Goal: Task Accomplishment & Management: Complete application form

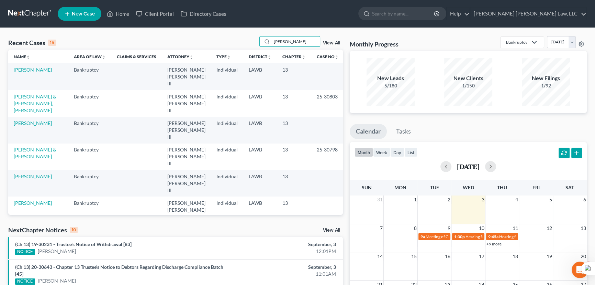
type input "[PERSON_NAME]"
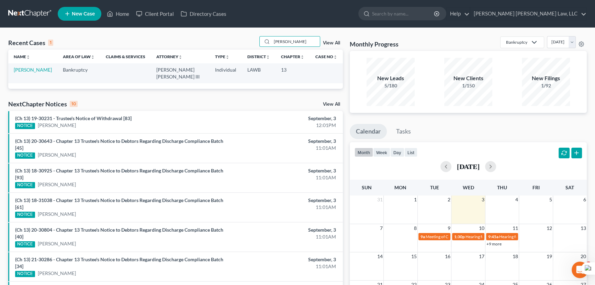
click at [42, 74] on td "[PERSON_NAME]" at bounding box center [32, 73] width 49 height 20
click at [39, 72] on link "[PERSON_NAME]" at bounding box center [33, 70] width 38 height 6
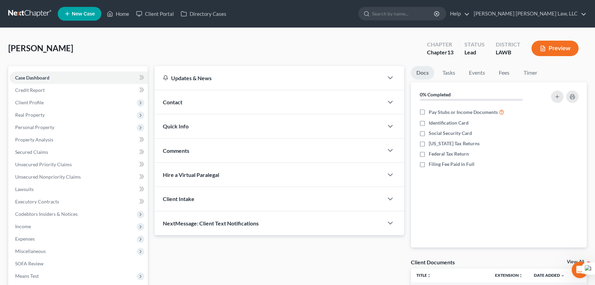
drag, startPoint x: 299, startPoint y: 115, endPoint x: 284, endPoint y: 107, distance: 16.8
click at [299, 115] on div "Quick Info" at bounding box center [269, 126] width 229 height 24
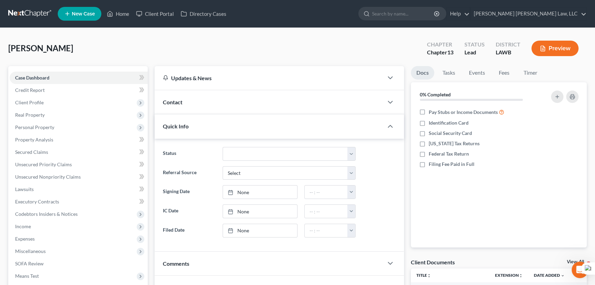
click at [25, 17] on link at bounding box center [30, 14] width 44 height 12
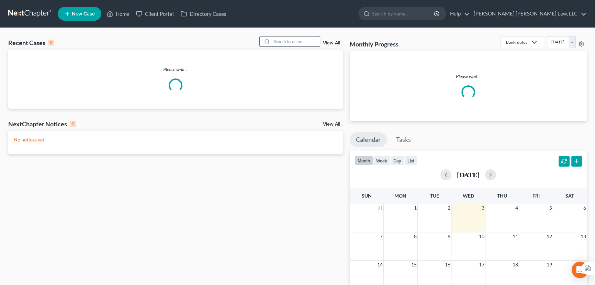
click at [274, 41] on input "search" at bounding box center [296, 41] width 48 height 10
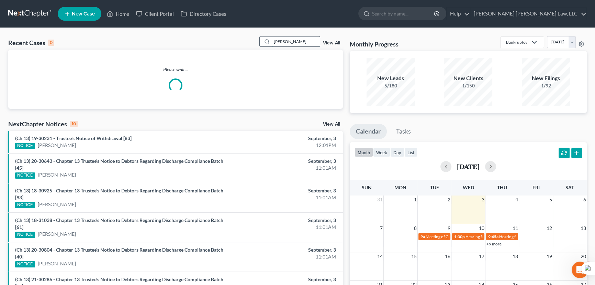
type input "pierce, martha"
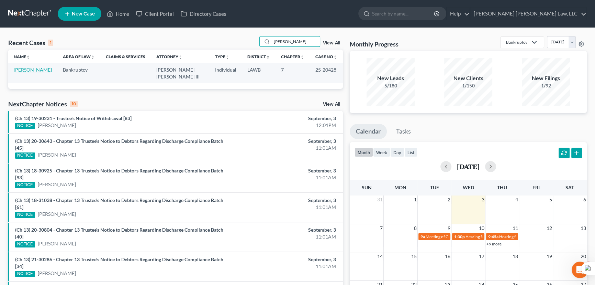
click at [24, 69] on link "[PERSON_NAME]" at bounding box center [33, 70] width 38 height 6
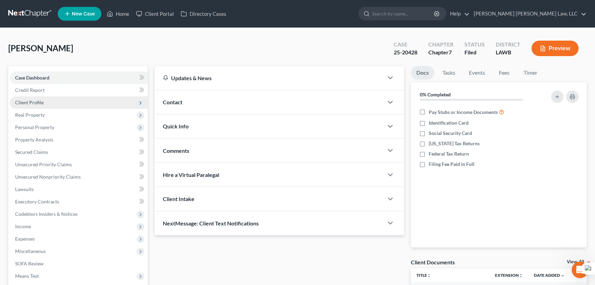
click at [79, 97] on span "Client Profile" at bounding box center [79, 102] width 138 height 12
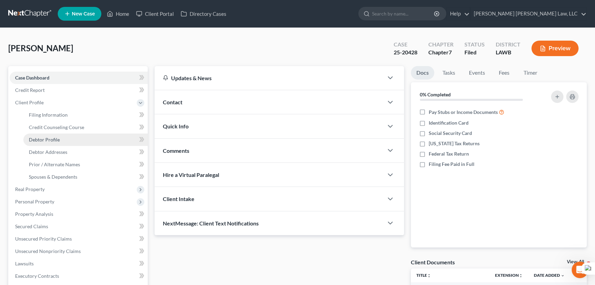
click at [84, 138] on link "Debtor Profile" at bounding box center [85, 139] width 124 height 12
select select "0"
select select "1"
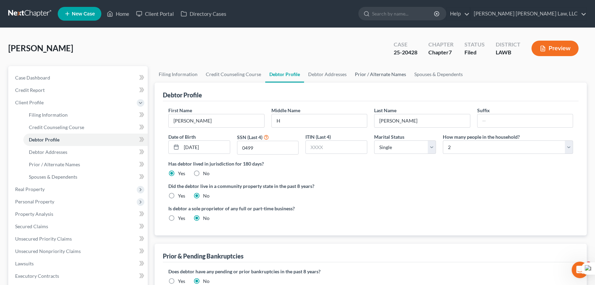
click at [371, 73] on link "Prior / Alternate Names" at bounding box center [380, 74] width 59 height 17
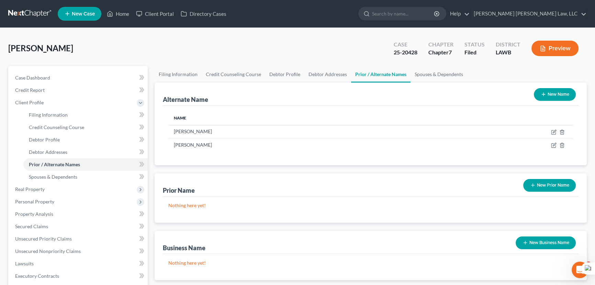
click at [553, 97] on button "New Name" at bounding box center [555, 94] width 42 height 13
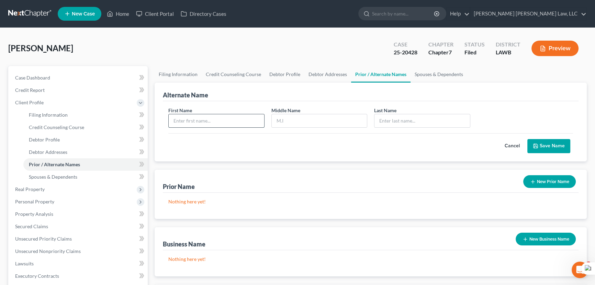
click at [235, 117] on input "text" at bounding box center [217, 120] width 96 height 13
type input "Martha"
type input "H"
type input "Pierce"
click at [551, 144] on button "Save Name" at bounding box center [549, 146] width 43 height 14
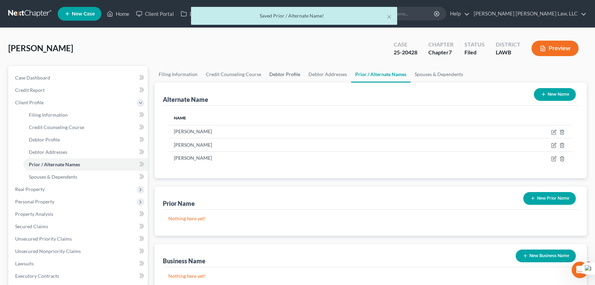
click at [271, 72] on link "Debtor Profile" at bounding box center [284, 74] width 39 height 17
select select "0"
select select "1"
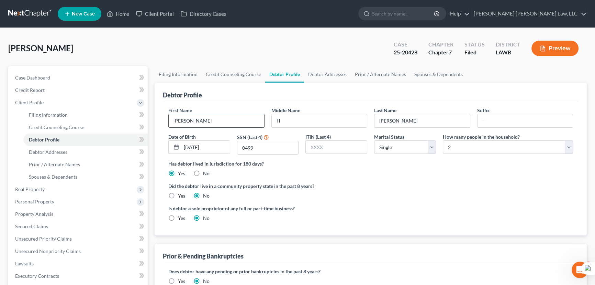
click at [236, 124] on input "Martha" at bounding box center [217, 120] width 96 height 13
drag, startPoint x: 233, startPoint y: 121, endPoint x: 102, endPoint y: 108, distance: 131.7
click at [102, 108] on div "Petition Navigation Case Dashboard Payments Invoices Payments Payments Credit R…" at bounding box center [298, 240] width 586 height 348
type input "Martha"
type input "Helen"
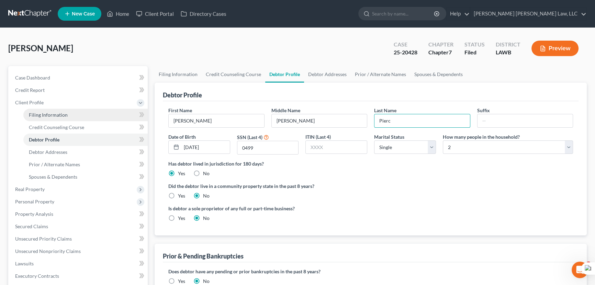
type input "Pierce"
click at [374, 78] on link "Prior / Alternate Names" at bounding box center [380, 74] width 59 height 17
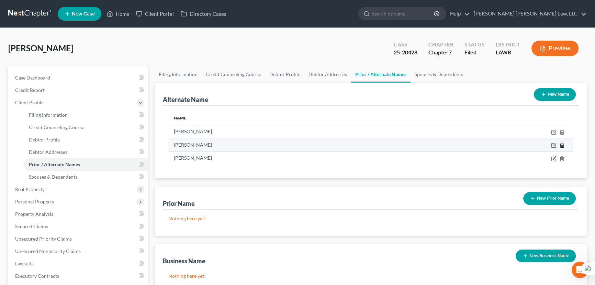
click at [564, 144] on icon at bounding box center [563, 145] width 6 height 6
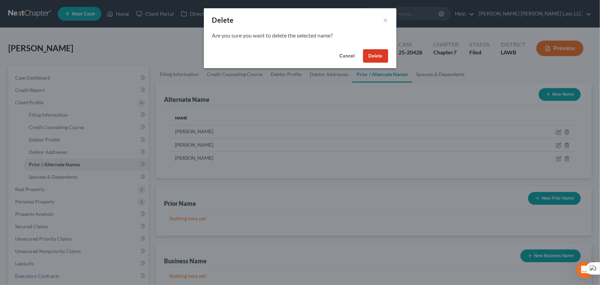
click at [369, 51] on button "Delete" at bounding box center [375, 56] width 25 height 14
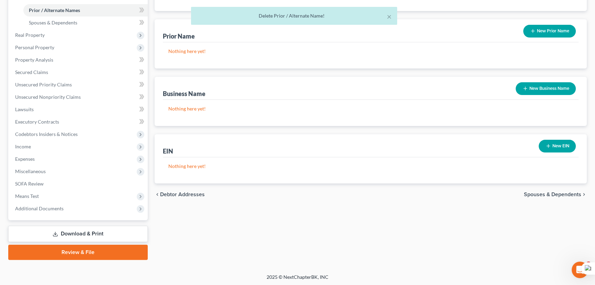
click at [78, 237] on link "Download & Print" at bounding box center [78, 234] width 140 height 16
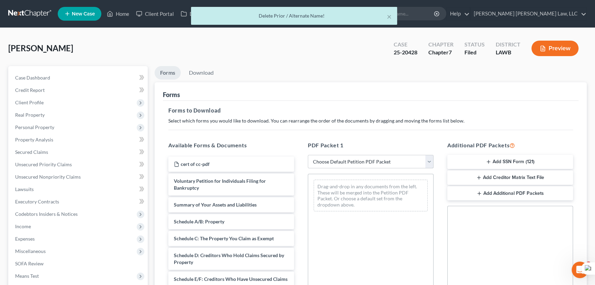
click at [362, 160] on select "Choose Default Petition PDF Packet Complete Bankruptcy Petition (all forms and …" at bounding box center [371, 162] width 126 height 14
select select "2"
click at [308, 155] on select "Choose Default Petition PDF Packet Complete Bankruptcy Petition (all forms and …" at bounding box center [371, 162] width 126 height 14
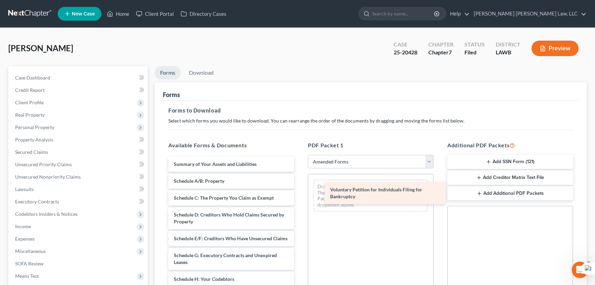
drag, startPoint x: 228, startPoint y: 167, endPoint x: 378, endPoint y: 190, distance: 152.1
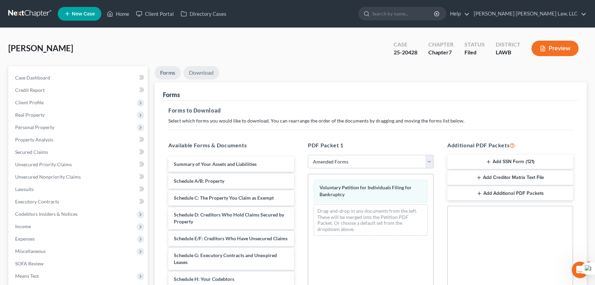
click at [201, 72] on link "Download" at bounding box center [202, 72] width 36 height 13
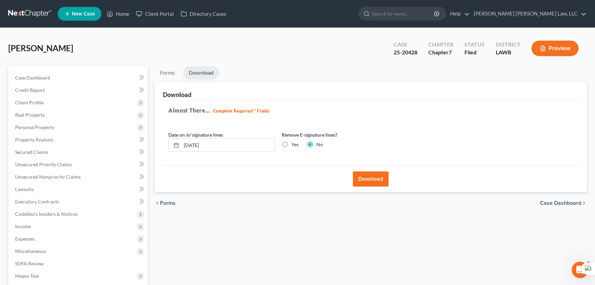
click at [382, 177] on button "Download" at bounding box center [371, 178] width 36 height 15
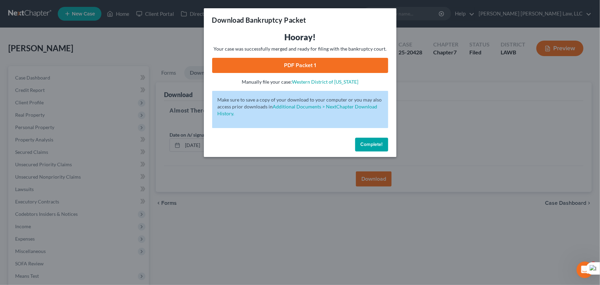
click at [261, 75] on div "Hooray! Your case was successfully merged and ready for filing with the bankrup…" at bounding box center [300, 59] width 176 height 54
click at [264, 70] on link "PDF Packet 1" at bounding box center [300, 65] width 176 height 15
click at [370, 145] on span "Complete!" at bounding box center [372, 144] width 22 height 6
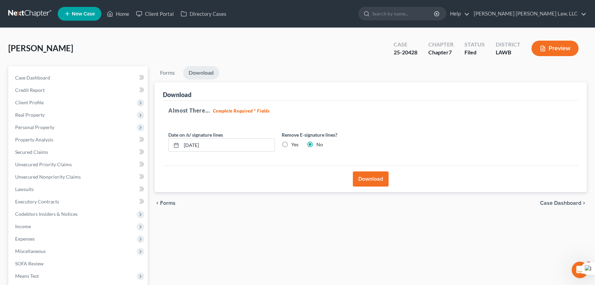
click at [43, 12] on link at bounding box center [30, 14] width 44 height 12
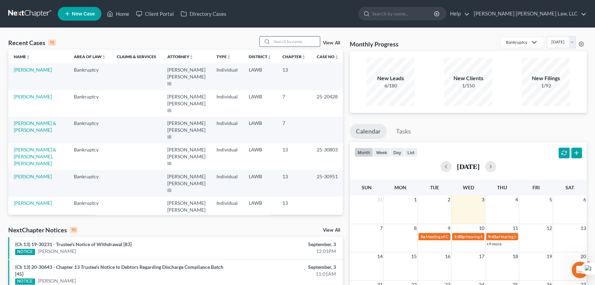
click at [304, 45] on input "search" at bounding box center [296, 41] width 48 height 10
click at [299, 42] on input "search" at bounding box center [296, 41] width 48 height 10
type input "white, monica"
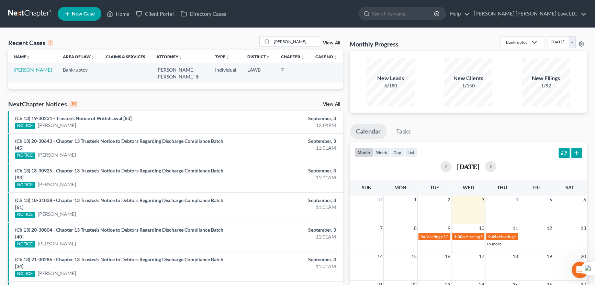
click at [41, 69] on link "White, Monica" at bounding box center [33, 70] width 38 height 6
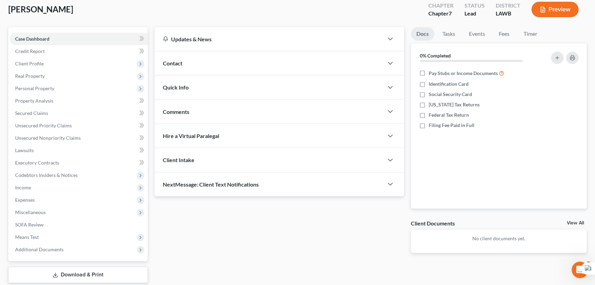
scroll to position [80, 0]
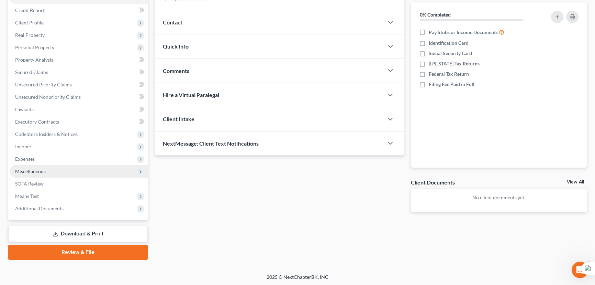
click at [37, 169] on span "Miscellaneous" at bounding box center [30, 171] width 31 height 6
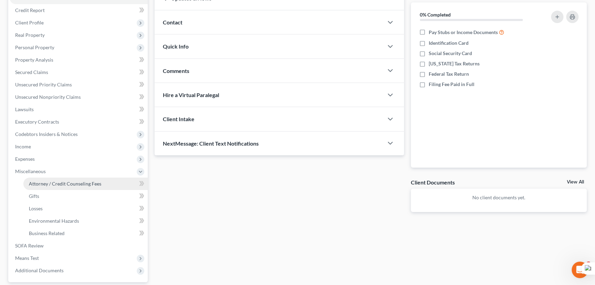
click at [44, 184] on span "Attorney / Credit Counseling Fees" at bounding box center [65, 183] width 73 height 6
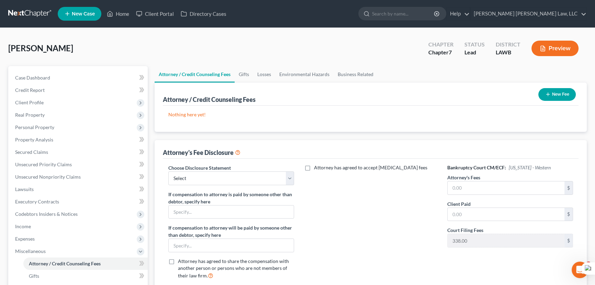
click at [547, 91] on icon "button" at bounding box center [549, 94] width 6 height 6
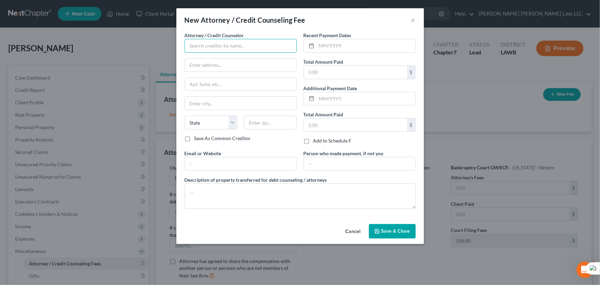
click at [209, 48] on input "text" at bounding box center [241, 46] width 112 height 14
click at [335, 42] on input "text" at bounding box center [366, 45] width 99 height 13
click at [369, 47] on input "text" at bounding box center [366, 45] width 99 height 13
click at [325, 43] on input "09.2025" at bounding box center [366, 45] width 99 height 13
type input "09/2025"
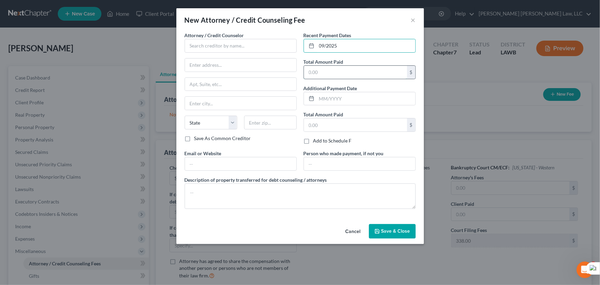
click at [333, 74] on input "text" at bounding box center [355, 72] width 103 height 13
type input "2,500"
click at [258, 42] on input "text" at bounding box center [241, 46] width 112 height 14
type input "E Orum Young Law Office"
type input "200 Washington Street"
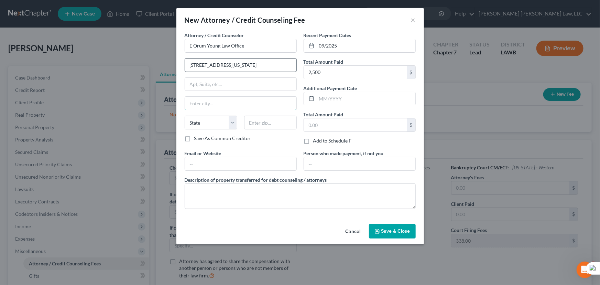
type input "Monroe"
select select "19"
type input "71201"
click at [254, 194] on textarea at bounding box center [300, 195] width 231 height 25
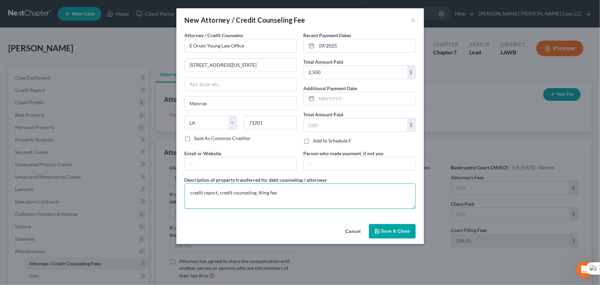
type textarea "credit report, credit counseling, filing fee"
click at [401, 233] on span "Save & Close" at bounding box center [395, 231] width 29 height 6
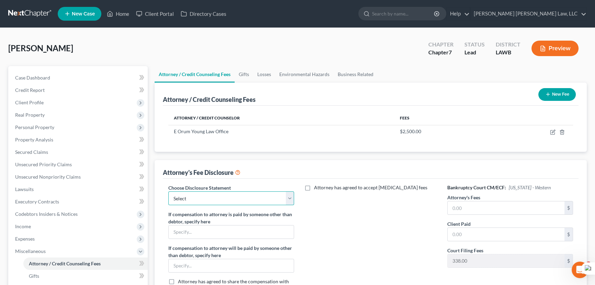
click at [230, 200] on select "Select LAEB 2016 Bankruptcy Rule 2016(B) Disclosure and Application for Approva…" at bounding box center [231, 198] width 126 height 14
click at [200, 195] on select "Select LAEB 2016 Bankruptcy Rule 2016(B) Disclosure and Application for Approva…" at bounding box center [231, 198] width 126 height 14
select select "1"
click at [168, 191] on select "Select LAEB 2016 Bankruptcy Rule 2016(B) Disclosure and Application for Approva…" at bounding box center [231, 198] width 126 height 14
click at [482, 205] on input "text" at bounding box center [506, 207] width 117 height 13
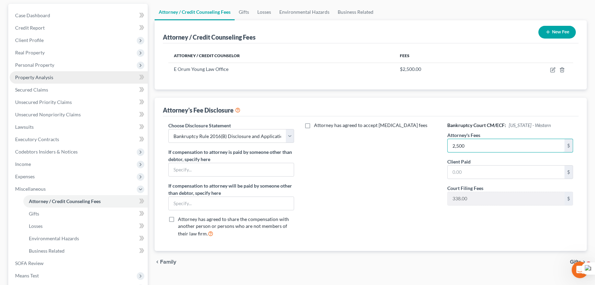
type input "2,500"
click at [36, 80] on link "Property Analysis" at bounding box center [79, 77] width 138 height 12
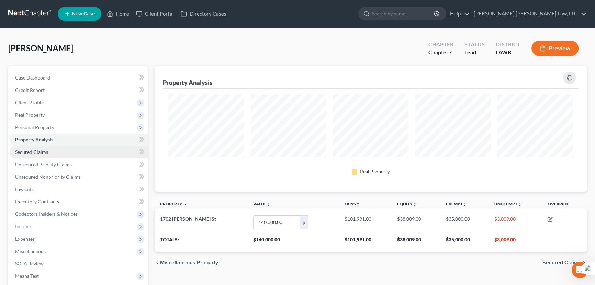
click at [37, 150] on span "Secured Claims" at bounding box center [31, 152] width 33 height 6
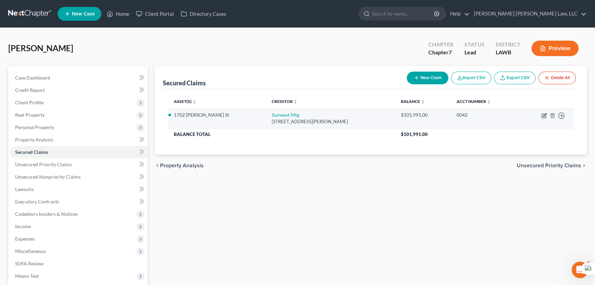
click at [545, 117] on icon "button" at bounding box center [544, 116] width 4 height 4
select select "4"
select select "2"
select select "0"
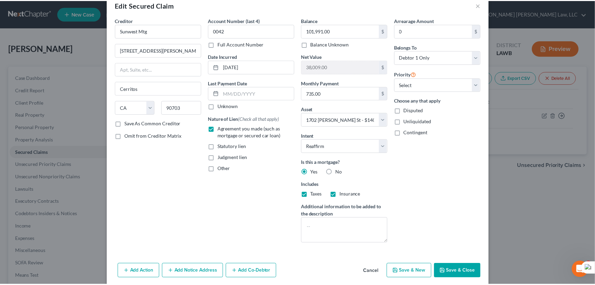
scroll to position [27, 0]
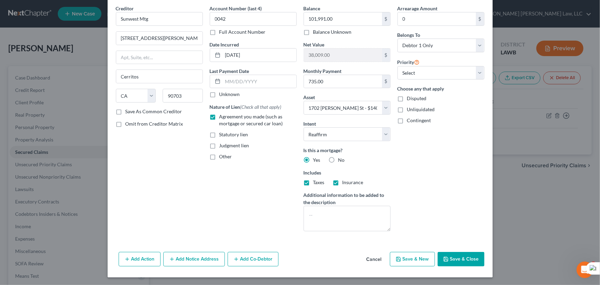
click at [458, 267] on div "Add Action Add Notice Address Add Co-Debtor Cancel Save & New Save & Close" at bounding box center [300, 260] width 385 height 23
drag, startPoint x: 455, startPoint y: 261, endPoint x: 414, endPoint y: 245, distance: 44.1
click at [454, 261] on button "Save & Close" at bounding box center [461, 259] width 47 height 14
select select
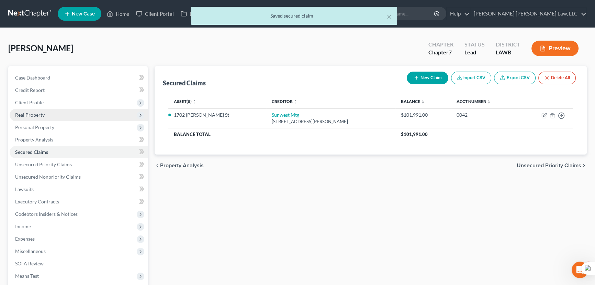
click at [36, 110] on span "Real Property" at bounding box center [79, 115] width 138 height 12
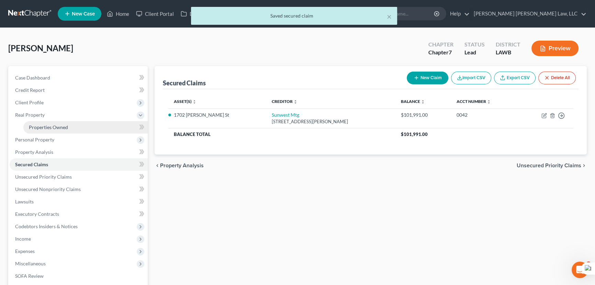
click at [42, 125] on span "Properties Owned" at bounding box center [48, 127] width 39 height 6
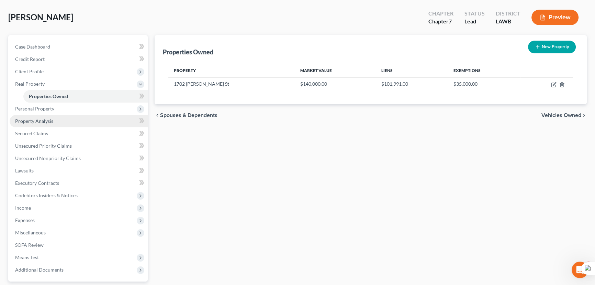
click at [57, 115] on link "Property Analysis" at bounding box center [79, 121] width 138 height 12
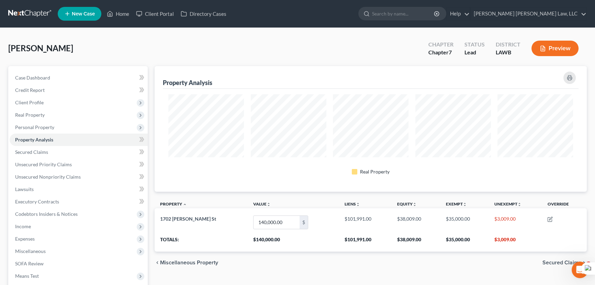
scroll to position [125, 432]
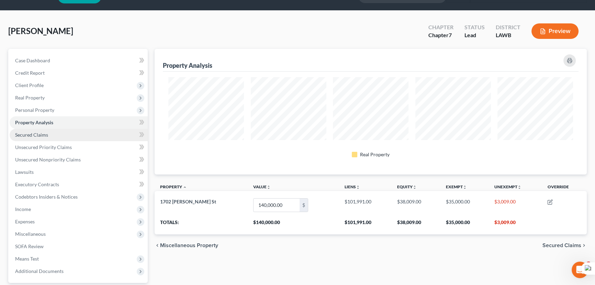
click at [62, 137] on link "Secured Claims" at bounding box center [79, 135] width 138 height 12
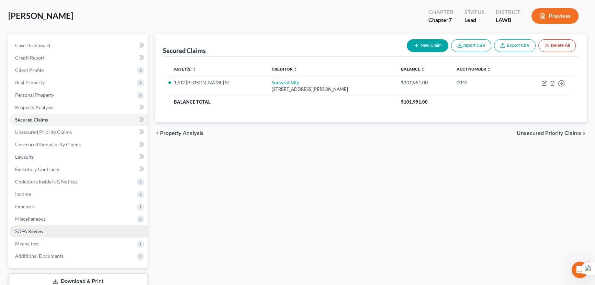
scroll to position [80, 0]
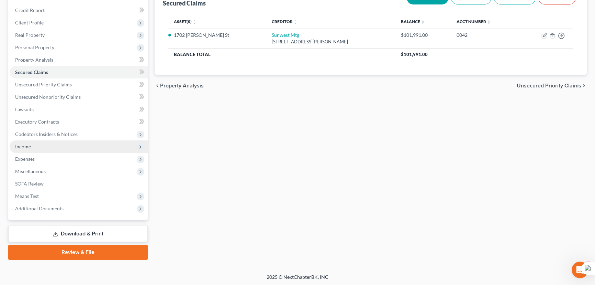
click at [33, 141] on span "Income" at bounding box center [79, 146] width 138 height 12
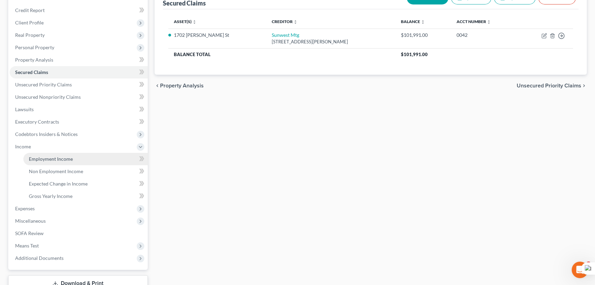
click at [31, 157] on span "Employment Income" at bounding box center [51, 159] width 44 height 6
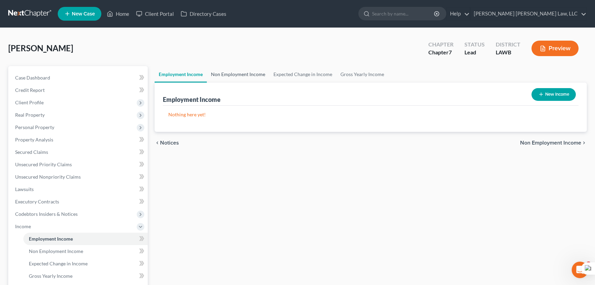
click at [237, 75] on link "Non Employment Income" at bounding box center [238, 74] width 63 height 17
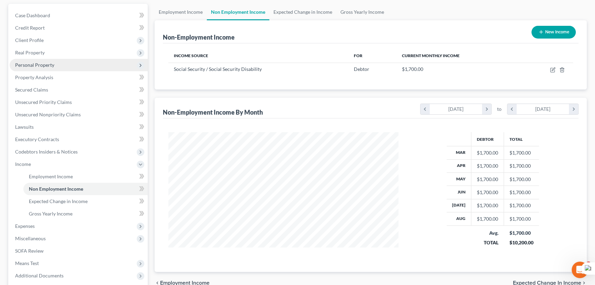
click at [46, 65] on span "Personal Property" at bounding box center [34, 65] width 39 height 6
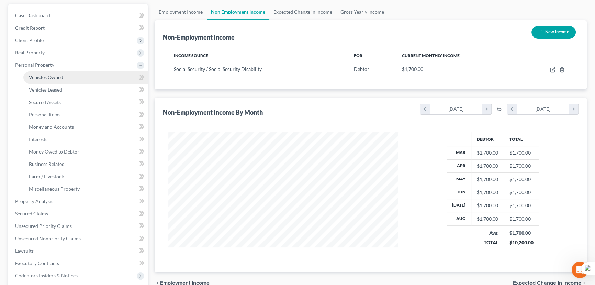
click at [50, 77] on span "Vehicles Owned" at bounding box center [46, 77] width 34 height 6
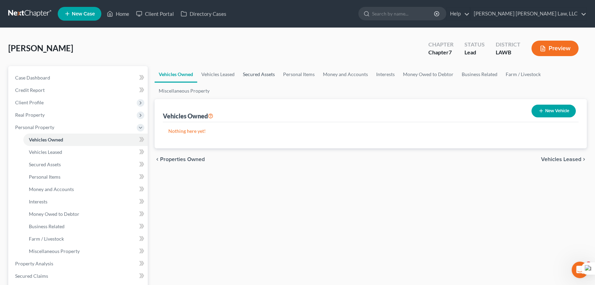
click at [259, 77] on link "Secured Assets" at bounding box center [259, 74] width 40 height 17
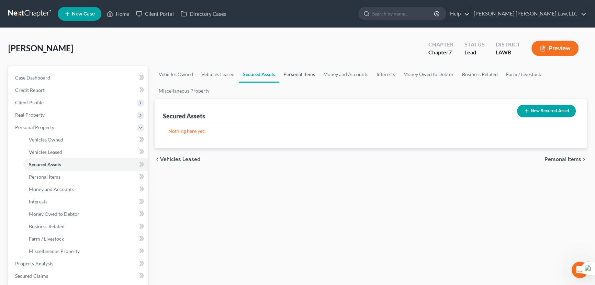
click at [305, 73] on link "Personal Items" at bounding box center [299, 74] width 40 height 17
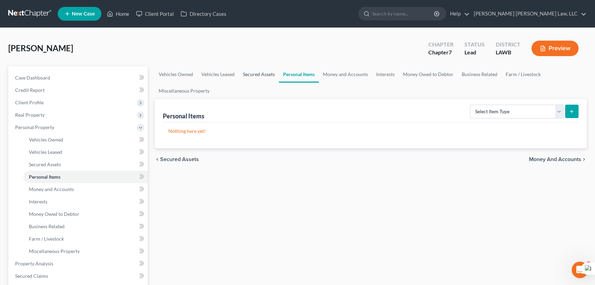
click at [267, 74] on link "Secured Assets" at bounding box center [259, 74] width 40 height 17
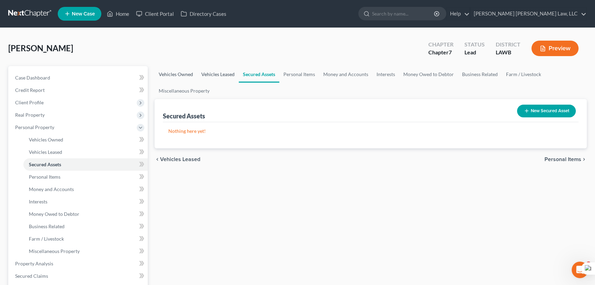
click at [209, 70] on link "Vehicles Leased" at bounding box center [218, 74] width 42 height 17
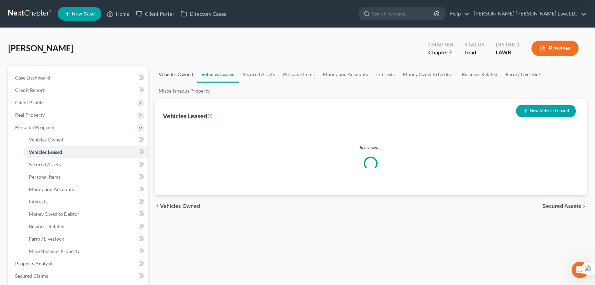
click at [174, 73] on link "Vehicles Owned" at bounding box center [176, 74] width 43 height 17
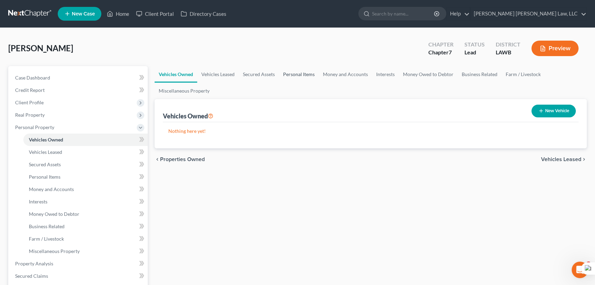
click at [303, 74] on link "Personal Items" at bounding box center [299, 74] width 40 height 17
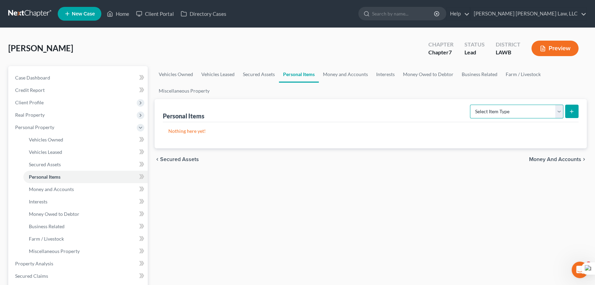
click at [492, 111] on select "Select Item Type Clothing (A/B: 11) Collectibles Of Value (A/B: 8) Electronics …" at bounding box center [517, 112] width 94 height 14
select select "clothing"
click at [471, 105] on select "Select Item Type Clothing (A/B: 11) Collectibles Of Value (A/B: 8) Electronics …" at bounding box center [517, 112] width 94 height 14
click at [574, 109] on icon "submit" at bounding box center [572, 112] width 6 height 6
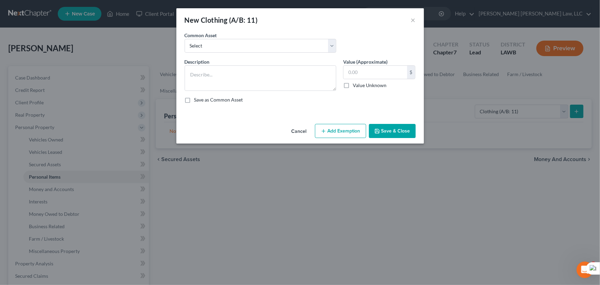
click at [184, 42] on div "Common Asset Select Clothes Clothes" at bounding box center [260, 42] width 158 height 21
click at [205, 49] on select "Select Clothes Clothes" at bounding box center [261, 46] width 152 height 14
select select "0"
click at [185, 39] on select "Select Clothes Clothes" at bounding box center [261, 46] width 152 height 14
type textarea "Clothes"
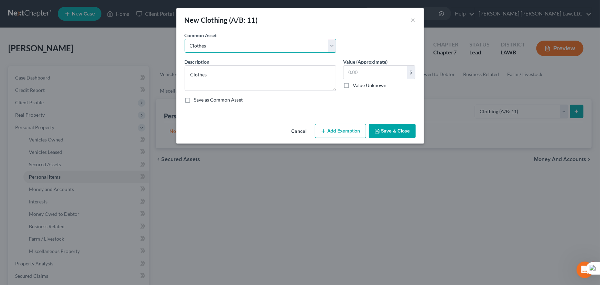
type input "300.00"
click at [353, 136] on button "Add Exemption" at bounding box center [340, 131] width 51 height 14
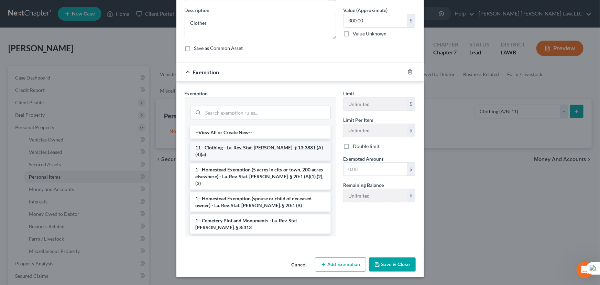
click at [219, 147] on li "11 - Clothing - La. Rev. Stat. [PERSON_NAME]. § 13:3881 (A)(4)(a)" at bounding box center [260, 150] width 141 height 19
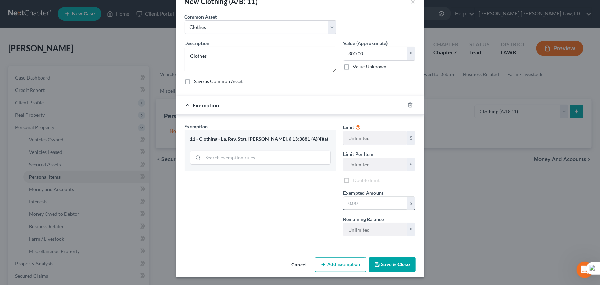
click at [375, 172] on div "Limit Unlimited $ Limit Per Item Unlimited $ Double limit Exempted Amount * $ R…" at bounding box center [379, 182] width 79 height 119
click at [375, 197] on input "text" at bounding box center [375, 203] width 64 height 13
type input "300"
click at [383, 261] on button "Save & Close" at bounding box center [392, 264] width 47 height 14
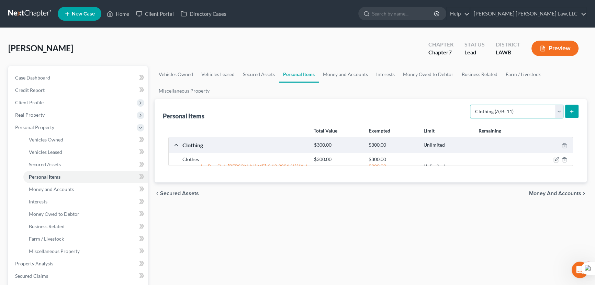
click at [538, 108] on select "Select Item Type Clothing (A/B: 11) Collectibles Of Value (A/B: 8) Electronics …" at bounding box center [517, 112] width 94 height 14
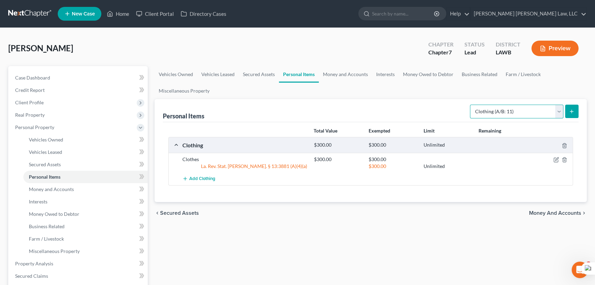
select select "household_goods"
click at [471, 105] on select "Select Item Type Clothing (A/B: 11) Collectibles Of Value (A/B: 8) Electronics …" at bounding box center [517, 112] width 94 height 14
click at [568, 111] on button "submit" at bounding box center [572, 111] width 13 height 13
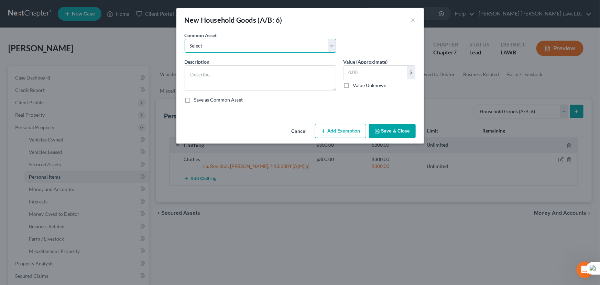
click at [190, 43] on select "Select Furniture Movables 2002 Chevy Tahoe 231,000 miles Movables Movables Mova…" at bounding box center [261, 46] width 152 height 14
select select "0"
click at [185, 39] on select "Select Furniture Movables 2002 Chevy Tahoe 231,000 miles Movables Movables Mova…" at bounding box center [261, 46] width 152 height 14
type textarea "Furniture"
type input "1,200.00"
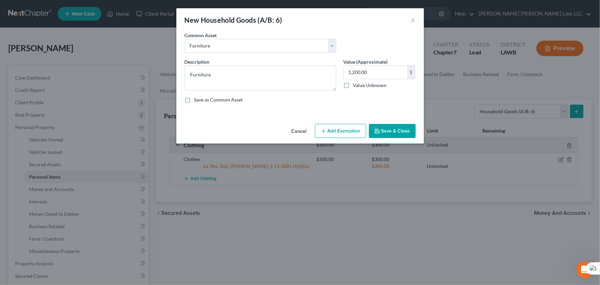
click at [348, 124] on button "Add Exemption" at bounding box center [340, 131] width 51 height 14
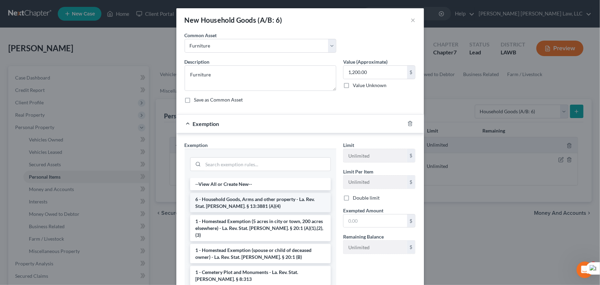
click at [235, 205] on li "6 - Household Goods, Arms and other property - La. Rev. Stat. [PERSON_NAME]. § …" at bounding box center [260, 202] width 141 height 19
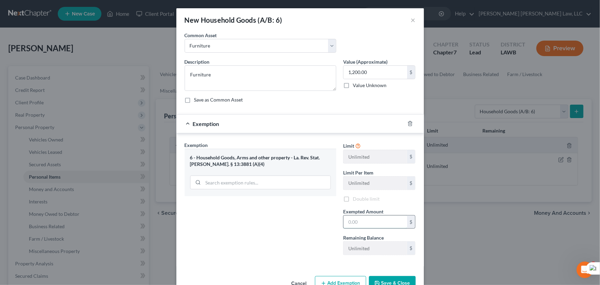
click at [374, 217] on input "text" at bounding box center [375, 221] width 64 height 13
type input "1,200.00"
click at [403, 276] on button "Save & Close" at bounding box center [392, 283] width 47 height 14
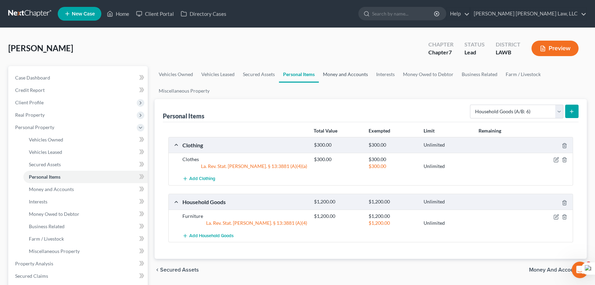
click at [350, 73] on link "Money and Accounts" at bounding box center [345, 74] width 53 height 17
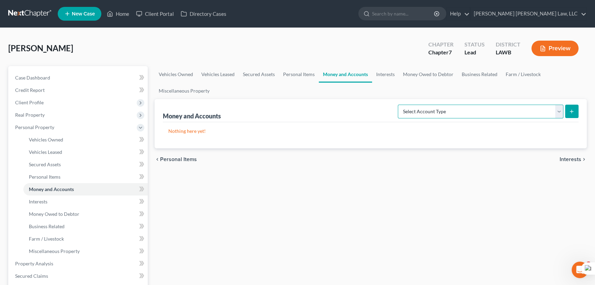
click at [492, 106] on select "Select Account Type Brokerage (A/B: 18, SOFA: 20) Cash on Hand (A/B: 16) Certif…" at bounding box center [481, 112] width 166 height 14
select select "checking"
click at [400, 105] on select "Select Account Type Brokerage (A/B: 18, SOFA: 20) Cash on Hand (A/B: 16) Certif…" at bounding box center [481, 112] width 166 height 14
click at [570, 115] on button "submit" at bounding box center [572, 111] width 13 height 13
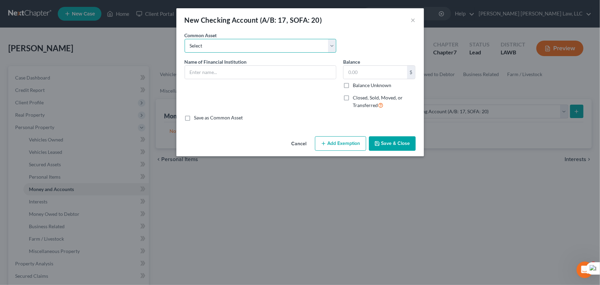
click at [227, 50] on select "Select Current Bank Sevenfold Credit Union Apple Cash First Horizon Bank Centri…" at bounding box center [261, 46] width 152 height 14
click at [297, 28] on div "New Checking Account (A/B: 17, SOFA: 20) ×" at bounding box center [300, 19] width 248 height 23
click at [252, 68] on input "text" at bounding box center [260, 72] width 151 height 13
type input "FSNB"
click at [386, 138] on div "Cancel Add Exemption Save & Close" at bounding box center [300, 144] width 248 height 23
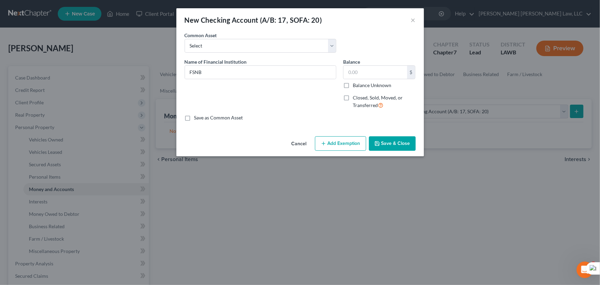
click at [386, 138] on button "Save & Close" at bounding box center [392, 143] width 47 height 14
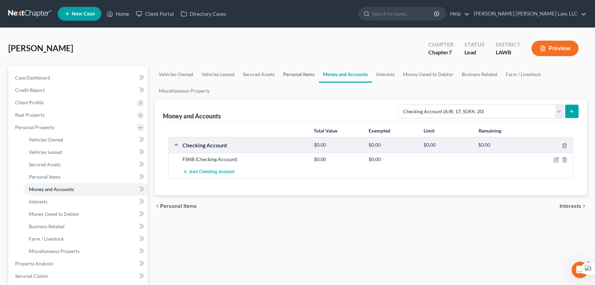
click at [290, 72] on link "Personal Items" at bounding box center [299, 74] width 40 height 17
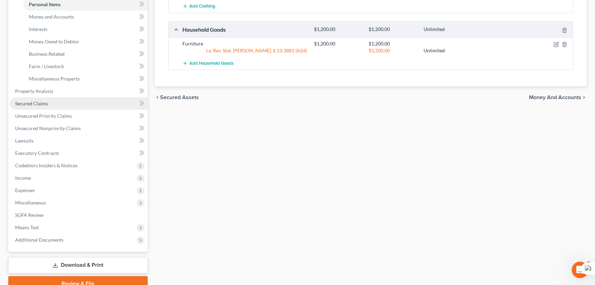
click at [46, 97] on link "Secured Claims" at bounding box center [79, 103] width 138 height 12
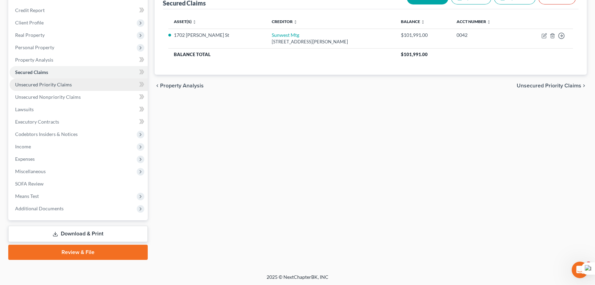
click at [45, 80] on link "Unsecured Priority Claims" at bounding box center [79, 84] width 138 height 12
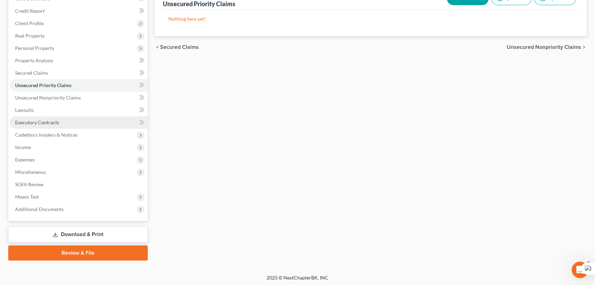
scroll to position [2, 0]
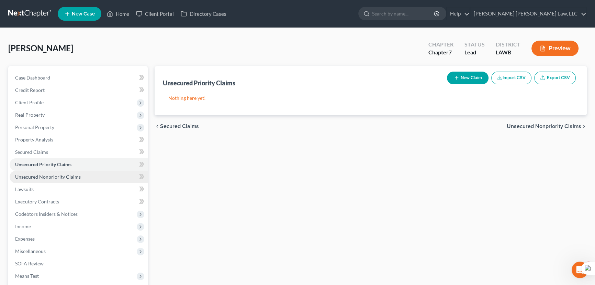
click at [75, 176] on span "Unsecured Nonpriority Claims" at bounding box center [48, 177] width 66 height 6
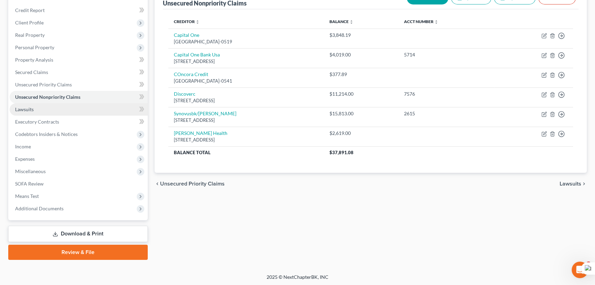
click at [55, 110] on link "Lawsuits" at bounding box center [79, 109] width 138 height 12
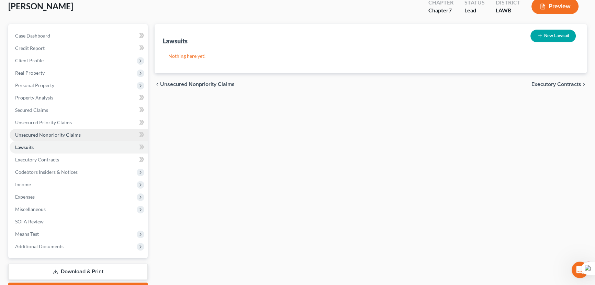
scroll to position [80, 0]
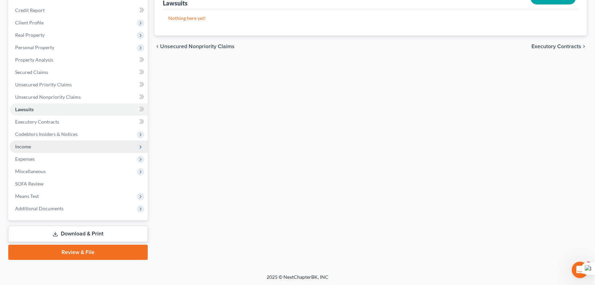
click at [74, 142] on span "Income" at bounding box center [79, 146] width 138 height 12
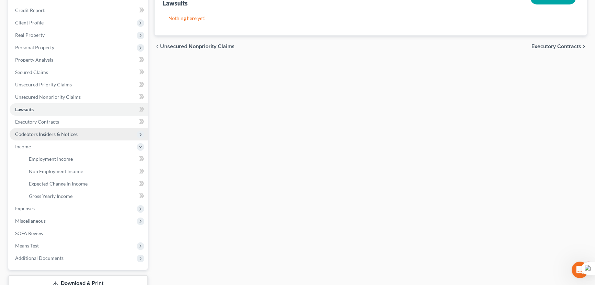
click at [79, 129] on span "Codebtors Insiders & Notices" at bounding box center [79, 134] width 138 height 12
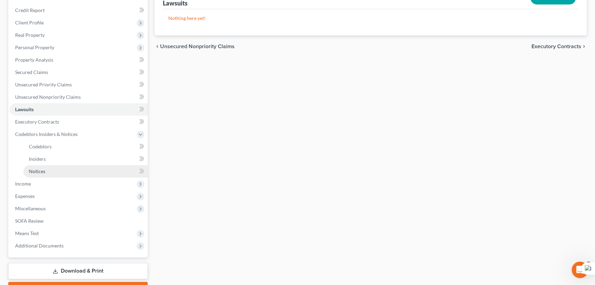
click at [77, 173] on link "Notices" at bounding box center [85, 171] width 124 height 12
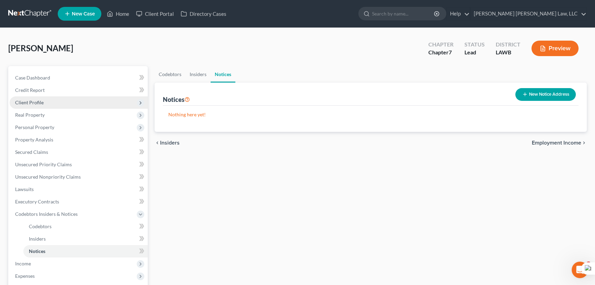
click at [79, 96] on span "Client Profile" at bounding box center [79, 102] width 138 height 12
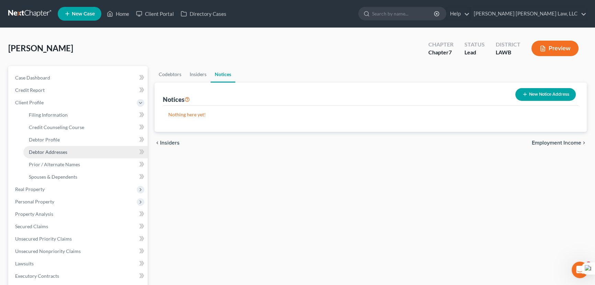
click at [74, 155] on link "Debtor Addresses" at bounding box center [85, 152] width 124 height 12
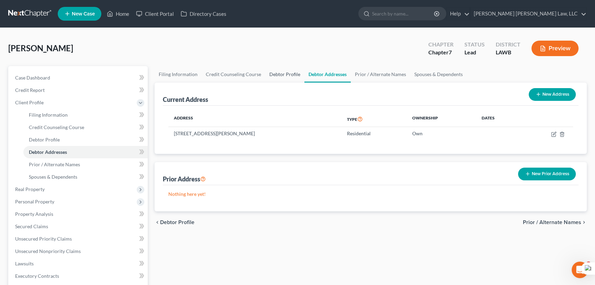
click at [277, 73] on link "Debtor Profile" at bounding box center [284, 74] width 39 height 17
select select "4"
select select "1"
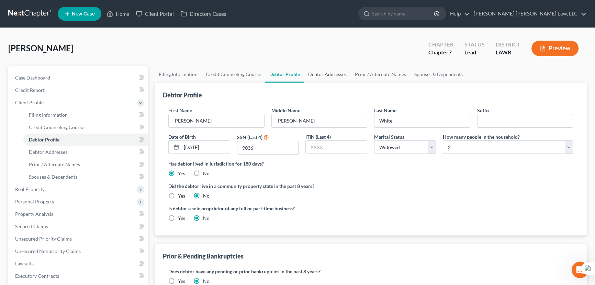
click at [320, 74] on link "Debtor Addresses" at bounding box center [327, 74] width 47 height 17
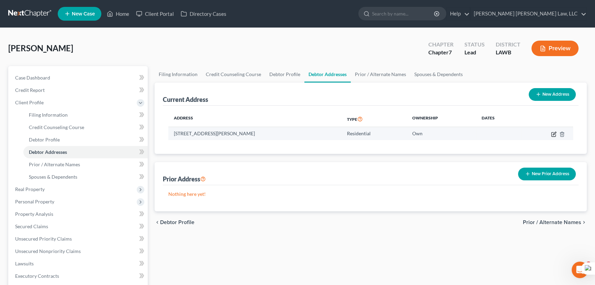
click at [552, 134] on icon "button" at bounding box center [554, 134] width 4 height 4
select select "19"
select select "0"
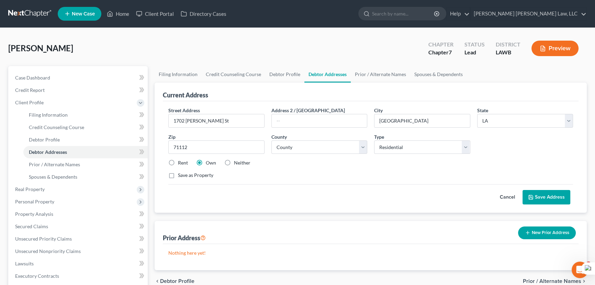
click at [546, 193] on button "Save Address" at bounding box center [547, 197] width 48 height 14
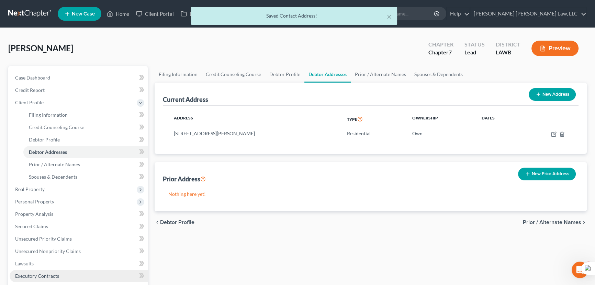
scroll to position [94, 0]
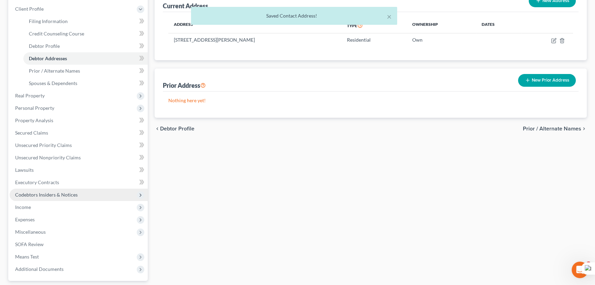
click at [63, 196] on span "Codebtors Insiders & Notices" at bounding box center [46, 194] width 63 height 6
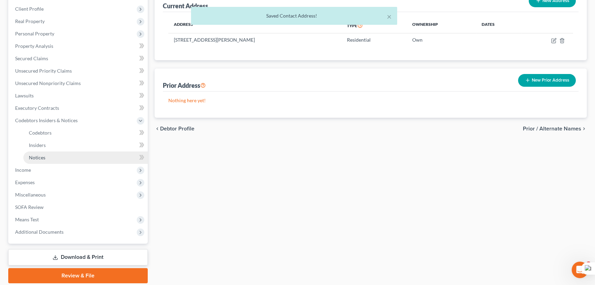
click at [59, 153] on link "Notices" at bounding box center [85, 157] width 124 height 12
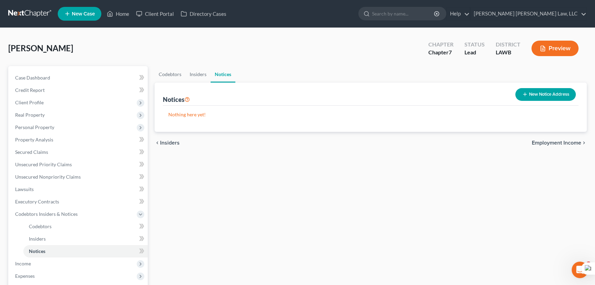
click at [568, 96] on button "New Notice Address" at bounding box center [546, 94] width 61 height 13
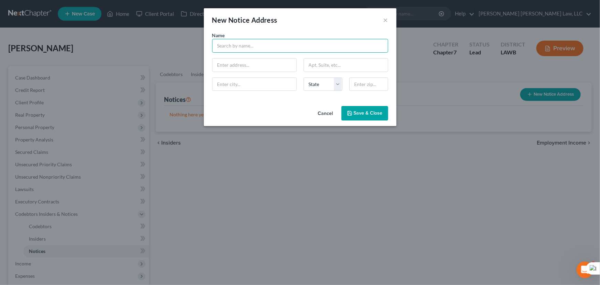
click at [258, 50] on input "text" at bounding box center [300, 46] width 176 height 14
type input "Bossier Parish Sheriff's Office"
type input "204 Burt Boulevard"
type input "Benton"
select select "19"
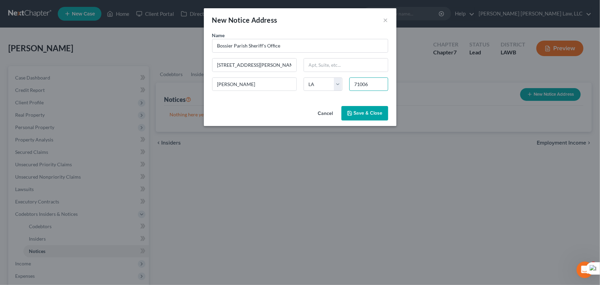
type input "71006"
click at [372, 119] on button "Save & Close" at bounding box center [364, 113] width 47 height 14
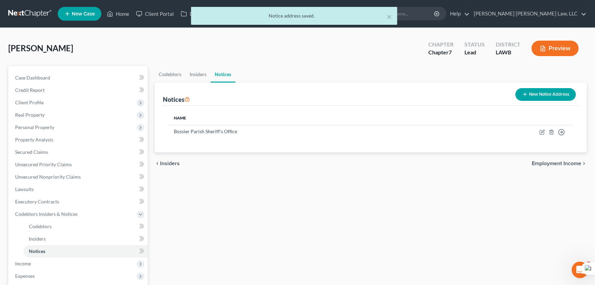
click at [370, 116] on th "Name" at bounding box center [300, 118] width 265 height 14
click at [79, 127] on span "Personal Property" at bounding box center [79, 127] width 138 height 12
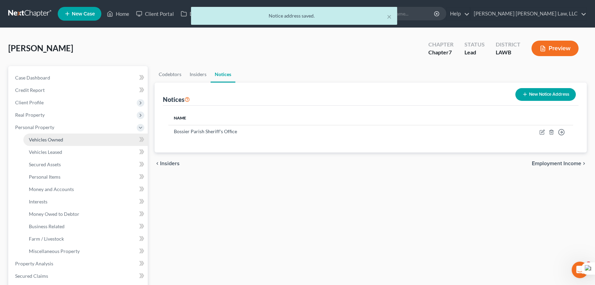
click at [76, 136] on link "Vehicles Owned" at bounding box center [85, 139] width 124 height 12
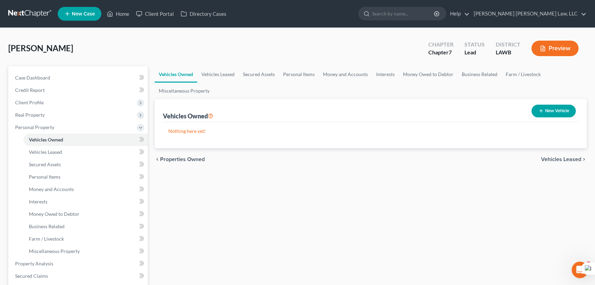
click at [567, 110] on button "New Vehicle" at bounding box center [554, 111] width 44 height 13
select select "0"
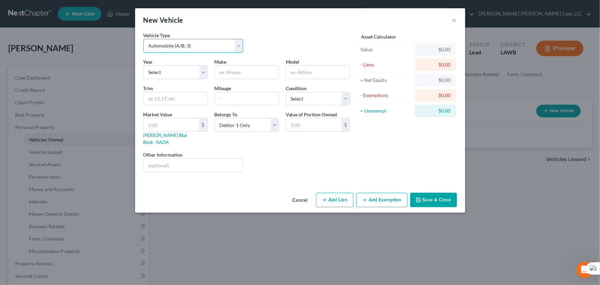
click at [196, 46] on select "Select Automobile (A/B: 3) Truck (A/B: 3) Trailer (A/B: 4) Watercraft (A/B: 4) …" at bounding box center [193, 46] width 100 height 14
click at [274, 41] on div "Vehicle Type Select Automobile (A/B: 3) Truck (A/B: 3) Trailer (A/B: 4) Watercr…" at bounding box center [246, 45] width 213 height 26
click at [200, 69] on select "Select 2026 2025 2024 2023 2022 2021 2020 2019 2018 2017 2016 2015 2014 2013 20…" at bounding box center [175, 72] width 64 height 14
select select "13"
click at [143, 65] on select "Select 2026 2025 2024 2023 2022 2021 2020 2019 2018 2017 2016 2015 2014 2013 20…" at bounding box center [175, 72] width 64 height 14
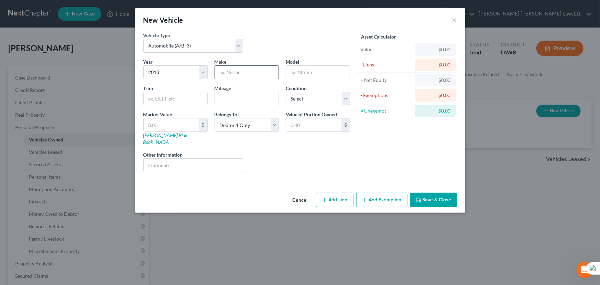
drag, startPoint x: 236, startPoint y: 88, endPoint x: 238, endPoint y: 76, distance: 12.8
click at [237, 87] on div "Mileage" at bounding box center [246, 95] width 71 height 21
click at [238, 76] on input "text" at bounding box center [247, 72] width 64 height 13
type input "Buick"
type input "Encore"
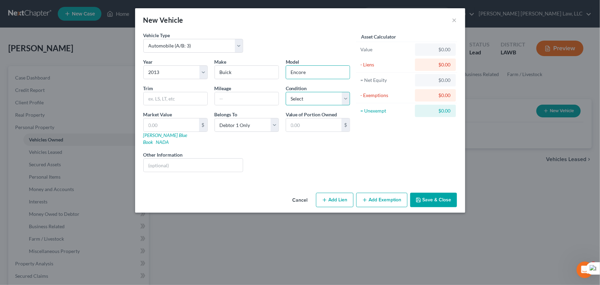
drag, startPoint x: 290, startPoint y: 97, endPoint x: 294, endPoint y: 103, distance: 7.8
click at [290, 97] on select "Select Excellent Very Good Good Fair Poor" at bounding box center [318, 99] width 64 height 14
select select "2"
click at [286, 92] on select "Select Excellent Very Good Good Fair Poor" at bounding box center [318, 99] width 64 height 14
click at [172, 128] on input "text" at bounding box center [171, 124] width 55 height 13
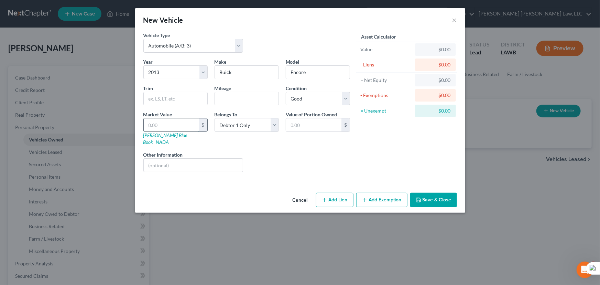
type input "6"
type input "6.00"
type input "69"
type input "69.00"
type input "692"
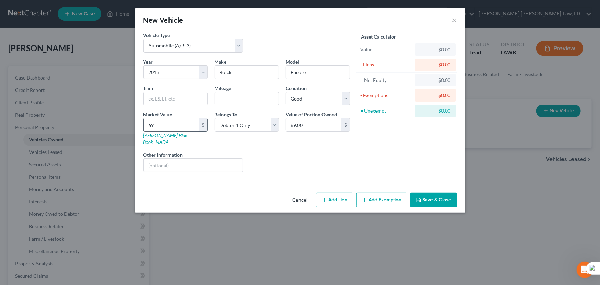
type input "692.00"
type input "6925"
type input "6,925.00"
type input "6,925"
click at [388, 196] on button "Add Exemption" at bounding box center [381, 200] width 51 height 14
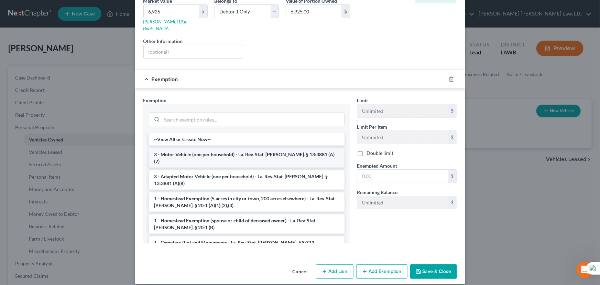
click at [216, 148] on li "3 - Motor Vehicle (one per household) - La. Rev. Stat. [PERSON_NAME]. § 13:3881…" at bounding box center [247, 157] width 196 height 19
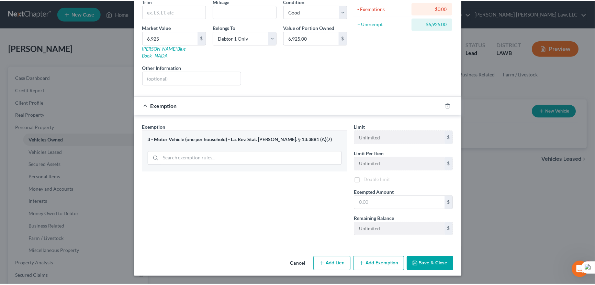
scroll to position [80, 0]
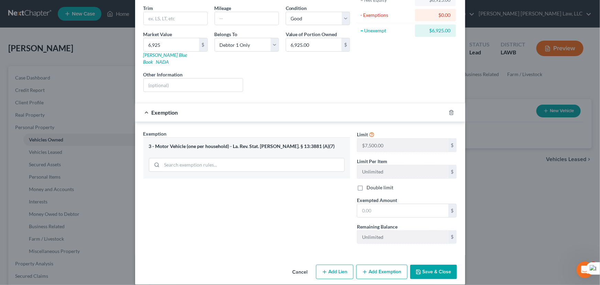
click at [383, 196] on label "Exempted Amount *" at bounding box center [377, 199] width 40 height 7
click at [399, 212] on div "Limit $7,500.00 $ Limit Per Item Unlimited $ Double limit Exempted Amount * $ R…" at bounding box center [406, 189] width 107 height 119
click at [397, 204] on input "text" at bounding box center [402, 210] width 91 height 13
type input "7,500"
click at [432, 268] on button "Save & Close" at bounding box center [433, 271] width 47 height 14
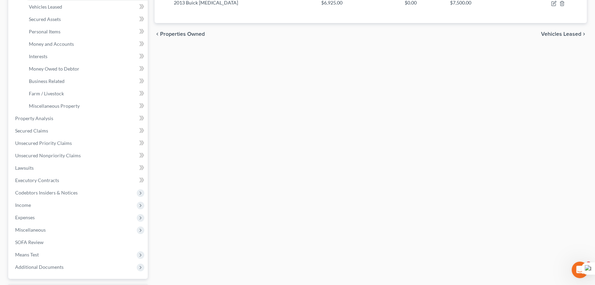
scroll to position [156, 0]
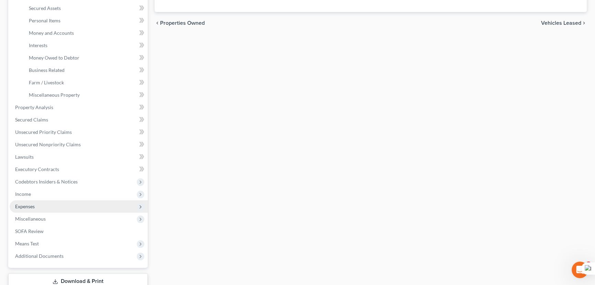
click at [31, 208] on span "Expenses" at bounding box center [25, 206] width 20 height 6
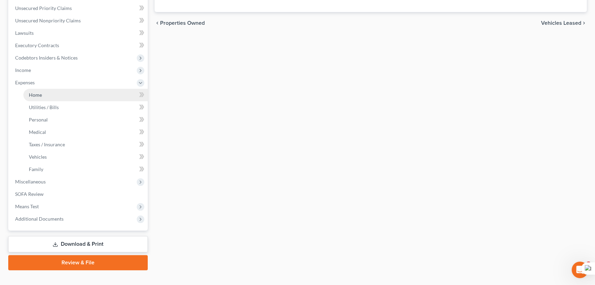
click at [51, 93] on link "Home" at bounding box center [85, 95] width 124 height 12
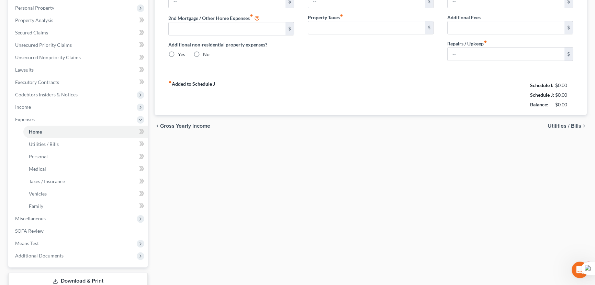
type input "0.00"
radio input "true"
type input "0.00"
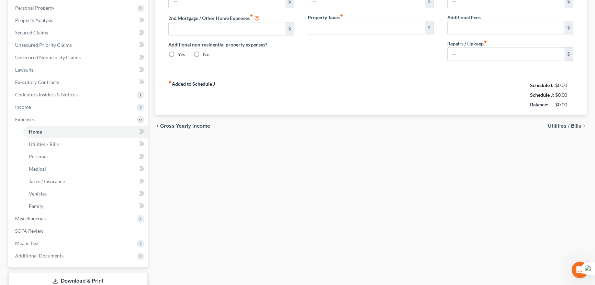
type input "0.00"
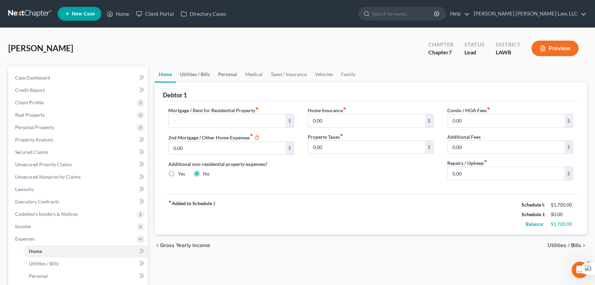
drag, startPoint x: 197, startPoint y: 75, endPoint x: 237, endPoint y: 76, distance: 40.6
click at [196, 75] on link "Utilities / Bills" at bounding box center [195, 74] width 38 height 17
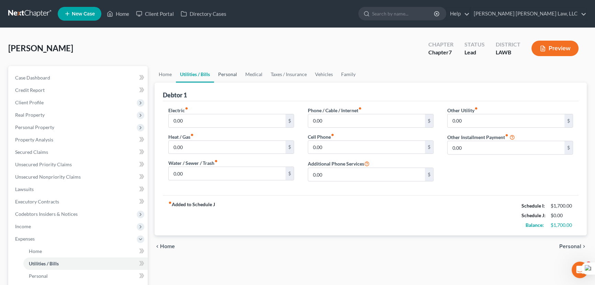
click at [238, 76] on link "Personal" at bounding box center [227, 74] width 27 height 17
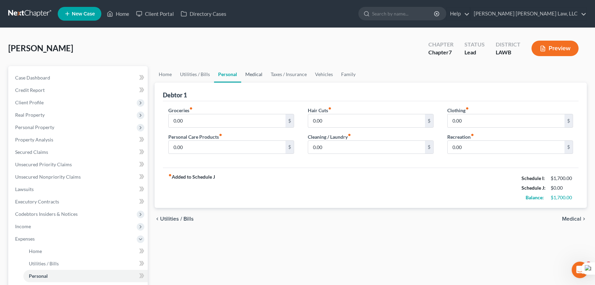
click at [259, 78] on link "Medical" at bounding box center [253, 74] width 25 height 17
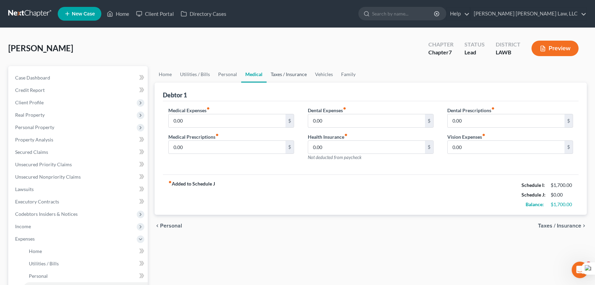
click at [283, 76] on link "Taxes / Insurance" at bounding box center [289, 74] width 44 height 17
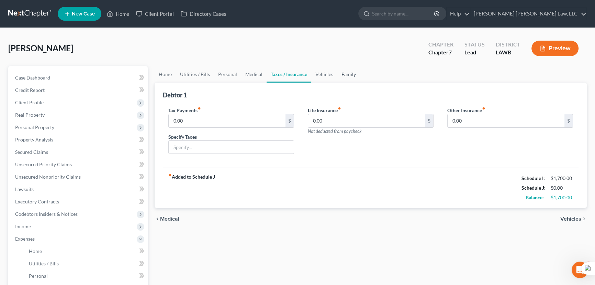
click at [338, 69] on link "Family" at bounding box center [349, 74] width 23 height 17
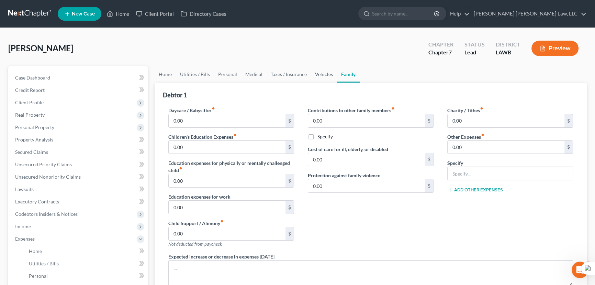
click at [326, 74] on link "Vehicles" at bounding box center [324, 74] width 26 height 17
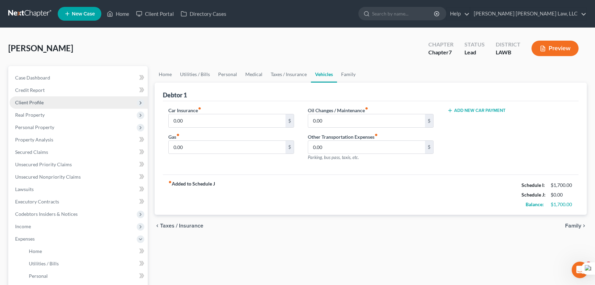
drag, startPoint x: 44, startPoint y: 98, endPoint x: 46, endPoint y: 106, distance: 7.8
click at [44, 98] on span "Client Profile" at bounding box center [79, 102] width 138 height 12
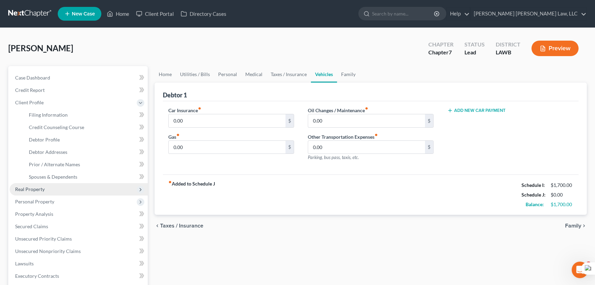
click at [52, 186] on span "Real Property" at bounding box center [79, 189] width 138 height 12
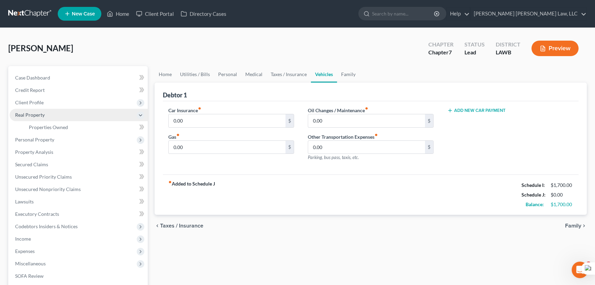
click at [58, 119] on span "Real Property" at bounding box center [79, 115] width 138 height 12
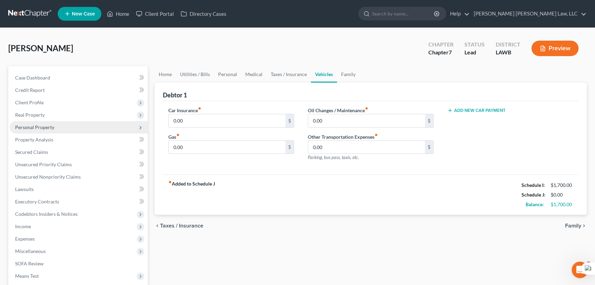
click at [58, 128] on span "Personal Property" at bounding box center [79, 127] width 138 height 12
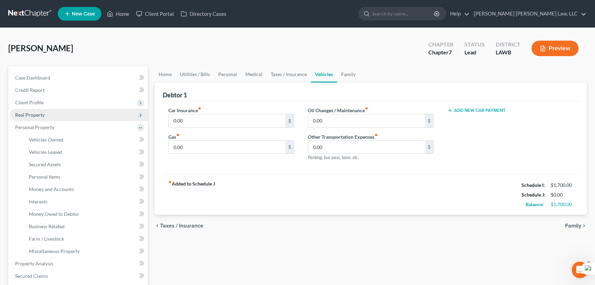
click at [65, 117] on span "Real Property" at bounding box center [79, 115] width 138 height 12
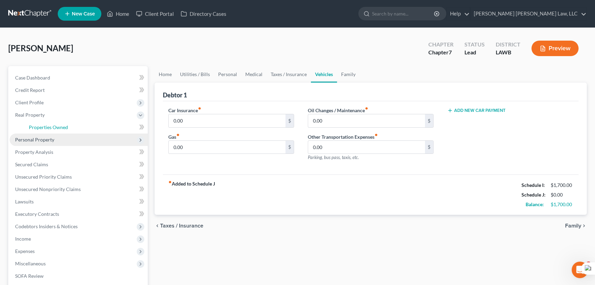
click at [66, 129] on span "Properties Owned" at bounding box center [48, 127] width 39 height 6
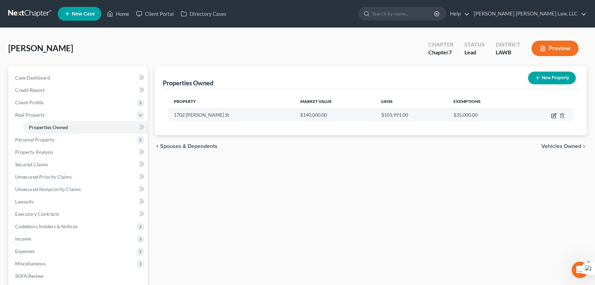
click at [555, 114] on icon "button" at bounding box center [554, 114] width 3 height 3
select select "19"
select select "7"
select select "0"
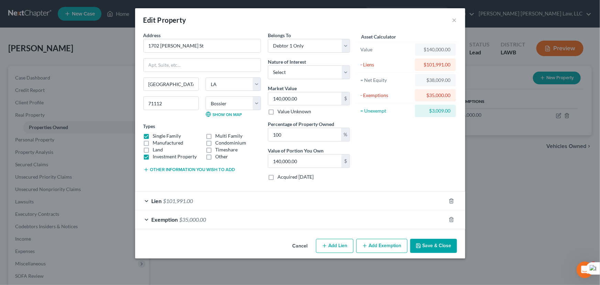
click at [439, 242] on button "Save & Close" at bounding box center [433, 246] width 47 height 14
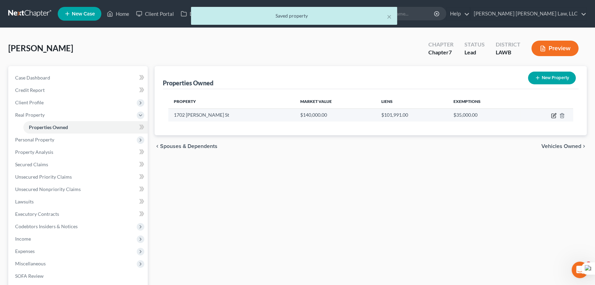
click at [553, 115] on icon "button" at bounding box center [554, 116] width 6 height 6
select select "19"
select select "7"
select select "0"
select select "4"
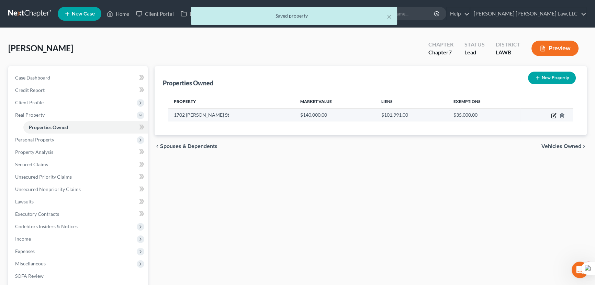
select select "0"
select select "2"
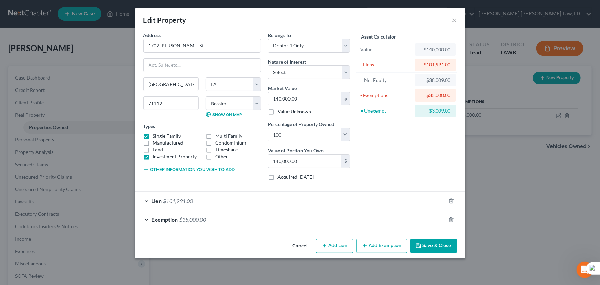
click at [197, 202] on div "Lien $101,991.00" at bounding box center [290, 200] width 311 height 18
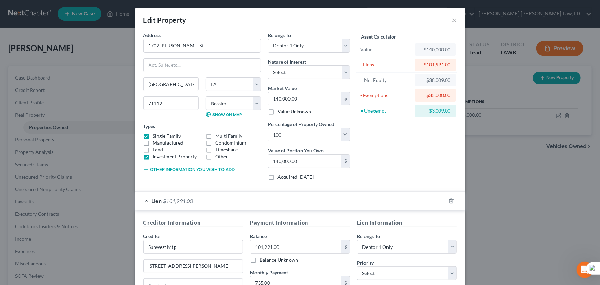
click at [186, 170] on button "Other information you wish to add" at bounding box center [189, 170] width 92 height 6
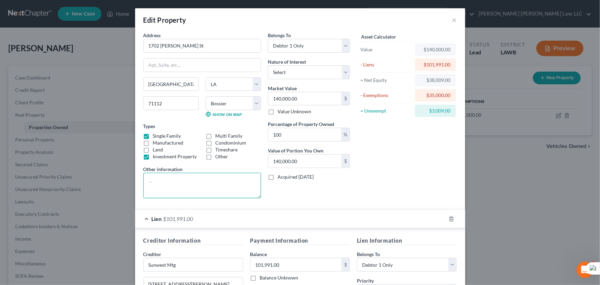
click at [218, 178] on div "Address * 1702 Cline St Bossier City State AL AK AR AZ CA CO CT DE DC FL GA GU …" at bounding box center [202, 118] width 124 height 172
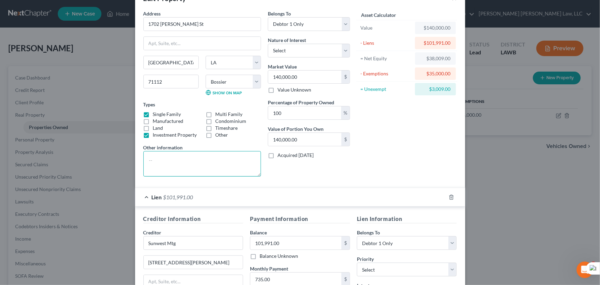
scroll to position [31, 0]
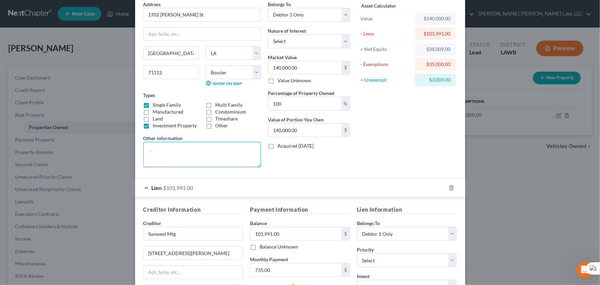
click at [211, 153] on textarea at bounding box center [202, 154] width 118 height 25
type textarea "M"
drag, startPoint x: 211, startPoint y: 153, endPoint x: 220, endPoint y: 151, distance: 9.6
click at [211, 153] on textarea "Total Value $140,000.00 - $8,400 (realtor/closing)= $131,600 - $101,911.00" at bounding box center [202, 154] width 118 height 25
click at [220, 150] on textarea "Total Value $140,000.00 - $8,400 (realtor/closing)= $131,600 - $101,911.00" at bounding box center [202, 154] width 118 height 25
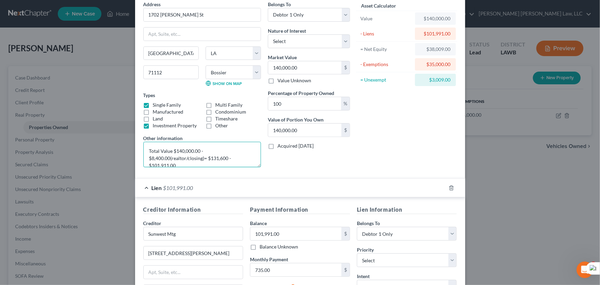
click at [224, 158] on textarea "Total Value $140,000.00 - $8,400.00(realtor/closing)= $131,600 - $101,911.00" at bounding box center [202, 154] width 118 height 25
click at [226, 158] on textarea "Total Value $140,000.00 - $8,400.00(realtor/closing)= $131,600 - $101,911.00" at bounding box center [202, 154] width 118 height 25
click at [215, 160] on textarea "Total Value $140,000.00 - $8,400.00(realtor/closing)= $131,600.00 - $101,911.00" at bounding box center [202, 154] width 118 height 25
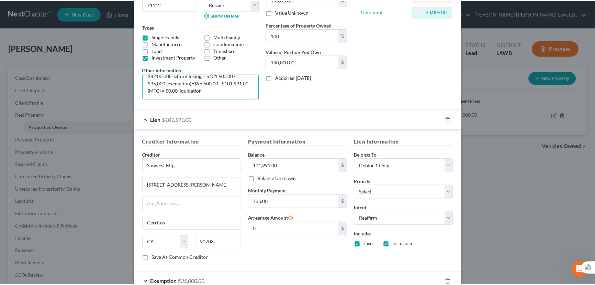
scroll to position [142, 0]
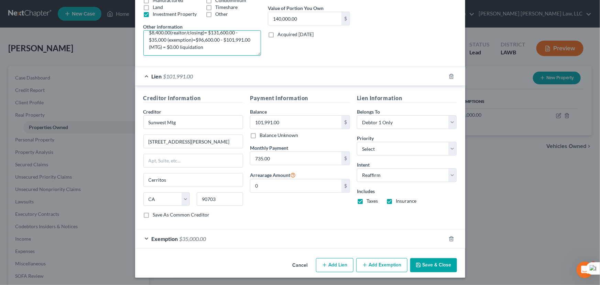
type textarea "Total Value $140,000.00 - $8,400.00(realtor/closing)= $131,600.00 - $35,000 (ex…"
click at [423, 263] on button "Save & Close" at bounding box center [433, 265] width 47 height 14
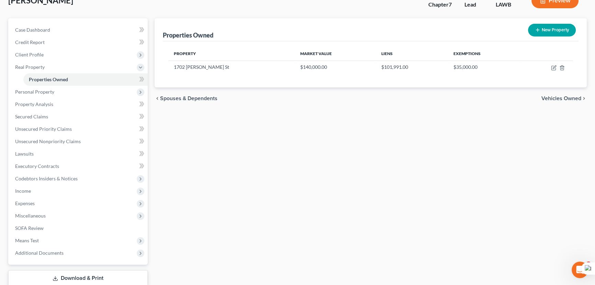
scroll to position [62, 0]
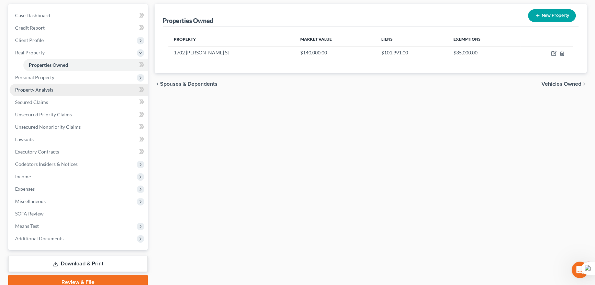
click at [83, 87] on link "Property Analysis" at bounding box center [79, 90] width 138 height 12
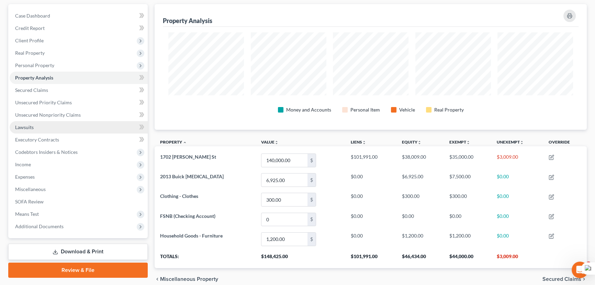
scroll to position [62, 0]
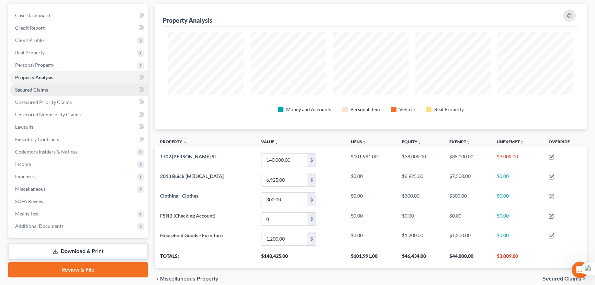
click at [54, 90] on link "Secured Claims" at bounding box center [79, 90] width 138 height 12
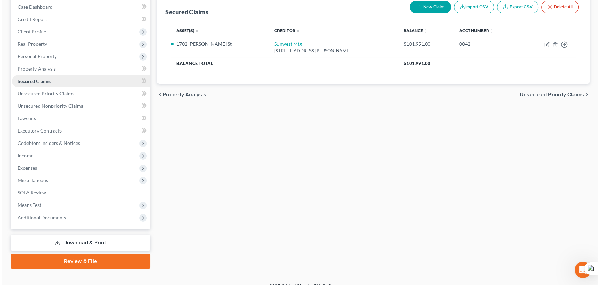
scroll to position [80, 0]
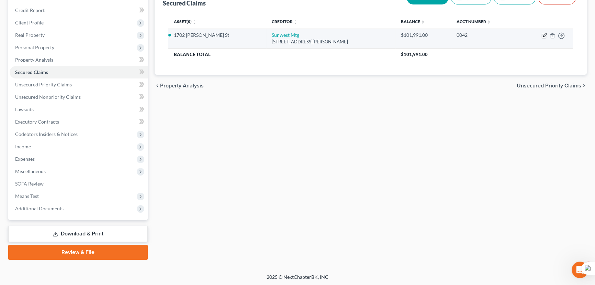
click at [546, 34] on icon "button" at bounding box center [545, 34] width 3 height 3
select select "4"
select select "6"
select select "2"
select select "0"
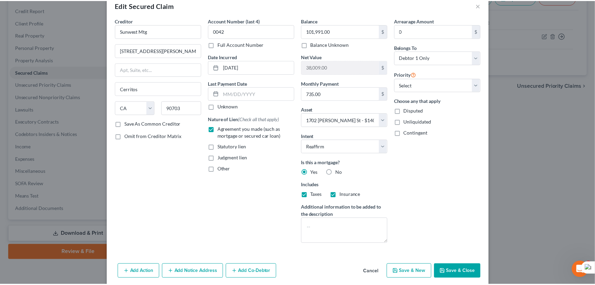
scroll to position [27, 0]
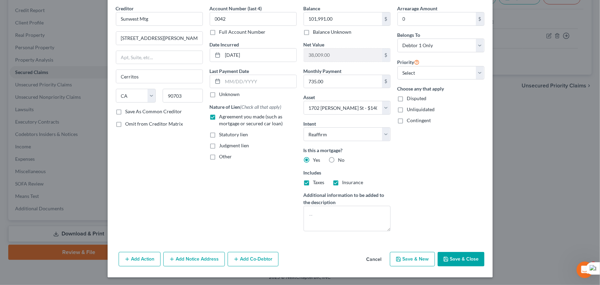
click at [468, 254] on button "Save & Close" at bounding box center [461, 259] width 47 height 14
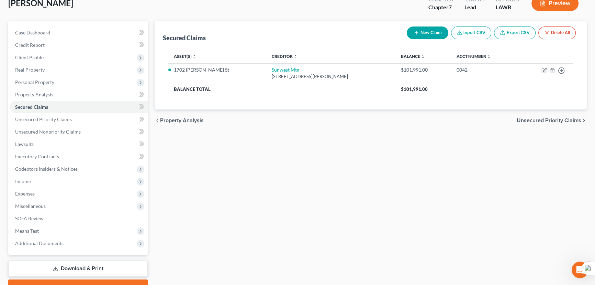
scroll to position [17, 0]
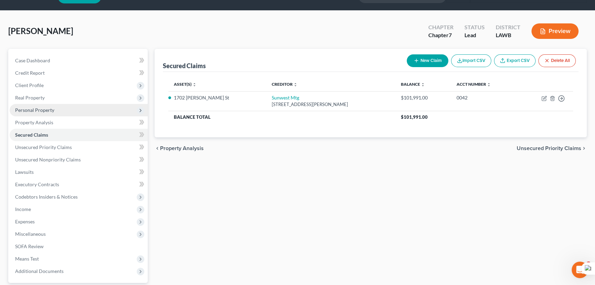
drag, startPoint x: 53, startPoint y: 88, endPoint x: 69, endPoint y: 108, distance: 25.4
click at [53, 88] on span "Client Profile" at bounding box center [79, 85] width 138 height 12
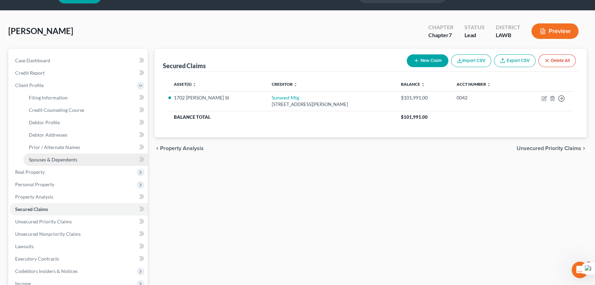
click at [71, 154] on link "Spouses & Dependents" at bounding box center [85, 159] width 124 height 12
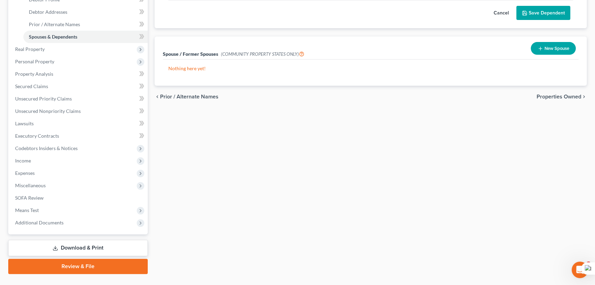
scroll to position [154, 0]
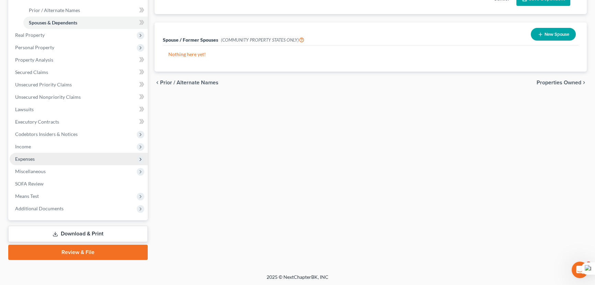
click at [33, 162] on span "Expenses" at bounding box center [79, 159] width 138 height 12
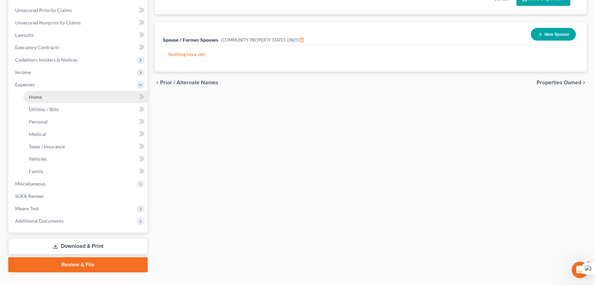
click at [49, 95] on link "Home" at bounding box center [85, 97] width 124 height 12
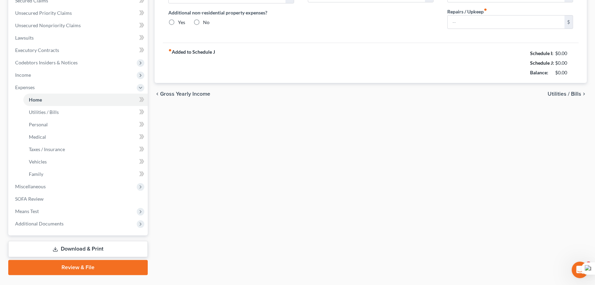
type input "0.00"
radio input "true"
type input "0.00"
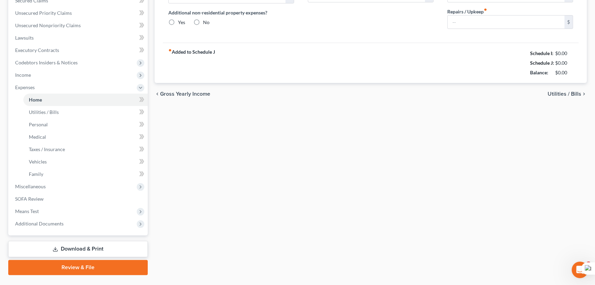
type input "0.00"
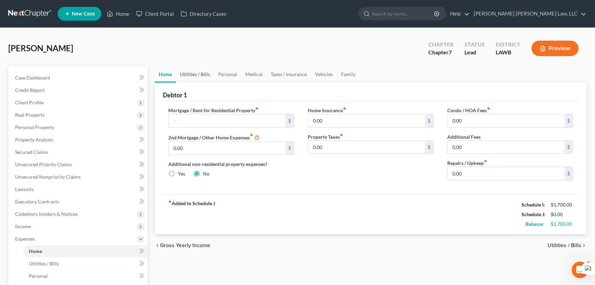
click at [195, 70] on link "Utilities / Bills" at bounding box center [195, 74] width 38 height 17
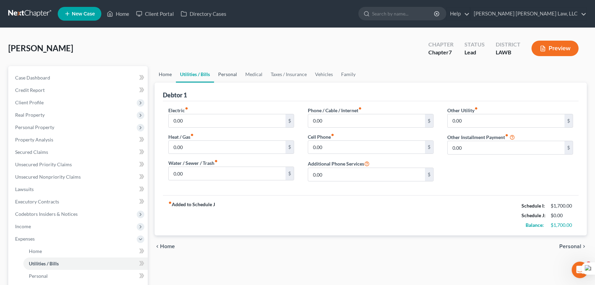
click at [230, 75] on link "Personal" at bounding box center [227, 74] width 27 height 17
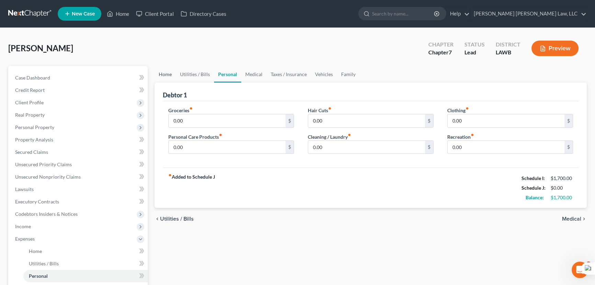
click at [166, 72] on link "Home" at bounding box center [165, 74] width 21 height 17
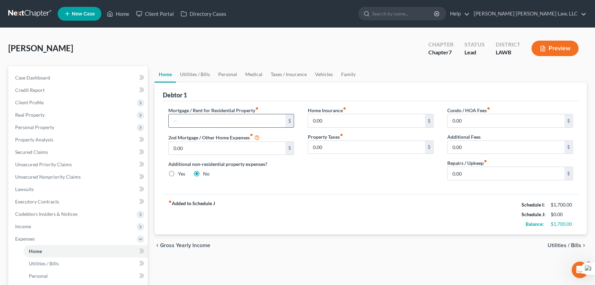
click at [211, 118] on input "text" at bounding box center [227, 120] width 117 height 13
drag, startPoint x: 186, startPoint y: 73, endPoint x: 170, endPoint y: 74, distance: 16.2
click at [186, 73] on link "Utilities / Bills" at bounding box center [195, 74] width 38 height 17
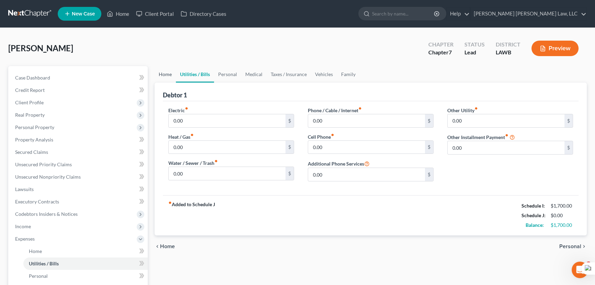
click at [170, 74] on link "Home" at bounding box center [165, 74] width 21 height 17
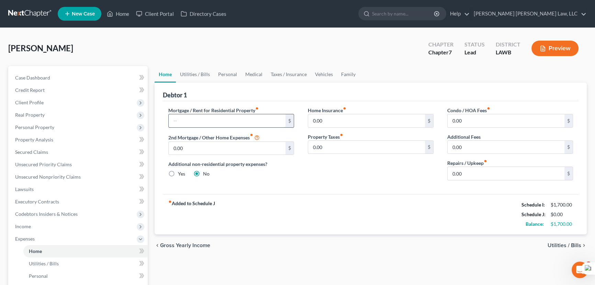
drag, startPoint x: 209, startPoint y: 118, endPoint x: 256, endPoint y: 124, distance: 47.1
click at [209, 118] on input "text" at bounding box center [227, 120] width 117 height 13
type input "735"
click at [193, 74] on link "Utilities / Bills" at bounding box center [195, 74] width 38 height 17
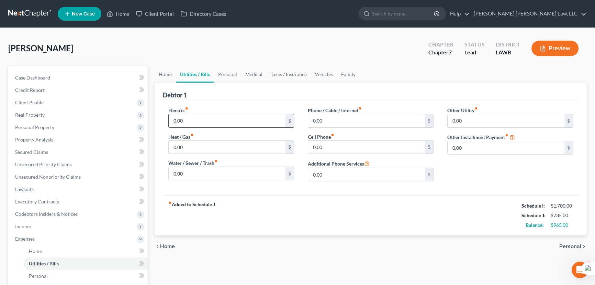
click at [199, 123] on input "0.00" at bounding box center [227, 120] width 117 height 13
click at [231, 104] on div "Electric fiber_manual_record 0.00 $ Heat / Gas fiber_manual_record 0.00 $ Water…" at bounding box center [371, 148] width 416 height 94
click at [201, 119] on input "0.00" at bounding box center [227, 120] width 117 height 13
click at [215, 118] on input "0.00" at bounding box center [227, 120] width 117 height 13
drag, startPoint x: 196, startPoint y: 120, endPoint x: 146, endPoint y: 123, distance: 50.6
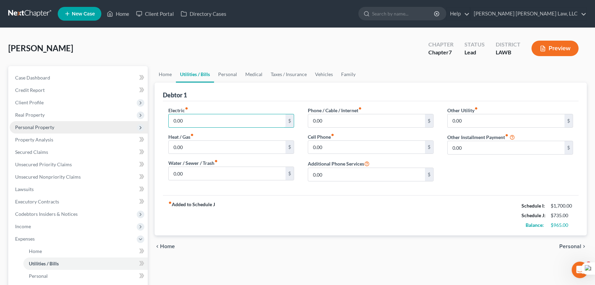
click at [146, 123] on div "Petition Navigation Case Dashboard Payments Invoices Payments Payments Credit R…" at bounding box center [298, 246] width 586 height 360
type input "148"
click at [198, 98] on div "Debtor 1" at bounding box center [371, 92] width 416 height 19
click at [199, 143] on input "0.00" at bounding box center [227, 147] width 117 height 13
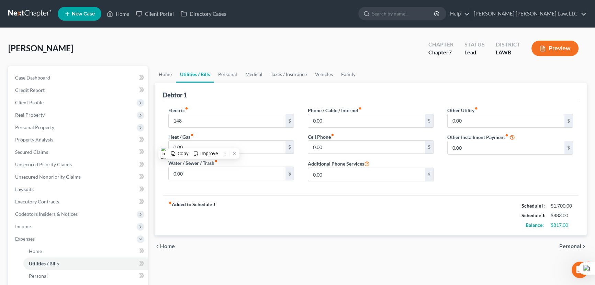
click at [226, 100] on div "Debtor 1" at bounding box center [371, 92] width 416 height 19
click at [203, 152] on input "0.00" at bounding box center [227, 147] width 117 height 13
click at [234, 99] on div "Debtor 1" at bounding box center [371, 92] width 416 height 19
click at [210, 146] on input "0.00" at bounding box center [227, 147] width 117 height 13
type input "40"
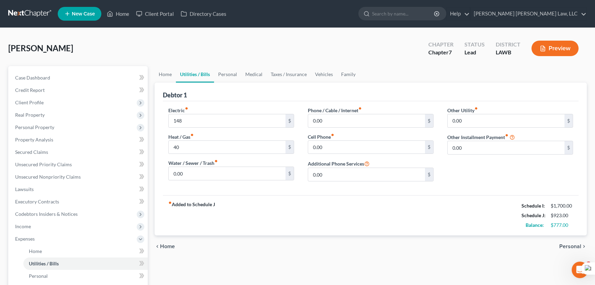
click at [182, 192] on div "Electric fiber_manual_record 148 $ Heat / Gas fiber_manual_record 40 $ Water / …" at bounding box center [371, 148] width 416 height 94
click at [187, 171] on input "0.00" at bounding box center [227, 173] width 117 height 13
click at [243, 172] on input "0.00" at bounding box center [227, 173] width 117 height 13
drag, startPoint x: 185, startPoint y: 176, endPoint x: 164, endPoint y: 175, distance: 21.0
click at [164, 175] on div "Electric fiber_manual_record 148 $ Heat / Gas fiber_manual_record 40 $ Water / …" at bounding box center [232, 147] width 140 height 80
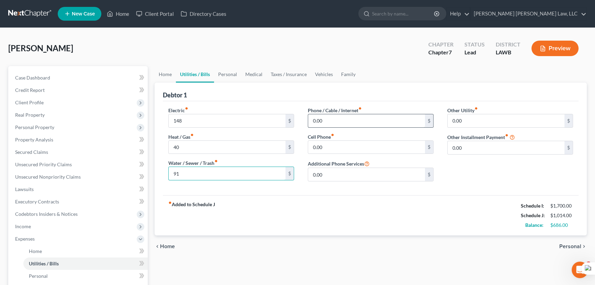
type input "91"
click at [355, 120] on input "0.00" at bounding box center [366, 120] width 117 height 13
click at [379, 96] on div "Debtor 1" at bounding box center [371, 92] width 416 height 19
click at [346, 113] on label "Phone / Cable / Internet fiber_manual_record" at bounding box center [335, 110] width 54 height 7
click at [340, 119] on input "0.00" at bounding box center [366, 120] width 117 height 13
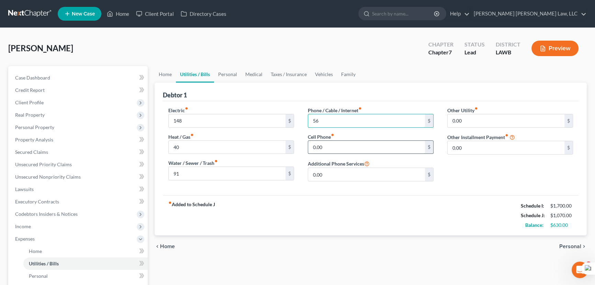
type input "56"
click at [369, 147] on input "0.00" at bounding box center [366, 147] width 117 height 13
type input "25"
click at [232, 66] on link "Personal" at bounding box center [227, 74] width 27 height 17
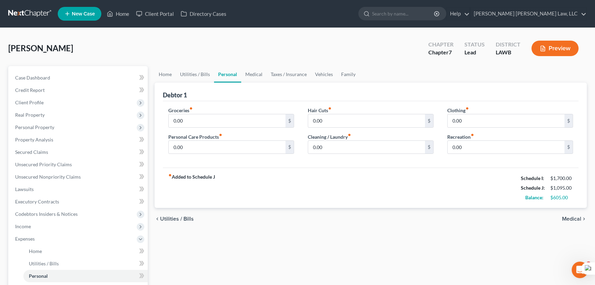
scroll to position [31, 0]
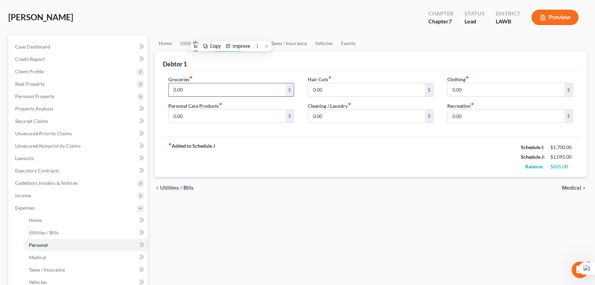
click at [231, 85] on input "0.00" at bounding box center [227, 89] width 117 height 13
click at [259, 64] on div "Debtor 1" at bounding box center [371, 61] width 416 height 19
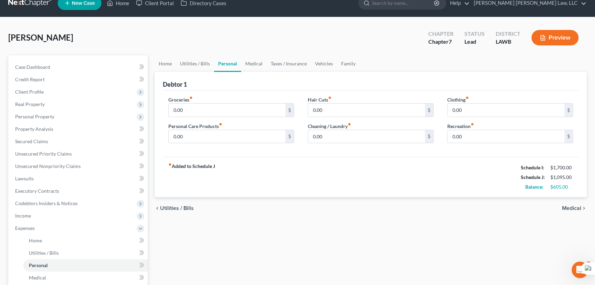
scroll to position [0, 0]
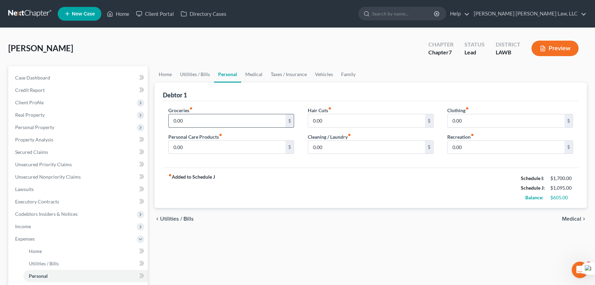
click at [238, 117] on input "0.00" at bounding box center [227, 120] width 117 height 13
click at [268, 100] on div "Debtor 1" at bounding box center [371, 92] width 416 height 19
click at [259, 114] on div "0.00 $" at bounding box center [231, 121] width 126 height 14
click at [262, 119] on input "0.00" at bounding box center [227, 120] width 117 height 13
click at [252, 72] on link "Medical" at bounding box center [253, 74] width 25 height 17
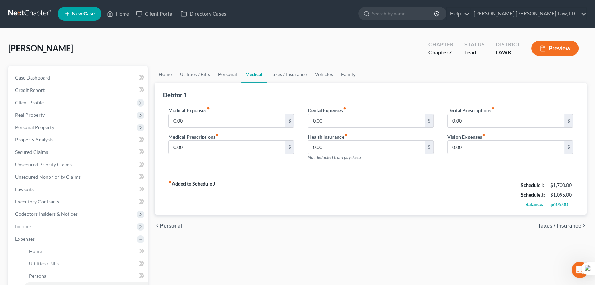
click at [234, 74] on link "Personal" at bounding box center [227, 74] width 27 height 17
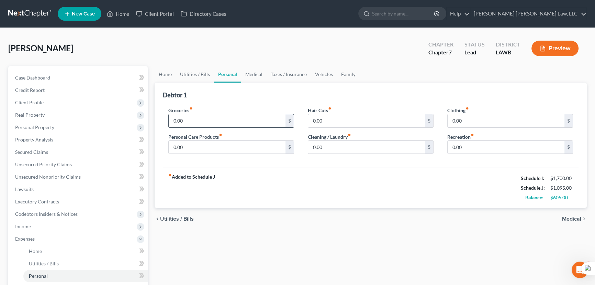
click at [245, 125] on input "0.00" at bounding box center [227, 120] width 117 height 13
click at [246, 105] on div "Groceries fiber_manual_record 0.00 $ Personal Care Products fiber_manual_record…" at bounding box center [371, 134] width 416 height 67
click at [203, 120] on input "0.00" at bounding box center [227, 120] width 117 height 13
click at [257, 98] on div "Debtor 1" at bounding box center [371, 92] width 416 height 19
click at [247, 42] on div "White, Monica Upgraded Chapter Chapter 7 Status Lead District LAWB Preview" at bounding box center [297, 51] width 579 height 30
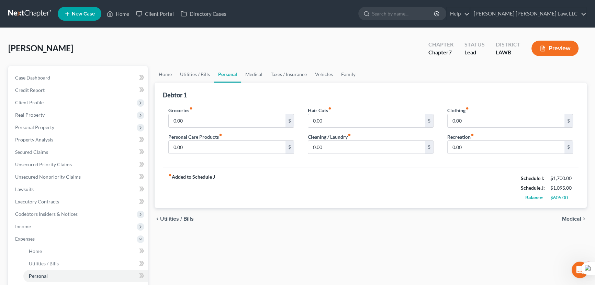
click at [220, 113] on div "Groceries fiber_manual_record 0.00 $" at bounding box center [231, 117] width 126 height 21
click at [215, 120] on input "0.00" at bounding box center [227, 120] width 117 height 13
type input "300"
click at [236, 173] on div "fiber_manual_record Added to Schedule J Schedule I: $1,700.00 Schedule J: $1,39…" at bounding box center [371, 187] width 416 height 40
click at [259, 76] on link "Medical" at bounding box center [253, 74] width 25 height 17
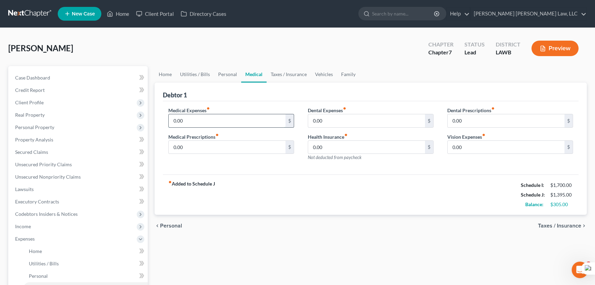
click at [229, 117] on input "0.00" at bounding box center [227, 120] width 117 height 13
click at [292, 63] on div "White, Monica Upgraded Chapter Chapter 7 Status Lead District LAWB Preview" at bounding box center [297, 51] width 579 height 30
click at [326, 71] on link "Vehicles" at bounding box center [324, 74] width 26 height 17
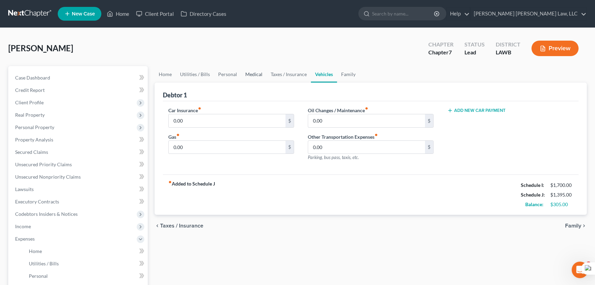
click at [259, 73] on link "Medical" at bounding box center [253, 74] width 25 height 17
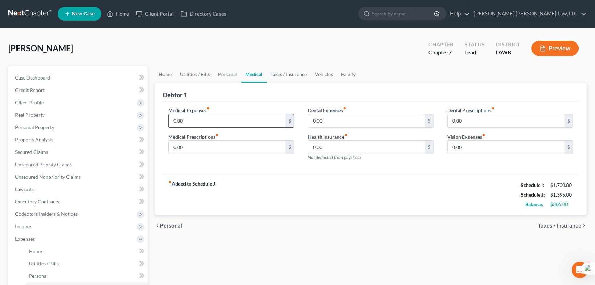
click at [201, 115] on input "0.00" at bounding box center [227, 120] width 117 height 13
drag, startPoint x: 233, startPoint y: 100, endPoint x: 221, endPoint y: 119, distance: 21.8
click at [233, 101] on div "Medical Expenses fiber_manual_record 0.00 $ Medical Prescriptions fiber_manual_…" at bounding box center [371, 138] width 416 height 74
click at [221, 119] on input "0.00" at bounding box center [227, 120] width 117 height 13
click at [243, 93] on div "Debtor 1" at bounding box center [371, 92] width 416 height 19
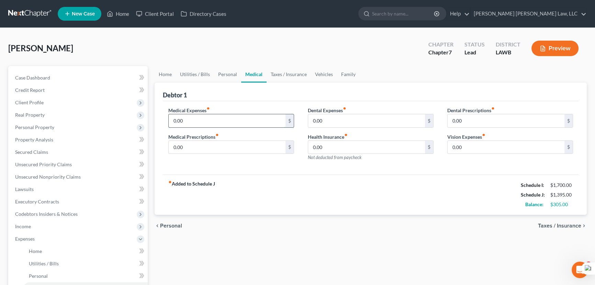
click at [239, 117] on input "0.00" at bounding box center [227, 120] width 117 height 13
click at [242, 98] on div "Debtor 1" at bounding box center [371, 92] width 416 height 19
click at [231, 118] on input "0.00" at bounding box center [227, 120] width 117 height 13
click at [254, 96] on div "Debtor 1" at bounding box center [371, 92] width 416 height 19
click at [285, 72] on link "Taxes / Insurance" at bounding box center [289, 74] width 44 height 17
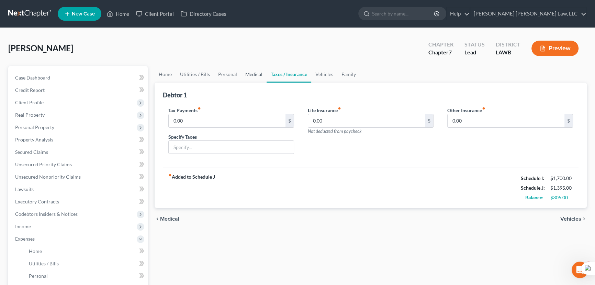
click at [259, 74] on link "Medical" at bounding box center [253, 74] width 25 height 17
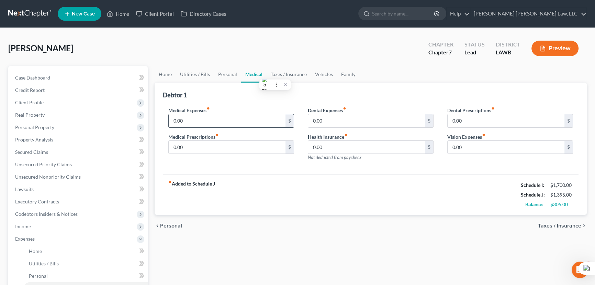
click at [226, 120] on input "0.00" at bounding box center [227, 120] width 117 height 13
type input "5"
click at [180, 149] on input "0.00" at bounding box center [227, 147] width 117 height 13
type input "5"
type input "20"
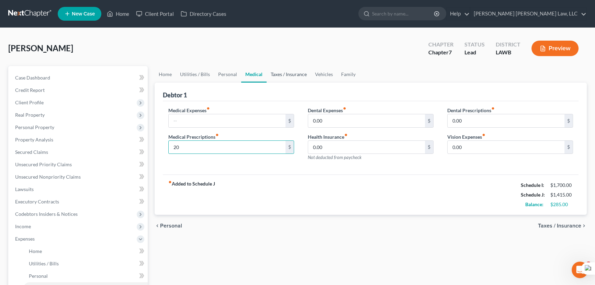
drag, startPoint x: 283, startPoint y: 76, endPoint x: 289, endPoint y: 76, distance: 6.9
click at [283, 76] on link "Taxes / Insurance" at bounding box center [289, 74] width 44 height 17
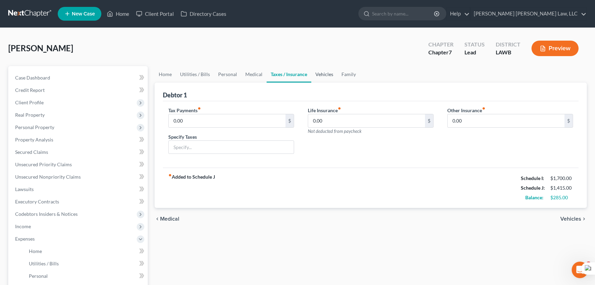
click at [317, 72] on link "Vehicles" at bounding box center [324, 74] width 26 height 17
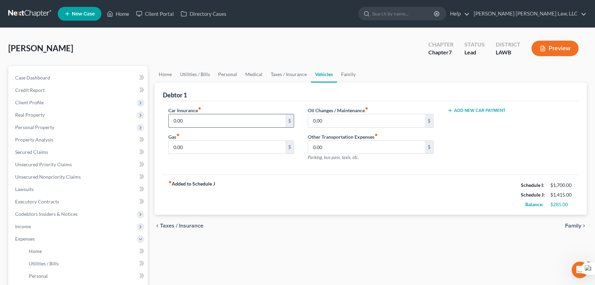
click at [200, 120] on input "0.00" at bounding box center [227, 120] width 117 height 13
click at [217, 88] on div "Debtor 1" at bounding box center [371, 92] width 416 height 19
click at [252, 79] on link "Medical" at bounding box center [253, 74] width 25 height 17
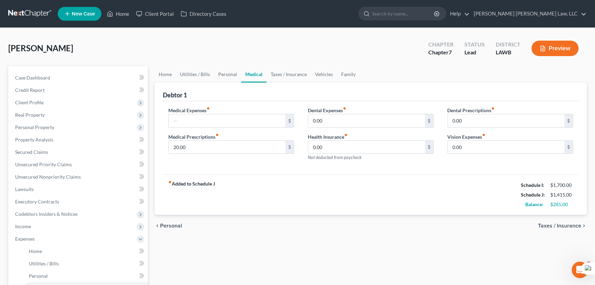
drag, startPoint x: 194, startPoint y: 117, endPoint x: 249, endPoint y: 103, distance: 56.7
click at [194, 117] on input "text" at bounding box center [227, 120] width 117 height 13
click at [257, 98] on div "Debtor 1" at bounding box center [371, 92] width 416 height 19
drag, startPoint x: 235, startPoint y: 120, endPoint x: 254, endPoint y: 95, distance: 31.8
click at [235, 120] on input "text" at bounding box center [227, 120] width 117 height 13
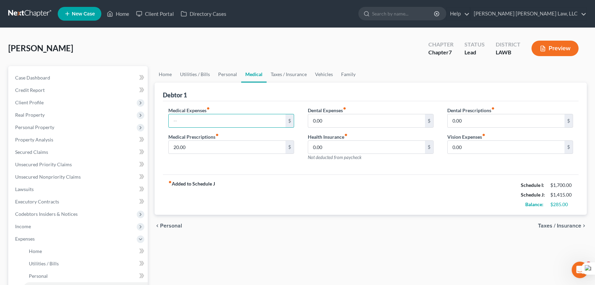
click at [254, 95] on div "Debtor 1" at bounding box center [371, 92] width 416 height 19
drag, startPoint x: 251, startPoint y: 114, endPoint x: 251, endPoint y: 103, distance: 11.0
click at [251, 114] on input "text" at bounding box center [227, 120] width 117 height 13
drag, startPoint x: 249, startPoint y: 86, endPoint x: 250, endPoint y: 114, distance: 27.9
click at [249, 86] on div "Debtor 1" at bounding box center [371, 92] width 416 height 19
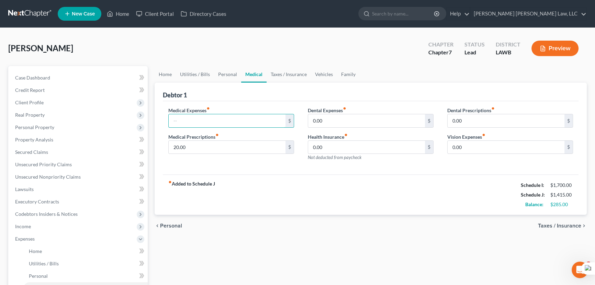
drag, startPoint x: 250, startPoint y: 116, endPoint x: 255, endPoint y: 98, distance: 19.4
click at [250, 116] on input "text" at bounding box center [227, 120] width 117 height 13
click at [255, 98] on div "Debtor 1" at bounding box center [371, 92] width 416 height 19
drag, startPoint x: 266, startPoint y: 122, endPoint x: 265, endPoint y: 104, distance: 18.3
click at [266, 122] on input "text" at bounding box center [227, 120] width 117 height 13
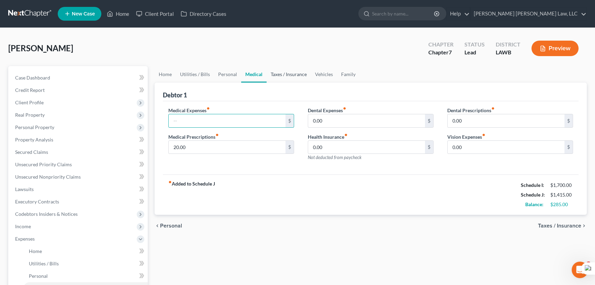
click at [292, 76] on link "Taxes / Insurance" at bounding box center [289, 74] width 44 height 17
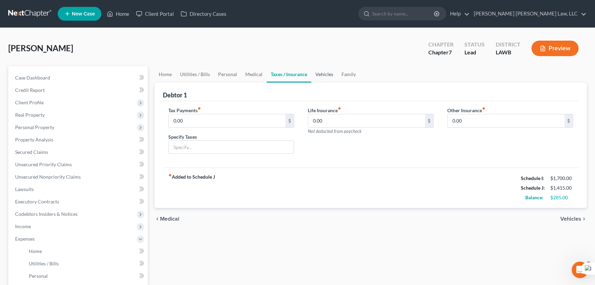
click at [328, 78] on link "Vehicles" at bounding box center [324, 74] width 26 height 17
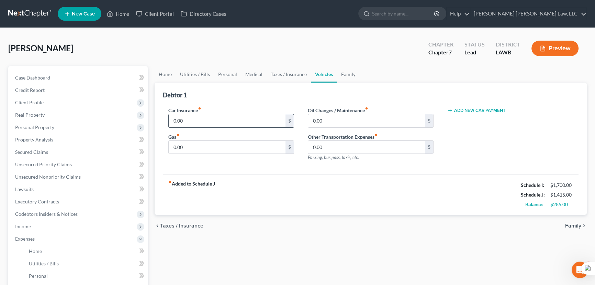
click at [232, 115] on input "0.00" at bounding box center [227, 120] width 117 height 13
click at [289, 72] on link "Taxes / Insurance" at bounding box center [289, 74] width 44 height 17
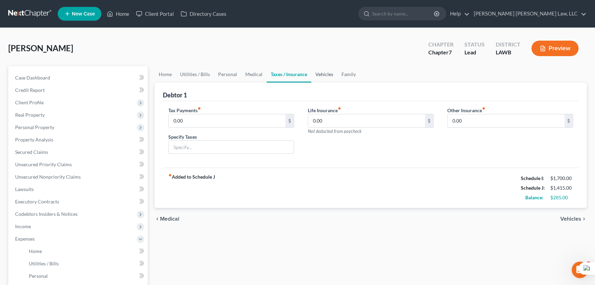
click at [325, 72] on link "Vehicles" at bounding box center [324, 74] width 26 height 17
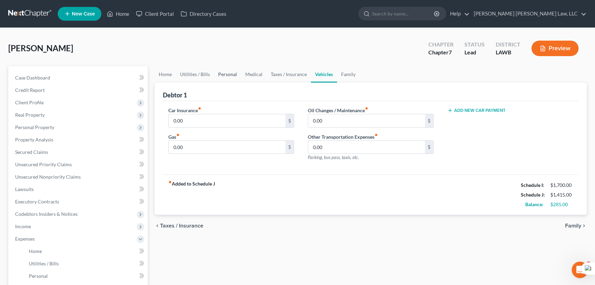
click at [234, 73] on link "Personal" at bounding box center [227, 74] width 27 height 17
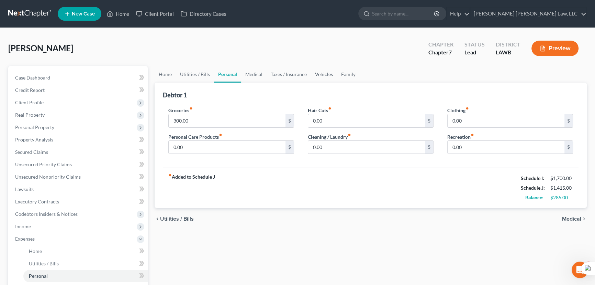
click at [313, 79] on link "Vehicles" at bounding box center [324, 74] width 26 height 17
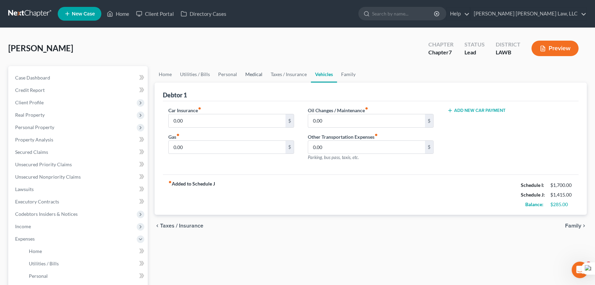
click at [262, 70] on link "Medical" at bounding box center [253, 74] width 25 height 17
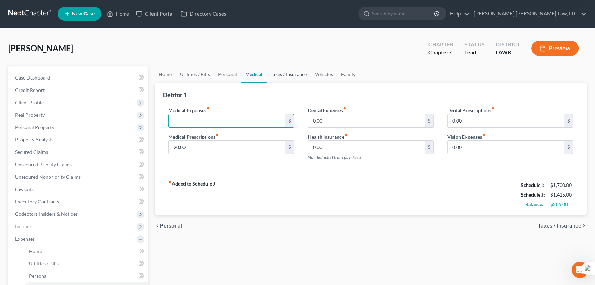
drag, startPoint x: 247, startPoint y: 118, endPoint x: 270, endPoint y: 72, distance: 51.8
click at [247, 118] on input "text" at bounding box center [227, 120] width 117 height 13
click at [271, 72] on link "Taxes / Insurance" at bounding box center [289, 74] width 44 height 17
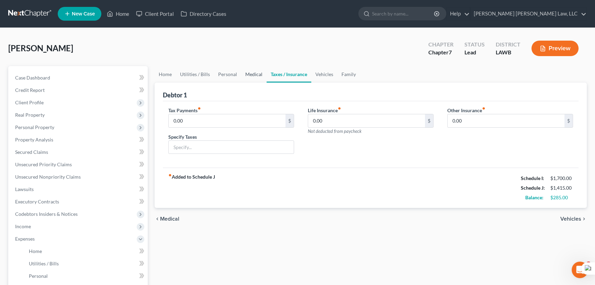
click at [244, 75] on link "Medical" at bounding box center [253, 74] width 25 height 17
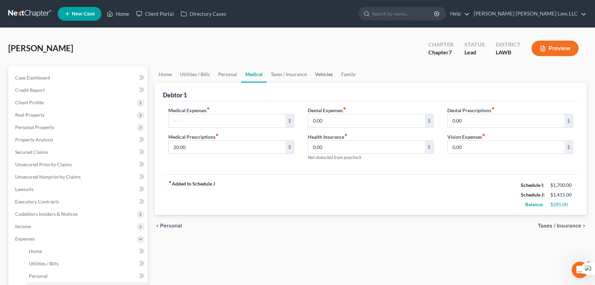
click at [319, 75] on link "Vehicles" at bounding box center [324, 74] width 26 height 17
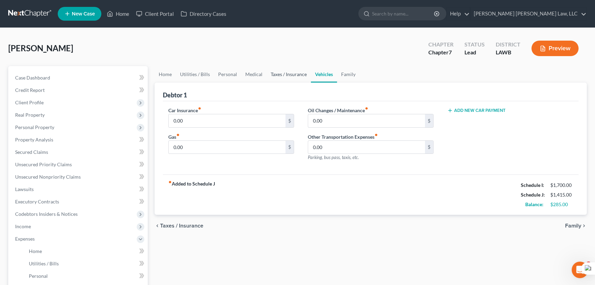
click at [270, 76] on link "Taxes / Insurance" at bounding box center [289, 74] width 44 height 17
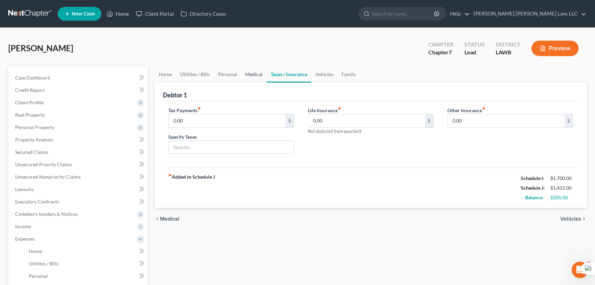
click at [253, 72] on link "Medical" at bounding box center [253, 74] width 25 height 17
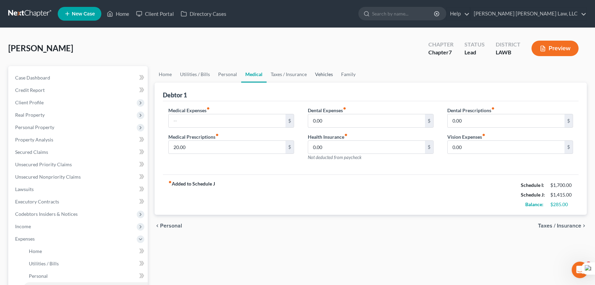
click at [330, 75] on link "Vehicles" at bounding box center [324, 74] width 26 height 17
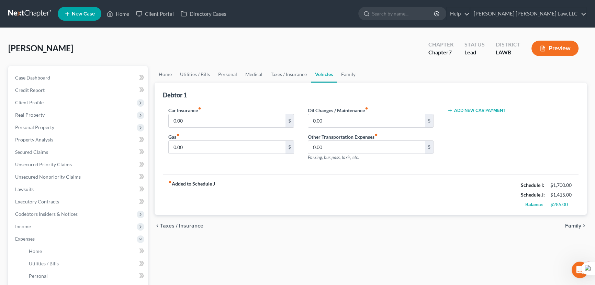
click at [257, 110] on div "Car Insurance fiber_manual_record 0.00 $" at bounding box center [231, 117] width 126 height 21
click at [255, 115] on html "Home New Case Client Portal Directory Cases E. Orum Young Law, LLC madison.f@eo…" at bounding box center [297, 226] width 595 height 452
click at [230, 100] on div "Debtor 1" at bounding box center [371, 92] width 416 height 19
click at [212, 121] on input "0.00" at bounding box center [227, 120] width 117 height 13
click at [210, 104] on div "Car Insurance fiber_manual_record 0.00 $ Gas fiber_manual_record 0.00 $ Oil Cha…" at bounding box center [371, 138] width 416 height 74
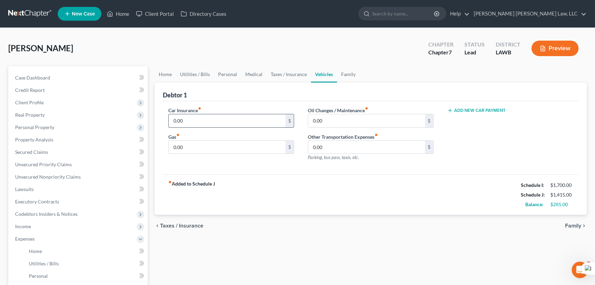
click at [215, 122] on input "0.00" at bounding box center [227, 120] width 117 height 13
click at [226, 102] on div "Car Insurance fiber_manual_record 0.00 $ Gas fiber_manual_record 0.00 $ Oil Cha…" at bounding box center [371, 138] width 416 height 74
click at [217, 118] on input "0.00" at bounding box center [227, 120] width 117 height 13
click at [220, 102] on div "Car Insurance fiber_manual_record 0.00 $ Gas fiber_manual_record 0.00 $ Oil Cha…" at bounding box center [371, 138] width 416 height 74
click at [216, 117] on input "0.00" at bounding box center [227, 120] width 117 height 13
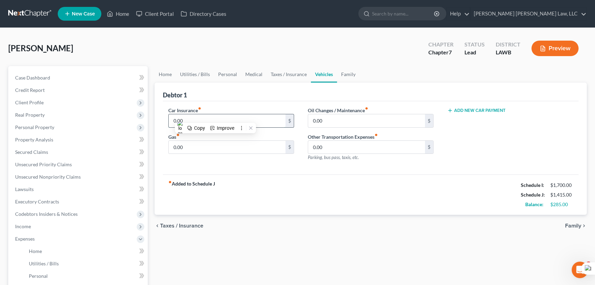
click at [209, 114] on input "0.00" at bounding box center [227, 120] width 117 height 13
click at [141, 117] on div "Petition Navigation Case Dashboard Payments Invoices Payments Payments Credit R…" at bounding box center [298, 246] width 586 height 360
click at [265, 89] on div "Debtor 1" at bounding box center [371, 92] width 416 height 19
click at [239, 121] on input "0.00" at bounding box center [227, 120] width 117 height 13
click at [260, 96] on div "Debtor 1" at bounding box center [371, 92] width 416 height 19
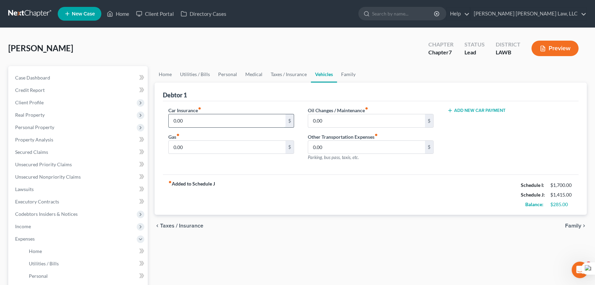
click at [237, 114] on input "0.00" at bounding box center [227, 120] width 117 height 13
click at [234, 101] on div "Car Insurance fiber_manual_record 0.00 $ Gas fiber_manual_record 0.00 $ Oil Cha…" at bounding box center [371, 138] width 416 height 74
click at [230, 123] on input "0.00" at bounding box center [227, 120] width 117 height 13
click at [245, 90] on div "Debtor 1" at bounding box center [371, 92] width 416 height 19
click at [250, 117] on input "0.00" at bounding box center [227, 120] width 117 height 13
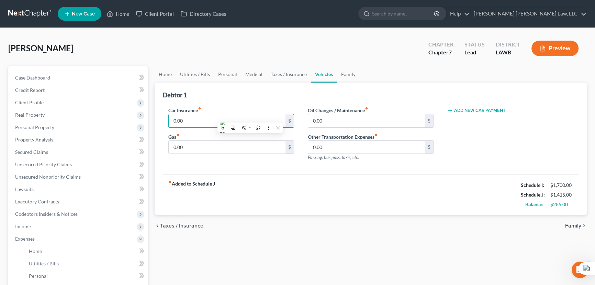
click at [266, 89] on div "Debtor 1" at bounding box center [371, 92] width 416 height 19
click at [249, 122] on input "0.00" at bounding box center [227, 120] width 117 height 13
click at [205, 101] on div "Car Insurance fiber_manual_record 0.00 $ Gas fiber_manual_record 0.00 $ Oil Cha…" at bounding box center [371, 138] width 416 height 74
click at [200, 120] on input "0.00" at bounding box center [227, 120] width 117 height 13
click at [254, 96] on div "Debtor 1" at bounding box center [371, 92] width 416 height 19
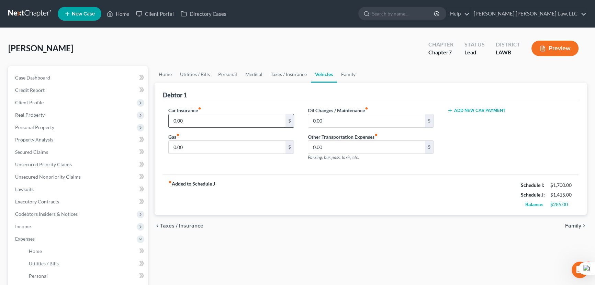
click at [240, 115] on input "0.00" at bounding box center [227, 120] width 117 height 13
click at [246, 97] on div "Debtor 1" at bounding box center [371, 92] width 416 height 19
click at [226, 118] on input "0.00" at bounding box center [227, 120] width 117 height 13
click at [244, 101] on div "Car Insurance fiber_manual_record 0.00 $ Gas fiber_manual_record 0.00 $ Oil Cha…" at bounding box center [371, 138] width 416 height 74
click at [240, 119] on input "0.00" at bounding box center [227, 120] width 117 height 13
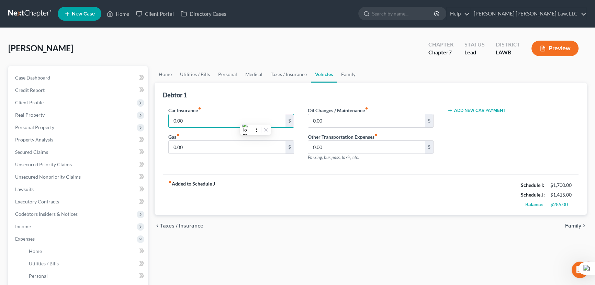
click at [248, 97] on div "Debtor 1" at bounding box center [371, 92] width 416 height 19
click at [240, 121] on input "0.00" at bounding box center [227, 120] width 117 height 13
click at [208, 120] on input "0.00" at bounding box center [227, 120] width 117 height 13
drag, startPoint x: 193, startPoint y: 118, endPoint x: 155, endPoint y: 120, distance: 38.2
click at [155, 120] on div "Debtor 1 Car Insurance fiber_manual_record 0.00 $ Gas fiber_manual_record 0.00 …" at bounding box center [371, 149] width 432 height 132
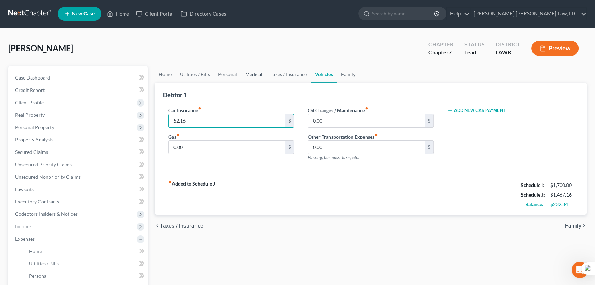
type input "52.16"
click at [256, 70] on link "Medical" at bounding box center [253, 74] width 25 height 17
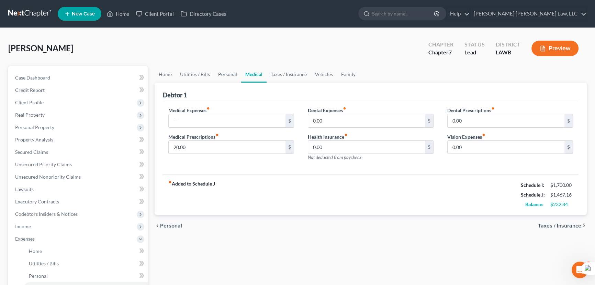
click at [224, 75] on link "Personal" at bounding box center [227, 74] width 27 height 17
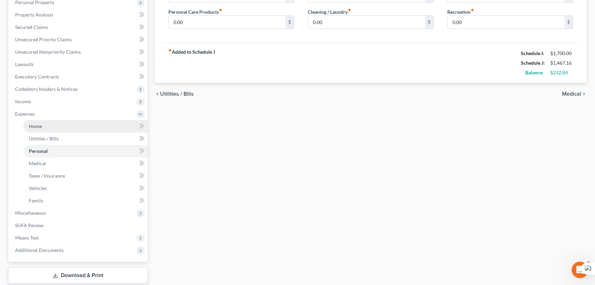
scroll to position [156, 0]
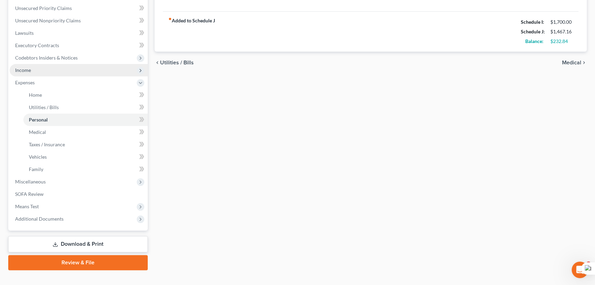
click at [56, 72] on span "Income" at bounding box center [79, 70] width 138 height 12
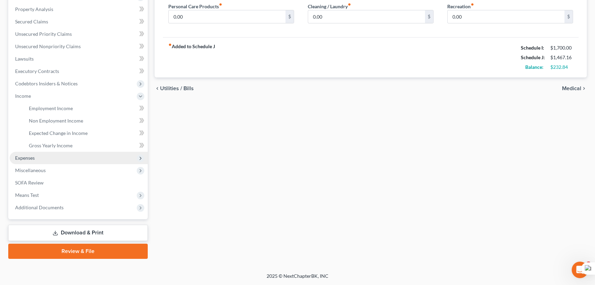
scroll to position [129, 0]
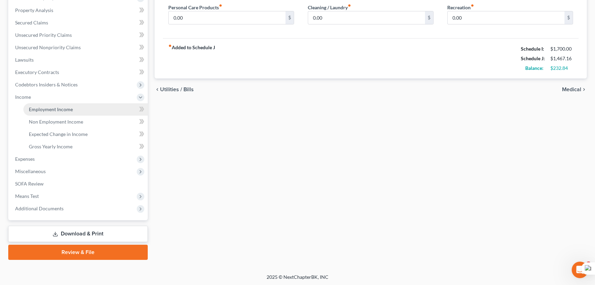
click at [70, 103] on link "Employment Income" at bounding box center [85, 109] width 124 height 12
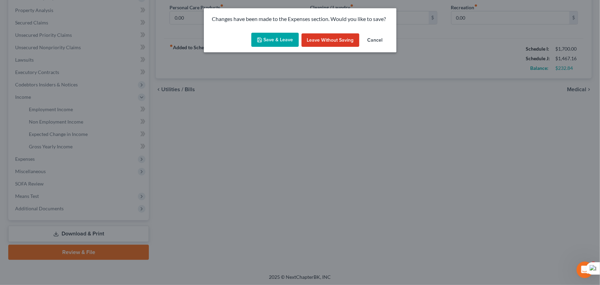
click at [269, 45] on button "Save & Leave" at bounding box center [274, 40] width 47 height 14
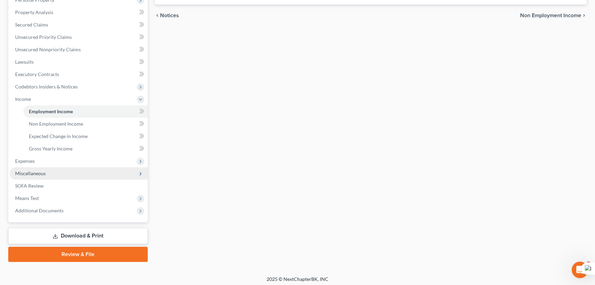
scroll to position [129, 0]
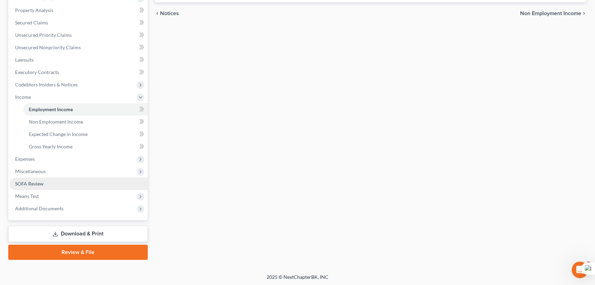
drag, startPoint x: 34, startPoint y: 182, endPoint x: 30, endPoint y: 187, distance: 6.8
click at [34, 182] on span "SOFA Review" at bounding box center [29, 183] width 29 height 6
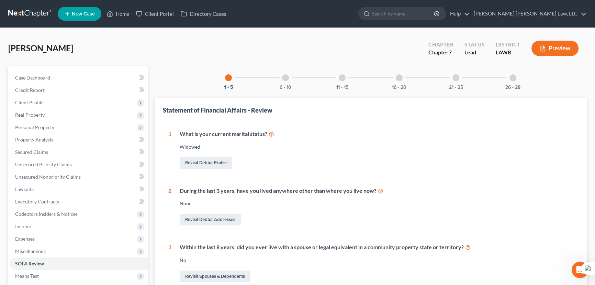
click at [285, 69] on div "6 - 10" at bounding box center [285, 77] width 23 height 23
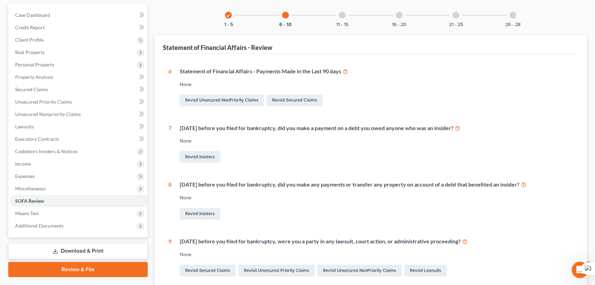
scroll to position [62, 0]
click at [350, 11] on div "11 - 15" at bounding box center [342, 15] width 23 height 23
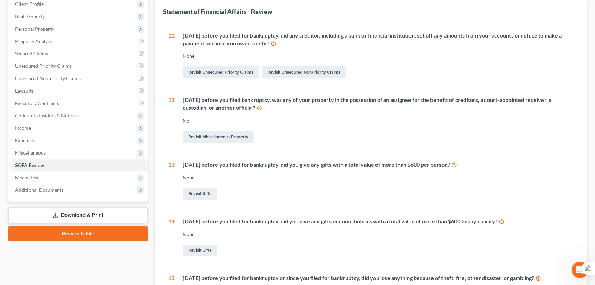
scroll to position [0, 0]
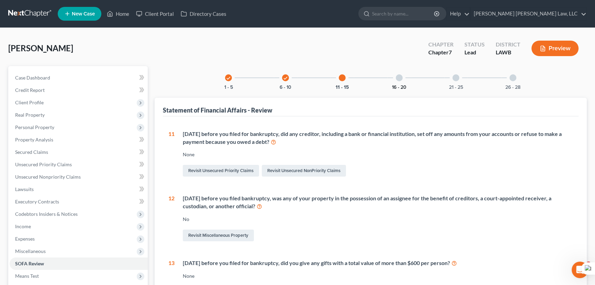
click at [395, 85] on button "16 - 20" at bounding box center [399, 87] width 14 height 5
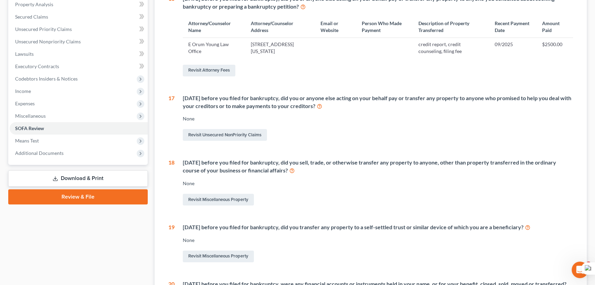
scroll to position [63, 0]
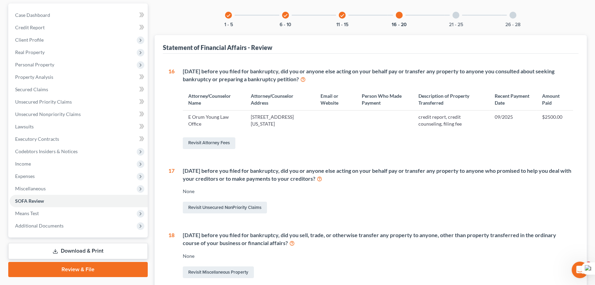
click at [457, 18] on div "21 - 25" at bounding box center [456, 14] width 23 height 23
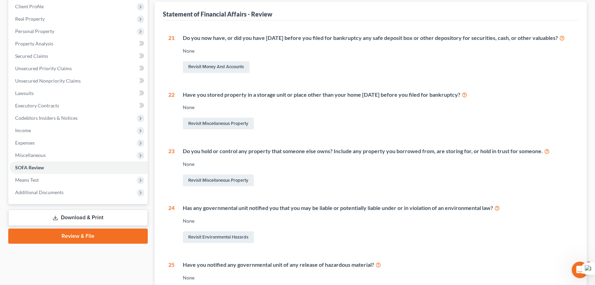
scroll to position [36, 0]
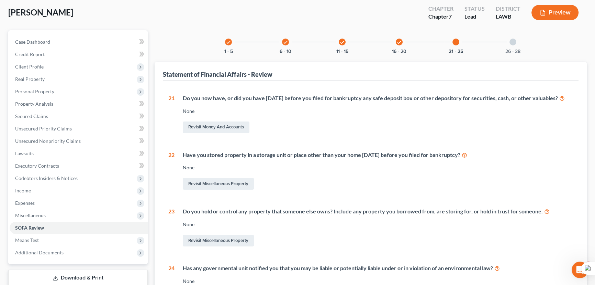
click at [516, 45] on div "26 - 28" at bounding box center [513, 41] width 23 height 23
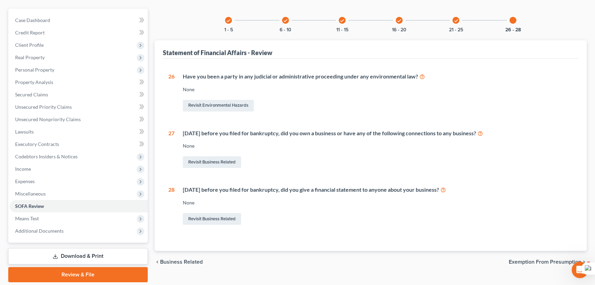
scroll to position [80, 0]
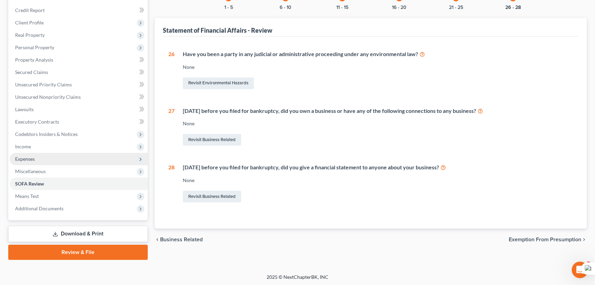
drag, startPoint x: 22, startPoint y: 144, endPoint x: 35, endPoint y: 154, distance: 16.5
click at [22, 144] on span "Income" at bounding box center [23, 146] width 16 height 6
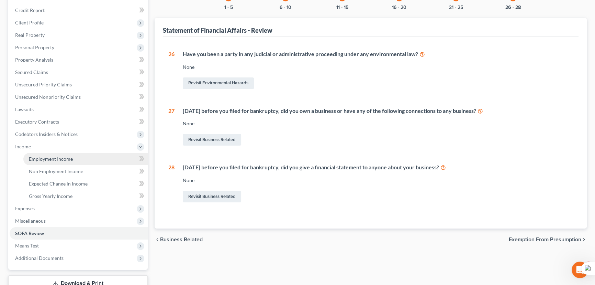
click at [38, 156] on span "Employment Income" at bounding box center [51, 159] width 44 height 6
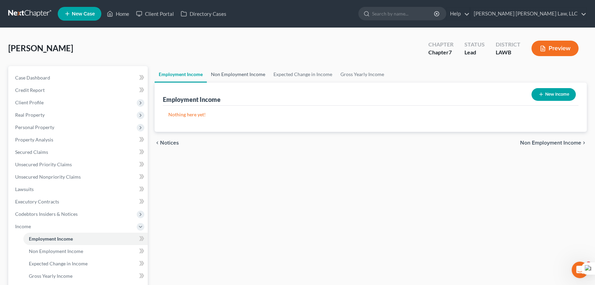
click at [235, 76] on link "Non Employment Income" at bounding box center [238, 74] width 63 height 17
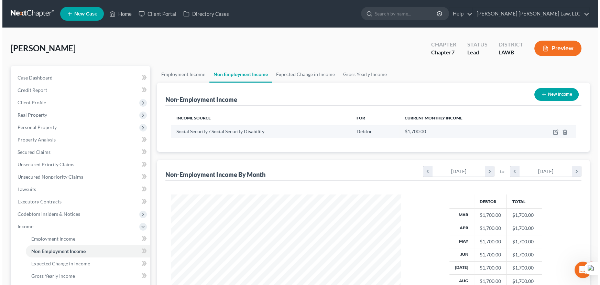
scroll to position [123, 244]
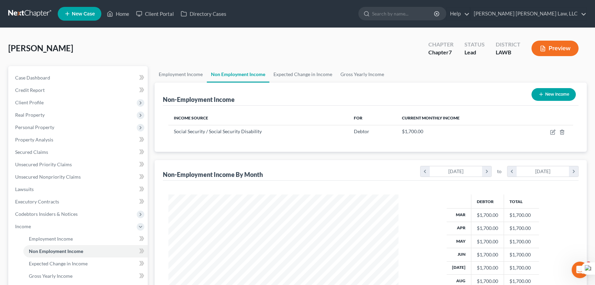
click at [563, 98] on button "New Income" at bounding box center [554, 94] width 44 height 13
select select "0"
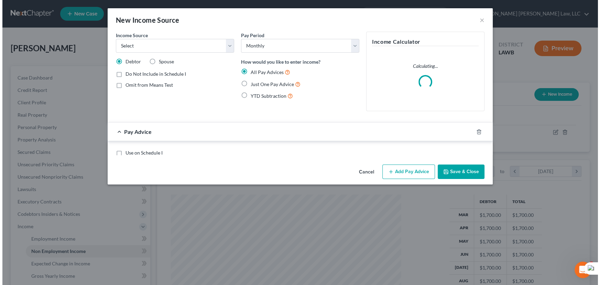
scroll to position [123, 246]
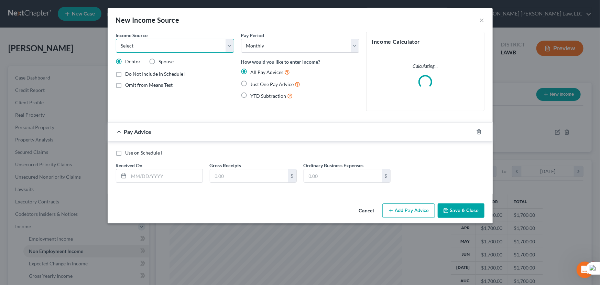
drag, startPoint x: 185, startPoint y: 48, endPoint x: 184, endPoint y: 52, distance: 3.8
click at [185, 48] on select "Select Unemployment Disability (from employer) Pension Retirement Social Securi…" at bounding box center [175, 46] width 118 height 14
select select "13"
click at [116, 39] on select "Select Unemployment Disability (from employer) Pension Retirement Social Securi…" at bounding box center [175, 46] width 118 height 14
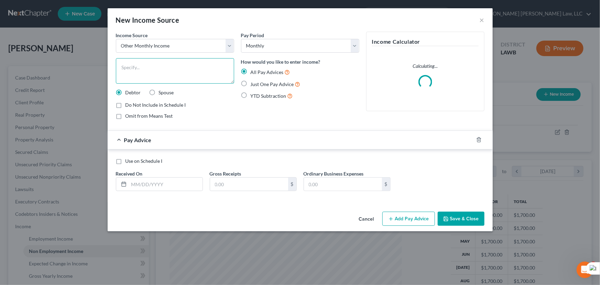
click at [165, 71] on textarea at bounding box center [175, 70] width 118 height 25
type textarea "Foster Care Income"
drag, startPoint x: 158, startPoint y: 186, endPoint x: 261, endPoint y: 70, distance: 155.3
click at [158, 186] on input "text" at bounding box center [166, 183] width 74 height 13
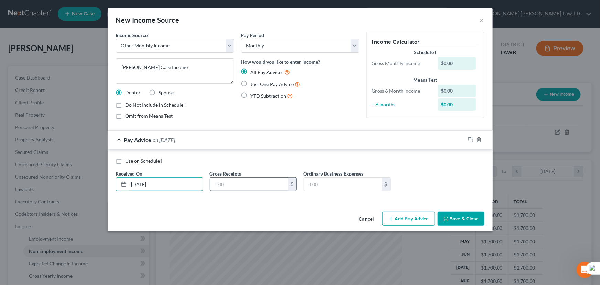
type input "03/10/2025"
click at [238, 179] on input "text" at bounding box center [249, 183] width 78 height 13
type input "547.16"
click at [407, 220] on button "Add Pay Advice" at bounding box center [408, 218] width 53 height 14
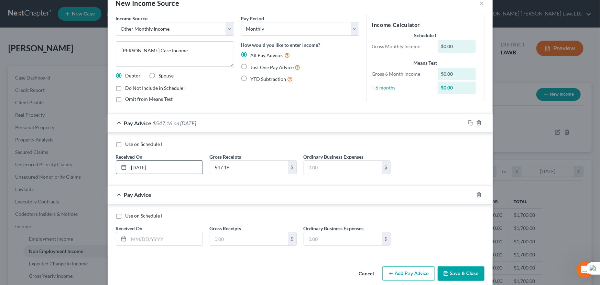
scroll to position [26, 0]
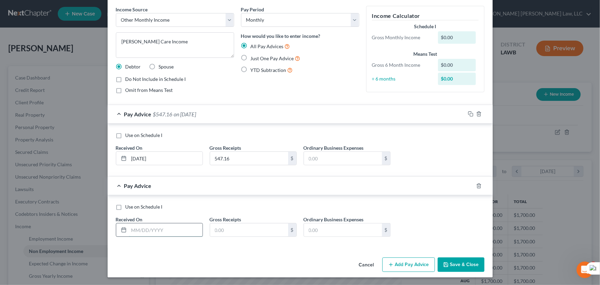
click at [158, 227] on input "text" at bounding box center [166, 229] width 74 height 13
type input "04/10/2025"
click at [232, 231] on input "text" at bounding box center [249, 229] width 78 height 13
type input "603.57"
click at [388, 259] on button "Add Pay Advice" at bounding box center [408, 264] width 53 height 14
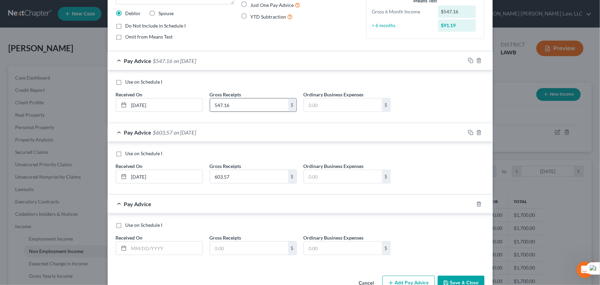
scroll to position [97, 0]
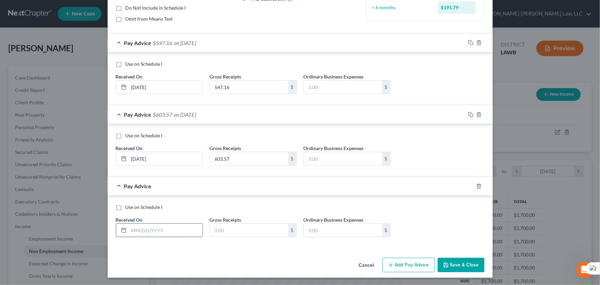
click at [147, 224] on input "text" at bounding box center [166, 229] width 74 height 13
type input "05/12/2025"
click at [245, 227] on input "text" at bounding box center [249, 229] width 78 height 13
type input "603.57"
drag, startPoint x: 409, startPoint y: 264, endPoint x: 287, endPoint y: 179, distance: 148.1
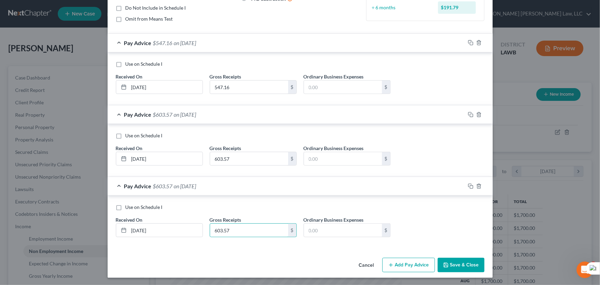
click at [408, 263] on button "Add Pay Advice" at bounding box center [408, 264] width 53 height 14
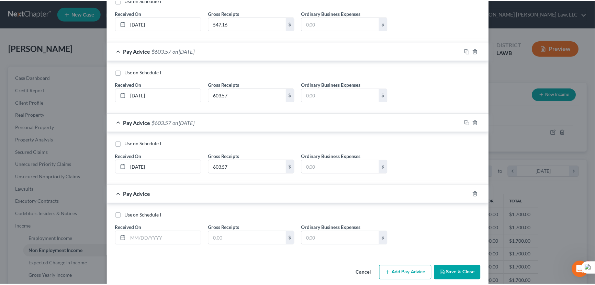
scroll to position [168, 0]
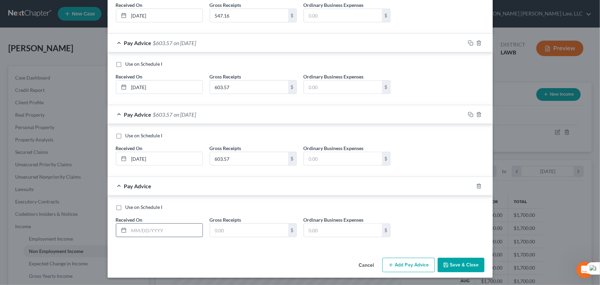
click at [149, 225] on input "text" at bounding box center [166, 229] width 74 height 13
type input "06/04/2025"
type input "633.10"
click at [474, 268] on button "Save & Close" at bounding box center [461, 264] width 47 height 14
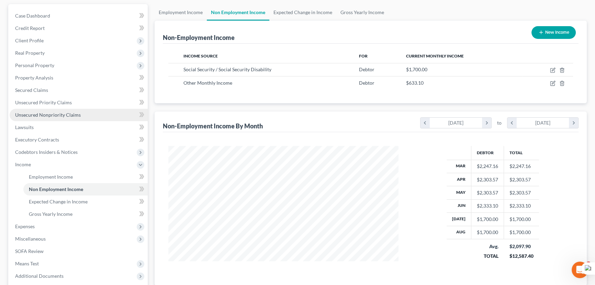
scroll to position [62, 0]
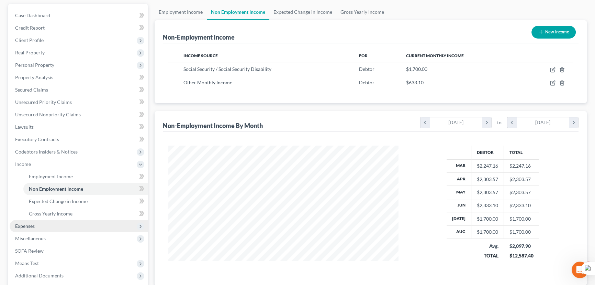
click at [56, 227] on span "Expenses" at bounding box center [79, 226] width 138 height 12
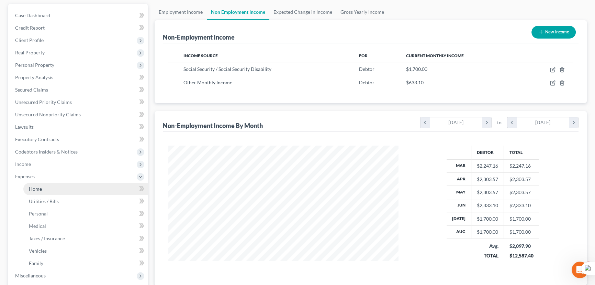
click at [56, 187] on link "Home" at bounding box center [85, 189] width 124 height 12
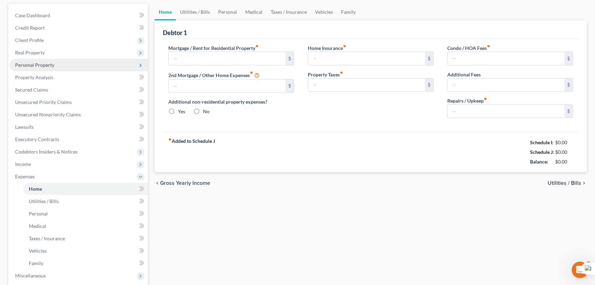
scroll to position [24, 0]
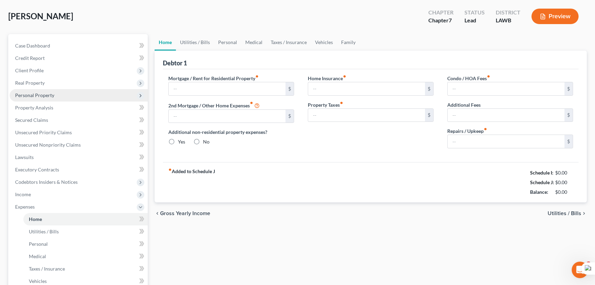
type input "735.00"
type input "0.00"
radio input "true"
type input "0.00"
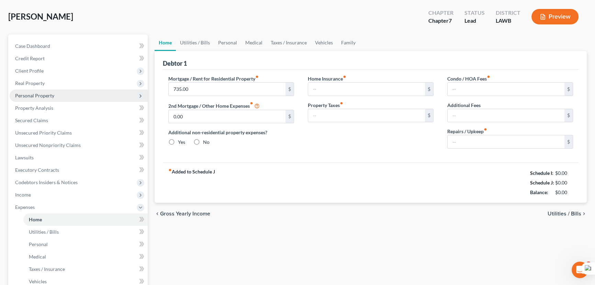
type input "0.00"
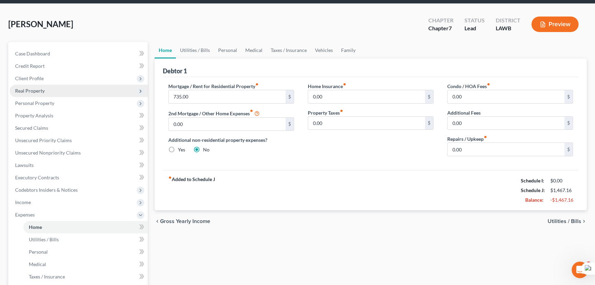
scroll to position [0, 0]
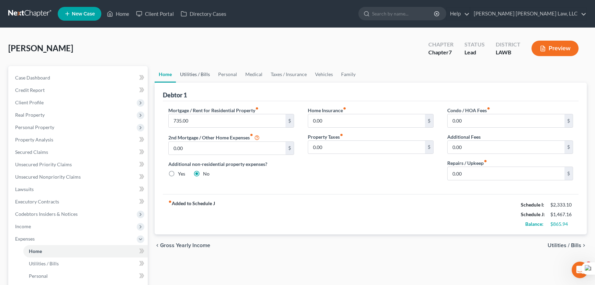
click at [212, 68] on link "Utilities / Bills" at bounding box center [195, 74] width 38 height 17
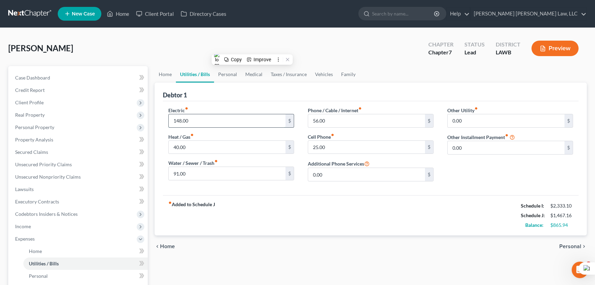
click at [214, 117] on input "148.00" at bounding box center [227, 120] width 117 height 13
type input "200"
drag, startPoint x: 224, startPoint y: 70, endPoint x: 220, endPoint y: 109, distance: 39.4
click at [224, 70] on link "Personal" at bounding box center [227, 74] width 27 height 17
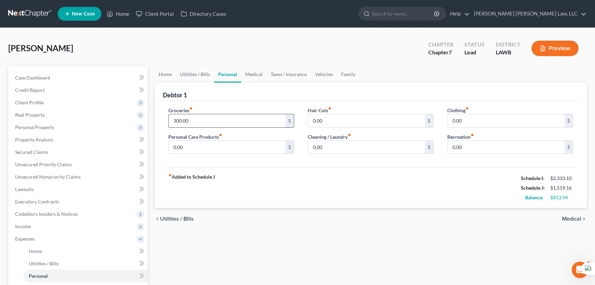
click at [217, 121] on input "300.00" at bounding box center [227, 120] width 117 height 13
type input "497"
drag, startPoint x: 333, startPoint y: 142, endPoint x: 338, endPoint y: 142, distance: 5.2
click at [333, 142] on input "0.00" at bounding box center [366, 147] width 117 height 13
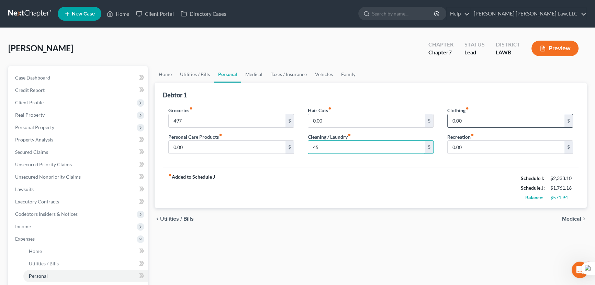
type input "45"
click at [524, 118] on input "0.00" at bounding box center [506, 120] width 117 height 13
type input "93"
click at [231, 146] on input "0.00" at bounding box center [227, 147] width 117 height 13
type input "50"
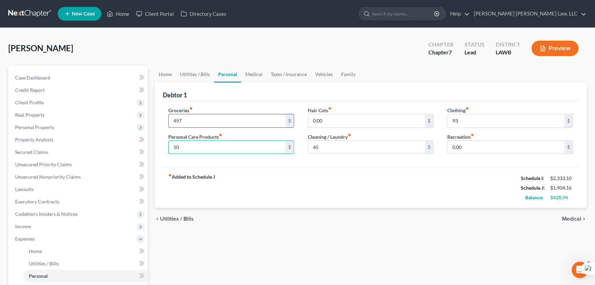
click at [219, 120] on input "497" at bounding box center [227, 120] width 117 height 13
type input "597"
drag, startPoint x: 337, startPoint y: 121, endPoint x: 453, endPoint y: 98, distance: 118.2
click at [337, 121] on input "0.00" at bounding box center [366, 120] width 117 height 13
click at [210, 151] on input "50" at bounding box center [227, 147] width 117 height 13
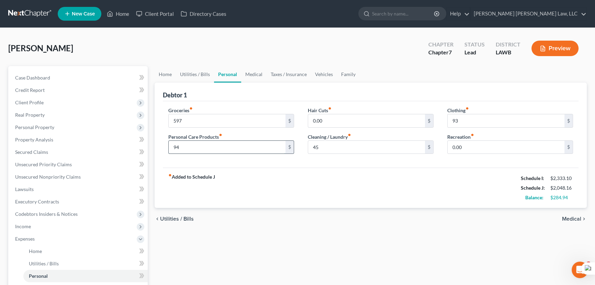
type input "9"
type input "104"
drag, startPoint x: 253, startPoint y: 73, endPoint x: 199, endPoint y: 154, distance: 97.1
click at [253, 73] on link "Medical" at bounding box center [253, 74] width 25 height 17
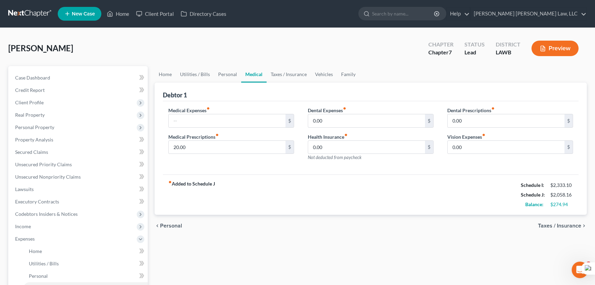
click at [294, 63] on div "White, Monica Upgraded Chapter Chapter 7 Status Lead District LAWB Preview" at bounding box center [297, 51] width 579 height 30
click at [318, 69] on link "Vehicles" at bounding box center [324, 74] width 26 height 17
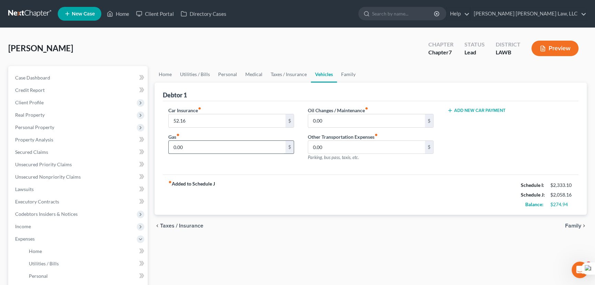
click at [207, 147] on input "0.00" at bounding box center [227, 147] width 117 height 13
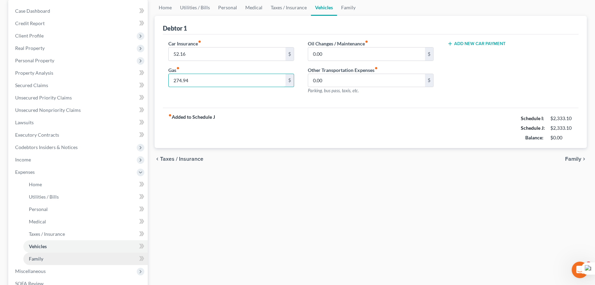
scroll to position [156, 0]
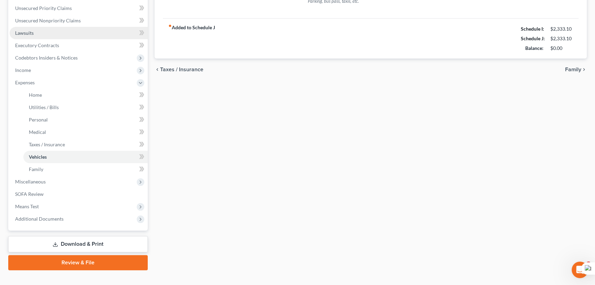
type input "274.94"
click at [53, 32] on link "Lawsuits" at bounding box center [79, 33] width 138 height 12
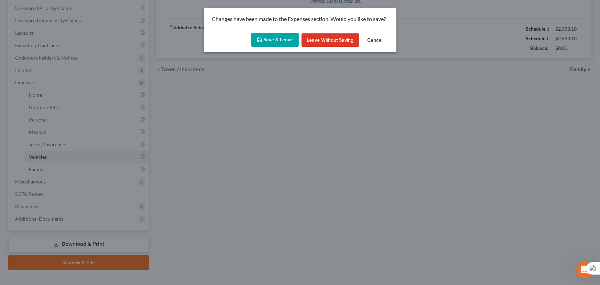
click at [268, 36] on button "Save & Leave" at bounding box center [274, 40] width 47 height 14
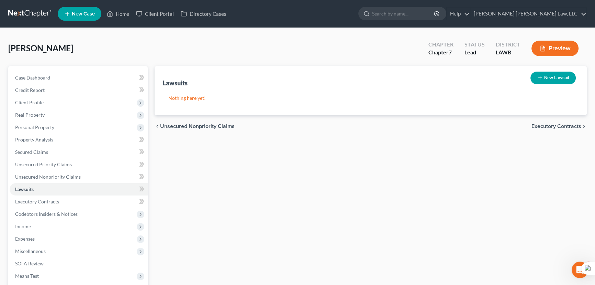
click at [28, 11] on link at bounding box center [30, 14] width 44 height 12
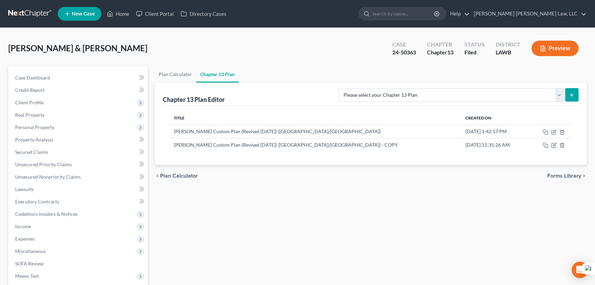
click at [43, 12] on link at bounding box center [30, 14] width 44 height 12
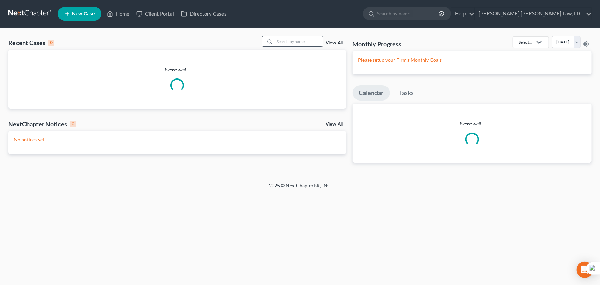
click at [297, 37] on input "search" at bounding box center [299, 41] width 48 height 10
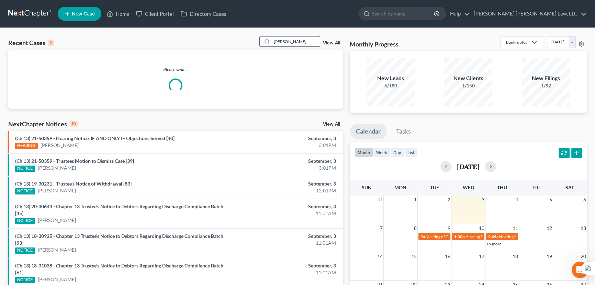
type input "[PERSON_NAME]"
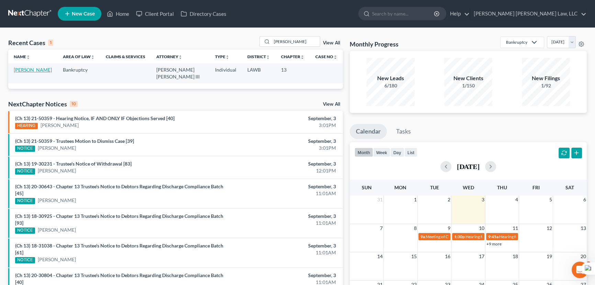
click at [41, 70] on link "[PERSON_NAME]" at bounding box center [33, 70] width 38 height 6
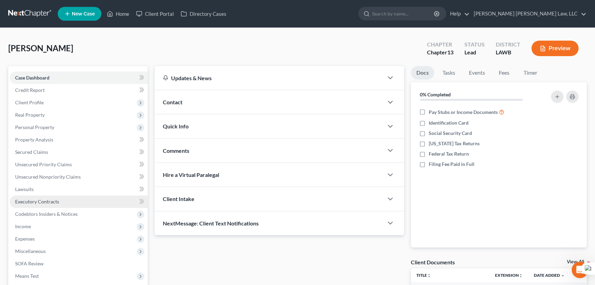
scroll to position [62, 0]
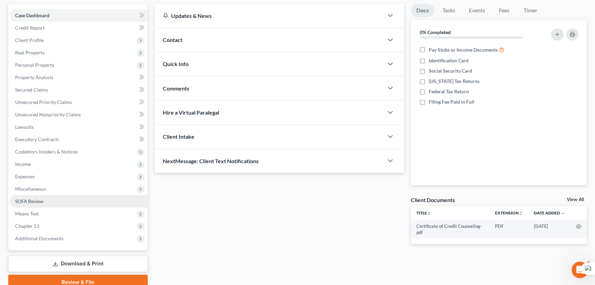
click at [50, 197] on link "SOFA Review" at bounding box center [79, 201] width 138 height 12
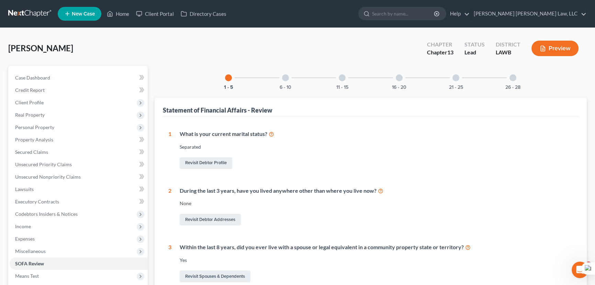
click at [515, 73] on div "26 - 28" at bounding box center [513, 77] width 23 height 23
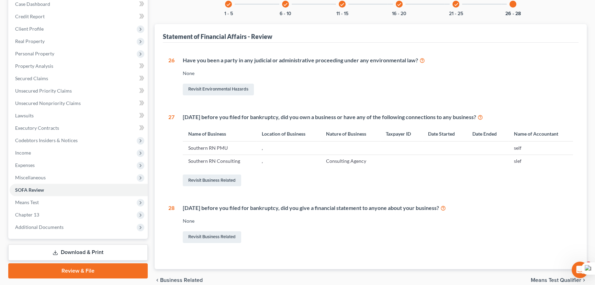
scroll to position [105, 0]
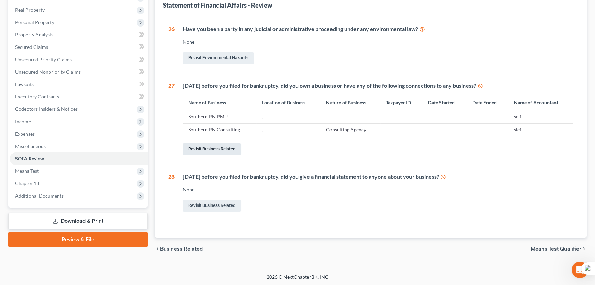
click at [228, 149] on link "Revisit Business Related" at bounding box center [212, 149] width 58 height 12
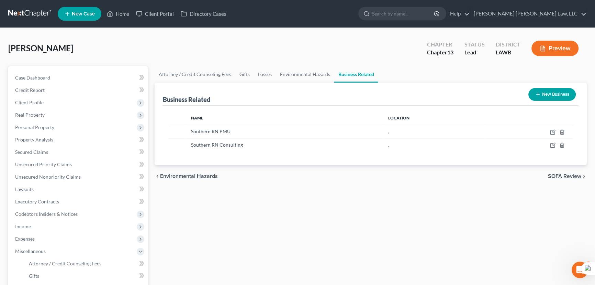
scroll to position [31, 0]
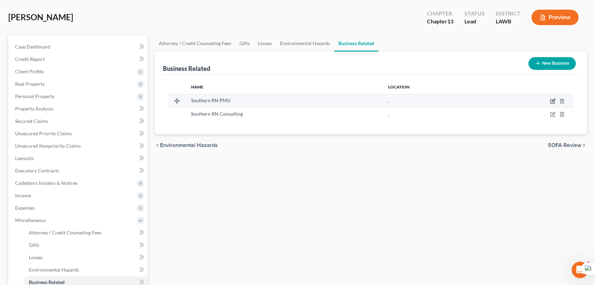
click at [552, 99] on icon "button" at bounding box center [553, 101] width 4 height 4
select select "sole_proprietor"
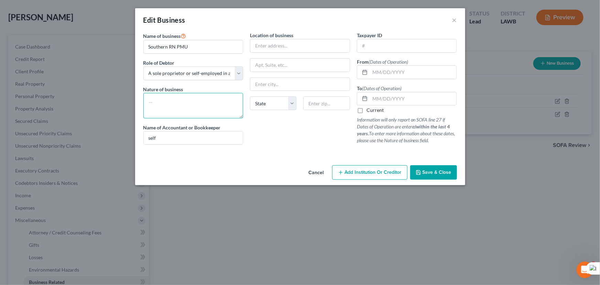
click at [211, 102] on textarea at bounding box center [193, 105] width 100 height 25
click at [285, 45] on input "text" at bounding box center [299, 45] width 99 height 13
type input "209 McKeever St"
type input "West Monroe"
click at [278, 104] on select "State AL AK AR AZ CA CO CT DE DC FL GA GU HI ID IL IN IA KS KY LA ME MD MA MI M…" at bounding box center [273, 103] width 46 height 14
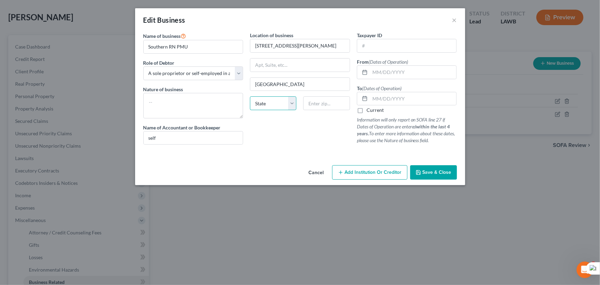
select select "19"
click at [250, 96] on select "State AL AK AR AZ CA CO CT DE DC FL GA GU HI ID IL IN IA KS KY LA ME MD MA MI M…" at bounding box center [273, 103] width 46 height 14
type input "71292"
click at [372, 70] on input "text" at bounding box center [413, 72] width 87 height 13
type input "03/2024"
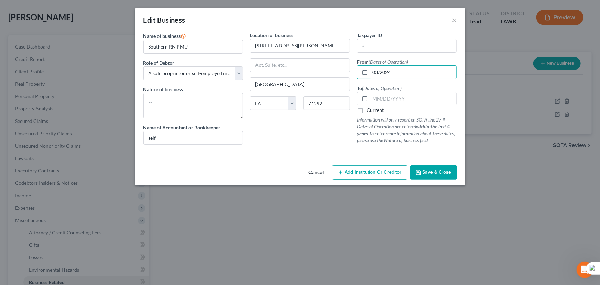
click at [366, 110] on label "Current" at bounding box center [374, 110] width 17 height 7
click at [369, 110] on input "Current" at bounding box center [371, 109] width 4 height 4
checkbox input "true"
click at [421, 171] on icon "button" at bounding box center [419, 172] width 6 height 6
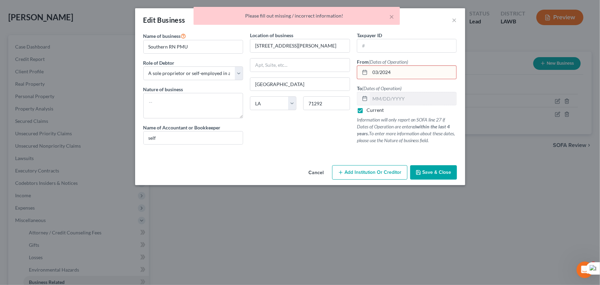
click at [402, 72] on input "03/2024" at bounding box center [413, 72] width 87 height 13
drag, startPoint x: 402, startPoint y: 72, endPoint x: 351, endPoint y: 72, distance: 50.9
click at [351, 72] on div "Name of business * Southern RN PMU Role of Debtor * Select A member of a limite…" at bounding box center [300, 94] width 320 height 124
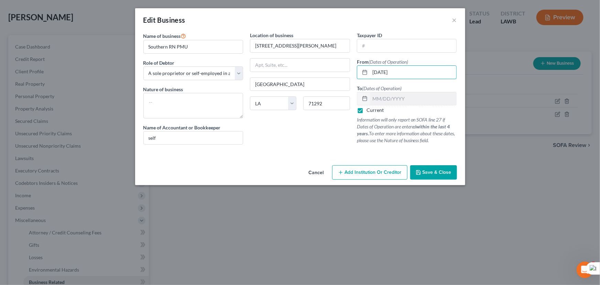
type input "03/01/2024"
click at [430, 168] on button "Save & Close" at bounding box center [433, 172] width 47 height 14
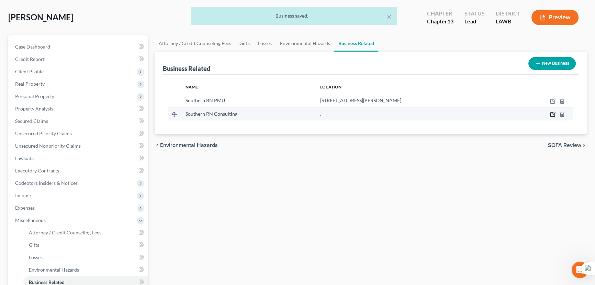
click at [552, 112] on icon "button" at bounding box center [553, 114] width 6 height 6
select select "sole_proprietor"
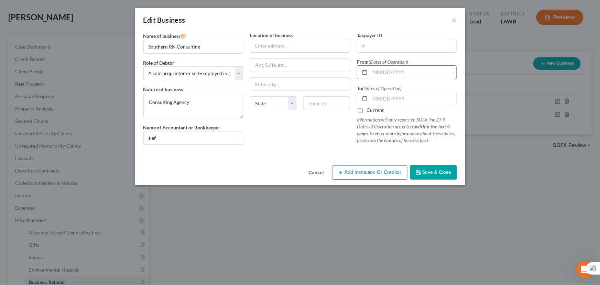
click at [373, 68] on input "text" at bounding box center [413, 72] width 87 height 13
type input "08/01/2021"
click at [267, 47] on input "text" at bounding box center [299, 45] width 99 height 13
type input "209 McKeever St"
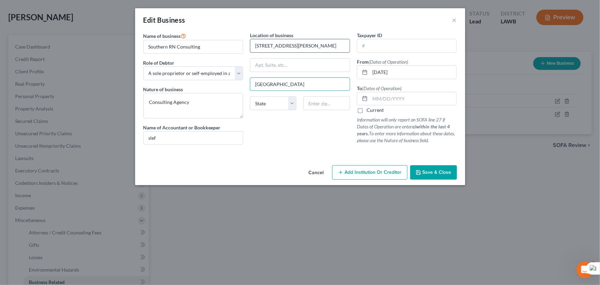
type input "West Monroe"
select select "19"
type input "71292"
click at [435, 173] on span "Save & Close" at bounding box center [437, 172] width 29 height 6
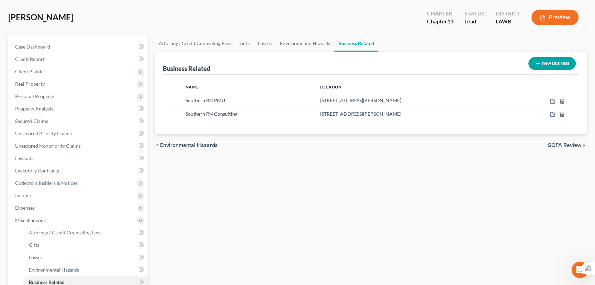
click at [536, 64] on icon "button" at bounding box center [539, 64] width 6 height 6
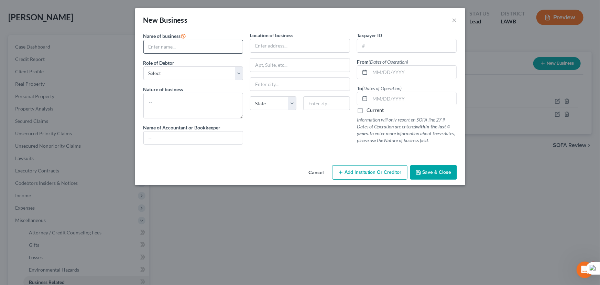
click at [197, 45] on input "text" at bounding box center [193, 46] width 99 height 13
type input "LT's Bath Essentials"
click at [182, 75] on select "Select A member of a limited liability company (LLC) or limited liability partn…" at bounding box center [193, 73] width 100 height 14
select select "sole_proprietor"
click at [143, 66] on select "Select A member of a limited liability company (LLC) or limited liability partn…" at bounding box center [193, 73] width 100 height 14
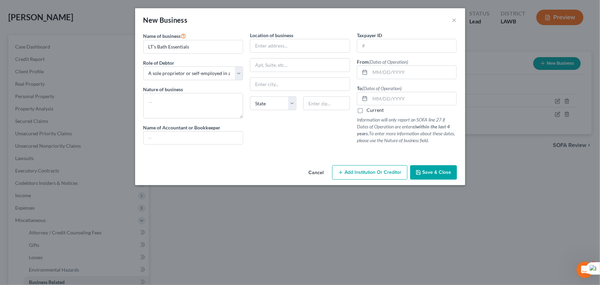
click at [169, 90] on label "Nature of business" at bounding box center [163, 89] width 40 height 7
click at [168, 97] on textarea at bounding box center [193, 105] width 100 height 25
type textarea "bath essentials"
click at [168, 140] on input "text" at bounding box center [193, 137] width 99 height 13
type input "self"
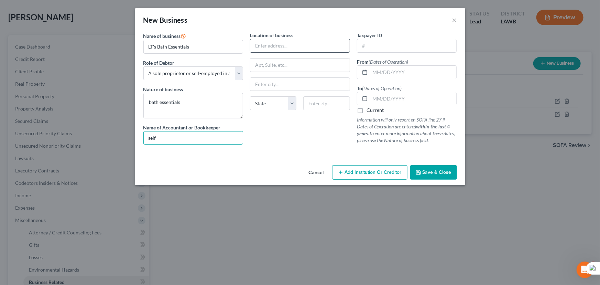
click at [265, 43] on input "text" at bounding box center [299, 45] width 99 height 13
type input "209 McKeever St"
type input "West Monroe"
select select "19"
type input "71292"
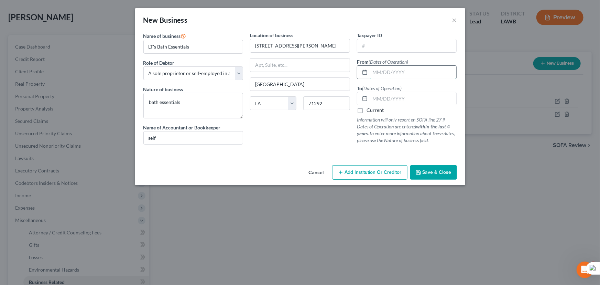
click at [379, 72] on input "text" at bounding box center [413, 72] width 87 height 13
type input "0"
type input "10/01/2024"
click at [366, 111] on label "Current" at bounding box center [374, 110] width 17 height 7
click at [369, 111] on input "Current" at bounding box center [371, 109] width 4 height 4
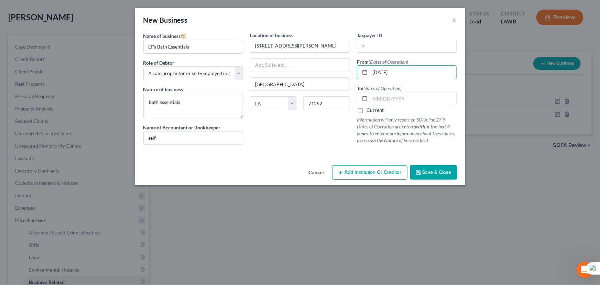
checkbox input "true"
click at [433, 174] on span "Save & Close" at bounding box center [437, 172] width 29 height 6
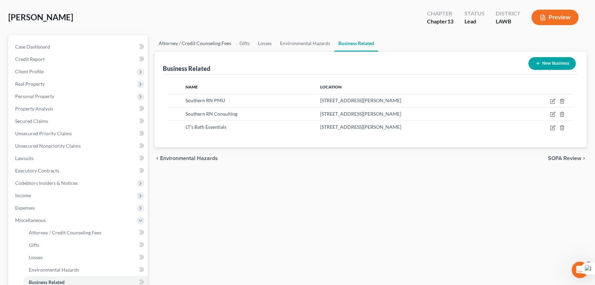
click at [175, 46] on link "Attorney / Credit Counseling Fees" at bounding box center [195, 43] width 81 height 17
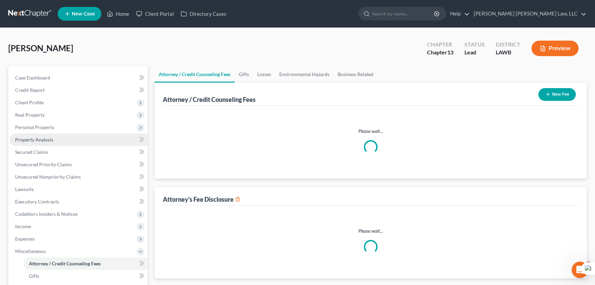
select select "1"
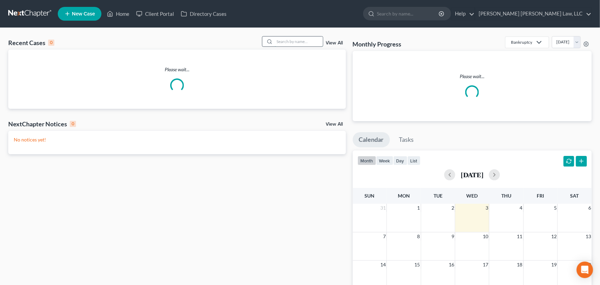
click at [300, 40] on input "search" at bounding box center [299, 41] width 48 height 10
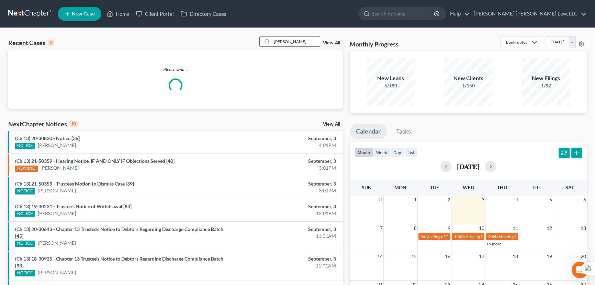
type input "[PERSON_NAME]"
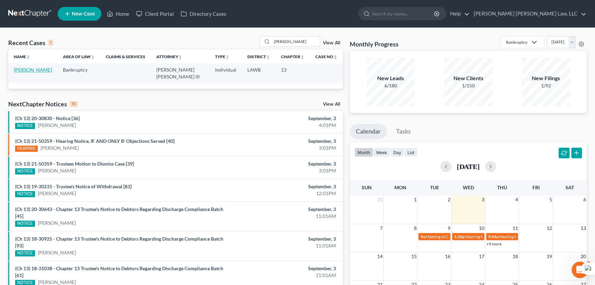
click at [21, 72] on link "[PERSON_NAME]" at bounding box center [33, 70] width 38 height 6
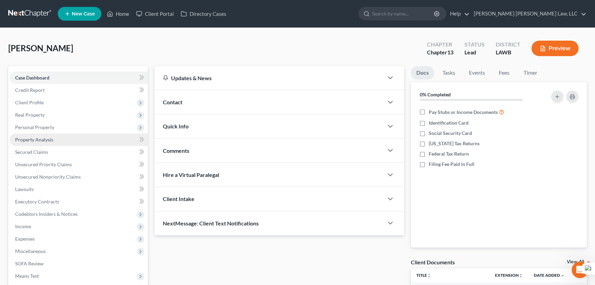
scroll to position [62, 0]
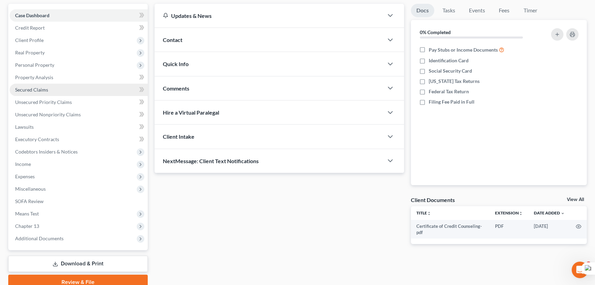
click at [80, 86] on link "Secured Claims" at bounding box center [79, 90] width 138 height 12
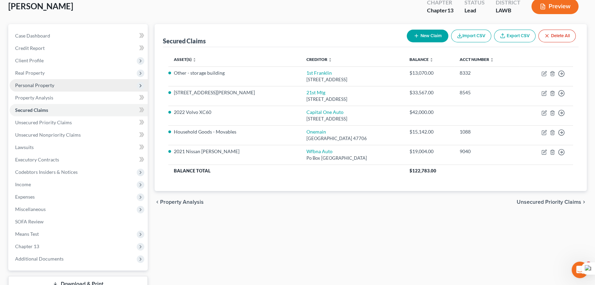
scroll to position [31, 0]
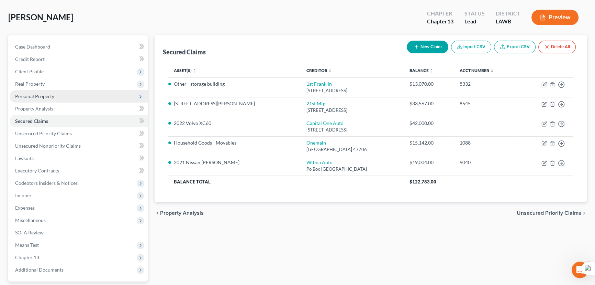
click at [71, 98] on span "Personal Property" at bounding box center [79, 96] width 138 height 12
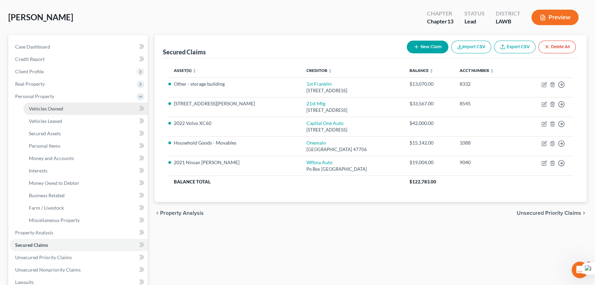
click at [72, 107] on link "Vehicles Owned" at bounding box center [85, 108] width 124 height 12
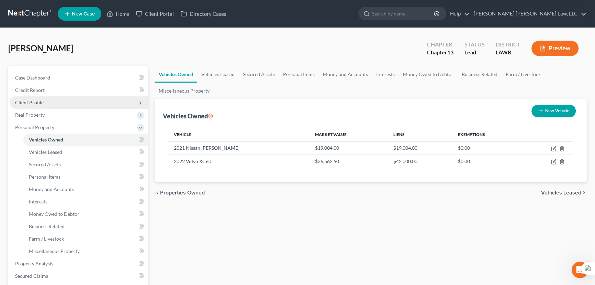
click at [80, 105] on span "Client Profile" at bounding box center [79, 102] width 138 height 12
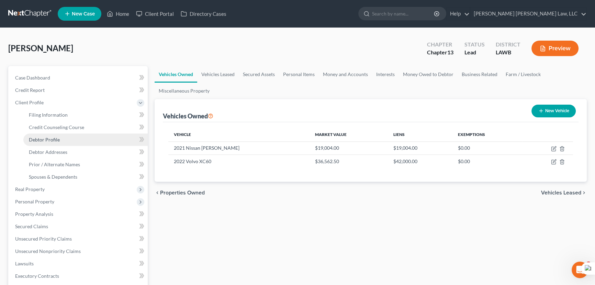
click at [86, 138] on link "Debtor Profile" at bounding box center [85, 139] width 124 height 12
select select "2"
select select "0"
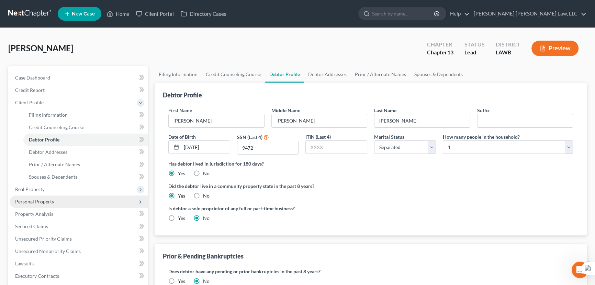
click at [58, 198] on span "Personal Property" at bounding box center [79, 201] width 138 height 12
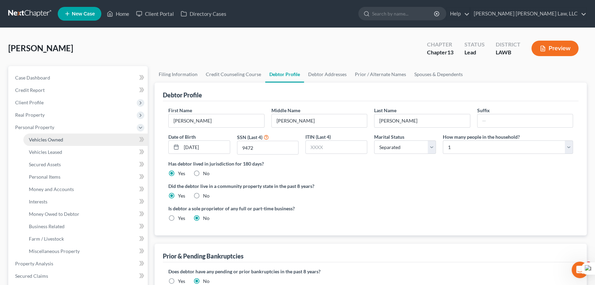
click at [72, 141] on link "Vehicles Owned" at bounding box center [85, 139] width 124 height 12
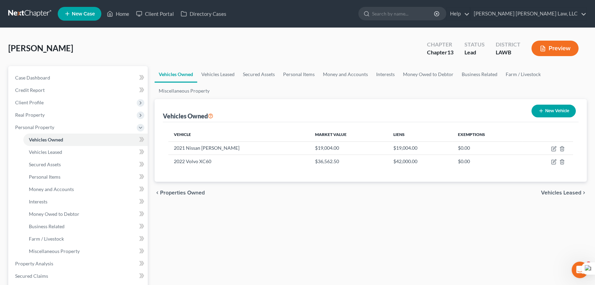
click at [557, 110] on button "New Vehicle" at bounding box center [554, 111] width 44 height 13
select select "0"
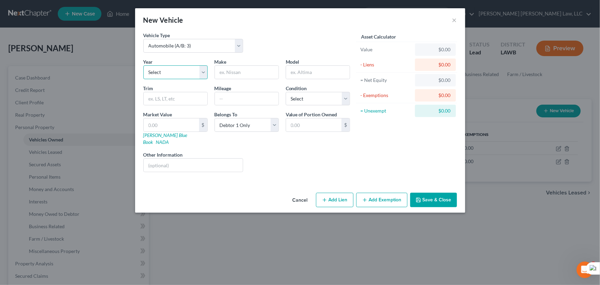
click at [166, 67] on select "Select 2026 2025 2024 2023 2022 2021 2020 2019 2018 2017 2016 2015 2014 2013 20…" at bounding box center [175, 72] width 64 height 14
select select "10"
click at [143, 65] on select "Select 2026 2025 2024 2023 2022 2021 2020 2019 2018 2017 2016 2015 2014 2013 20…" at bounding box center [175, 72] width 64 height 14
click at [274, 71] on input "text" at bounding box center [247, 72] width 64 height 13
type input "Nissan"
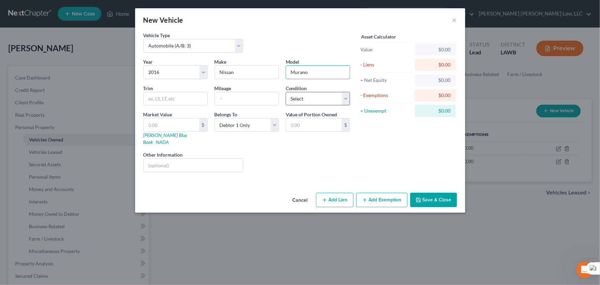
type input "Murano"
click at [326, 95] on select "Select Excellent Very Good Good Fair Poor" at bounding box center [318, 99] width 64 height 14
select select "2"
click at [286, 92] on select "Select Excellent Very Good Good Fair Poor" at bounding box center [318, 99] width 64 height 14
click at [172, 125] on input "text" at bounding box center [171, 124] width 55 height 13
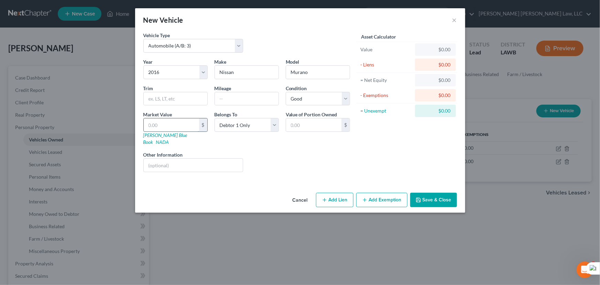
type input "6"
type input "6.00"
type input "62"
type input "62.00"
type input "622"
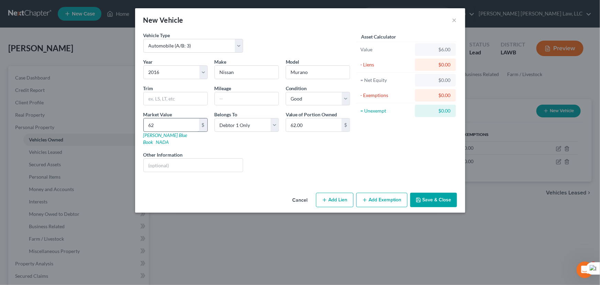
type input "622.00"
type input "6222"
type input "6,222.00"
type input "6,222.5"
type input "6,222.50"
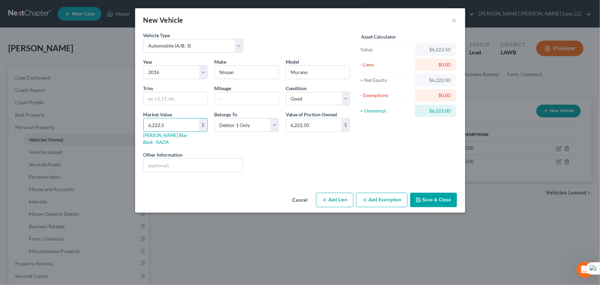
type input "6,222.5"
click at [434, 196] on button "Save & Close" at bounding box center [433, 200] width 47 height 14
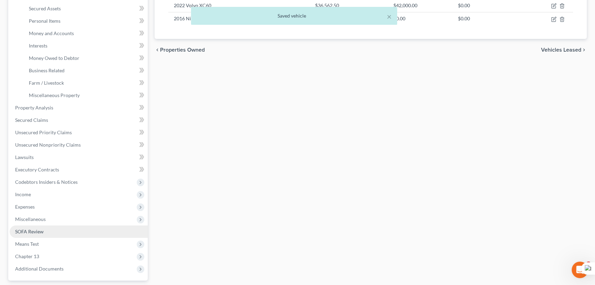
scroll to position [156, 0]
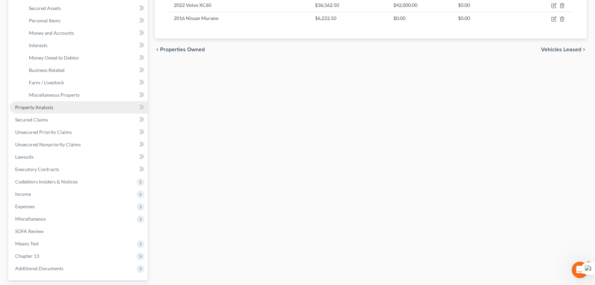
click at [62, 105] on link "Property Analysis" at bounding box center [79, 107] width 138 height 12
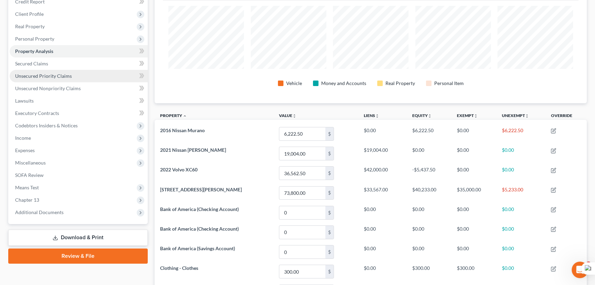
scroll to position [85, 0]
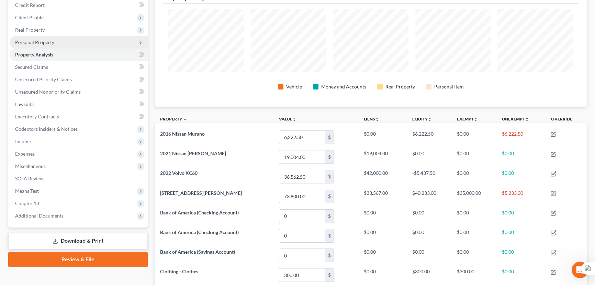
click at [49, 41] on span "Personal Property" at bounding box center [34, 42] width 39 height 6
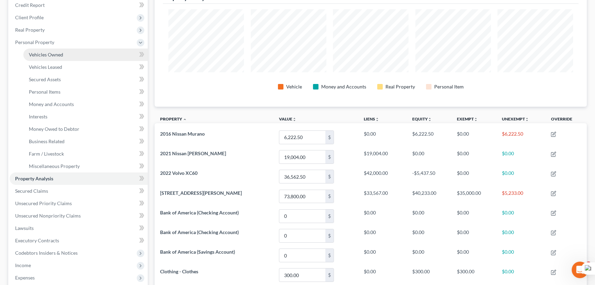
click at [56, 53] on span "Vehicles Owned" at bounding box center [46, 55] width 34 height 6
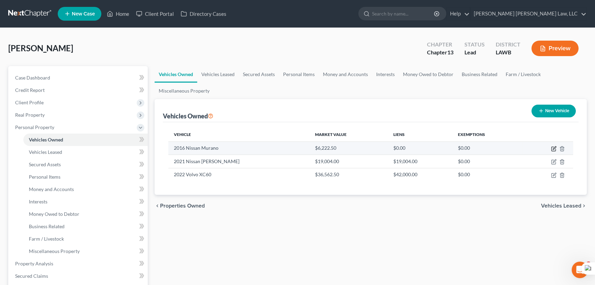
click at [555, 149] on icon "button" at bounding box center [554, 149] width 6 height 6
select select "0"
select select "10"
select select "2"
select select "0"
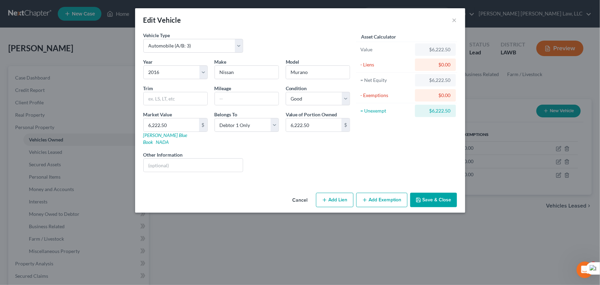
click at [365, 193] on button "Add Exemption" at bounding box center [381, 200] width 51 height 14
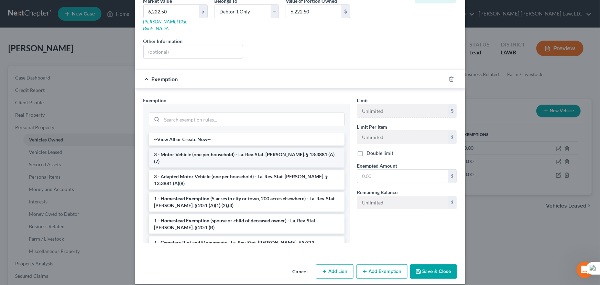
click at [221, 148] on li "3 - Motor Vehicle (one per household) - La. Rev. Stat. [PERSON_NAME]. § 13:3881…" at bounding box center [247, 157] width 196 height 19
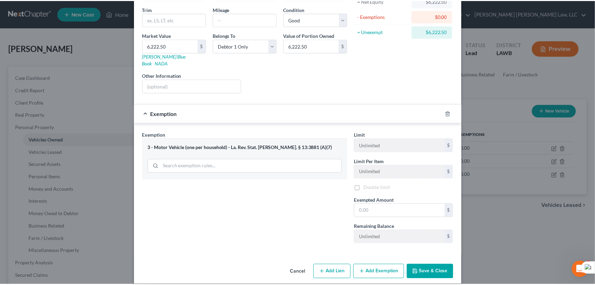
scroll to position [80, 0]
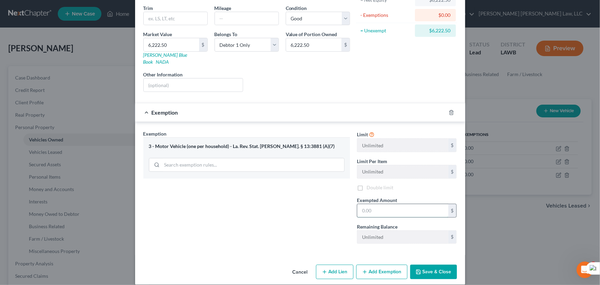
click at [409, 204] on input "text" at bounding box center [402, 210] width 91 height 13
type input "7,500"
click at [434, 264] on button "Save & Close" at bounding box center [433, 271] width 47 height 14
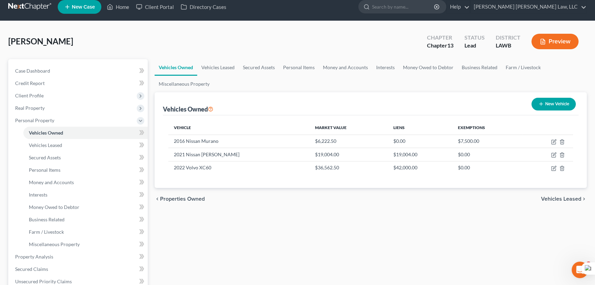
scroll to position [0, 0]
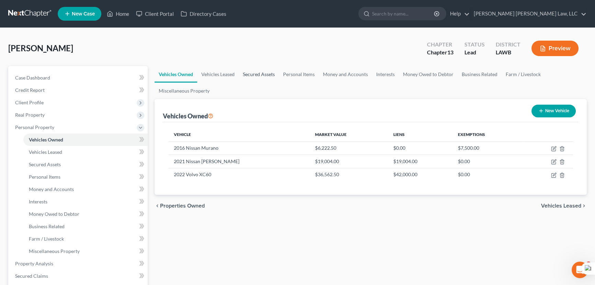
click at [255, 70] on link "Secured Assets" at bounding box center [259, 74] width 40 height 17
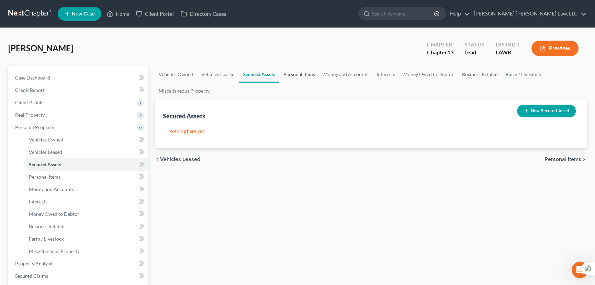
click at [307, 71] on link "Personal Items" at bounding box center [299, 74] width 40 height 17
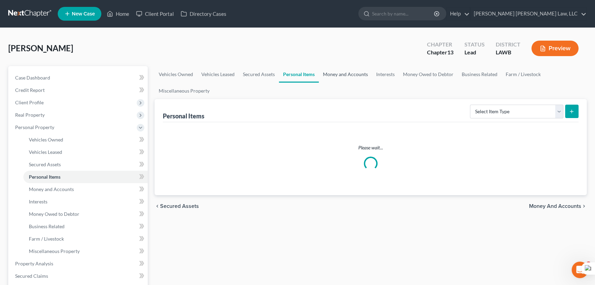
click at [350, 76] on link "Money and Accounts" at bounding box center [345, 74] width 53 height 17
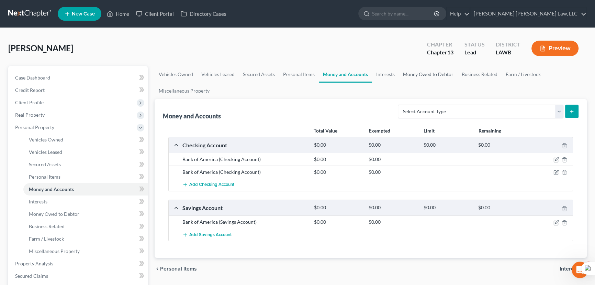
click at [402, 79] on link "Money Owed to Debtor" at bounding box center [428, 74] width 59 height 17
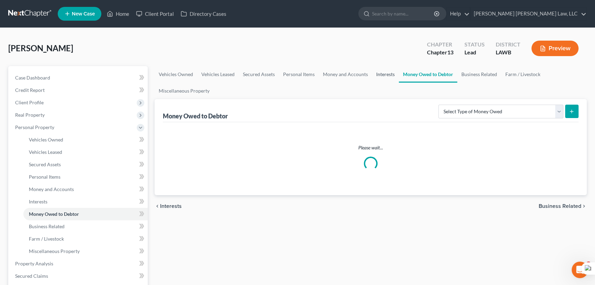
click at [389, 74] on link "Interests" at bounding box center [385, 74] width 27 height 17
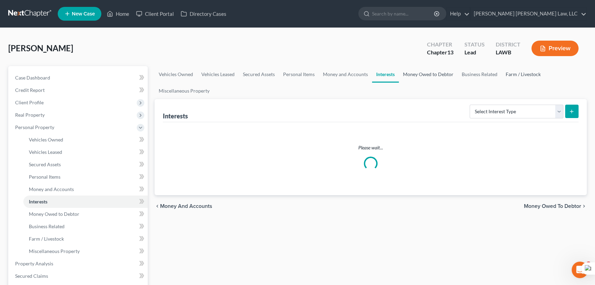
click at [517, 75] on link "Farm / Livestock" at bounding box center [523, 74] width 43 height 17
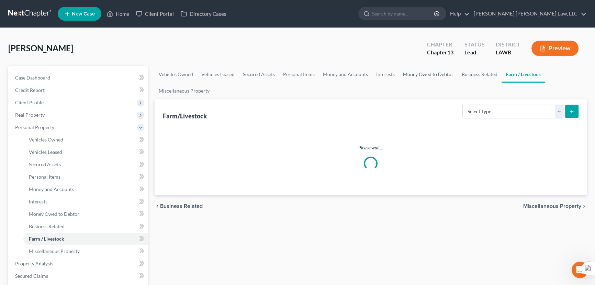
click at [454, 72] on link "Money Owed to Debtor" at bounding box center [428, 74] width 59 height 17
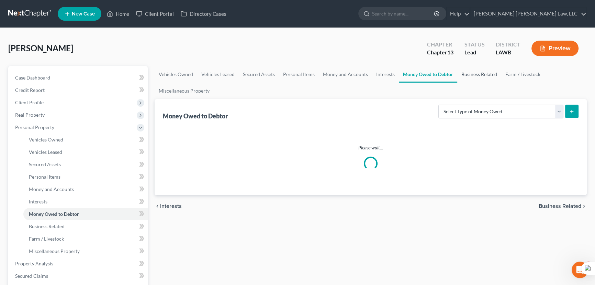
click at [466, 72] on link "Business Related" at bounding box center [480, 74] width 44 height 17
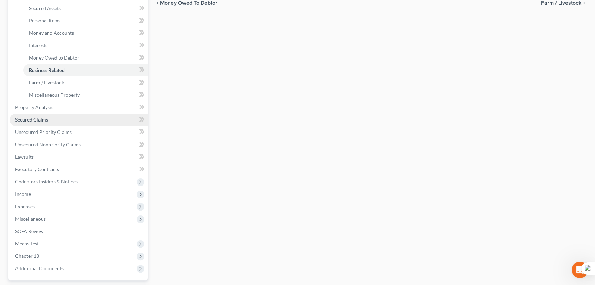
click at [34, 113] on link "Secured Claims" at bounding box center [79, 119] width 138 height 12
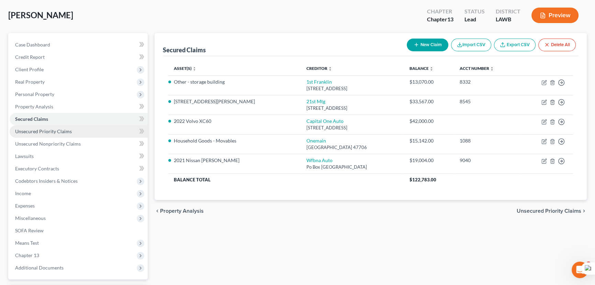
scroll to position [62, 0]
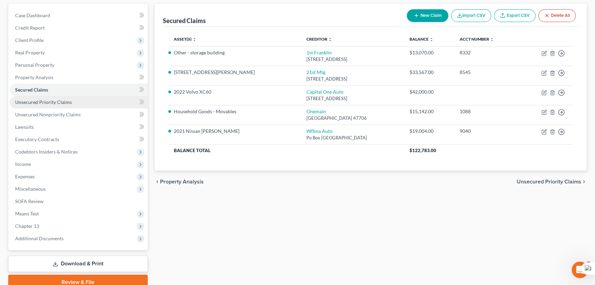
click at [92, 103] on link "Unsecured Priority Claims" at bounding box center [79, 102] width 138 height 12
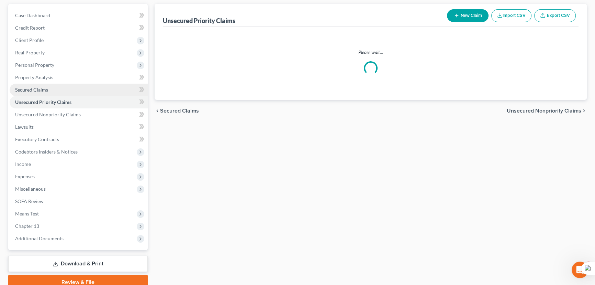
scroll to position [62, 0]
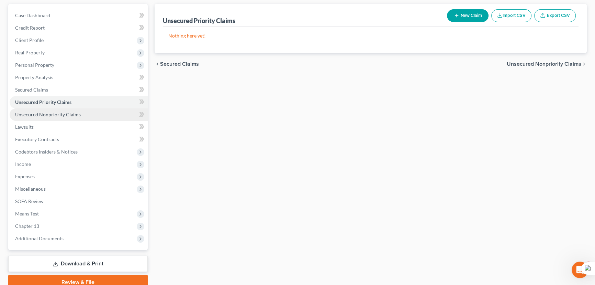
click at [87, 112] on link "Unsecured Nonpriority Claims" at bounding box center [79, 114] width 138 height 12
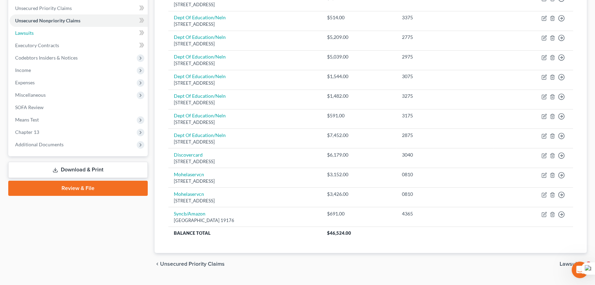
click at [46, 33] on link "Lawsuits" at bounding box center [79, 33] width 138 height 12
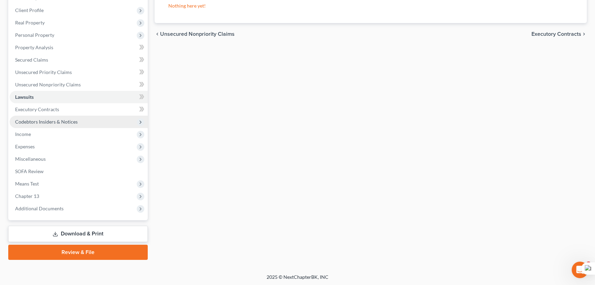
click at [66, 123] on span "Codebtors Insiders & Notices" at bounding box center [46, 122] width 63 height 6
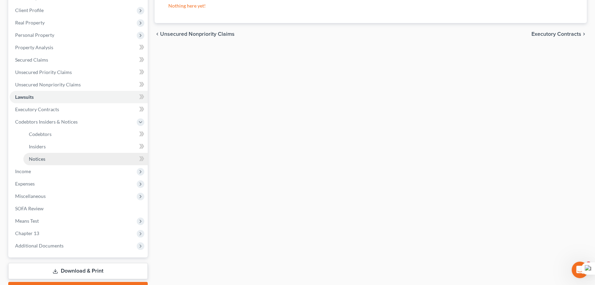
click at [65, 161] on link "Notices" at bounding box center [85, 159] width 124 height 12
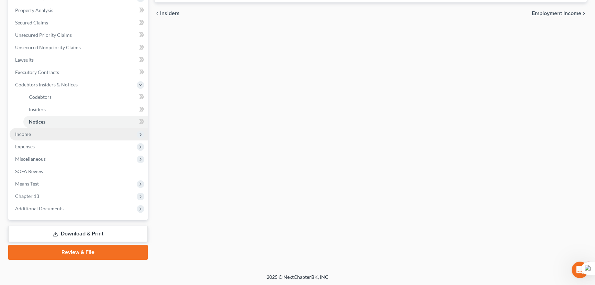
click at [69, 132] on span "Income" at bounding box center [79, 134] width 138 height 12
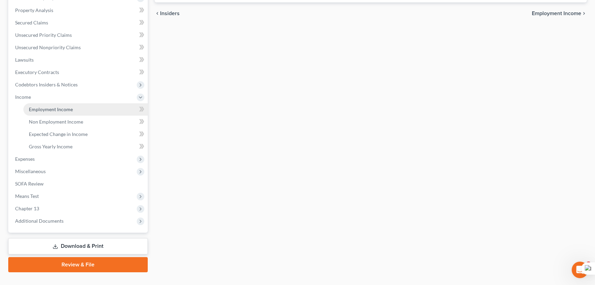
click at [74, 113] on link "Employment Income" at bounding box center [85, 109] width 124 height 12
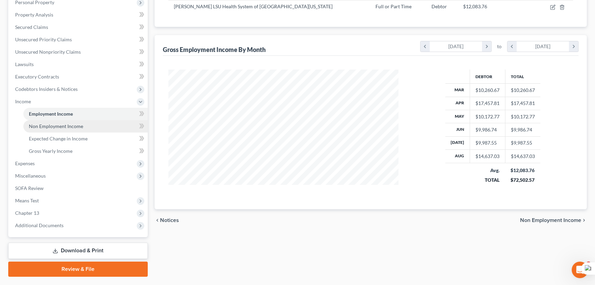
click at [68, 124] on span "Non Employment Income" at bounding box center [56, 126] width 54 height 6
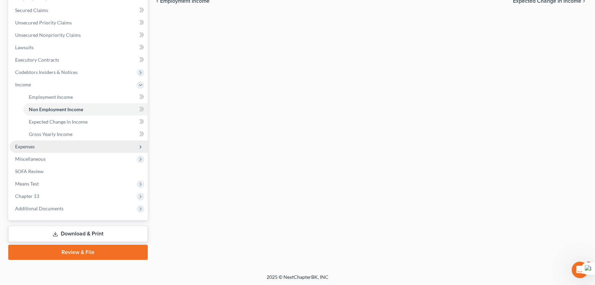
click at [54, 150] on span "Expenses" at bounding box center [79, 146] width 138 height 12
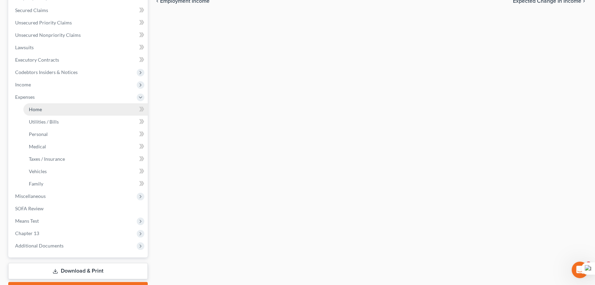
click at [58, 108] on link "Home" at bounding box center [85, 109] width 124 height 12
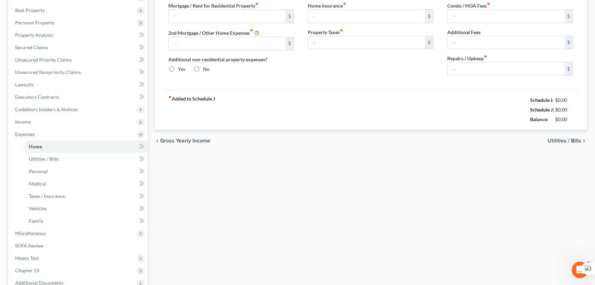
type input "865.00"
type input "0.00"
radio input "true"
type input "70.00"
type input "0.00"
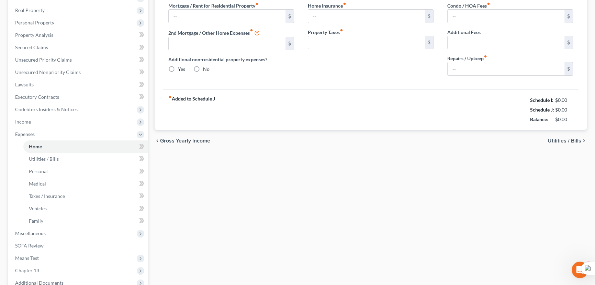
type input "0.00"
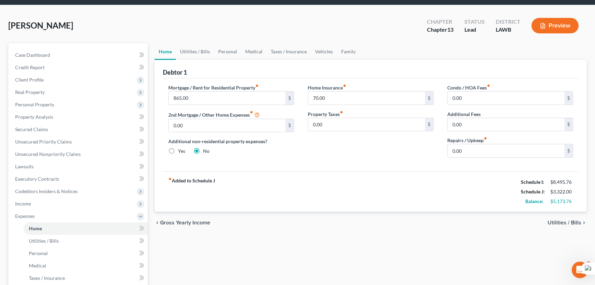
click at [205, 64] on div "Debtor 1" at bounding box center [371, 69] width 416 height 19
click at [212, 55] on link "Utilities / Bills" at bounding box center [195, 51] width 38 height 17
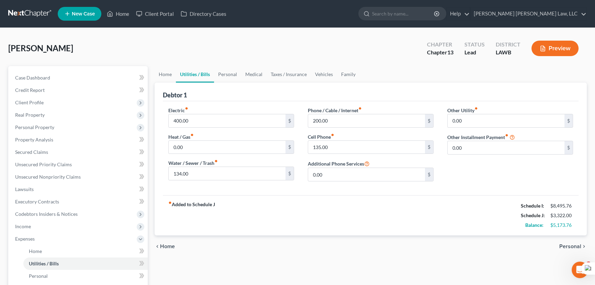
click at [227, 53] on div "Jones, LaTonya Upgraded Chapter Chapter 13 Status Lead District LAWB Preview" at bounding box center [297, 51] width 579 height 30
click at [234, 74] on link "Personal" at bounding box center [227, 74] width 27 height 17
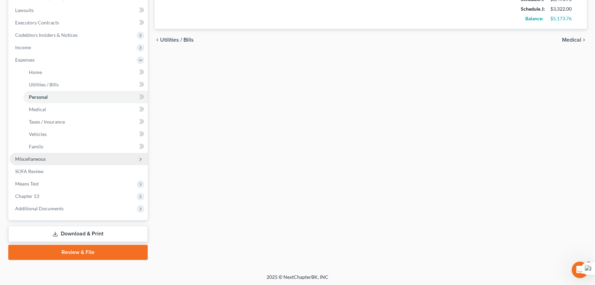
click at [74, 161] on span "Miscellaneous" at bounding box center [79, 159] width 138 height 12
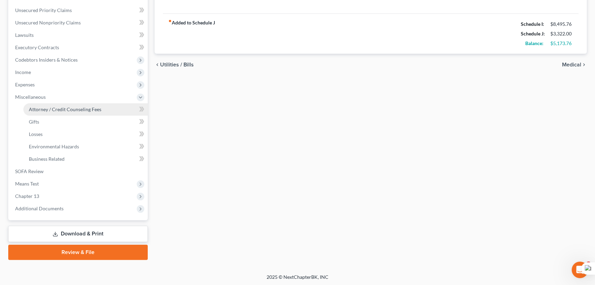
click at [86, 107] on span "Attorney / Credit Counseling Fees" at bounding box center [65, 109] width 73 height 6
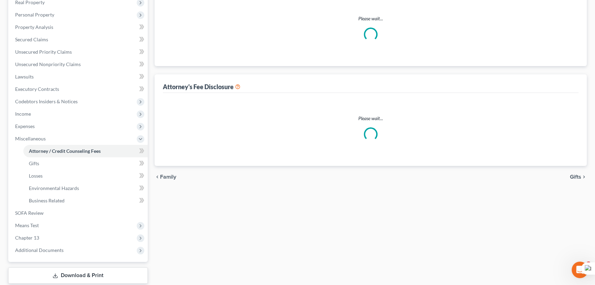
select select "1"
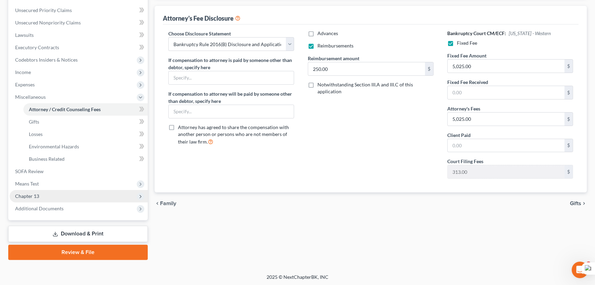
click at [56, 199] on span "Chapter 13" at bounding box center [79, 196] width 138 height 12
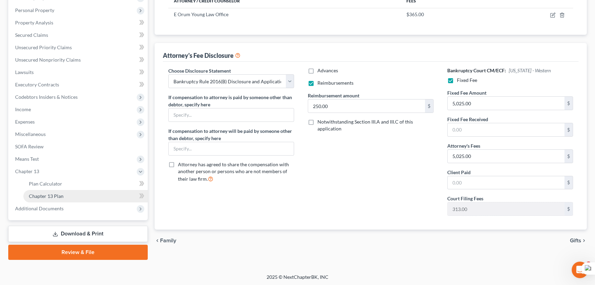
click at [58, 193] on span "Chapter 13 Plan" at bounding box center [46, 196] width 35 height 6
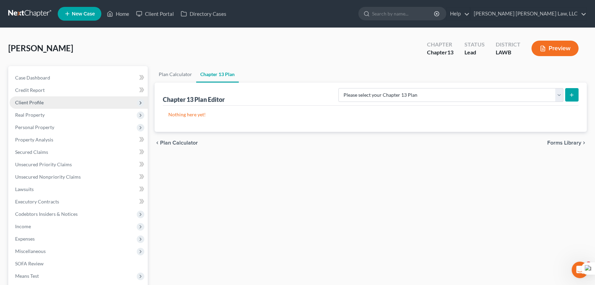
click at [80, 100] on span "Client Profile" at bounding box center [79, 102] width 138 height 12
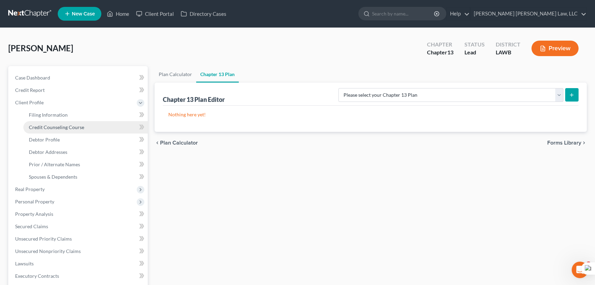
click at [85, 123] on link "Credit Counseling Course" at bounding box center [85, 127] width 124 height 12
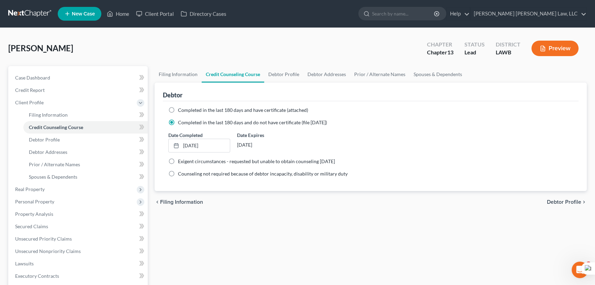
click at [31, 12] on link at bounding box center [30, 14] width 44 height 12
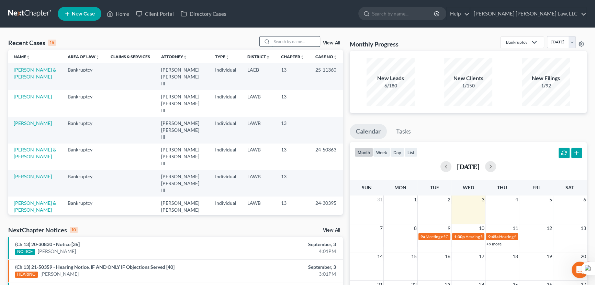
click at [293, 44] on input "search" at bounding box center [296, 41] width 48 height 10
type input "[PERSON_NAME]"
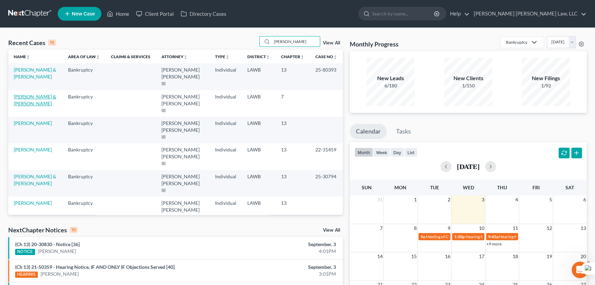
click at [21, 94] on link "[PERSON_NAME] & [PERSON_NAME]" at bounding box center [35, 100] width 43 height 13
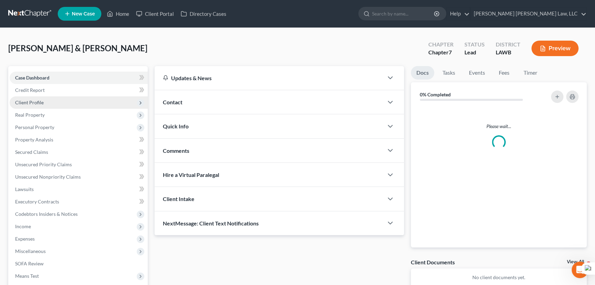
click at [47, 100] on span "Client Profile" at bounding box center [79, 102] width 138 height 12
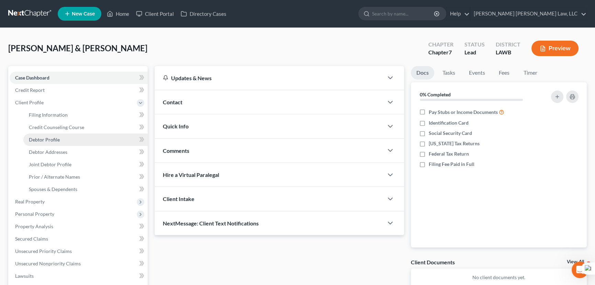
click at [58, 143] on link "Debtor Profile" at bounding box center [85, 139] width 124 height 12
select select "1"
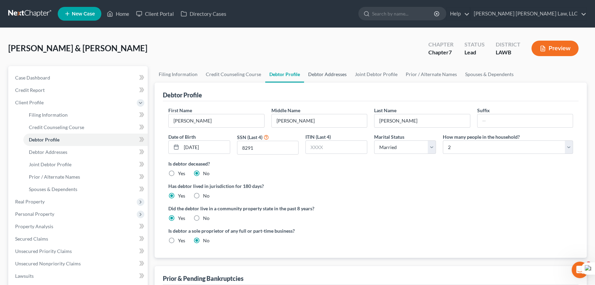
click at [324, 81] on link "Debtor Addresses" at bounding box center [327, 74] width 47 height 17
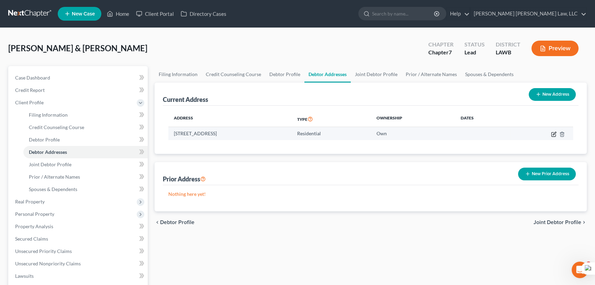
click at [552, 132] on icon "button" at bounding box center [554, 134] width 6 height 6
select select "19"
select select "0"
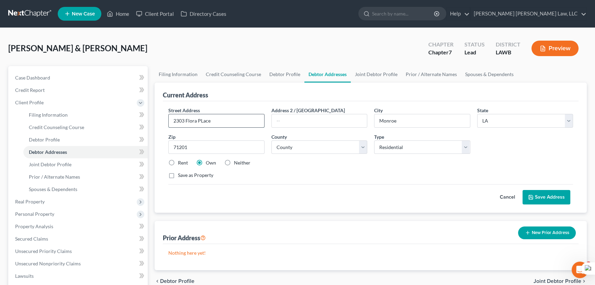
click at [201, 120] on input "2303 Flora PLace" at bounding box center [217, 120] width 96 height 13
type input "[STREET_ADDRESS]"
click at [535, 196] on button "Save Address" at bounding box center [547, 197] width 48 height 14
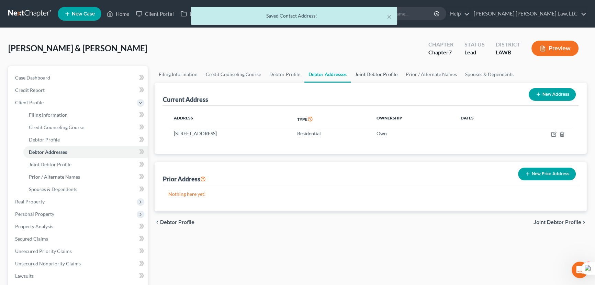
click at [380, 70] on link "Joint Debtor Profile" at bounding box center [376, 74] width 51 height 17
click at [377, 74] on link "Joint Debtor Profile" at bounding box center [376, 74] width 51 height 17
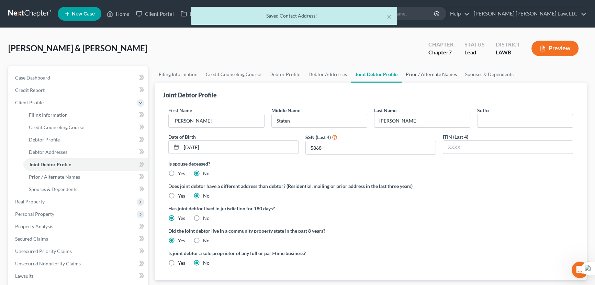
click at [424, 78] on link "Prior / Alternate Names" at bounding box center [431, 74] width 59 height 17
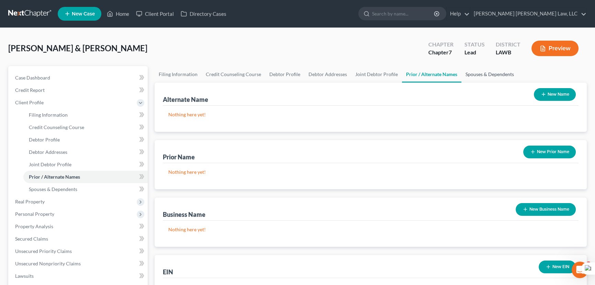
click at [465, 75] on link "Spouses & Dependents" at bounding box center [490, 74] width 57 height 17
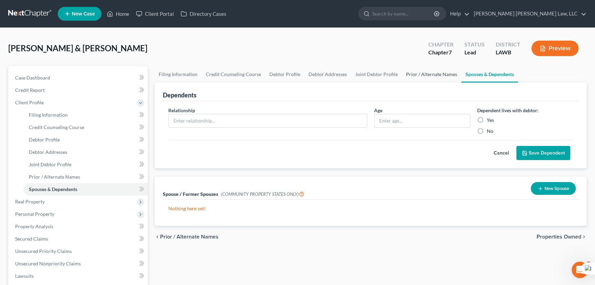
click at [438, 75] on link "Prior / Alternate Names" at bounding box center [431, 74] width 59 height 17
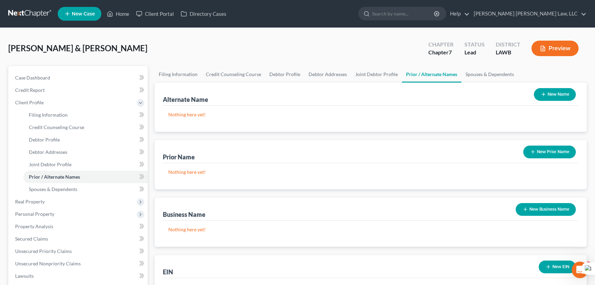
click at [322, 29] on div "[PERSON_NAME] & [PERSON_NAME] Upgraded Chapter Chapter 7 Status Lead District L…" at bounding box center [297, 234] width 595 height 412
click at [276, 77] on link "Debtor Profile" at bounding box center [284, 74] width 39 height 17
select select "1"
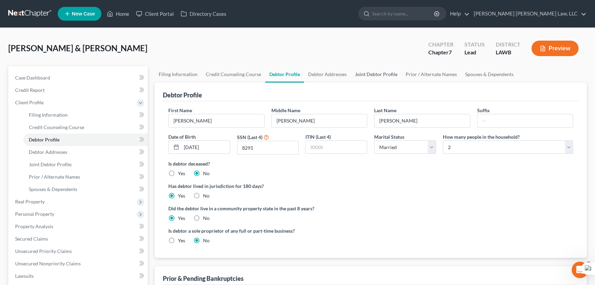
click at [373, 73] on link "Joint Debtor Profile" at bounding box center [376, 74] width 51 height 17
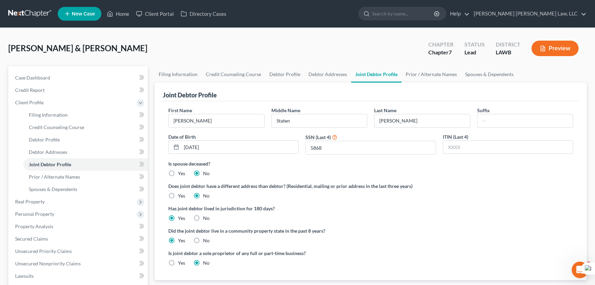
click at [527, 65] on div "[PERSON_NAME] & [PERSON_NAME] Upgraded Chapter Chapter 7 Status Lead District L…" at bounding box center [297, 51] width 579 height 30
click at [283, 73] on link "Debtor Profile" at bounding box center [284, 74] width 39 height 17
select select "1"
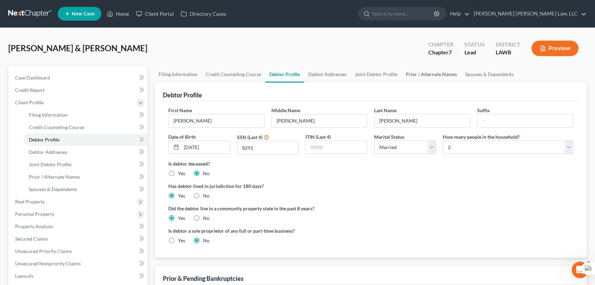
click at [429, 76] on link "Prior / Alternate Names" at bounding box center [431, 74] width 59 height 17
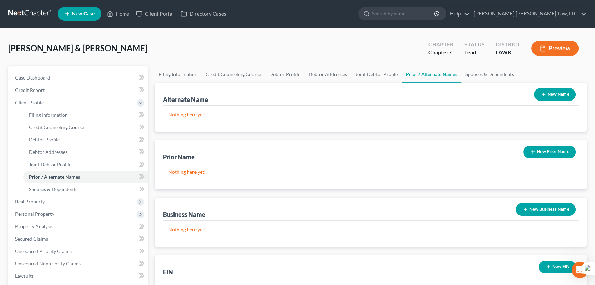
click at [553, 155] on button "New Prior Name" at bounding box center [550, 151] width 53 height 13
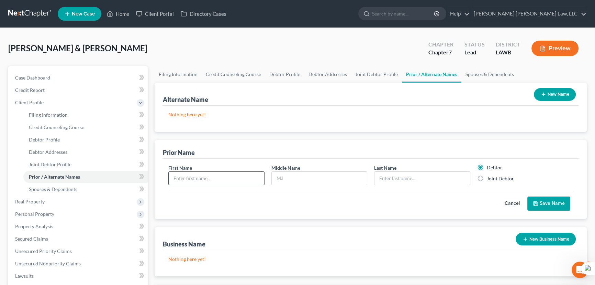
click at [200, 181] on input "text" at bounding box center [217, 178] width 96 height 13
type input "[PERSON_NAME]"
type input "Staten"
click at [487, 176] on label "Joint Debtor" at bounding box center [500, 178] width 27 height 7
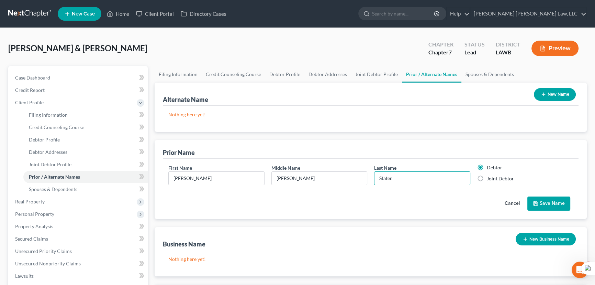
click at [490, 176] on input "Joint Debtor" at bounding box center [492, 177] width 4 height 4
radio input "true"
radio input "false"
click at [549, 200] on button "Save Name" at bounding box center [549, 203] width 43 height 14
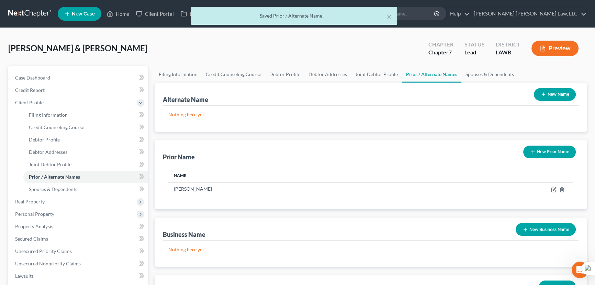
click at [551, 151] on button "New Prior Name" at bounding box center [550, 151] width 53 height 13
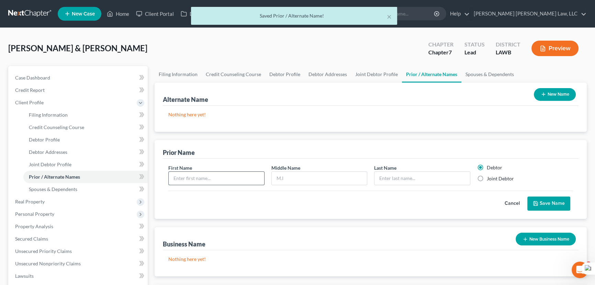
click at [200, 181] on input "text" at bounding box center [217, 178] width 96 height 13
type input "[PERSON_NAME]"
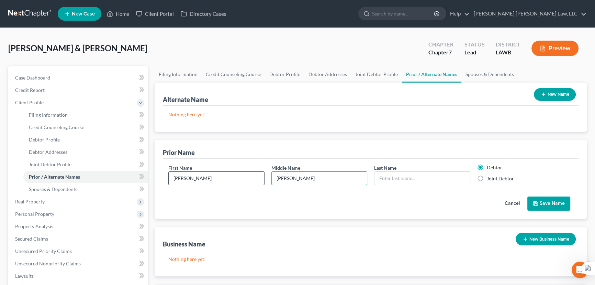
type input "[PERSON_NAME]"
drag, startPoint x: 482, startPoint y: 177, endPoint x: 507, endPoint y: 187, distance: 26.9
click at [487, 177] on label "Joint Debtor" at bounding box center [500, 178] width 27 height 7
click at [490, 177] on input "Joint Debtor" at bounding box center [492, 177] width 4 height 4
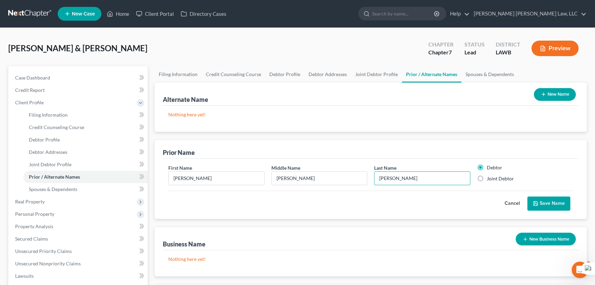
radio input "true"
radio input "false"
click at [554, 201] on button "Save Name" at bounding box center [549, 203] width 43 height 14
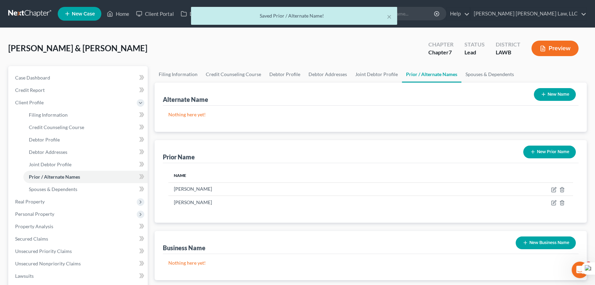
click at [538, 148] on button "New Prior Name" at bounding box center [550, 151] width 53 height 13
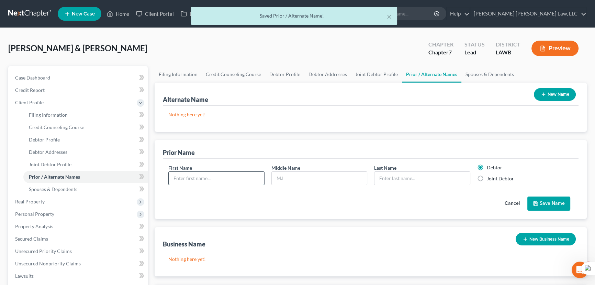
click at [196, 177] on input "text" at bounding box center [217, 178] width 96 height 13
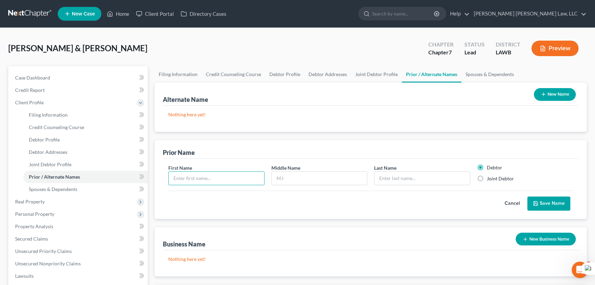
click at [513, 201] on button "Cancel" at bounding box center [512, 204] width 30 height 14
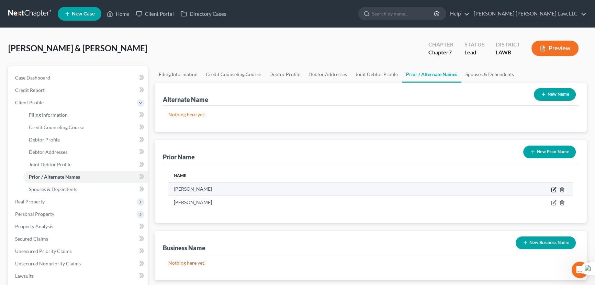
click at [553, 188] on icon "button" at bounding box center [554, 190] width 6 height 6
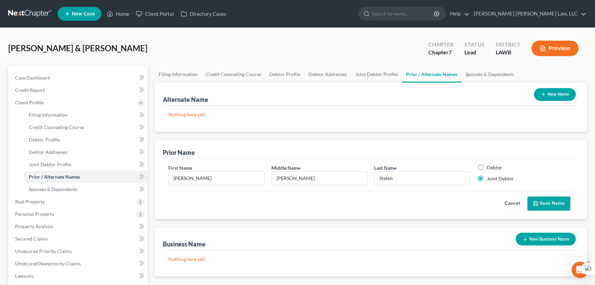
click at [544, 205] on button "Save Name" at bounding box center [549, 203] width 43 height 14
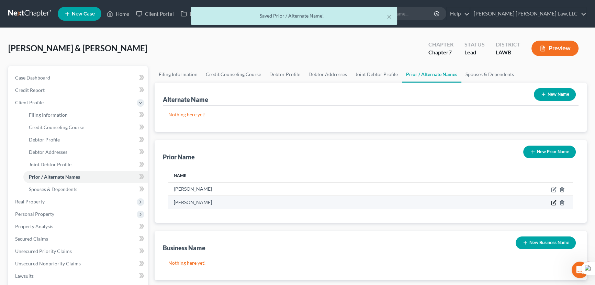
click at [556, 200] on icon "button" at bounding box center [554, 201] width 3 height 3
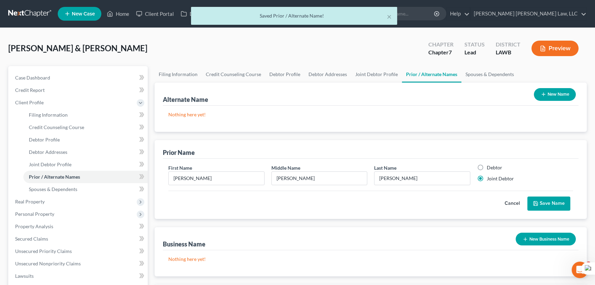
click at [554, 203] on button "Save Name" at bounding box center [549, 203] width 43 height 14
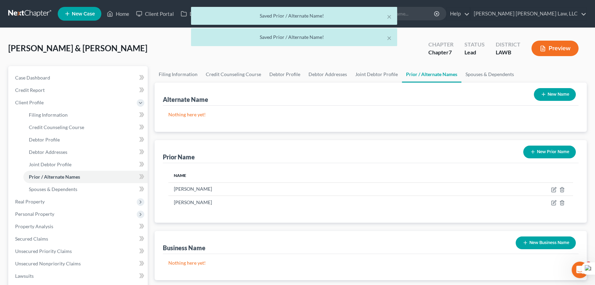
click at [551, 89] on button "New Name" at bounding box center [555, 94] width 42 height 13
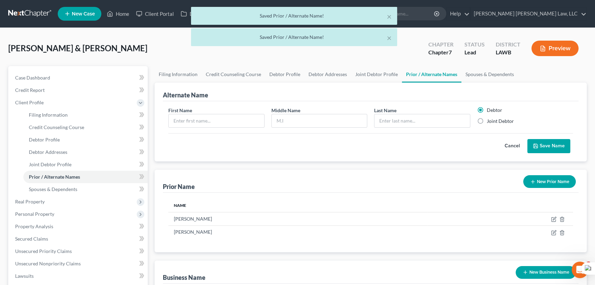
click at [487, 124] on label "Joint Debtor" at bounding box center [500, 121] width 27 height 7
click at [490, 122] on input "Joint Debtor" at bounding box center [492, 120] width 4 height 4
radio input "true"
radio input "false"
click at [197, 119] on input "text" at bounding box center [217, 120] width 96 height 13
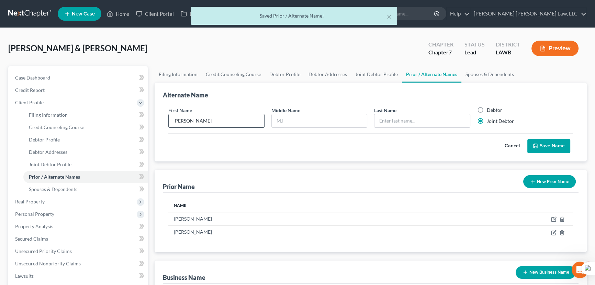
type input "[PERSON_NAME]"
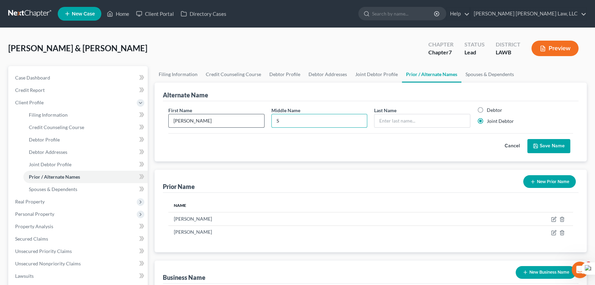
type input "S"
type input "[PERSON_NAME]"
drag, startPoint x: 557, startPoint y: 147, endPoint x: 556, endPoint y: 102, distance: 45.0
click at [557, 147] on button "Save Name" at bounding box center [549, 146] width 43 height 14
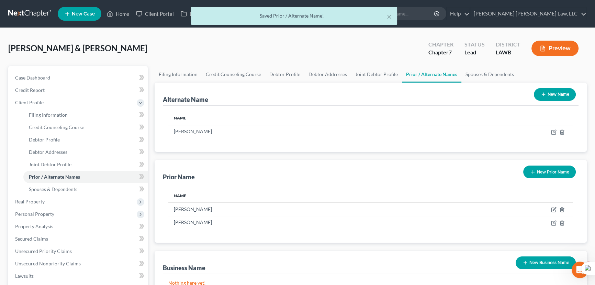
click at [557, 90] on button "New Name" at bounding box center [555, 94] width 42 height 13
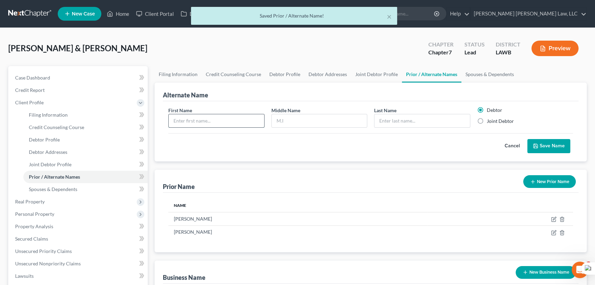
click at [242, 119] on input "text" at bounding box center [217, 120] width 96 height 13
type input "[PERSON_NAME]"
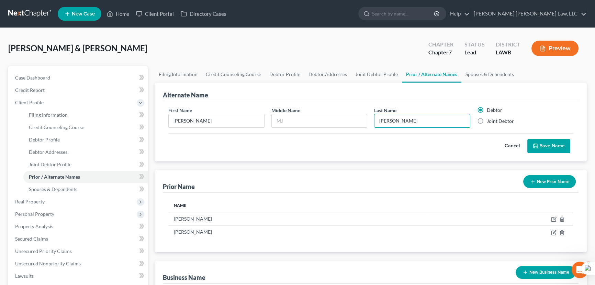
type input "[PERSON_NAME]"
drag, startPoint x: 480, startPoint y: 119, endPoint x: 495, endPoint y: 127, distance: 16.5
click at [487, 119] on label "Joint Debtor" at bounding box center [500, 121] width 27 height 7
click at [490, 119] on input "Joint Debtor" at bounding box center [492, 120] width 4 height 4
radio input "true"
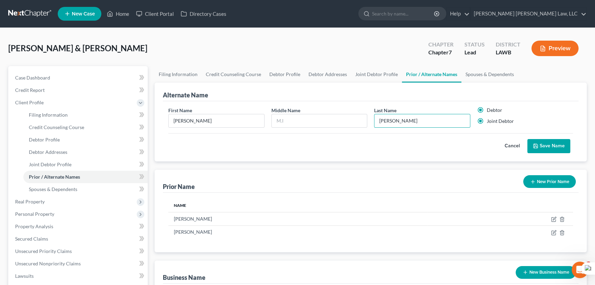
radio input "false"
click at [542, 150] on button "Save Name" at bounding box center [549, 146] width 43 height 14
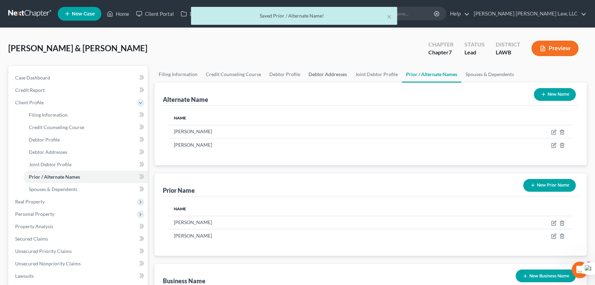
click at [315, 68] on link "Debtor Addresses" at bounding box center [328, 74] width 47 height 17
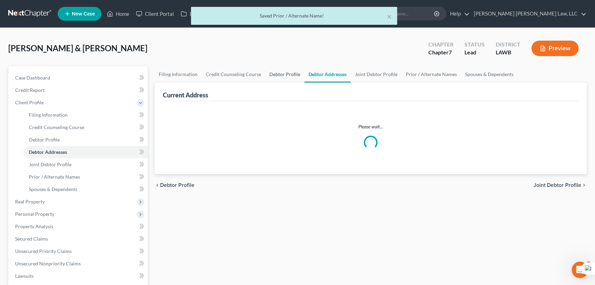
click at [287, 72] on link "Debtor Profile" at bounding box center [284, 74] width 39 height 17
select select "1"
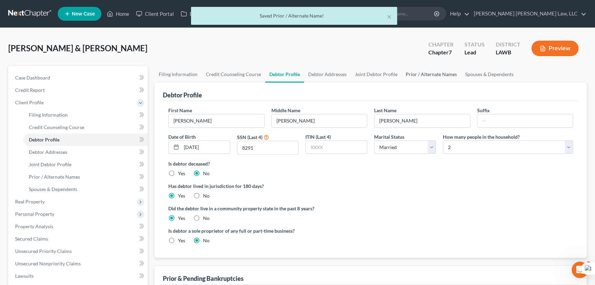
click at [414, 76] on link "Prior / Alternate Names" at bounding box center [431, 74] width 59 height 17
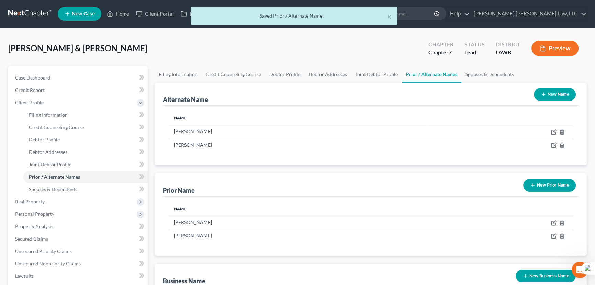
click at [556, 95] on button "New Name" at bounding box center [555, 94] width 42 height 13
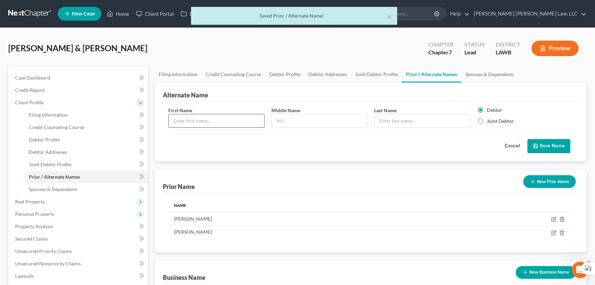
click at [193, 118] on input "text" at bounding box center [217, 120] width 96 height 13
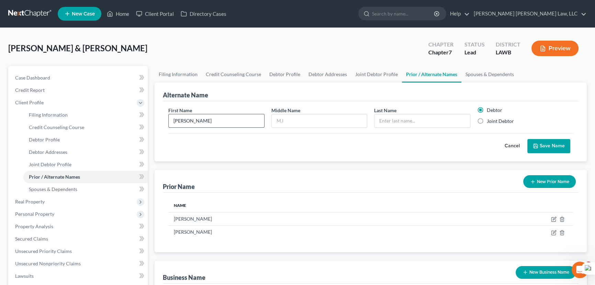
type input "[PERSON_NAME]"
type input "C"
type input "[PERSON_NAME]"
click at [538, 145] on icon "submit" at bounding box center [536, 146] width 6 height 6
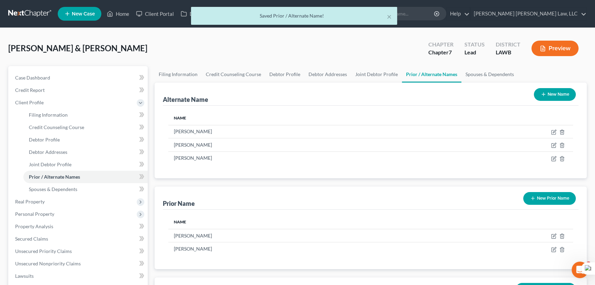
click at [562, 96] on button "New Name" at bounding box center [555, 94] width 42 height 13
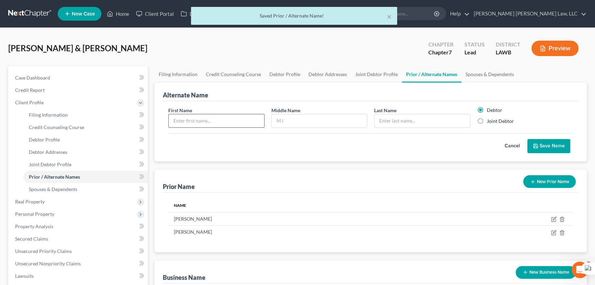
click at [230, 123] on input "text" at bounding box center [217, 120] width 96 height 13
type input "[PERSON_NAME]"
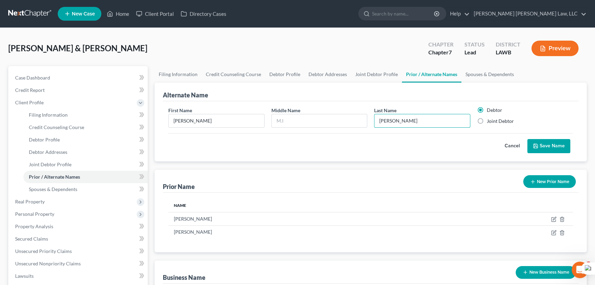
type input "[PERSON_NAME]"
click at [531, 134] on div "Cancel Save Name" at bounding box center [370, 143] width 405 height 20
click at [540, 142] on button "Save Name" at bounding box center [549, 146] width 43 height 14
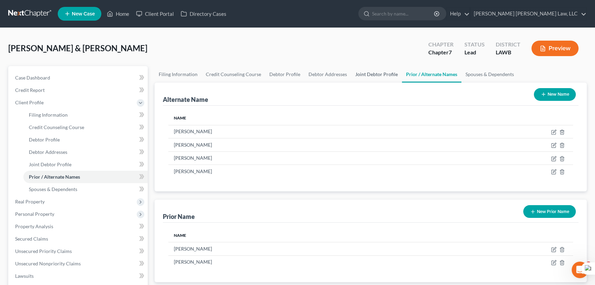
click at [379, 72] on link "Joint Debtor Profile" at bounding box center [376, 74] width 51 height 17
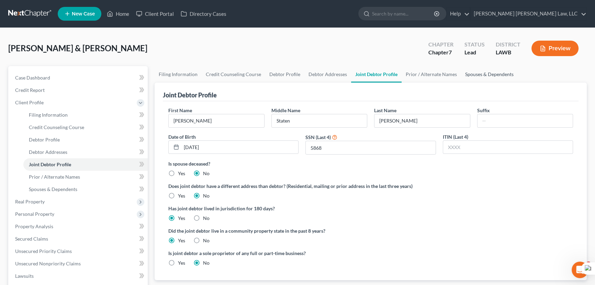
click at [495, 74] on link "Spouses & Dependents" at bounding box center [489, 74] width 57 height 17
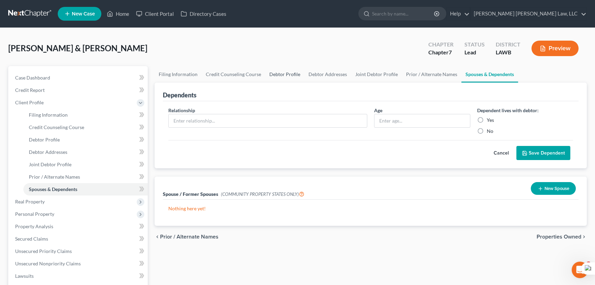
click at [287, 75] on link "Debtor Profile" at bounding box center [284, 74] width 39 height 17
select select "1"
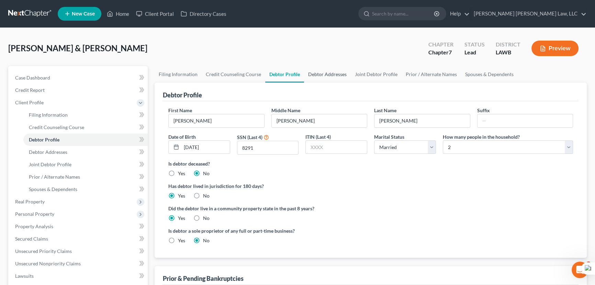
click at [335, 75] on link "Debtor Addresses" at bounding box center [327, 74] width 47 height 17
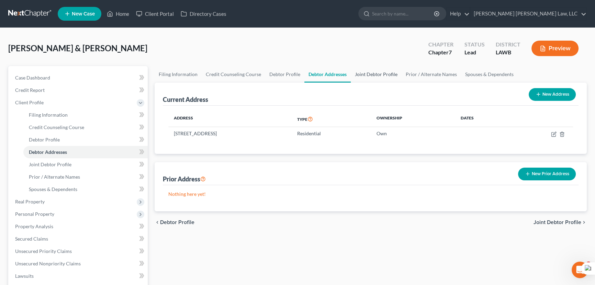
click at [367, 73] on link "Joint Debtor Profile" at bounding box center [376, 74] width 51 height 17
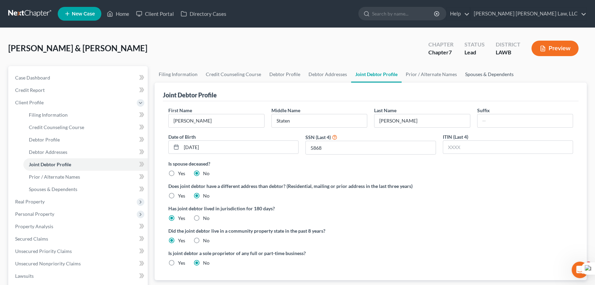
click at [476, 69] on link "Spouses & Dependents" at bounding box center [489, 74] width 57 height 17
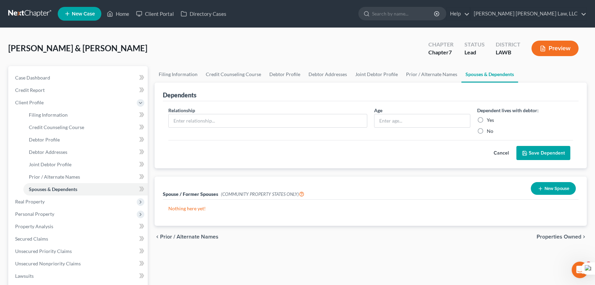
drag, startPoint x: 550, startPoint y: 189, endPoint x: 515, endPoint y: 186, distance: 34.8
click at [550, 189] on button "New Spouse" at bounding box center [553, 188] width 45 height 13
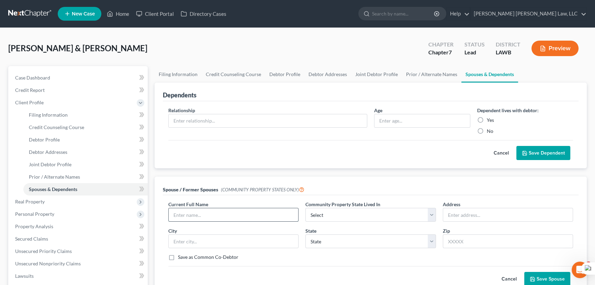
click at [189, 209] on input "text" at bounding box center [234, 214] width 130 height 13
type input "[PERSON_NAME] [PERSON_NAME]"
select select "4"
type input "[STREET_ADDRESS]"
type input "Monroe"
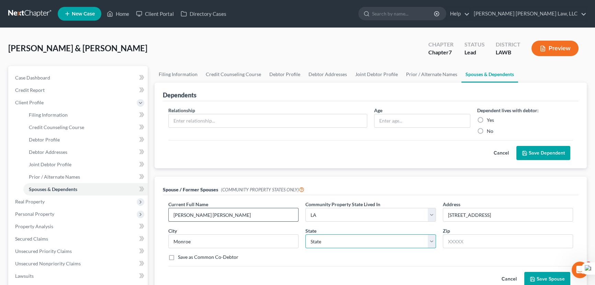
select select "19"
type input "71201"
click at [178, 256] on label "Save as Common Co-Debtor" at bounding box center [208, 256] width 61 height 7
click at [181, 256] on input "Save as Common Co-Debtor" at bounding box center [183, 255] width 4 height 4
checkbox input "true"
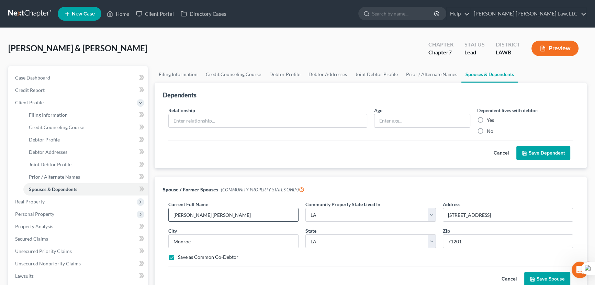
drag, startPoint x: 550, startPoint y: 272, endPoint x: 263, endPoint y: 208, distance: 294.2
click at [549, 272] on button "Save Spouse" at bounding box center [548, 279] width 46 height 14
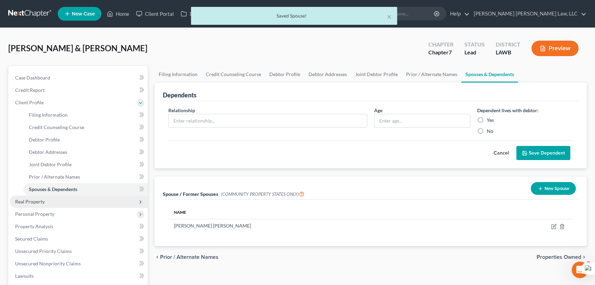
click at [45, 200] on span "Real Property" at bounding box center [79, 201] width 138 height 12
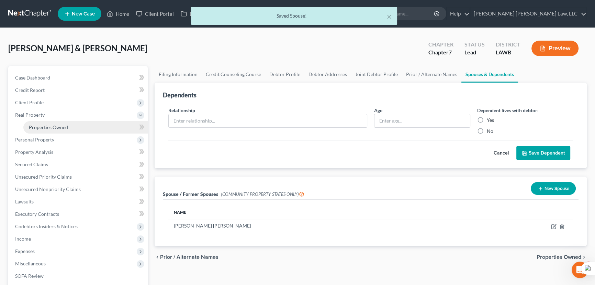
click at [65, 130] on link "Properties Owned" at bounding box center [85, 127] width 124 height 12
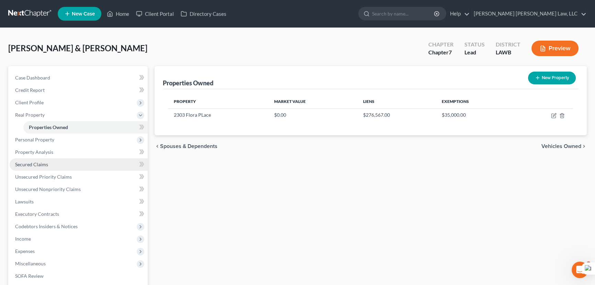
click at [45, 162] on span "Secured Claims" at bounding box center [31, 164] width 33 height 6
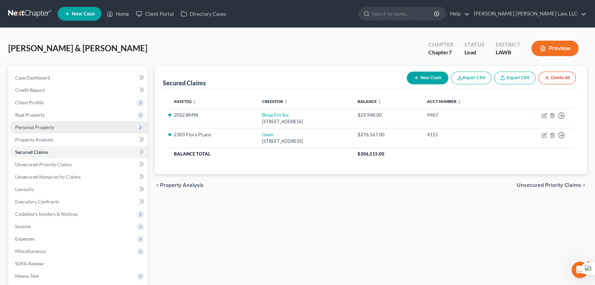
click at [88, 127] on span "Personal Property" at bounding box center [79, 127] width 138 height 12
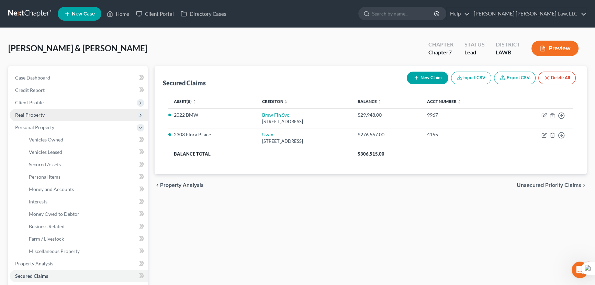
click at [66, 110] on span "Real Property" at bounding box center [79, 115] width 138 height 12
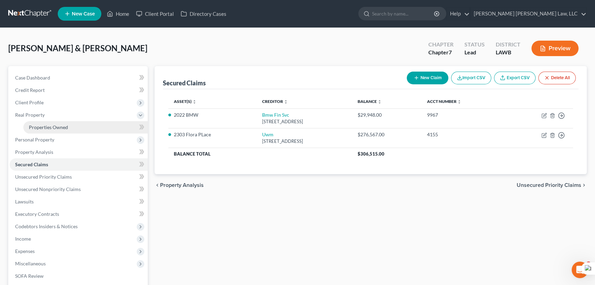
click at [68, 125] on link "Properties Owned" at bounding box center [85, 127] width 124 height 12
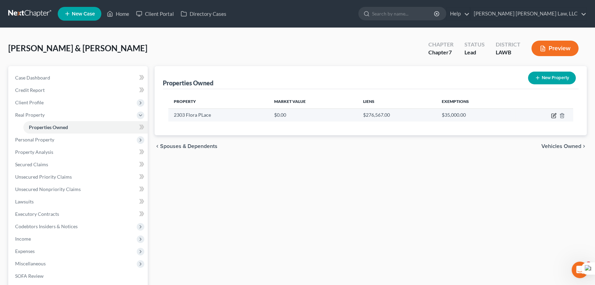
click at [553, 114] on icon "button" at bounding box center [554, 116] width 6 height 6
select select "19"
select select "36"
select select "4"
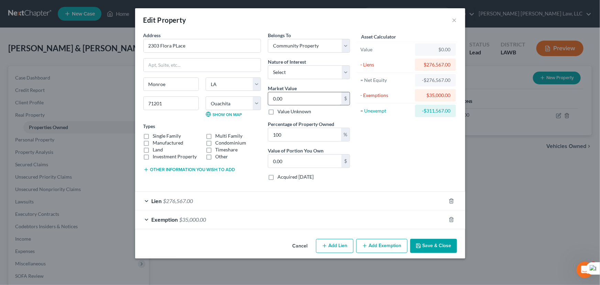
click at [295, 97] on input "0.00" at bounding box center [304, 98] width 73 height 13
type input "2"
type input "2.00"
type input "25"
type input "25.00"
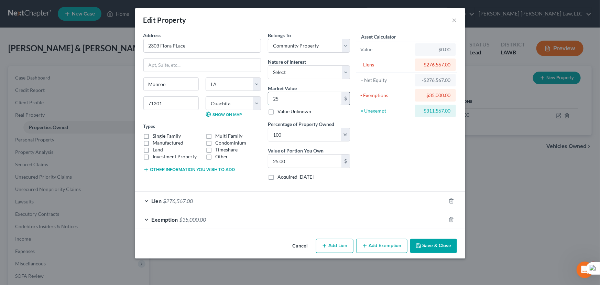
type input "250"
type input "250.00"
type input "2503"
type input "2,503.00"
type input "25030"
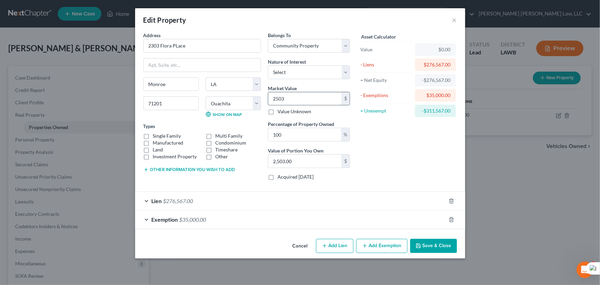
type input "25,030.00"
type input "25,0300"
type input "250,300.00"
type input "250,300"
click at [153, 134] on label "Single Family" at bounding box center [167, 135] width 28 height 7
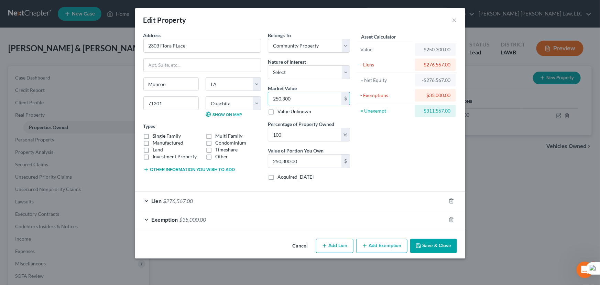
click at [156, 134] on input "Single Family" at bounding box center [158, 134] width 4 height 4
checkbox input "true"
click at [153, 148] on label "Land" at bounding box center [158, 149] width 10 height 7
click at [156, 148] on input "Land" at bounding box center [158, 148] width 4 height 4
checkbox input "true"
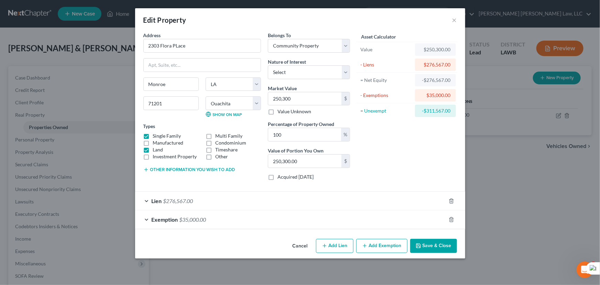
click at [438, 246] on button "Save & Close" at bounding box center [433, 246] width 47 height 14
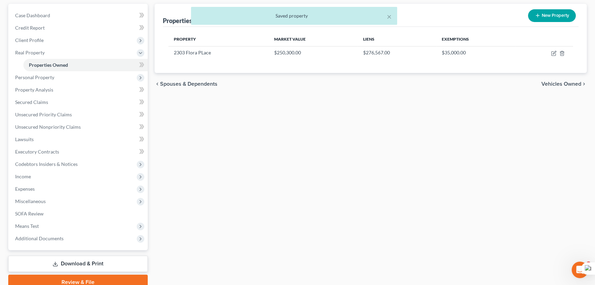
scroll to position [31, 0]
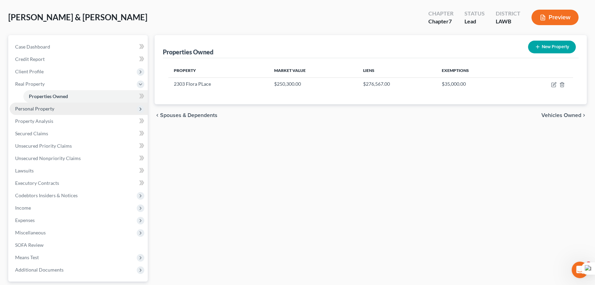
click at [58, 107] on span "Personal Property" at bounding box center [79, 108] width 138 height 12
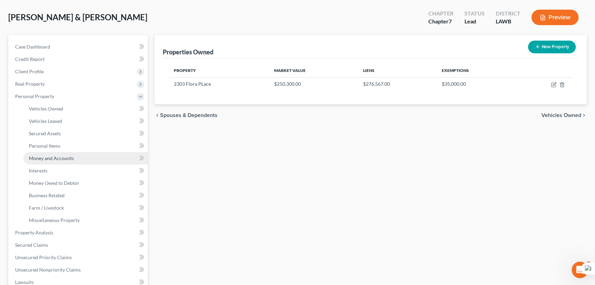
click at [62, 156] on span "Money and Accounts" at bounding box center [51, 158] width 45 height 6
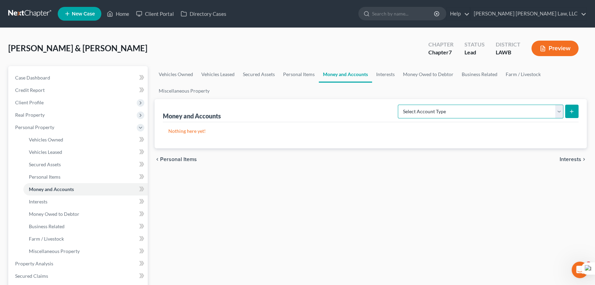
click at [471, 109] on select "Select Account Type Brokerage (A/B: 18, SOFA: 20) Cash on Hand (A/B: 16) Certif…" at bounding box center [481, 112] width 166 height 14
select select "checking"
click at [400, 105] on select "Select Account Type Brokerage (A/B: 18, SOFA: 20) Cash on Hand (A/B: 16) Certif…" at bounding box center [481, 112] width 166 height 14
click at [575, 111] on button "submit" at bounding box center [572, 111] width 13 height 13
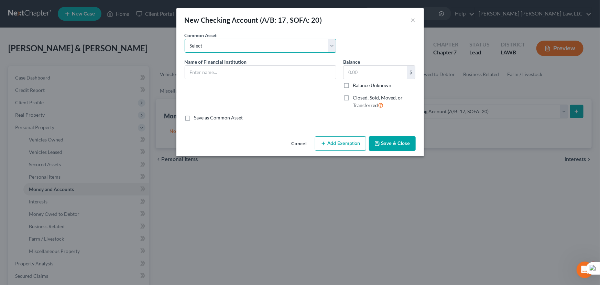
click at [261, 51] on select "Select Current Bank Sevenfold Credit Union Apple Cash First Horizon Bank Centri…" at bounding box center [261, 46] width 152 height 14
select select "9"
click at [185, 39] on select "Select Current Bank Sevenfold Credit Union Apple Cash First Horizon Bank Centri…" at bounding box center [261, 46] width 152 height 14
type input "Ouachita Valley Federal Credit Union"
type input "100.00"
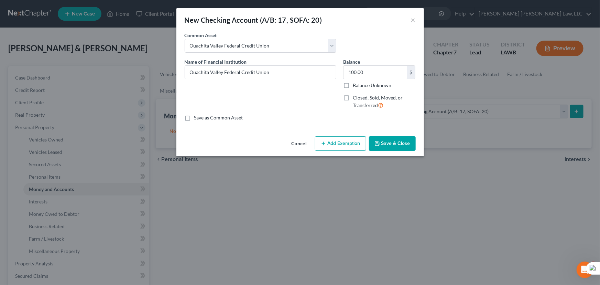
click at [394, 148] on button "Save & Close" at bounding box center [392, 143] width 47 height 14
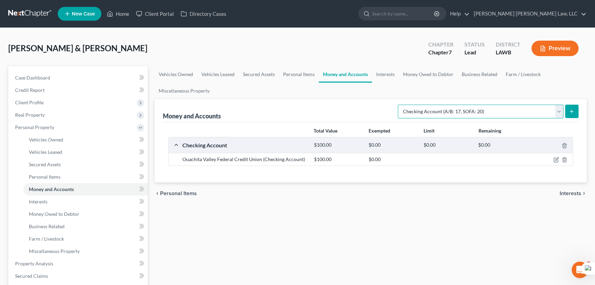
click at [480, 109] on select "Select Account Type Brokerage (A/B: 18, SOFA: 20) Cash on Hand (A/B: 16) Certif…" at bounding box center [481, 112] width 166 height 14
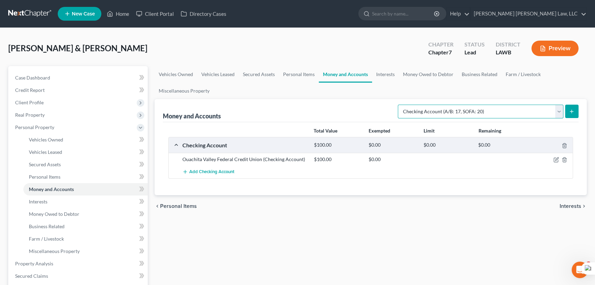
select select "savings"
click at [400, 105] on select "Select Account Type Brokerage (A/B: 18, SOFA: 20) Cash on Hand (A/B: 16) Certif…" at bounding box center [481, 112] width 166 height 14
click at [572, 107] on button "submit" at bounding box center [572, 111] width 13 height 13
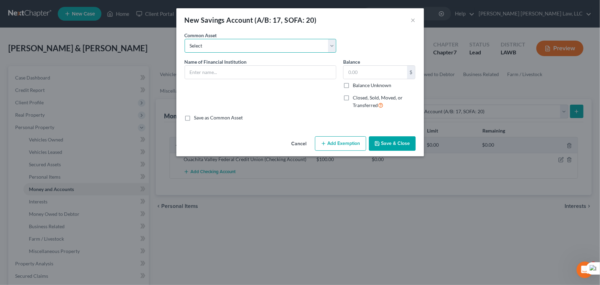
click at [228, 43] on select "Select Woodforest Bank Centric Federal Credit Union Capital One Citizens Progre…" at bounding box center [261, 46] width 152 height 14
select select "7"
click at [185, 39] on select "Select Woodforest Bank Centric Federal Credit Union Capital One Citizens Progre…" at bounding box center [261, 46] width 152 height 14
type input "[GEOGRAPHIC_DATA]"
click at [401, 143] on button "Save & Close" at bounding box center [392, 143] width 47 height 14
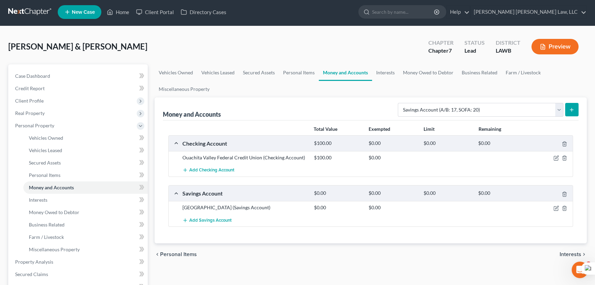
scroll to position [125, 0]
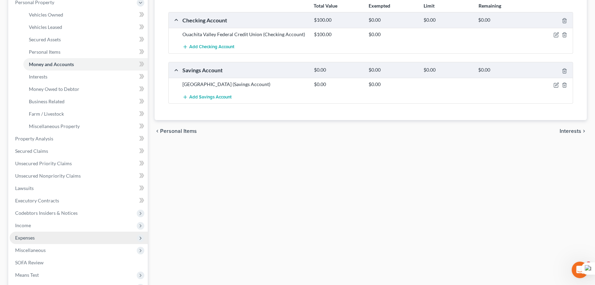
click at [44, 222] on span "Income" at bounding box center [79, 225] width 138 height 12
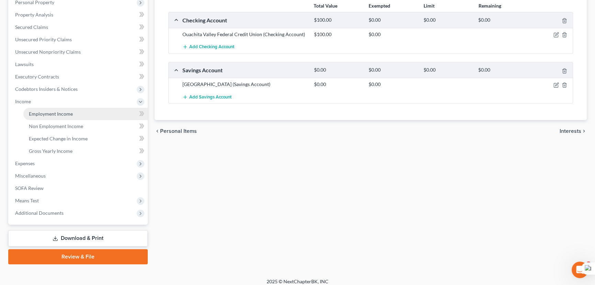
click at [59, 111] on span "Employment Income" at bounding box center [51, 114] width 44 height 6
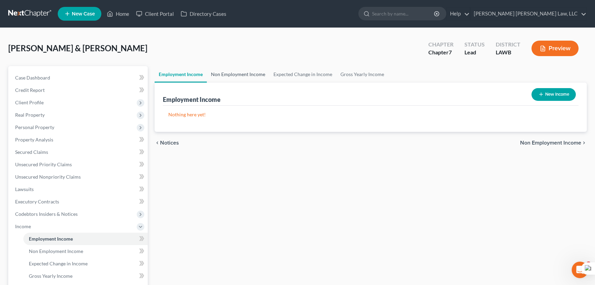
click at [240, 77] on link "Non Employment Income" at bounding box center [238, 74] width 63 height 17
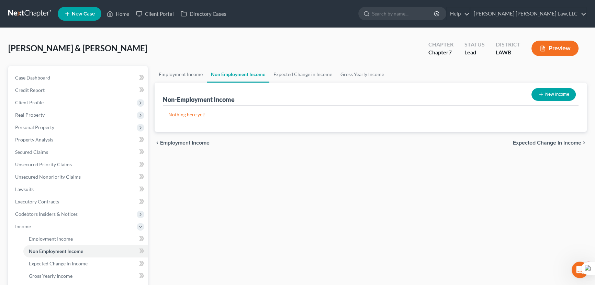
click at [539, 194] on div "Employment Income Non Employment Income Expected Change in Income Gross Yearly …" at bounding box center [370, 227] width 439 height 323
click at [559, 94] on button "New Income" at bounding box center [554, 94] width 44 height 13
select select "0"
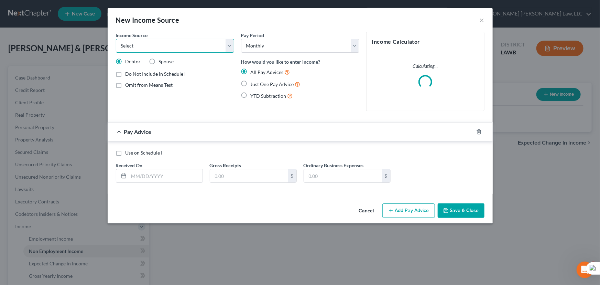
drag, startPoint x: 138, startPoint y: 40, endPoint x: 141, endPoint y: 47, distance: 8.2
click at [138, 40] on select "Select Unemployment Disability (from employer) Pension Retirement Social Securi…" at bounding box center [175, 46] width 118 height 14
select select "4"
click at [116, 39] on select "Select Unemployment Disability (from employer) Pension Retirement Social Securi…" at bounding box center [175, 46] width 118 height 14
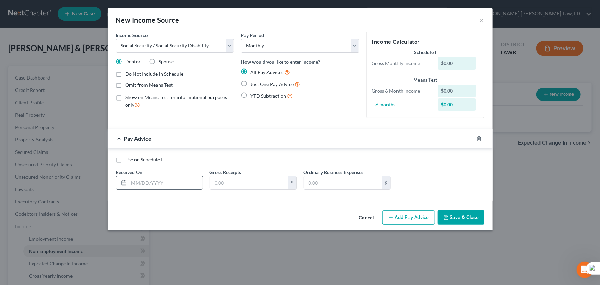
click at [172, 186] on input "text" at bounding box center [166, 182] width 74 height 13
type input "[DATE]"
click at [248, 178] on input "text" at bounding box center [249, 182] width 78 height 13
type input "837.40"
click at [419, 215] on button "Add Pay Advice" at bounding box center [408, 217] width 53 height 14
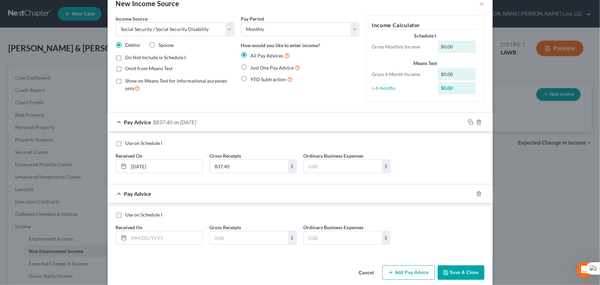
scroll to position [24, 0]
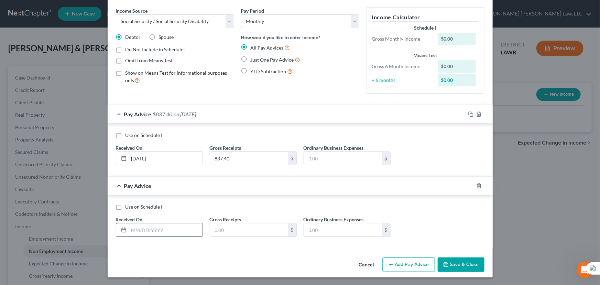
click at [161, 227] on input "text" at bounding box center [166, 229] width 74 height 13
type input "[DATE]"
click at [242, 235] on div "Use on Schedule I Received On * [DATE] Gross Receipts $ Ordinary Business Expen…" at bounding box center [299, 222] width 375 height 39
click at [242, 235] on input "text" at bounding box center [249, 229] width 78 height 13
type input "837.40"
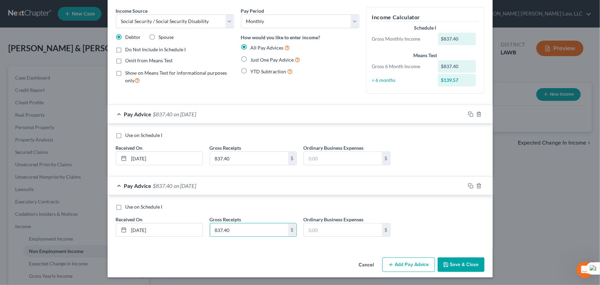
click at [409, 258] on button "Add Pay Advice" at bounding box center [408, 264] width 53 height 14
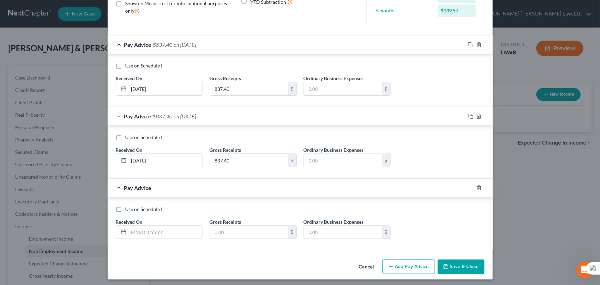
scroll to position [96, 0]
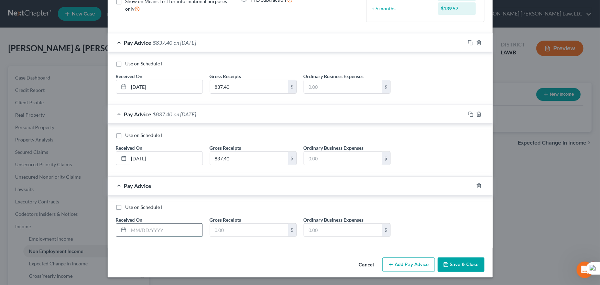
click at [151, 230] on input "text" at bounding box center [166, 229] width 74 height 13
type input "[DATE]"
click at [227, 238] on div "Use on Schedule I Received On * [DATE] Gross Receipts $ Ordinary Business Expen…" at bounding box center [299, 223] width 375 height 39
click at [229, 231] on input "text" at bounding box center [249, 229] width 78 height 13
type input "1,401.70"
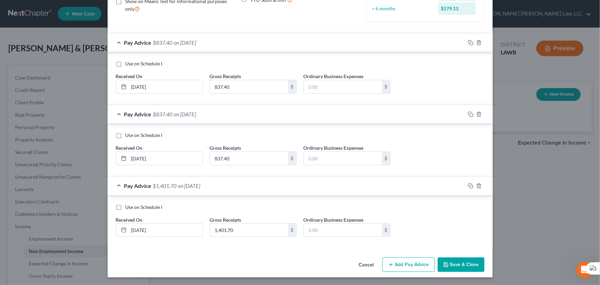
click at [409, 260] on button "Add Pay Advice" at bounding box center [408, 264] width 53 height 14
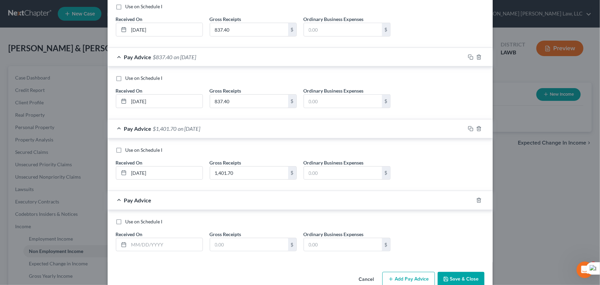
scroll to position [167, 0]
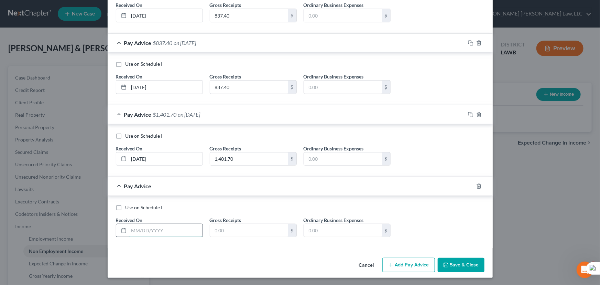
click at [170, 229] on input "text" at bounding box center [166, 230] width 74 height 13
type input "[DATE]"
click at [227, 229] on input "text" at bounding box center [249, 230] width 78 height 13
type input "1,401.70"
click at [403, 270] on button "Add Pay Advice" at bounding box center [408, 264] width 53 height 14
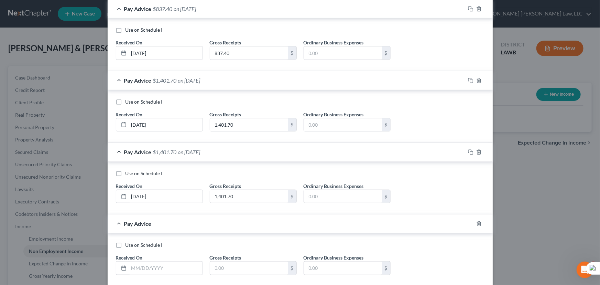
scroll to position [239, 0]
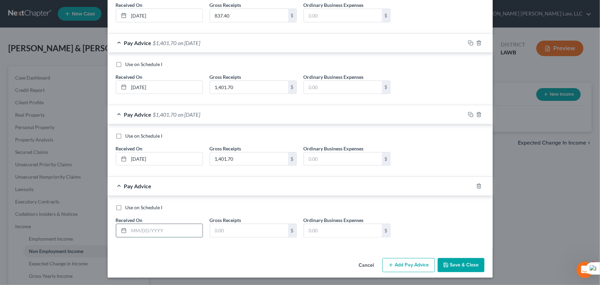
click at [159, 229] on input "text" at bounding box center [166, 230] width 74 height 13
type input "[DATE]"
click at [240, 232] on input "text" at bounding box center [249, 230] width 78 height 13
type input "1,401.70"
click at [449, 259] on button "Save & Close" at bounding box center [461, 265] width 47 height 14
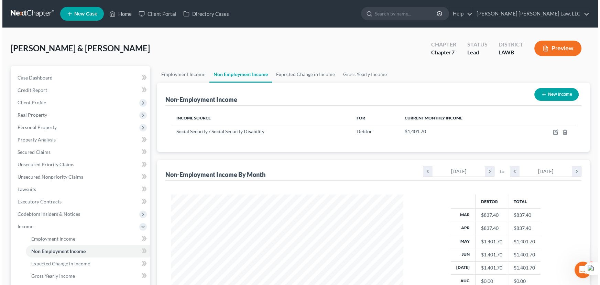
scroll to position [123, 244]
click at [568, 95] on button "New Income" at bounding box center [554, 94] width 44 height 13
select select "0"
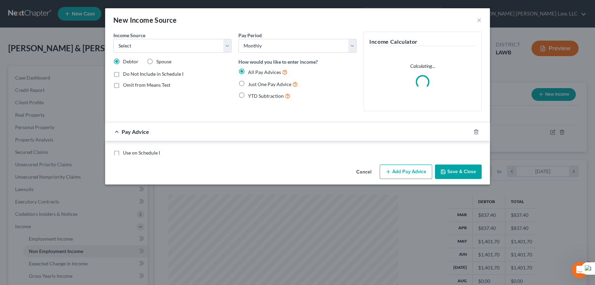
scroll to position [123, 246]
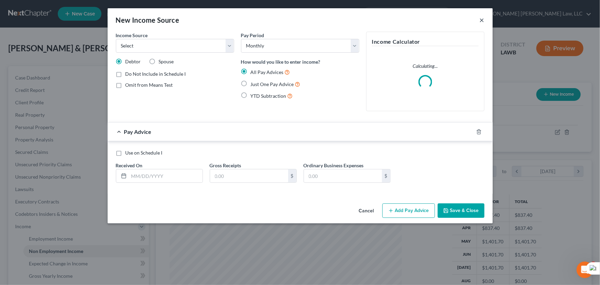
click at [480, 17] on button "×" at bounding box center [482, 20] width 5 height 8
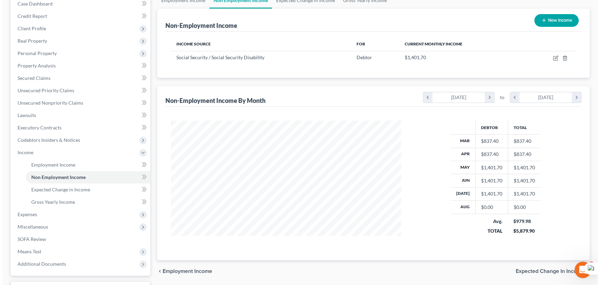
scroll to position [67, 0]
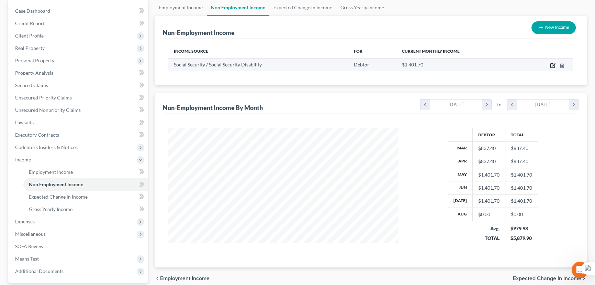
click at [554, 64] on icon "button" at bounding box center [553, 66] width 6 height 6
select select "4"
select select "0"
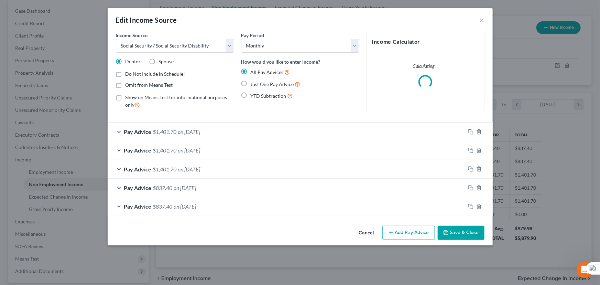
scroll to position [123, 246]
click at [404, 230] on button "Add Pay Advice" at bounding box center [408, 233] width 53 height 14
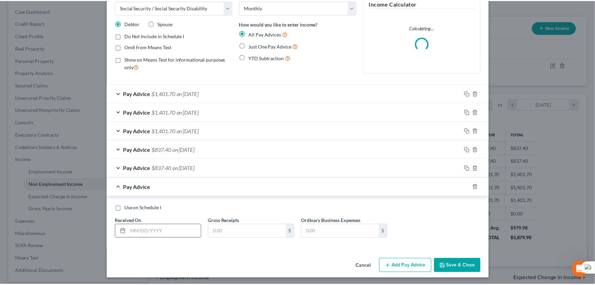
scroll to position [39, 0]
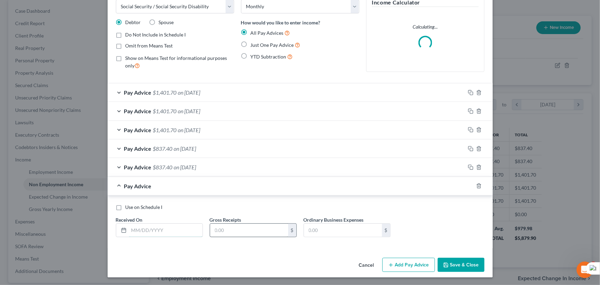
drag, startPoint x: 164, startPoint y: 224, endPoint x: 257, endPoint y: 227, distance: 92.9
click at [164, 224] on input "text" at bounding box center [166, 229] width 74 height 13
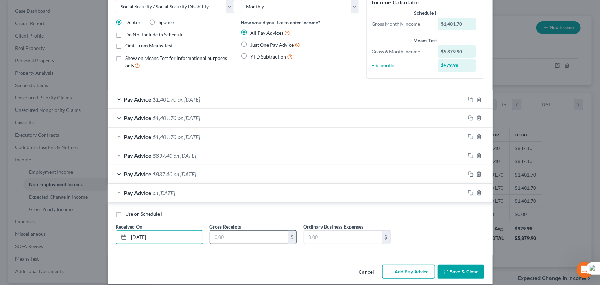
type input "[DATE]"
click at [249, 237] on input "text" at bounding box center [249, 236] width 78 height 13
type input "1,401.70"
click at [460, 272] on button "Save & Close" at bounding box center [461, 271] width 47 height 14
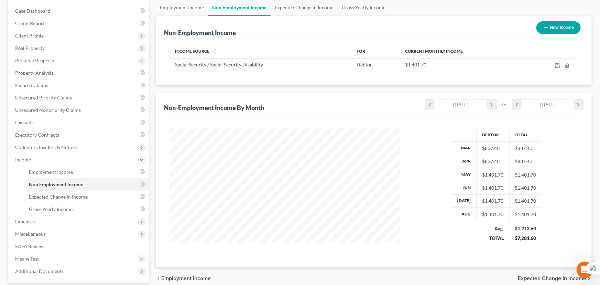
scroll to position [343663, 343542]
click at [552, 65] on icon "button" at bounding box center [553, 66] width 6 height 6
select select "4"
select select "0"
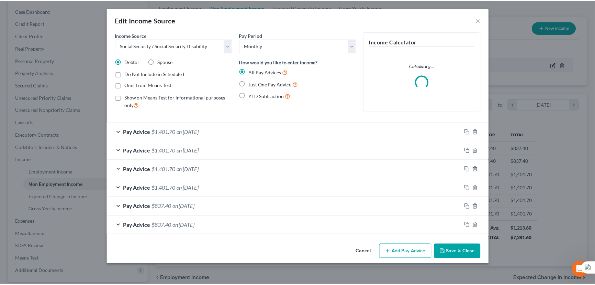
scroll to position [123, 246]
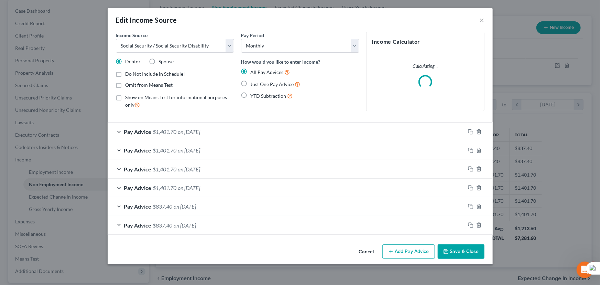
click at [159, 61] on label "Spouse" at bounding box center [166, 61] width 15 height 7
click at [162, 61] on input "Spouse" at bounding box center [164, 60] width 4 height 4
radio input "true"
click at [470, 250] on button "Save & Close" at bounding box center [461, 251] width 47 height 14
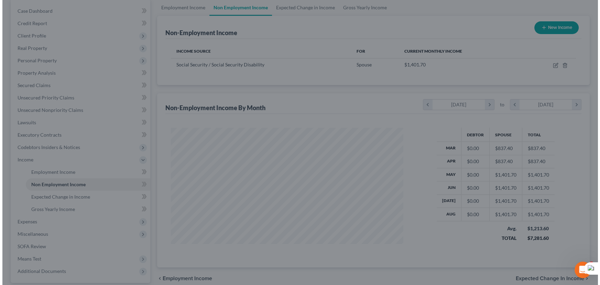
scroll to position [343663, 343542]
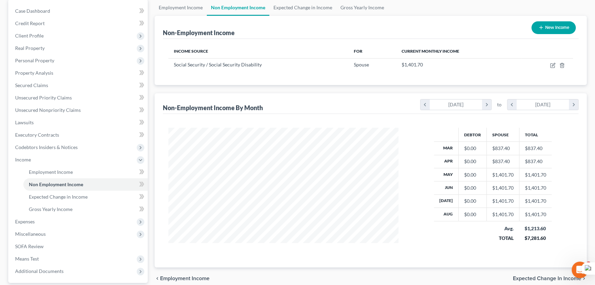
click at [560, 25] on button "New Income" at bounding box center [554, 27] width 44 height 13
select select "0"
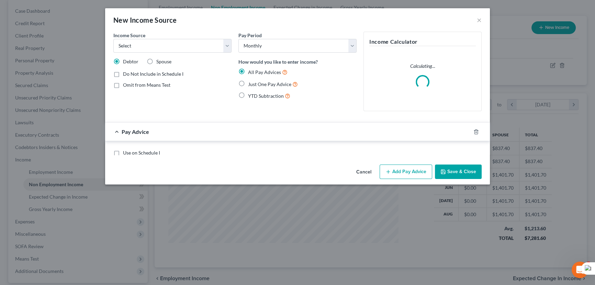
scroll to position [123, 246]
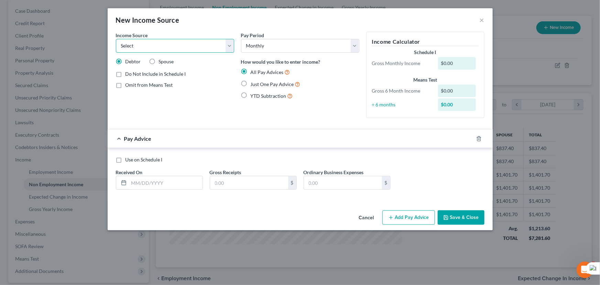
click at [218, 41] on select "Select Unemployment Disability (from employer) Pension Retirement Social Securi…" at bounding box center [175, 46] width 118 height 14
select select "3"
click at [116, 39] on select "Select Unemployment Disability (from employer) Pension Retirement Social Securi…" at bounding box center [175, 46] width 118 height 14
click at [251, 84] on label "Just One Pay Advice" at bounding box center [276, 84] width 50 height 8
click at [253, 84] on input "Just One Pay Advice" at bounding box center [255, 82] width 4 height 4
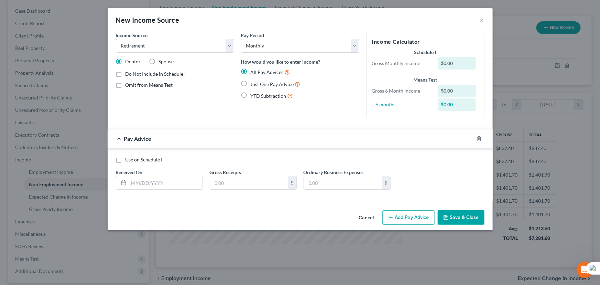
radio input "true"
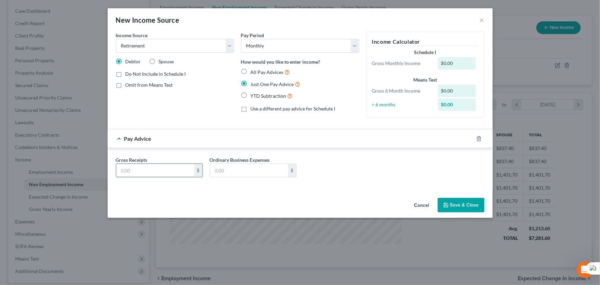
click at [157, 170] on input "text" at bounding box center [155, 170] width 78 height 13
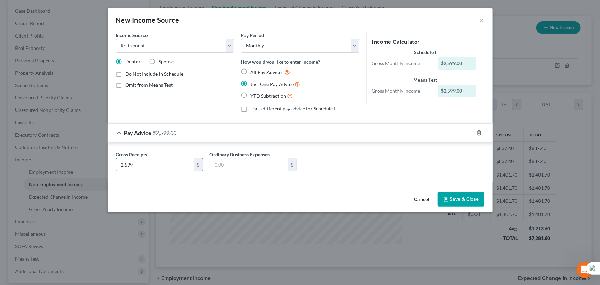
type input "2,599"
click at [253, 157] on label "Ordinary Business Expenses" at bounding box center [240, 154] width 60 height 7
click at [258, 161] on input "text" at bounding box center [249, 164] width 78 height 13
type input "422.84"
click at [471, 194] on button "Save & Close" at bounding box center [461, 199] width 47 height 14
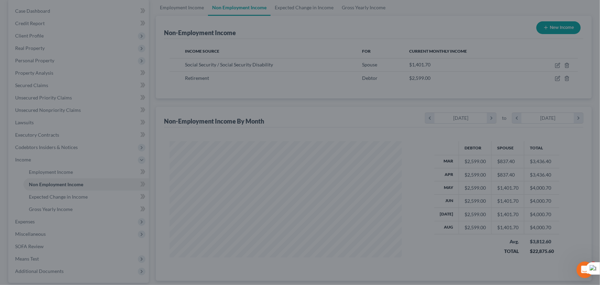
scroll to position [343663, 343542]
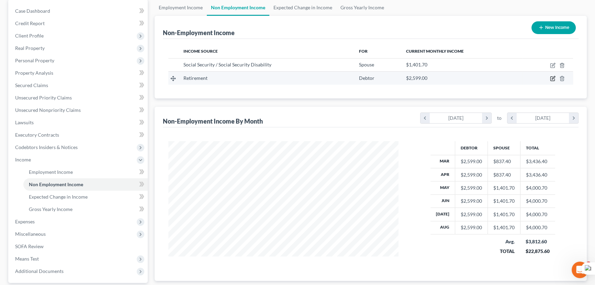
click at [551, 77] on icon "button" at bounding box center [553, 79] width 4 height 4
select select "3"
select select "0"
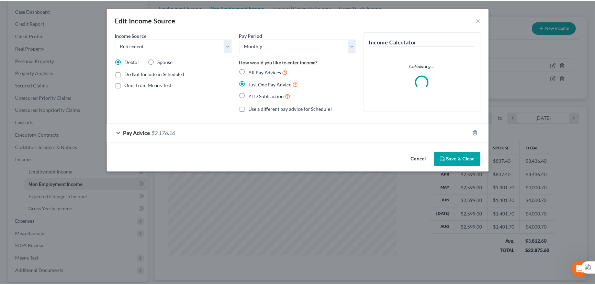
scroll to position [123, 246]
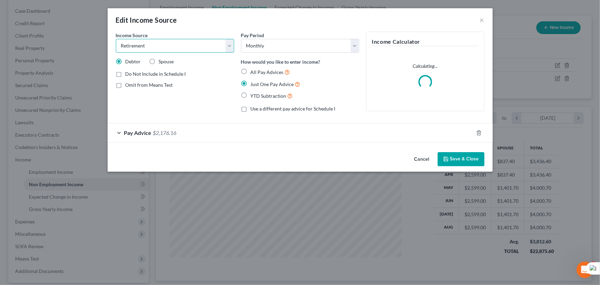
click at [165, 40] on select "Select Unemployment Disability (from employer) Pension Retirement Social Securi…" at bounding box center [175, 46] width 118 height 14
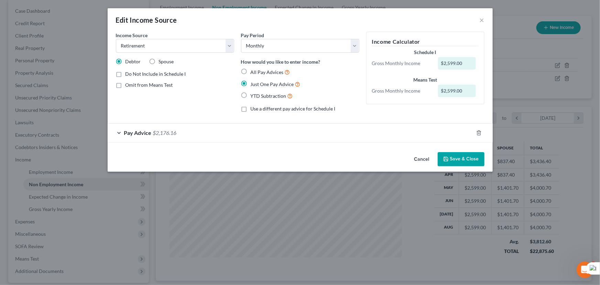
click at [338, 80] on div "Just One Pay Advice" at bounding box center [300, 84] width 118 height 8
click at [159, 61] on label "Spouse" at bounding box center [166, 61] width 15 height 7
click at [162, 61] on input "Spouse" at bounding box center [164, 60] width 4 height 4
radio input "true"
click at [449, 158] on icon "button" at bounding box center [446, 159] width 6 height 6
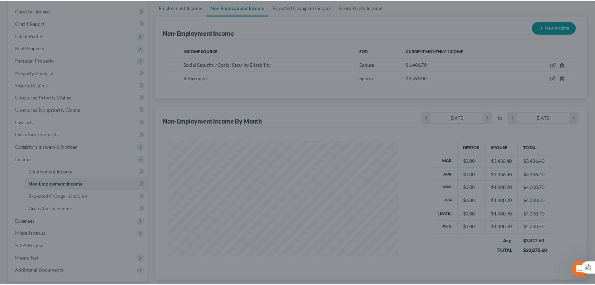
scroll to position [343663, 343542]
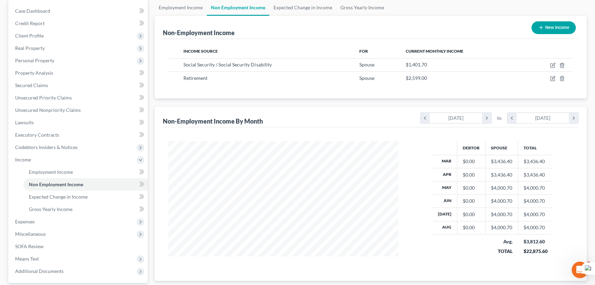
click at [458, 8] on ul "Employment Income Non Employment Income Expected Change in Income Gross Yearly …" at bounding box center [371, 7] width 432 height 17
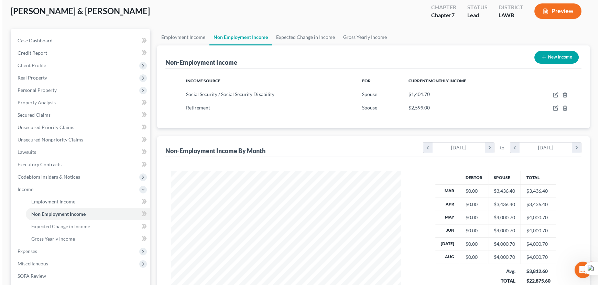
scroll to position [35, 0]
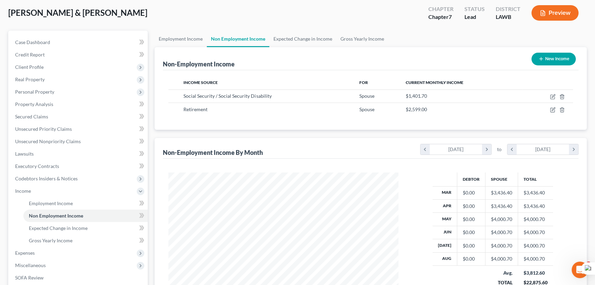
click at [551, 56] on button "New Income" at bounding box center [554, 59] width 44 height 13
select select "0"
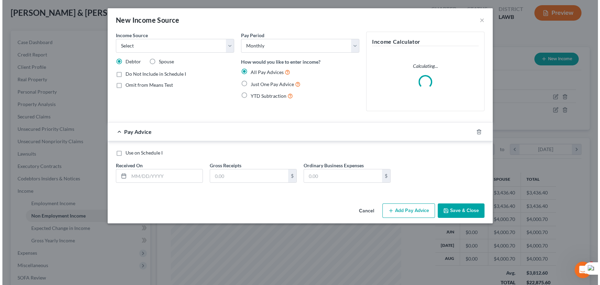
scroll to position [123, 246]
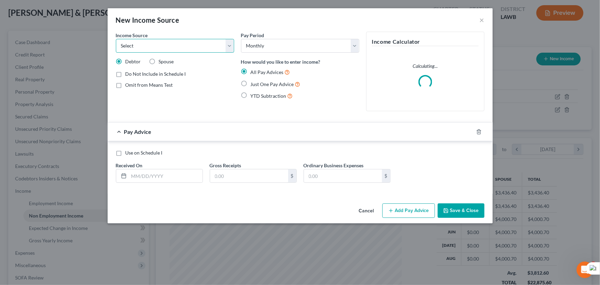
click at [179, 48] on select "Select Unemployment Disability (from employer) Pension Retirement Social Securi…" at bounding box center [175, 46] width 118 height 14
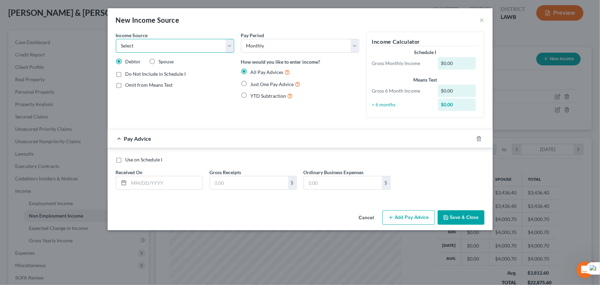
select select "4"
click at [116, 39] on select "Select Unemployment Disability (from employer) Pension Retirement Social Securi…" at bounding box center [175, 46] width 118 height 14
click at [160, 187] on input "text" at bounding box center [166, 182] width 74 height 13
click at [157, 182] on input "text" at bounding box center [166, 182] width 74 height 13
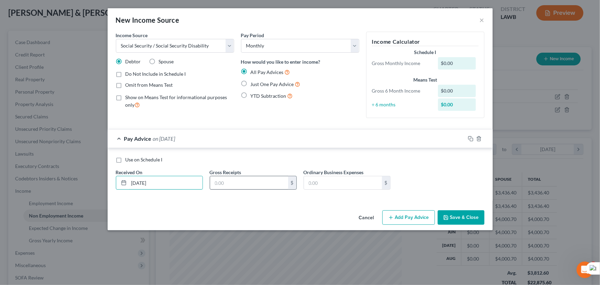
type input "[DATE]"
click at [247, 177] on input "text" at bounding box center [249, 182] width 78 height 13
type input "7,983"
click at [412, 210] on button "Add Pay Advice" at bounding box center [408, 217] width 53 height 14
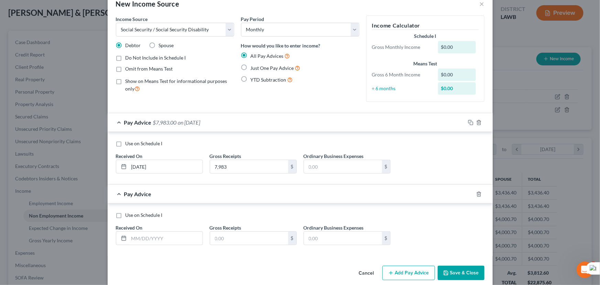
scroll to position [24, 0]
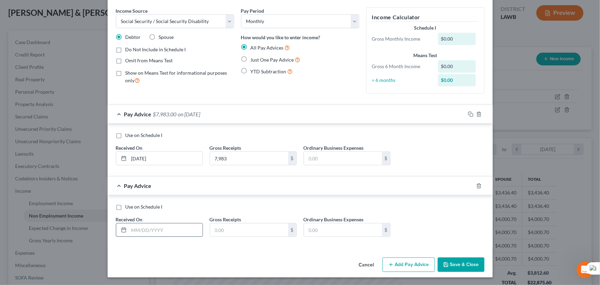
click at [172, 228] on input "text" at bounding box center [166, 229] width 74 height 13
type input "[DATE]"
click at [229, 235] on input "text" at bounding box center [249, 229] width 78 height 13
type input "579"
click at [418, 270] on button "Add Pay Advice" at bounding box center [408, 264] width 53 height 14
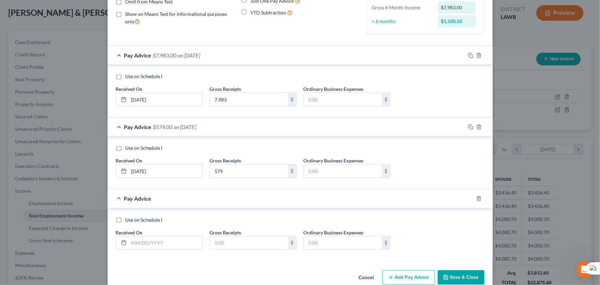
scroll to position [96, 0]
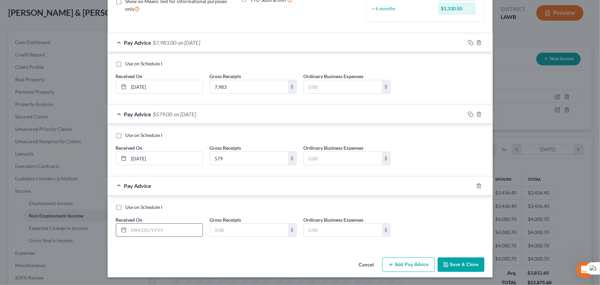
click at [149, 229] on input "text" at bounding box center [166, 229] width 74 height 13
type input "[DATE]"
click at [220, 229] on input "text" at bounding box center [249, 229] width 78 height 13
type input "1,161"
click at [419, 270] on button "Add Pay Advice" at bounding box center [408, 264] width 53 height 14
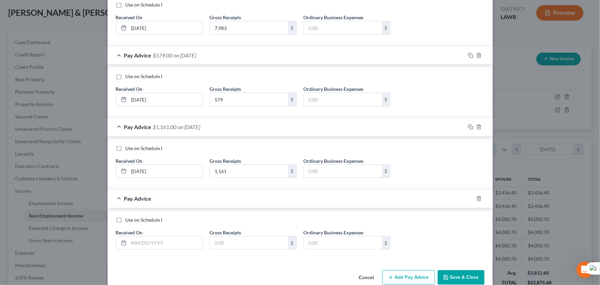
scroll to position [167, 0]
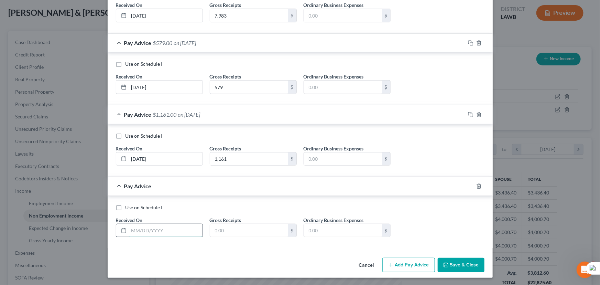
click at [159, 226] on input "text" at bounding box center [166, 230] width 74 height 13
type input "[DATE]"
click at [263, 230] on input "text" at bounding box center [249, 230] width 78 height 13
type input "1,161"
click at [396, 261] on button "Add Pay Advice" at bounding box center [408, 264] width 53 height 14
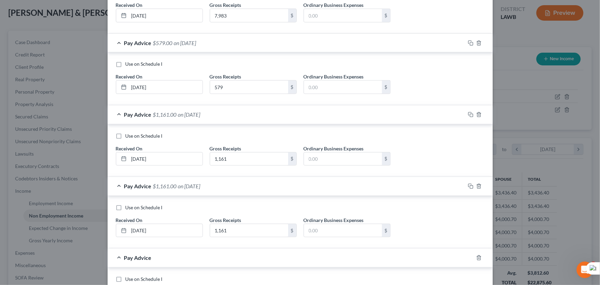
scroll to position [239, 0]
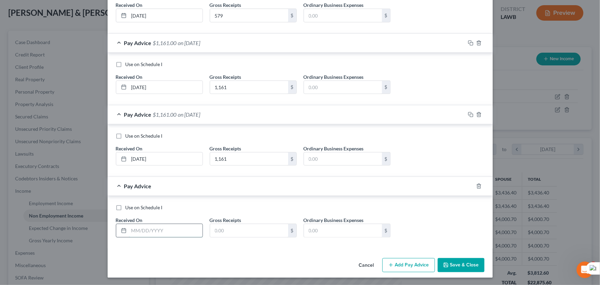
click at [147, 232] on input "text" at bounding box center [166, 230] width 74 height 13
type input "[DATE]"
click at [230, 231] on input "text" at bounding box center [249, 230] width 78 height 13
type input "1,161"
click at [413, 268] on button "Add Pay Advice" at bounding box center [408, 265] width 53 height 14
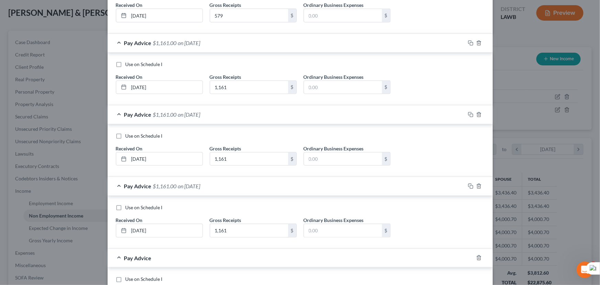
scroll to position [310, 0]
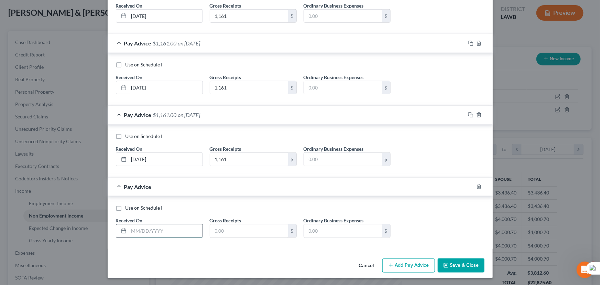
drag, startPoint x: 163, startPoint y: 223, endPoint x: 161, endPoint y: 228, distance: 5.9
click at [163, 224] on input "text" at bounding box center [166, 230] width 74 height 13
type input "[DATE]"
click at [268, 227] on input "text" at bounding box center [249, 230] width 78 height 13
type input "1,161"
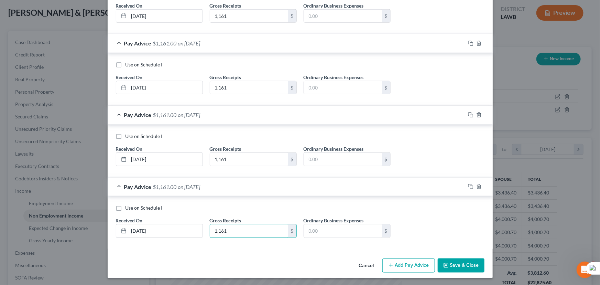
click at [392, 264] on button "Add Pay Advice" at bounding box center [408, 265] width 53 height 14
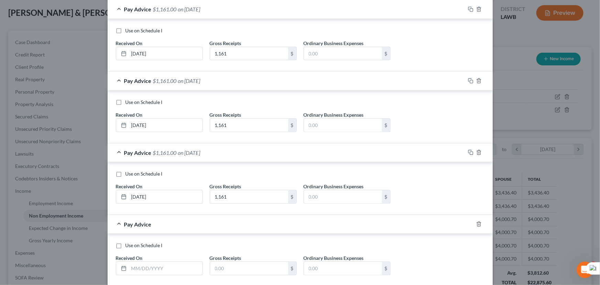
scroll to position [382, 0]
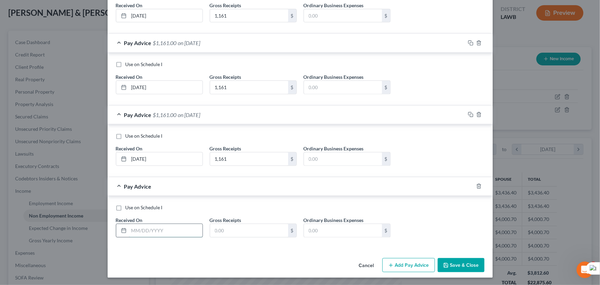
click at [161, 231] on input "text" at bounding box center [166, 230] width 74 height 13
type input "[DATE]"
click at [208, 227] on div "Gross Receipts $" at bounding box center [253, 226] width 94 height 21
click at [250, 227] on input "text" at bounding box center [249, 230] width 78 height 13
type input "1,161"
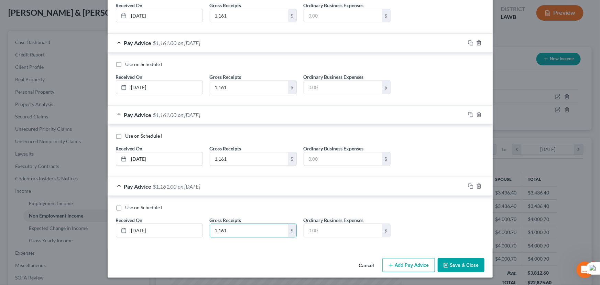
click at [459, 263] on button "Save & Close" at bounding box center [461, 265] width 47 height 14
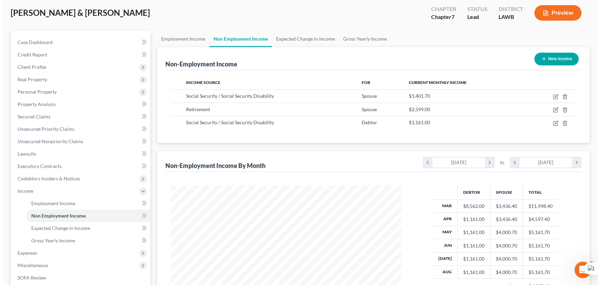
scroll to position [343663, 343542]
click at [551, 58] on button "New Income" at bounding box center [554, 59] width 44 height 13
select select "0"
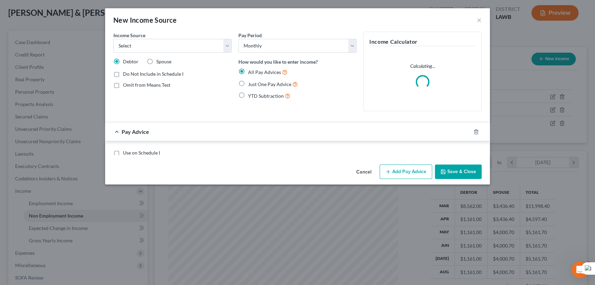
scroll to position [123, 246]
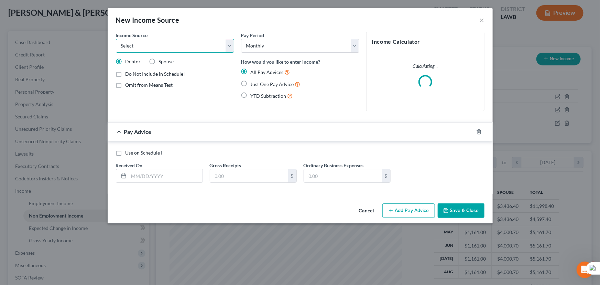
click at [189, 46] on select "Select Unemployment Disability (from employer) Pension Retirement Social Securi…" at bounding box center [175, 46] width 118 height 14
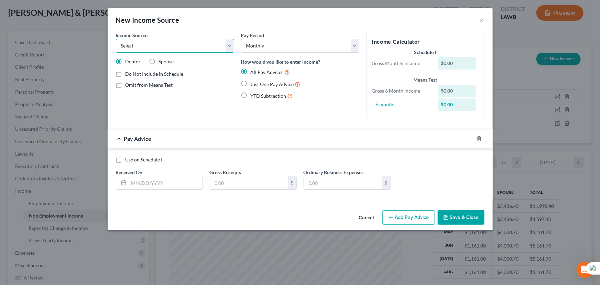
select select "3"
click at [116, 39] on select "Select Unemployment Disability (from employer) Pension Retirement Social Securi…" at bounding box center [175, 46] width 118 height 14
click at [251, 83] on label "Just One Pay Advice" at bounding box center [276, 84] width 50 height 8
click at [253, 83] on input "Just One Pay Advice" at bounding box center [255, 82] width 4 height 4
radio input "true"
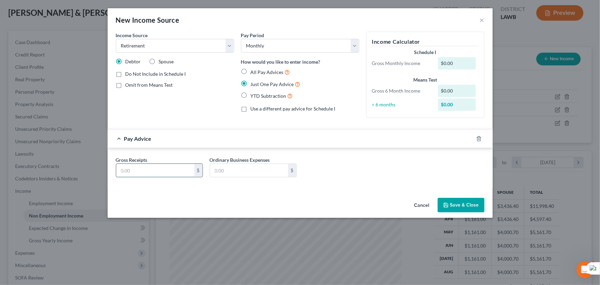
click at [152, 170] on input "text" at bounding box center [155, 170] width 78 height 13
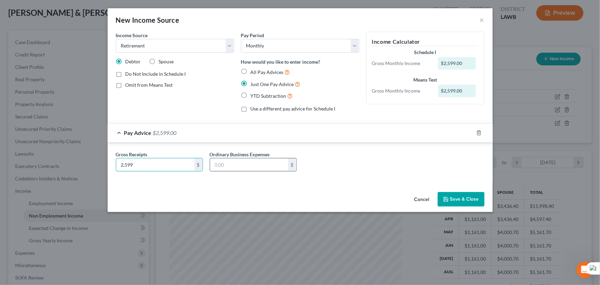
type input "2,599"
click at [244, 163] on input "text" at bounding box center [249, 164] width 78 height 13
type input "422.84"
click at [447, 200] on icon "button" at bounding box center [446, 199] width 6 height 6
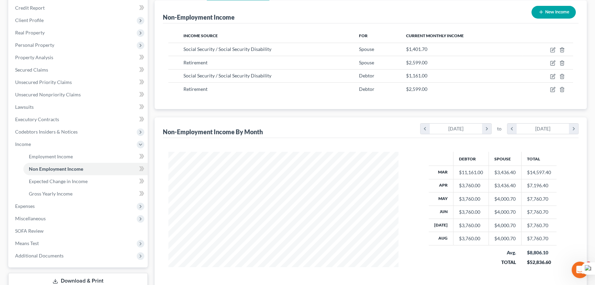
scroll to position [136, 0]
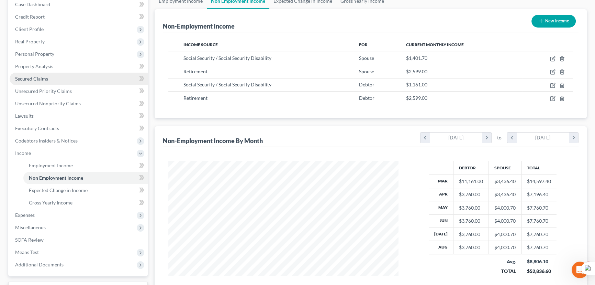
click at [74, 82] on link "Secured Claims" at bounding box center [79, 79] width 138 height 12
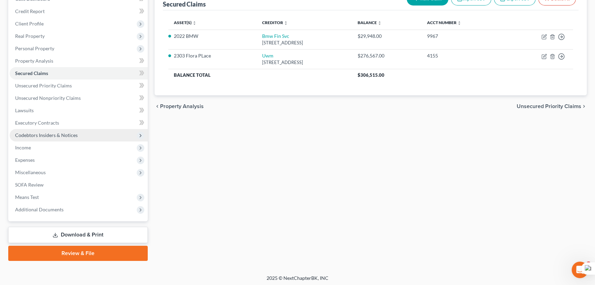
scroll to position [80, 0]
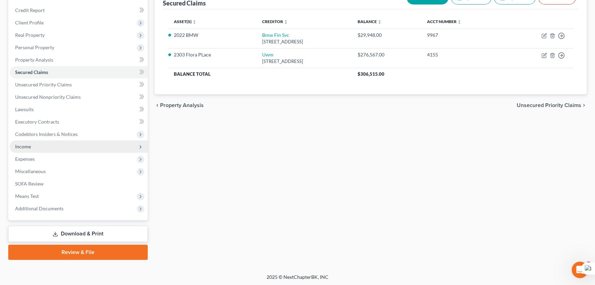
drag, startPoint x: 64, startPoint y: 129, endPoint x: 70, endPoint y: 145, distance: 16.4
click at [64, 129] on span "Codebtors Insiders & Notices" at bounding box center [79, 134] width 138 height 12
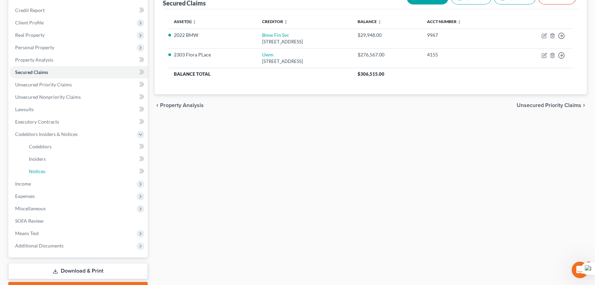
click at [71, 169] on link "Notices" at bounding box center [85, 171] width 124 height 12
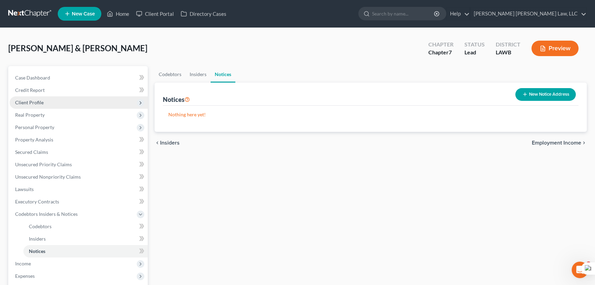
click at [55, 103] on span "Client Profile" at bounding box center [79, 102] width 138 height 12
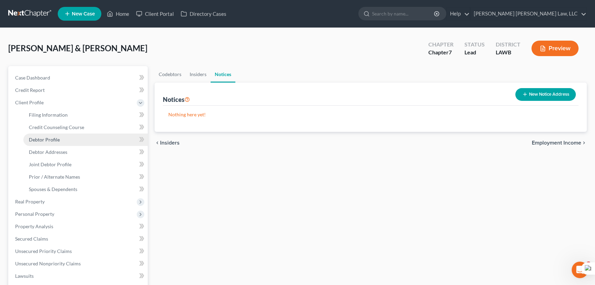
click at [68, 134] on link "Debtor Profile" at bounding box center [85, 139] width 124 height 12
select select "1"
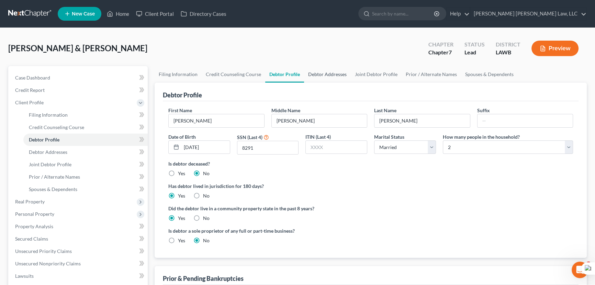
click at [323, 71] on link "Debtor Addresses" at bounding box center [327, 74] width 47 height 17
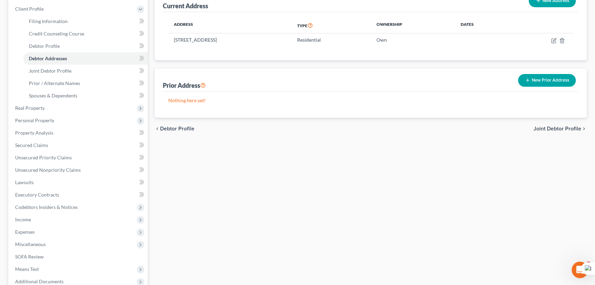
scroll to position [156, 0]
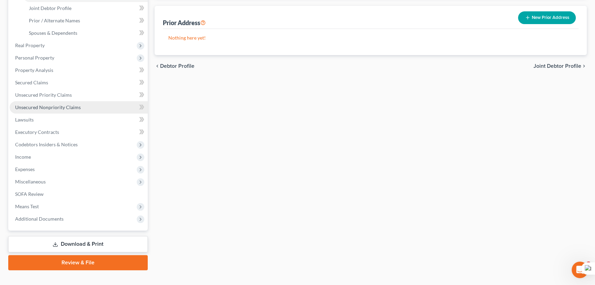
click at [62, 106] on span "Unsecured Nonpriority Claims" at bounding box center [48, 107] width 66 height 6
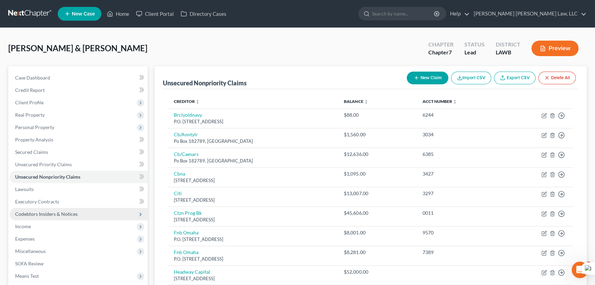
click at [61, 217] on span "Codebtors Insiders & Notices" at bounding box center [79, 214] width 138 height 12
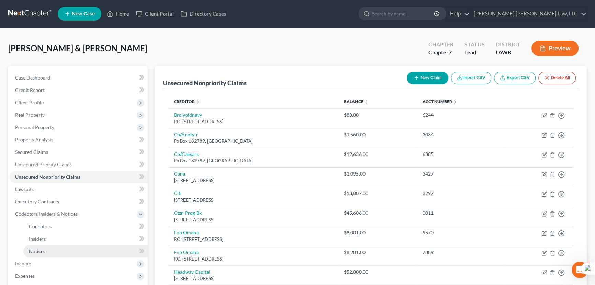
click at [55, 249] on link "Notices" at bounding box center [85, 251] width 124 height 12
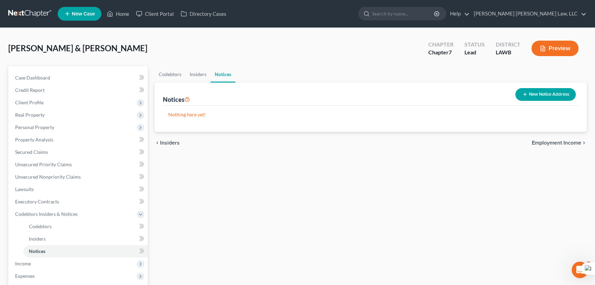
click at [549, 85] on div "New Notice Address" at bounding box center [546, 94] width 66 height 18
click at [548, 89] on button "New Notice Address" at bounding box center [546, 94] width 61 height 13
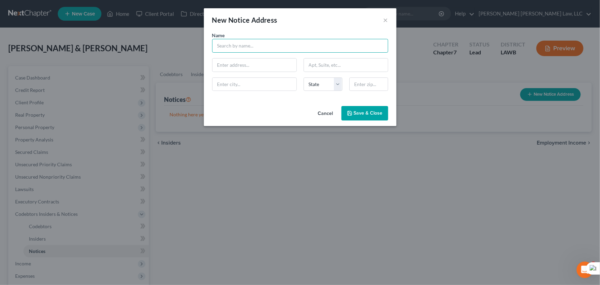
click at [229, 44] on input "text" at bounding box center [300, 46] width 176 height 14
type input "Ouachita Parish Sheriff's Office"
type input "[STREET_ADDRESS][PERSON_NAME]"
type input "Suite 301"
type input "Monroe"
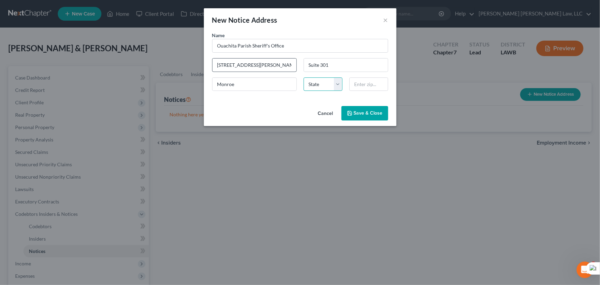
select select "19"
type input "71201"
click at [383, 118] on button "Save & Close" at bounding box center [364, 113] width 47 height 14
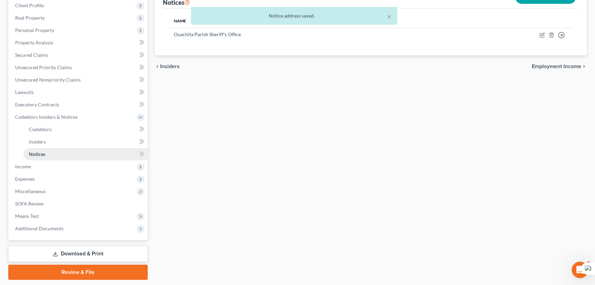
scroll to position [86, 0]
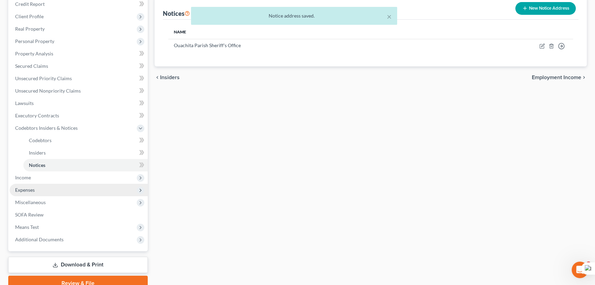
click at [51, 189] on span "Expenses" at bounding box center [79, 190] width 138 height 12
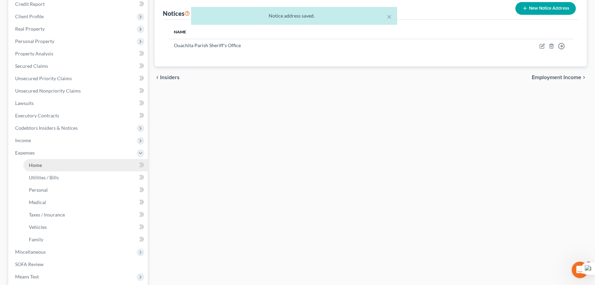
click at [52, 163] on link "Home" at bounding box center [85, 165] width 124 height 12
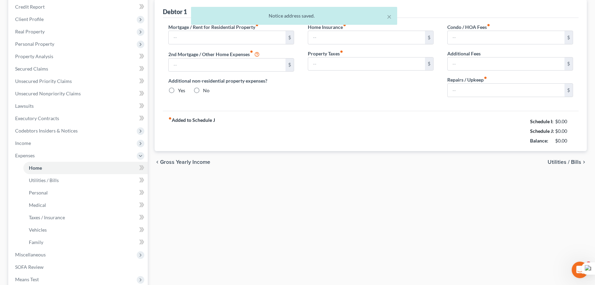
type input "0.00"
radio input "true"
type input "0.00"
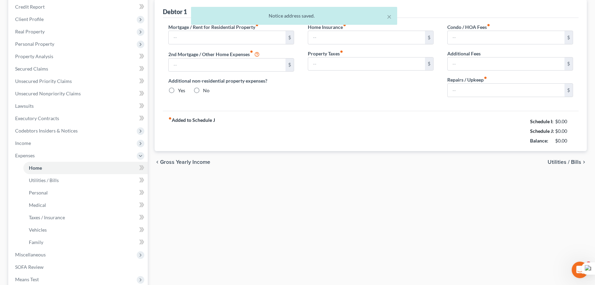
type input "0.00"
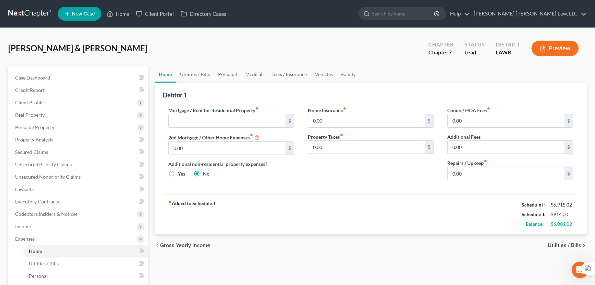
click at [234, 74] on link "Personal" at bounding box center [227, 74] width 27 height 17
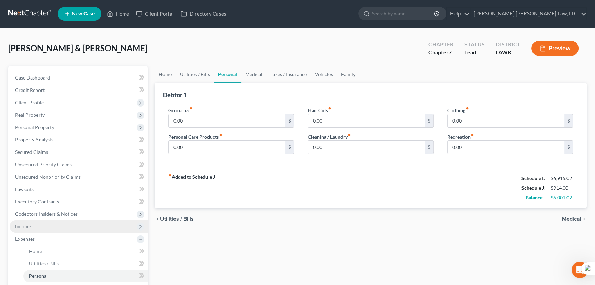
click at [59, 225] on span "Income" at bounding box center [79, 226] width 138 height 12
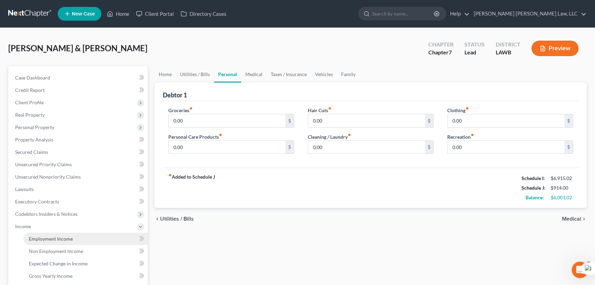
click at [59, 234] on link "Employment Income" at bounding box center [85, 238] width 124 height 12
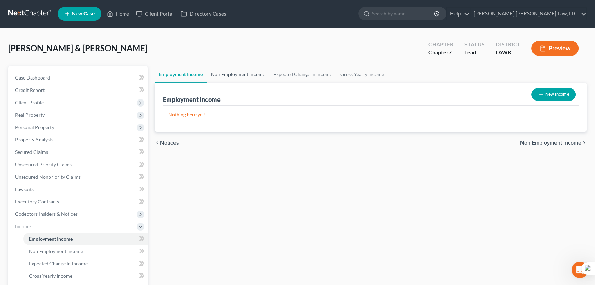
click at [241, 73] on link "Non Employment Income" at bounding box center [238, 74] width 63 height 17
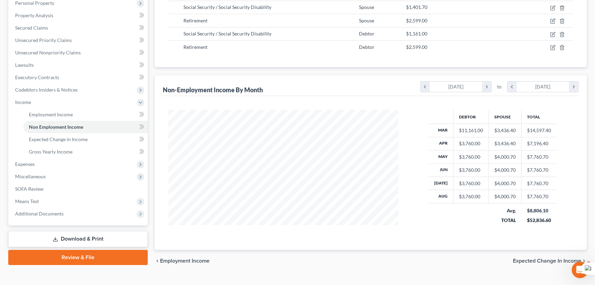
scroll to position [125, 0]
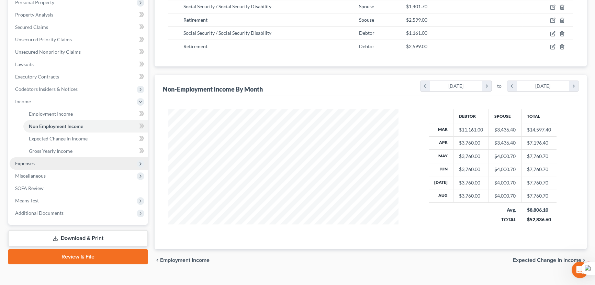
click at [71, 164] on span "Expenses" at bounding box center [79, 163] width 138 height 12
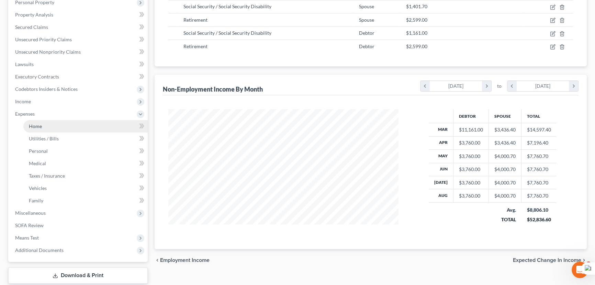
click at [69, 123] on link "Home" at bounding box center [85, 126] width 124 height 12
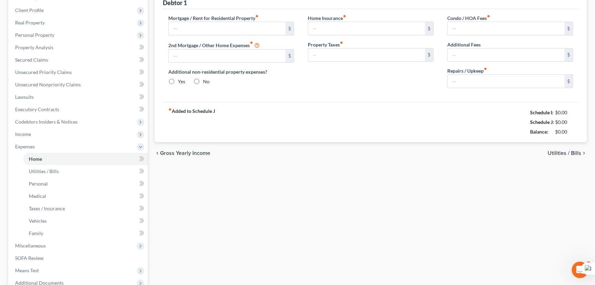
type input "0.00"
radio input "true"
type input "0.00"
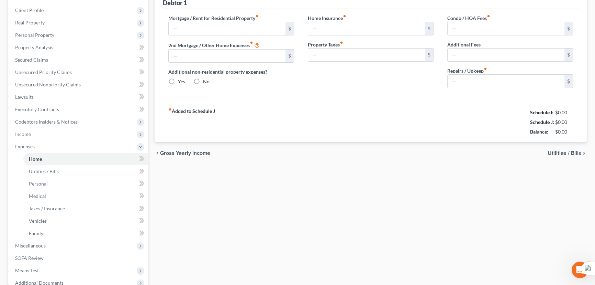
type input "0.00"
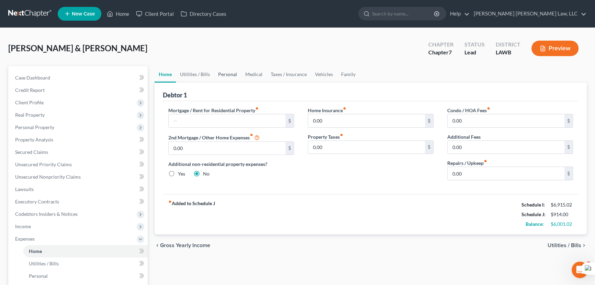
click at [221, 71] on link "Personal" at bounding box center [227, 74] width 27 height 17
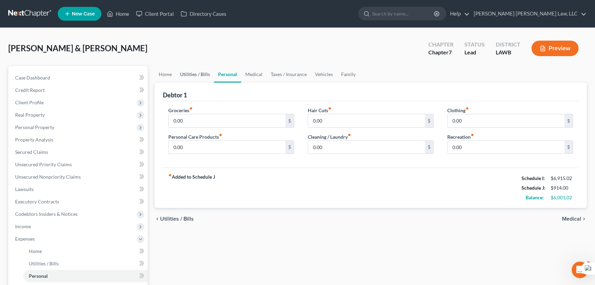
click at [204, 70] on link "Utilities / Bills" at bounding box center [195, 74] width 38 height 17
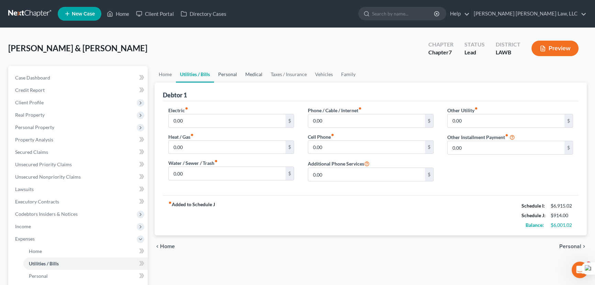
click at [237, 74] on link "Personal" at bounding box center [227, 74] width 27 height 17
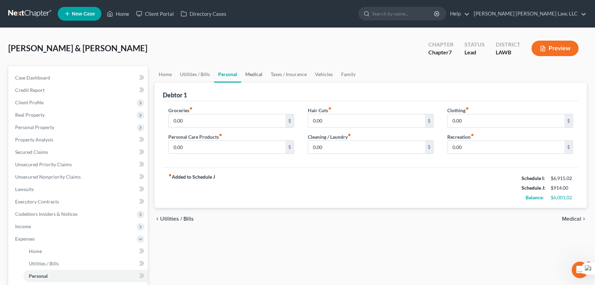
click at [263, 69] on link "Medical" at bounding box center [253, 74] width 25 height 17
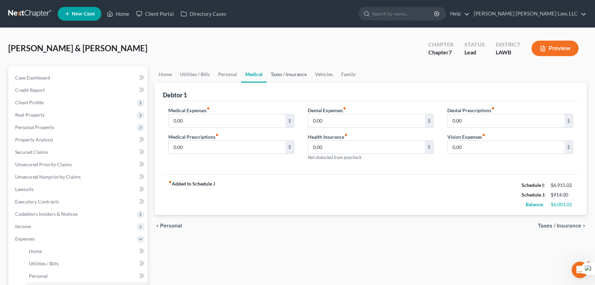
click at [292, 73] on link "Taxes / Insurance" at bounding box center [289, 74] width 44 height 17
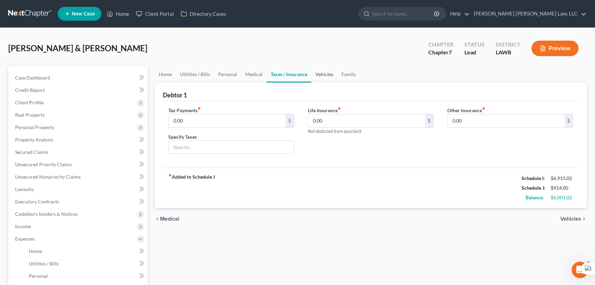
click at [326, 75] on link "Vehicles" at bounding box center [324, 74] width 26 height 17
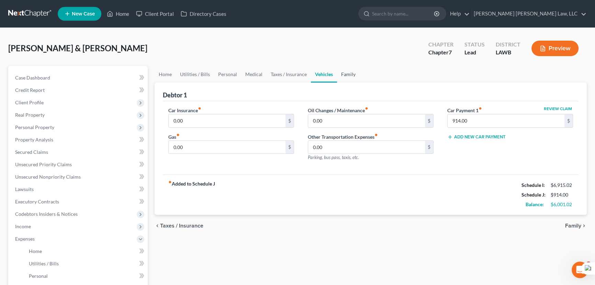
click at [350, 79] on link "Family" at bounding box center [348, 74] width 23 height 17
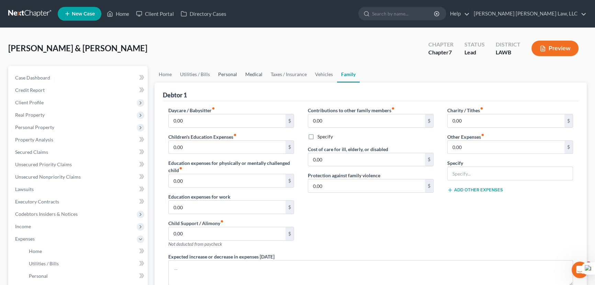
click at [249, 79] on link "Medical" at bounding box center [253, 74] width 25 height 17
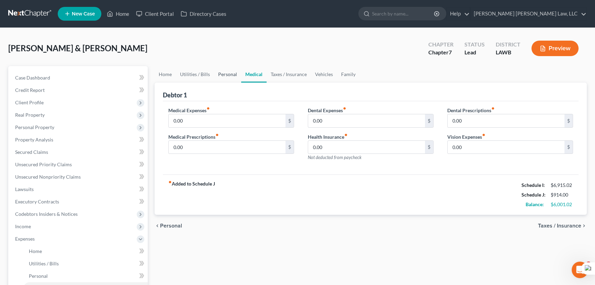
click at [221, 77] on link "Personal" at bounding box center [227, 74] width 27 height 17
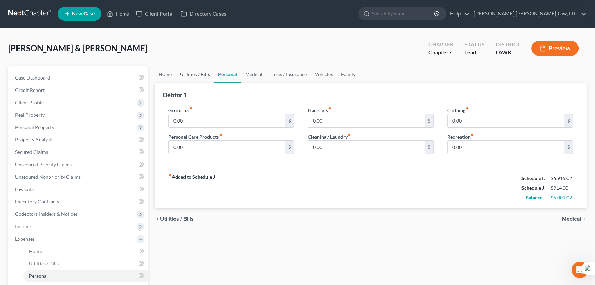
click at [200, 77] on link "Utilities / Bills" at bounding box center [195, 74] width 38 height 17
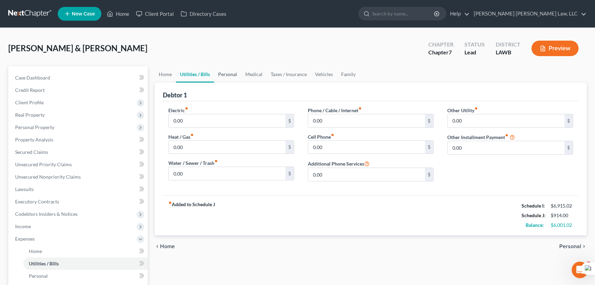
click at [238, 75] on link "Personal" at bounding box center [227, 74] width 27 height 17
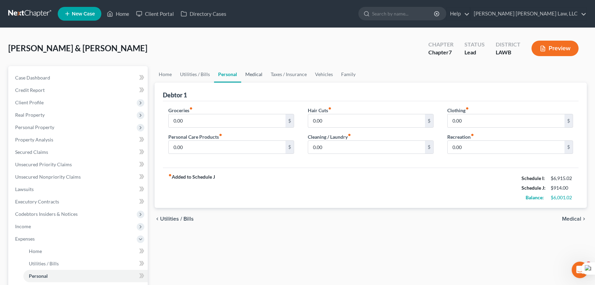
click at [264, 75] on link "Medical" at bounding box center [253, 74] width 25 height 17
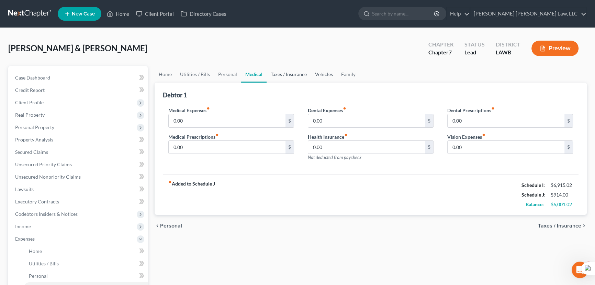
click at [297, 71] on link "Taxes / Insurance" at bounding box center [289, 74] width 44 height 17
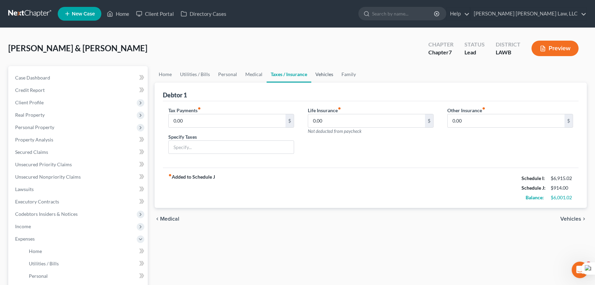
click at [329, 74] on link "Vehicles" at bounding box center [324, 74] width 26 height 17
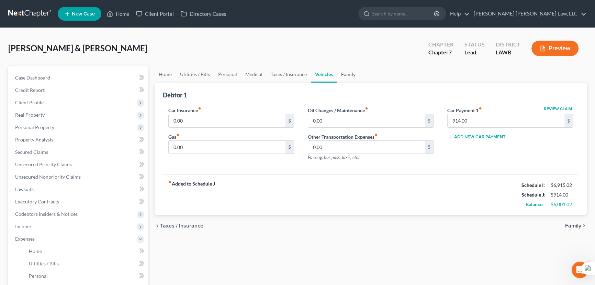
drag, startPoint x: 346, startPoint y: 74, endPoint x: 322, endPoint y: 44, distance: 38.4
click at [347, 74] on link "Family" at bounding box center [348, 74] width 23 height 17
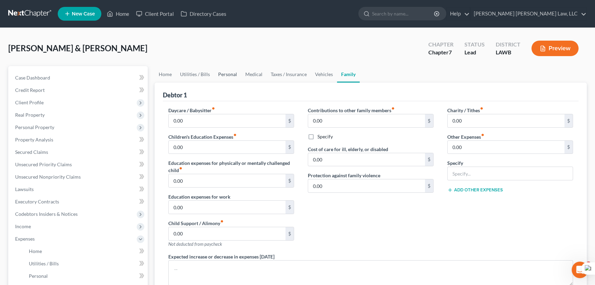
click at [223, 72] on link "Personal" at bounding box center [227, 74] width 27 height 17
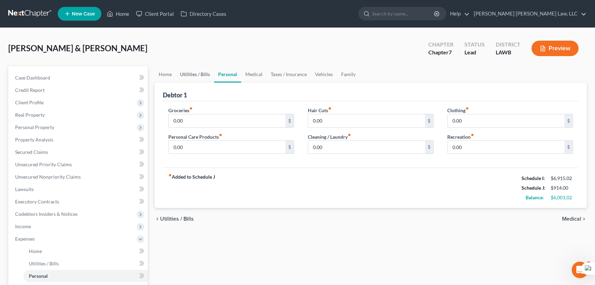
click at [205, 74] on link "Utilities / Bills" at bounding box center [195, 74] width 38 height 17
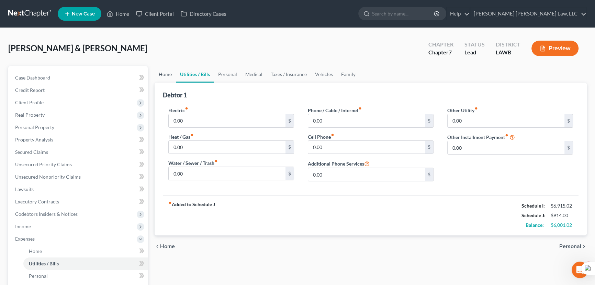
click at [163, 76] on link "Home" at bounding box center [165, 74] width 21 height 17
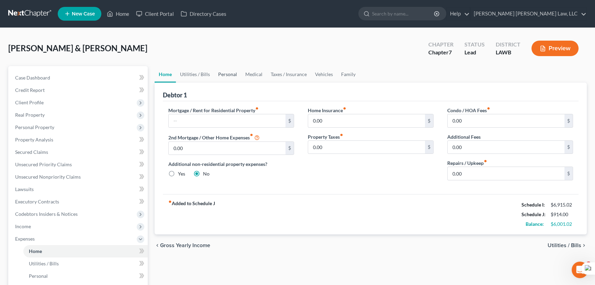
click at [233, 75] on link "Personal" at bounding box center [227, 74] width 27 height 17
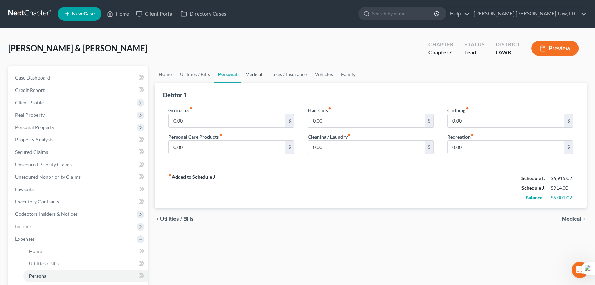
click at [254, 70] on link "Medical" at bounding box center [253, 74] width 25 height 17
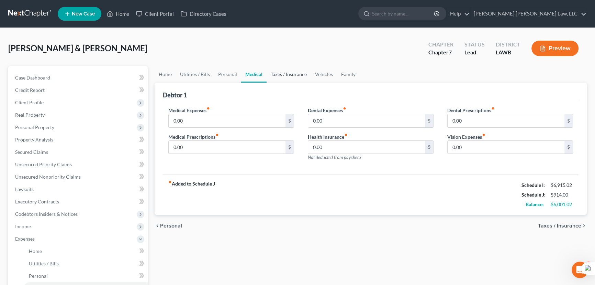
click at [293, 70] on link "Taxes / Insurance" at bounding box center [289, 74] width 44 height 17
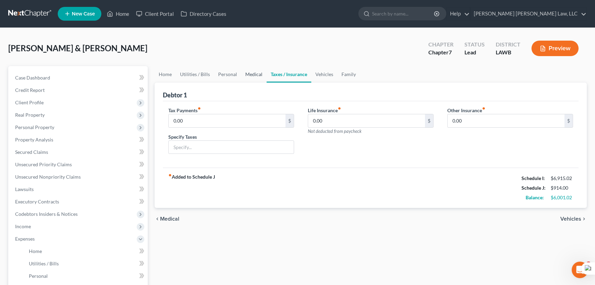
click at [251, 72] on link "Medical" at bounding box center [253, 74] width 25 height 17
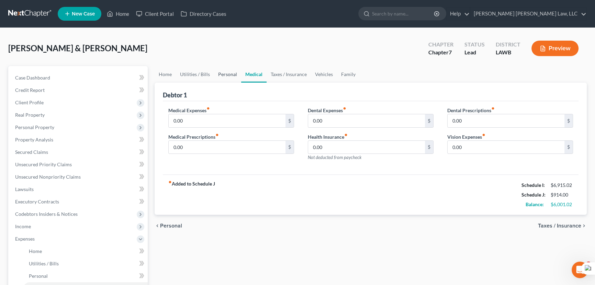
click at [226, 74] on link "Personal" at bounding box center [227, 74] width 27 height 17
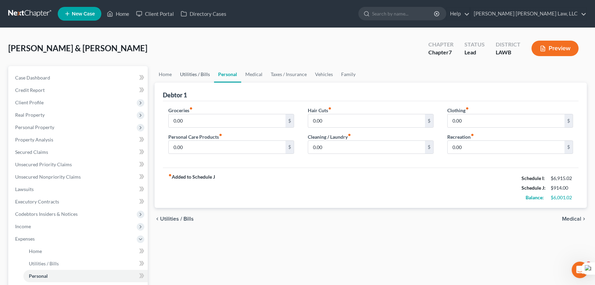
click at [203, 76] on link "Utilities / Bills" at bounding box center [195, 74] width 38 height 17
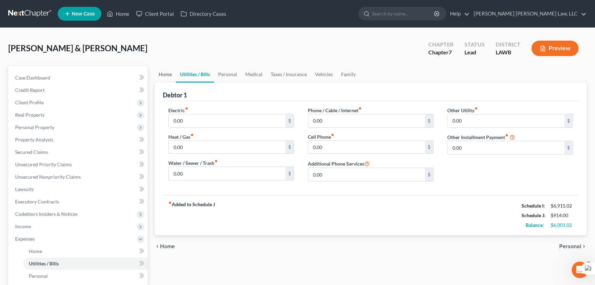
click at [171, 74] on link "Home" at bounding box center [165, 74] width 21 height 17
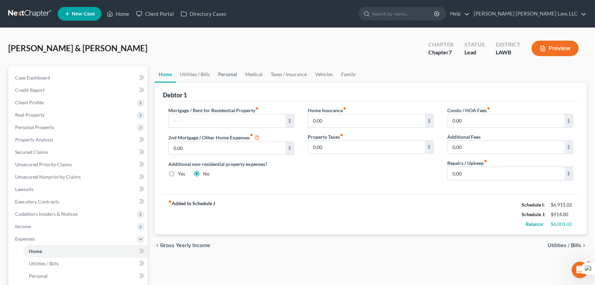
click at [226, 73] on link "Personal" at bounding box center [227, 74] width 27 height 17
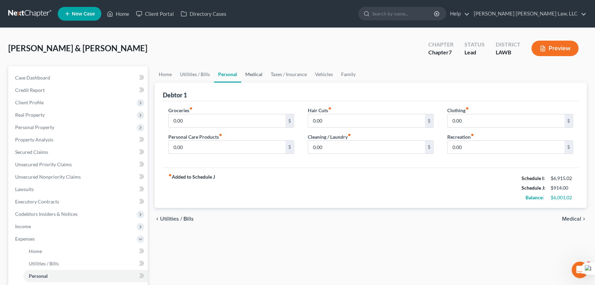
click at [256, 75] on link "Medical" at bounding box center [253, 74] width 25 height 17
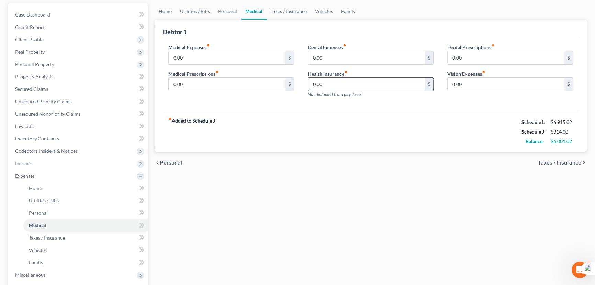
scroll to position [62, 0]
click at [229, 4] on link "Personal" at bounding box center [227, 12] width 27 height 17
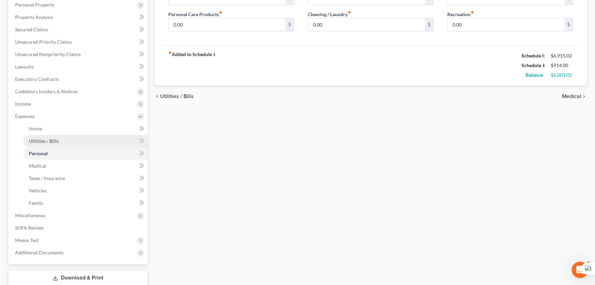
scroll to position [125, 0]
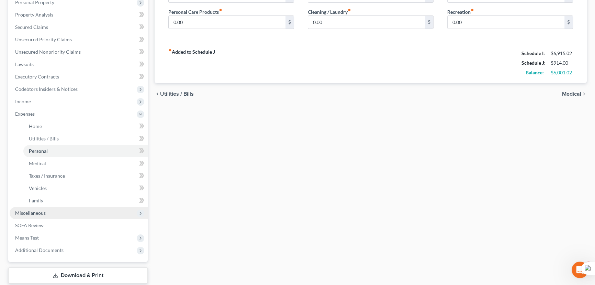
click at [41, 215] on span "Miscellaneous" at bounding box center [30, 213] width 31 height 6
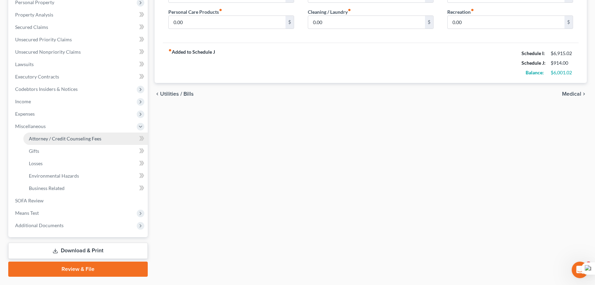
click at [66, 135] on span "Attorney / Credit Counseling Fees" at bounding box center [65, 138] width 73 height 6
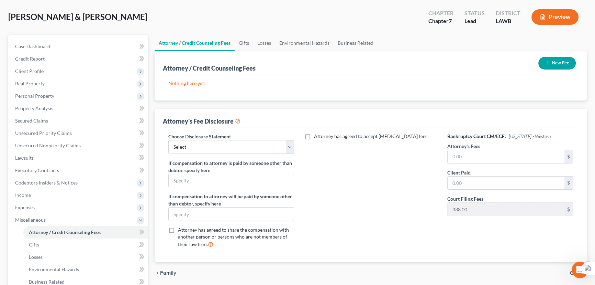
scroll to position [31, 0]
drag, startPoint x: 229, startPoint y: 145, endPoint x: 281, endPoint y: 105, distance: 65.2
click at [229, 145] on select "Select LAEB 2016 Bankruptcy Rule 2016(B) Disclosure and Application for Approva…" at bounding box center [231, 147] width 126 height 14
click at [296, 96] on div "Nothing here yet! Attorney / Credit Counselor Fees" at bounding box center [371, 88] width 416 height 26
click at [271, 144] on select "Select LAEB 2016 Bankruptcy Rule 2016(B) Disclosure and Application for Approva…" at bounding box center [231, 147] width 126 height 14
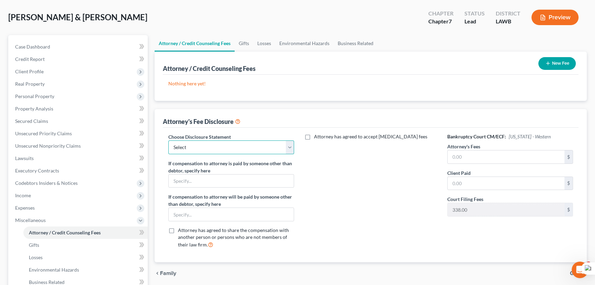
select select "1"
click at [168, 140] on select "Select LAEB 2016 Bankruptcy Rule 2016(B) Disclosure and Application for Approva…" at bounding box center [231, 147] width 126 height 14
click at [472, 156] on input "text" at bounding box center [506, 156] width 117 height 13
click at [482, 159] on input "text" at bounding box center [506, 156] width 117 height 13
type input "1,995"
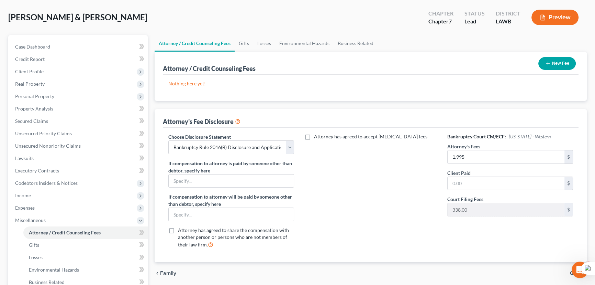
click at [553, 58] on button "New Fee" at bounding box center [557, 63] width 37 height 13
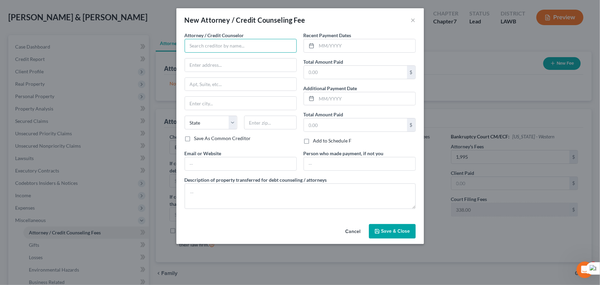
click at [209, 40] on input "text" at bounding box center [241, 46] width 112 height 14
type input "E Orum Young Law Office"
click at [239, 64] on input "text" at bounding box center [240, 64] width 111 height 13
type input "[STREET_ADDRESS][US_STATE]"
type input "Monroe"
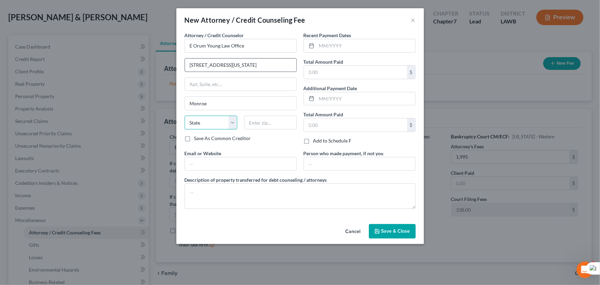
select select "19"
type input "71201"
click at [360, 31] on div "New Attorney / Credit Counseling Fee ×" at bounding box center [300, 19] width 248 height 23
click at [354, 50] on input "text" at bounding box center [366, 45] width 99 height 13
click at [348, 47] on input "text" at bounding box center [366, 45] width 99 height 13
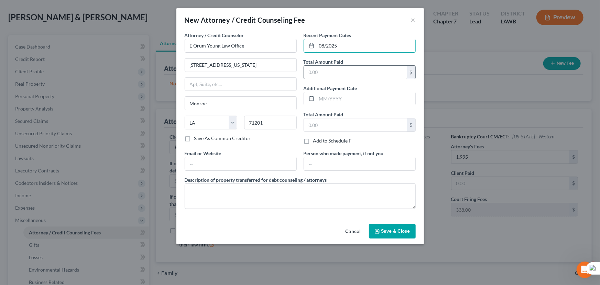
type input "08/2025"
click at [340, 72] on input "text" at bounding box center [355, 72] width 103 height 13
type input "1,995"
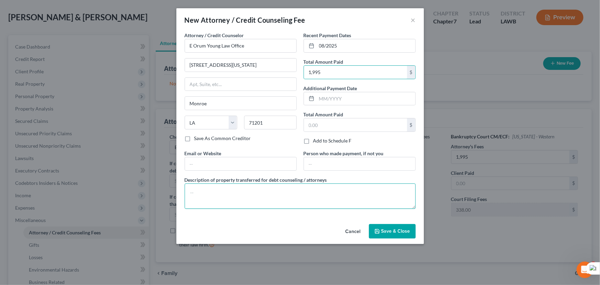
click at [325, 187] on textarea at bounding box center [300, 195] width 231 height 25
type textarea "credit report, credit counseling, filing fee"
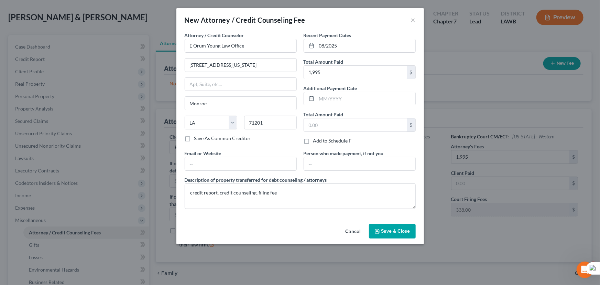
click at [390, 229] on span "Save & Close" at bounding box center [395, 231] width 29 height 6
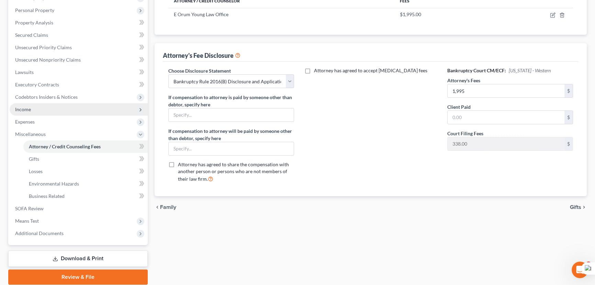
scroll to position [79, 0]
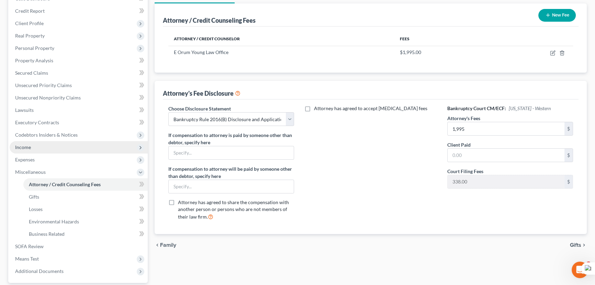
click at [34, 146] on span "Income" at bounding box center [79, 147] width 138 height 12
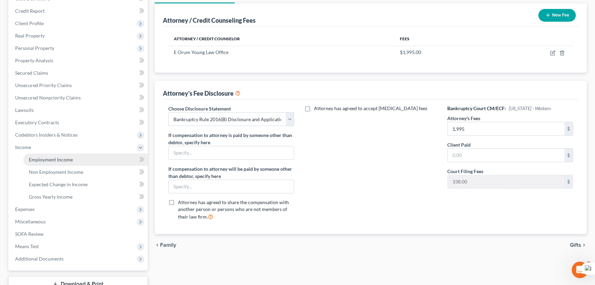
click at [48, 158] on span "Employment Income" at bounding box center [51, 159] width 44 height 6
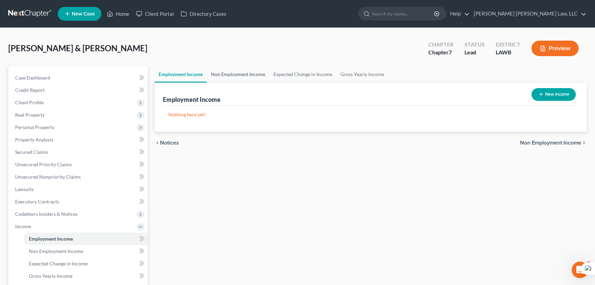
drag, startPoint x: 235, startPoint y: 65, endPoint x: 234, endPoint y: 73, distance: 7.6
click at [235, 65] on div "[PERSON_NAME] & [PERSON_NAME] Upgraded Chapter Chapter 7 Status Lead District L…" at bounding box center [297, 215] width 579 height 358
click at [233, 76] on link "Non Employment Income" at bounding box center [238, 74] width 63 height 17
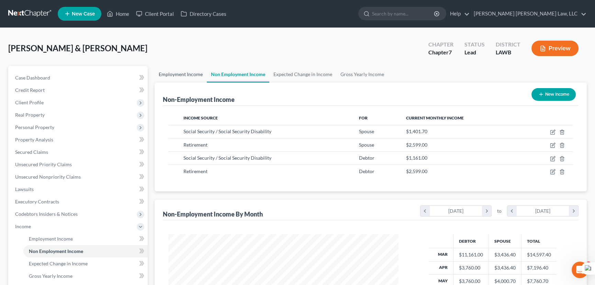
click at [189, 76] on link "Employment Income" at bounding box center [181, 74] width 52 height 17
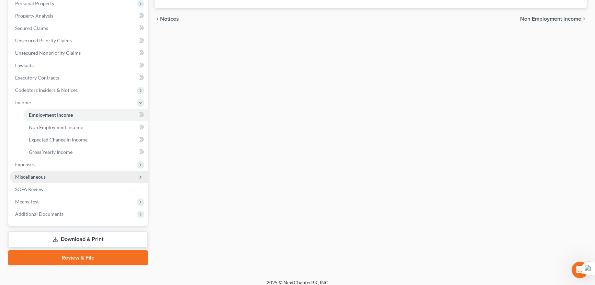
scroll to position [129, 0]
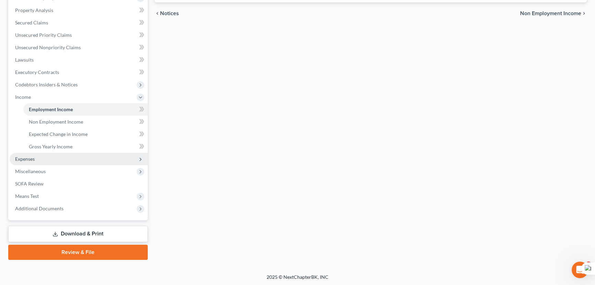
click at [54, 153] on span "Expenses" at bounding box center [79, 159] width 138 height 12
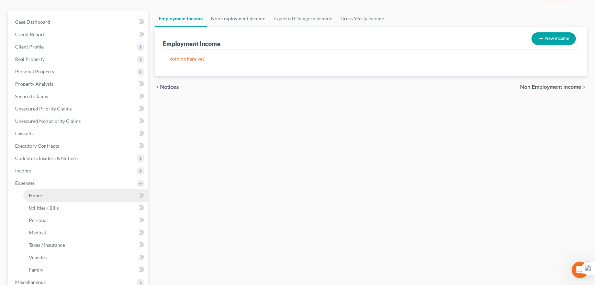
scroll to position [35, 0]
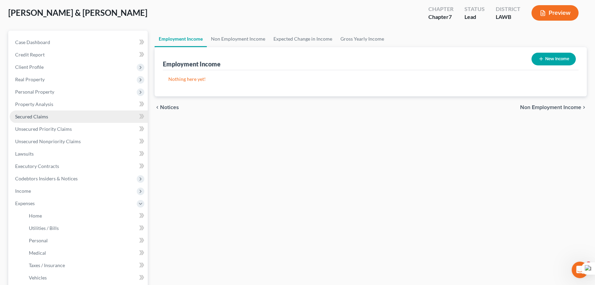
click at [64, 117] on link "Secured Claims" at bounding box center [79, 116] width 138 height 12
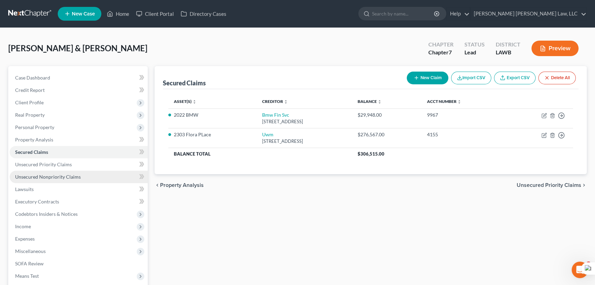
click at [96, 175] on link "Unsecured Nonpriority Claims" at bounding box center [79, 177] width 138 height 12
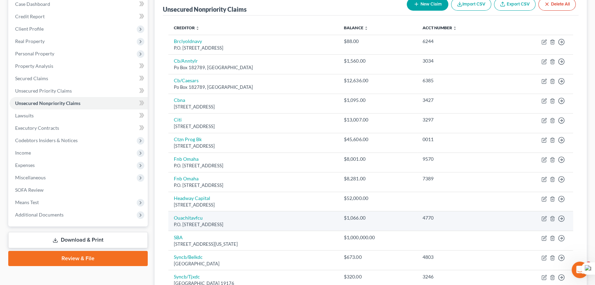
scroll to position [62, 0]
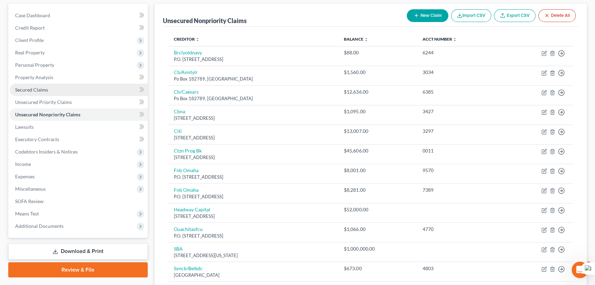
click at [59, 87] on link "Secured Claims" at bounding box center [79, 90] width 138 height 12
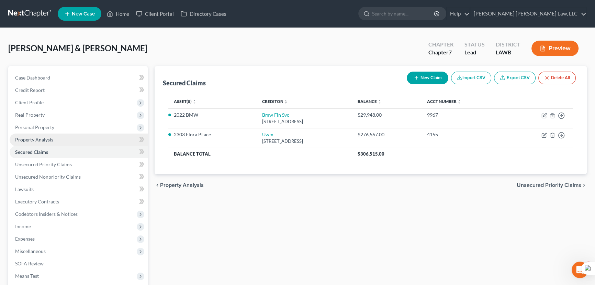
drag, startPoint x: 76, startPoint y: 124, endPoint x: 75, endPoint y: 134, distance: 10.7
click at [76, 124] on span "Personal Property" at bounding box center [79, 127] width 138 height 12
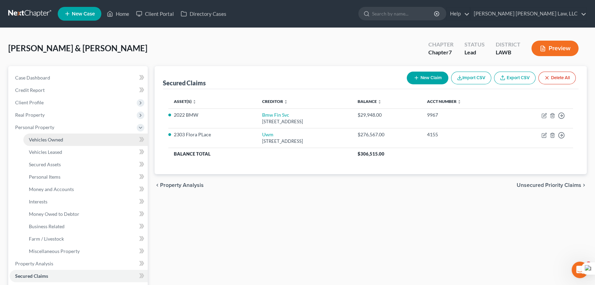
click at [75, 137] on link "Vehicles Owned" at bounding box center [85, 139] width 124 height 12
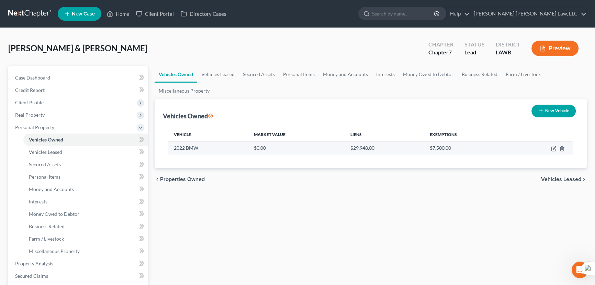
drag, startPoint x: 200, startPoint y: 42, endPoint x: 572, endPoint y: 141, distance: 385.0
click at [200, 42] on div "[PERSON_NAME] & [PERSON_NAME] Upgraded Chapter Chapter 7 Status Lead District L…" at bounding box center [297, 51] width 579 height 30
click at [551, 90] on ul "Vehicles Owned Vehicles Leased Secured Assets Personal Items Money and Accounts…" at bounding box center [371, 82] width 432 height 33
click at [548, 116] on button "New Vehicle" at bounding box center [554, 111] width 44 height 13
select select "0"
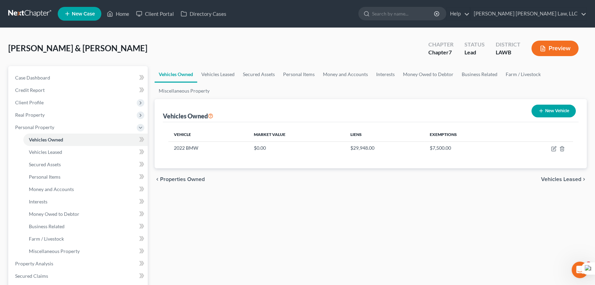
select select "2"
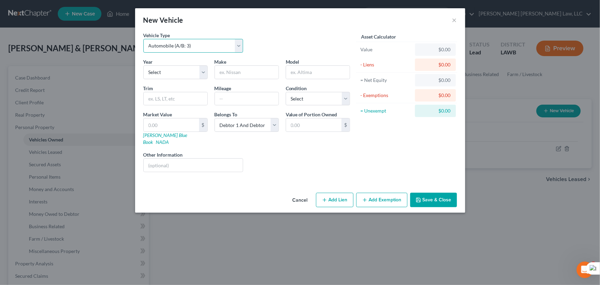
drag, startPoint x: 201, startPoint y: 52, endPoint x: 260, endPoint y: 46, distance: 59.0
click at [201, 52] on select "Select Automobile (A/B: 3) Truck (A/B: 3) Trailer (A/B: 4) Watercraft (A/B: 4) …" at bounding box center [193, 46] width 100 height 14
click at [286, 43] on div "Vehicle Type Select Automobile (A/B: 3) Truck (A/B: 3) Trailer (A/B: 4) Watercr…" at bounding box center [246, 45] width 213 height 26
drag, startPoint x: 184, startPoint y: 74, endPoint x: 187, endPoint y: 78, distance: 5.4
click at [184, 74] on select "Select 2026 2025 2024 2023 2022 2021 2020 2019 2018 2017 2016 2015 2014 2013 20…" at bounding box center [175, 72] width 64 height 14
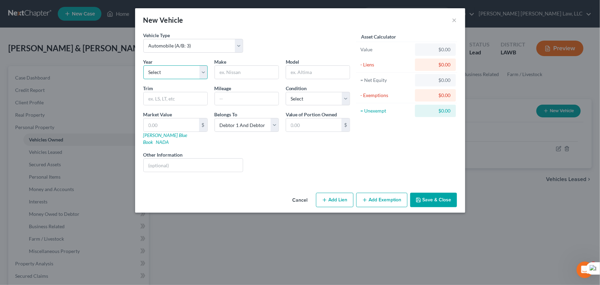
select select "4"
click at [143, 65] on select "Select 2026 2025 2024 2023 2022 2021 2020 2019 2018 2017 2016 2015 2014 2013 20…" at bounding box center [175, 72] width 64 height 14
click at [248, 72] on input "text" at bounding box center [247, 72] width 64 height 13
click at [237, 64] on div "Make *" at bounding box center [246, 68] width 71 height 21
click at [238, 69] on input "text" at bounding box center [247, 72] width 64 height 13
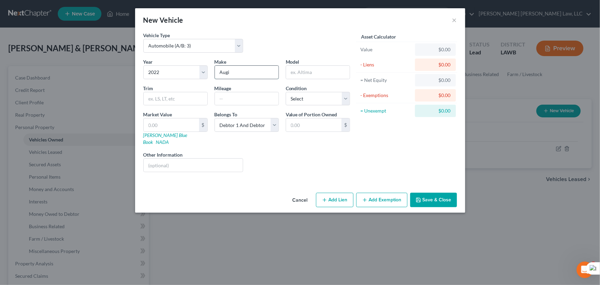
type input "Augi"
type input "A5"
drag, startPoint x: 342, startPoint y: 100, endPoint x: 335, endPoint y: 104, distance: 8.5
click at [342, 100] on select "Select Excellent Very Good Good Fair Poor" at bounding box center [318, 99] width 64 height 14
select select "2"
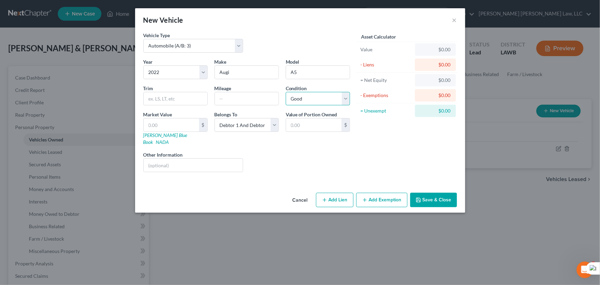
click at [286, 92] on select "Select Excellent Very Good Good Fair Poor" at bounding box center [318, 99] width 64 height 14
click at [185, 124] on input "text" at bounding box center [171, 124] width 55 height 13
click at [191, 123] on input "text" at bounding box center [171, 124] width 55 height 13
type input "3"
type input "3.00"
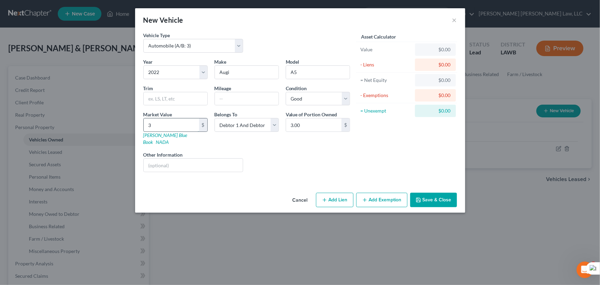
type input "33"
type input "33.00"
type input "331"
type input "331.00"
type input "3,315"
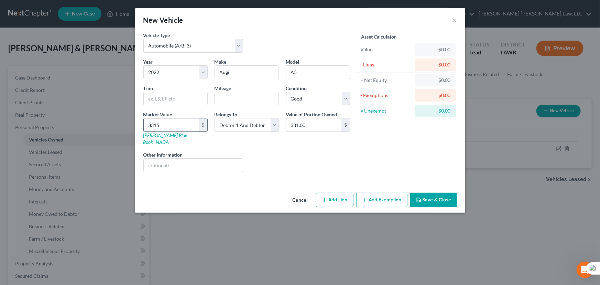
type input "3,315.00"
type input "3,3150"
type input "33,150.00"
type input "33,150"
click at [425, 193] on button "Save & Close" at bounding box center [433, 200] width 47 height 14
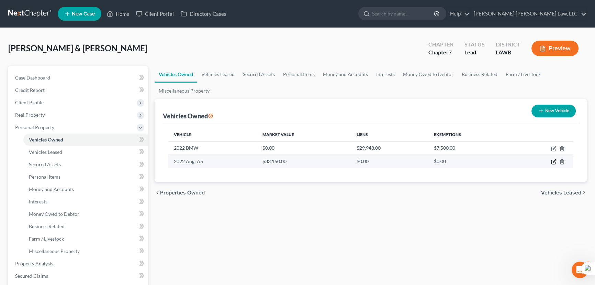
click at [553, 163] on icon "button" at bounding box center [554, 162] width 6 height 6
select select "0"
select select "4"
select select "2"
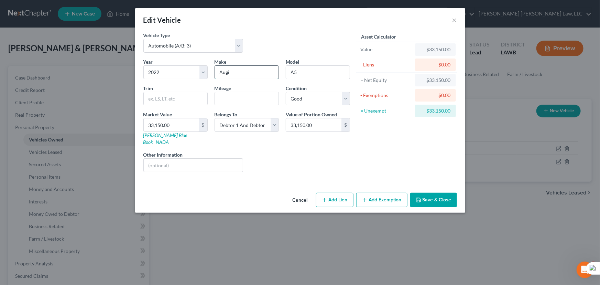
click at [227, 72] on input "Augi" at bounding box center [247, 72] width 64 height 13
type input "Audi"
click at [430, 195] on button "Save & Close" at bounding box center [433, 200] width 47 height 14
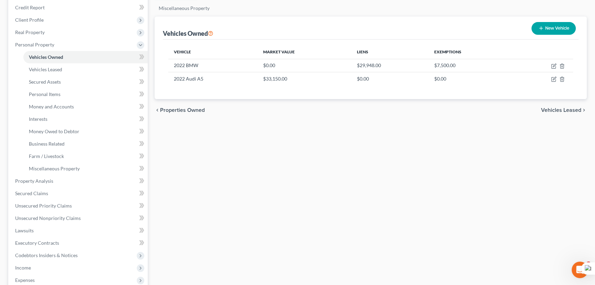
scroll to position [94, 0]
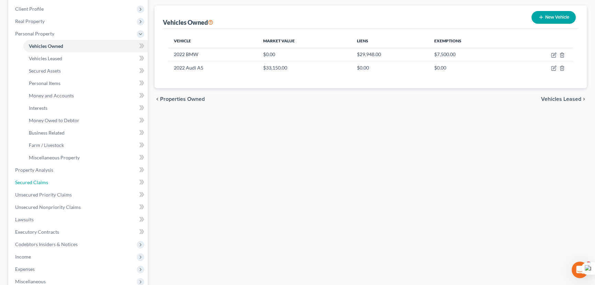
drag, startPoint x: 50, startPoint y: 183, endPoint x: 148, endPoint y: 165, distance: 100.4
click at [50, 183] on link "Secured Claims" at bounding box center [79, 182] width 138 height 12
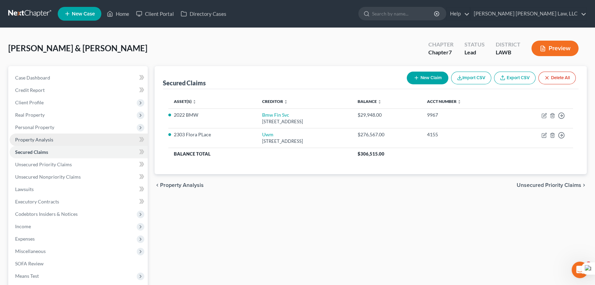
click at [67, 130] on span "Personal Property" at bounding box center [79, 127] width 138 height 12
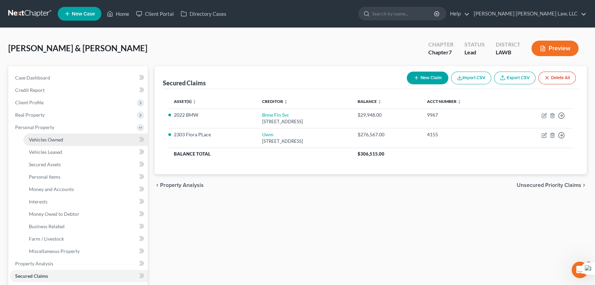
click at [69, 135] on link "Vehicles Owned" at bounding box center [85, 139] width 124 height 12
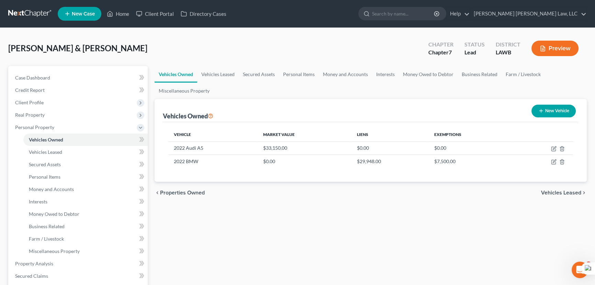
click at [533, 114] on button "New Vehicle" at bounding box center [554, 111] width 44 height 13
select select "0"
select select "2"
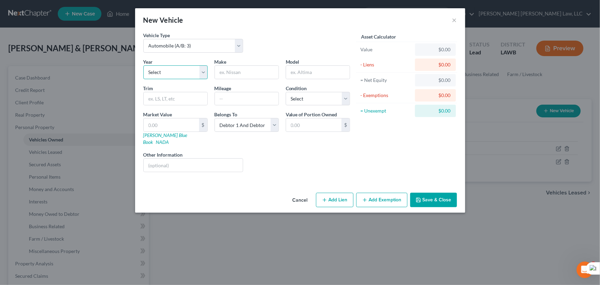
drag, startPoint x: 163, startPoint y: 70, endPoint x: 165, endPoint y: 78, distance: 8.6
click at [163, 70] on select "Select 2026 2025 2024 2023 2022 2021 2020 2019 2018 2017 2016 2015 2014 2013 20…" at bounding box center [175, 72] width 64 height 14
select select "17"
click at [143, 65] on select "Select 2026 2025 2024 2023 2022 2021 2020 2019 2018 2017 2016 2015 2014 2013 20…" at bounding box center [175, 72] width 64 height 14
click at [261, 74] on input "text" at bounding box center [247, 72] width 64 height 13
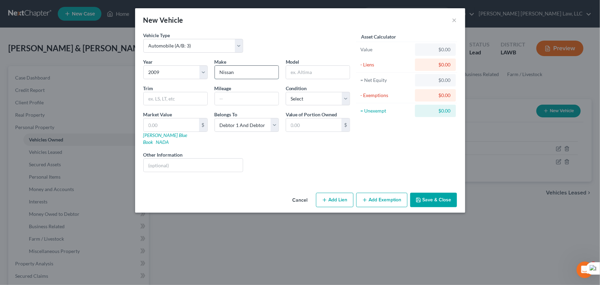
type input "Nissan"
type input "Titan"
click at [184, 121] on input "text" at bounding box center [171, 124] width 55 height 13
type input "1"
type input "1.00"
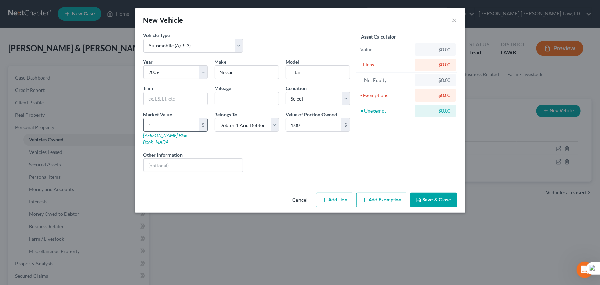
type input "10"
type input "10.00"
type input "107"
type input "107.00"
type input "1078"
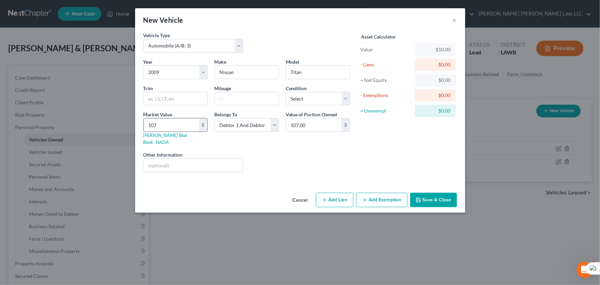
type input "1,078.00"
type input "10,787"
type input "10,787.00"
type input "10,787.5"
type input "10,787.50"
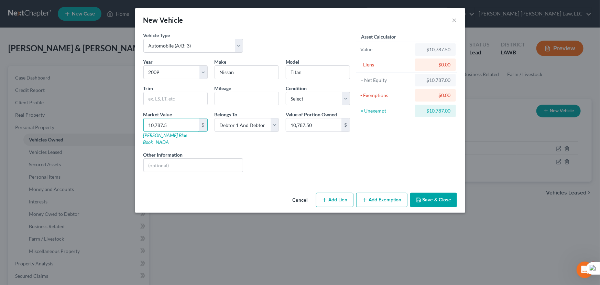
type input "10,787.5"
click at [425, 193] on button "Save & Close" at bounding box center [433, 200] width 47 height 14
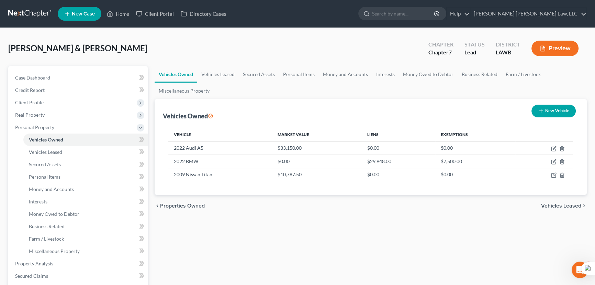
click at [547, 110] on button "New Vehicle" at bounding box center [554, 111] width 44 height 13
select select "0"
select select "2"
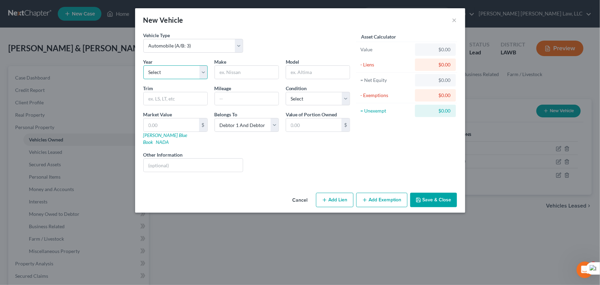
click at [200, 72] on select "Select 2026 2025 2024 2023 2022 2021 2020 2019 2018 2017 2016 2015 2014 2013 20…" at bounding box center [175, 72] width 64 height 14
select select "7"
click at [143, 65] on select "Select 2026 2025 2024 2023 2022 2021 2020 2019 2018 2017 2016 2015 2014 2013 20…" at bounding box center [175, 72] width 64 height 14
click at [242, 70] on input "text" at bounding box center [247, 72] width 64 height 13
type input "Honda"
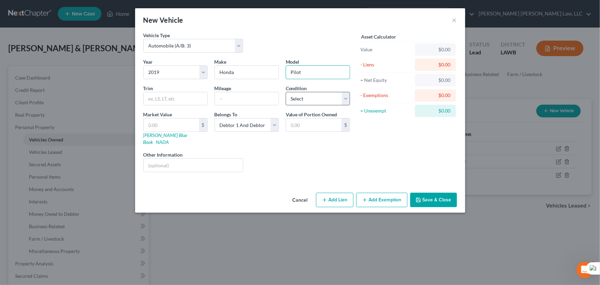
type input "Pilot"
drag, startPoint x: 291, startPoint y: 94, endPoint x: 302, endPoint y: 105, distance: 15.6
click at [291, 94] on select "Select Excellent Very Good Good Fair Poor" at bounding box center [318, 99] width 64 height 14
select select "2"
click at [286, 92] on select "Select Excellent Very Good Good Fair Poor" at bounding box center [318, 99] width 64 height 14
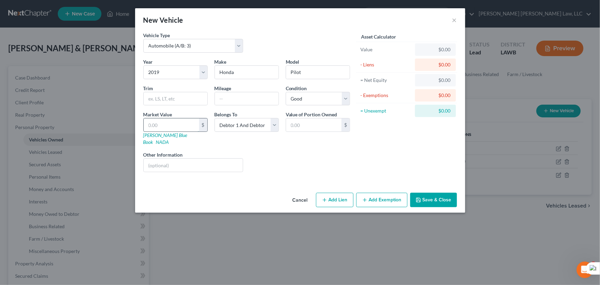
click at [178, 125] on input "text" at bounding box center [171, 124] width 55 height 13
type input "2"
type input "2.00"
type input "22"
click at [440, 193] on button "Save & Close" at bounding box center [433, 200] width 47 height 14
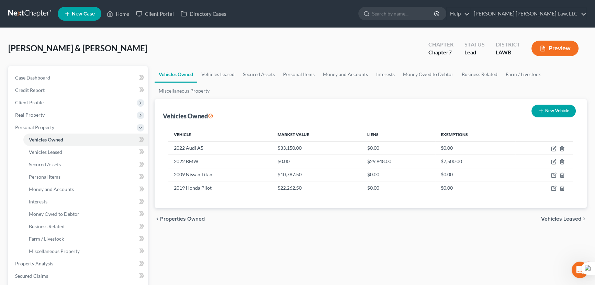
click at [199, 245] on div "Vehicles Owned Vehicles Leased Secured Assets Personal Items Money and Accounts…" at bounding box center [370, 264] width 439 height 397
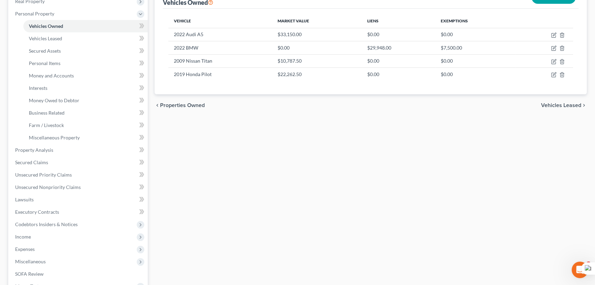
scroll to position [125, 0]
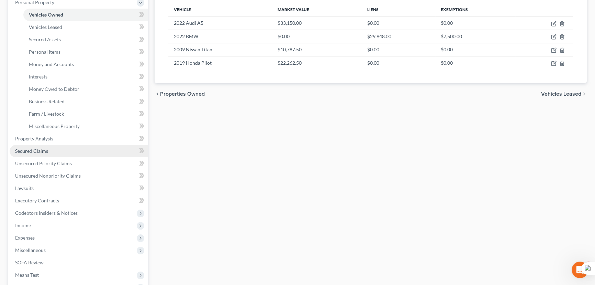
click at [58, 154] on link "Secured Claims" at bounding box center [79, 151] width 138 height 12
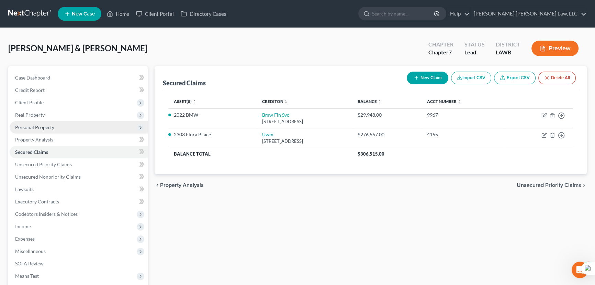
click at [81, 121] on span "Personal Property" at bounding box center [79, 127] width 138 height 12
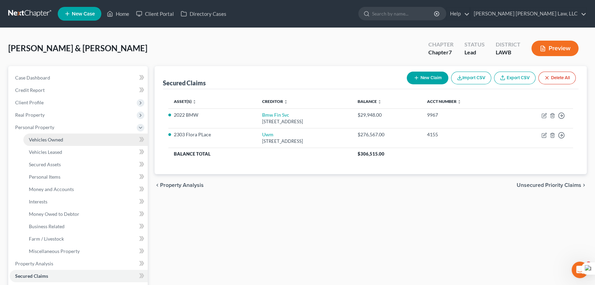
click at [78, 139] on link "Vehicles Owned" at bounding box center [85, 139] width 124 height 12
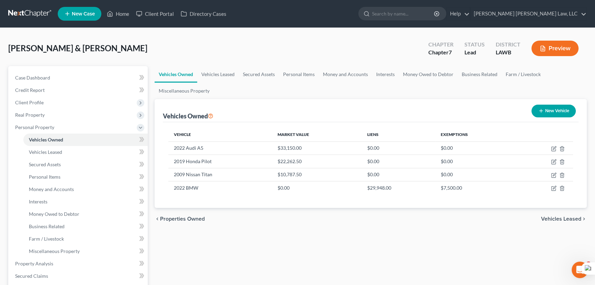
drag, startPoint x: 188, startPoint y: 238, endPoint x: 190, endPoint y: 234, distance: 4.2
click at [188, 238] on div "Vehicles Owned Vehicles Leased Secured Assets Personal Items Money and Accounts…" at bounding box center [370, 264] width 439 height 397
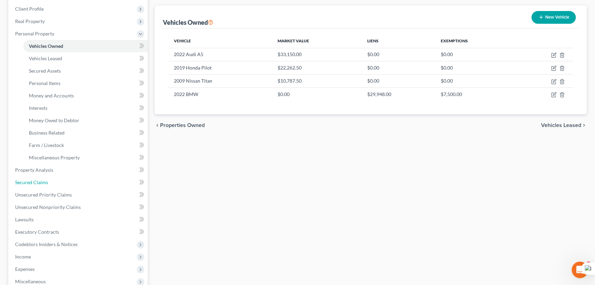
click at [72, 176] on link "Secured Claims" at bounding box center [79, 182] width 138 height 12
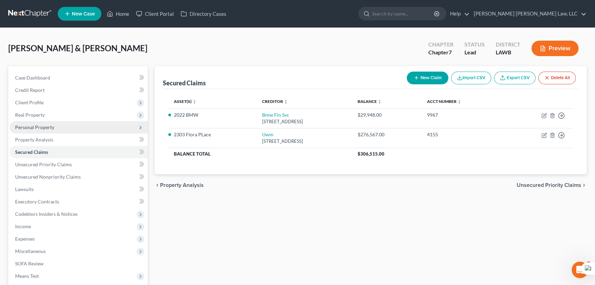
click at [74, 121] on span "Personal Property" at bounding box center [79, 127] width 138 height 12
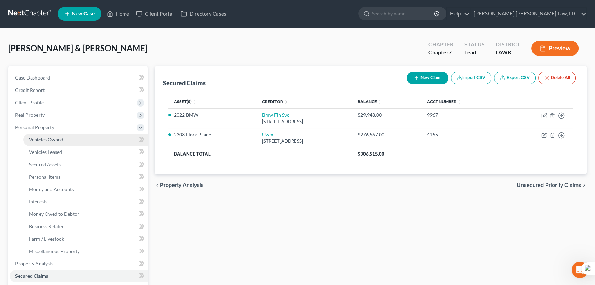
click at [75, 141] on link "Vehicles Owned" at bounding box center [85, 139] width 124 height 12
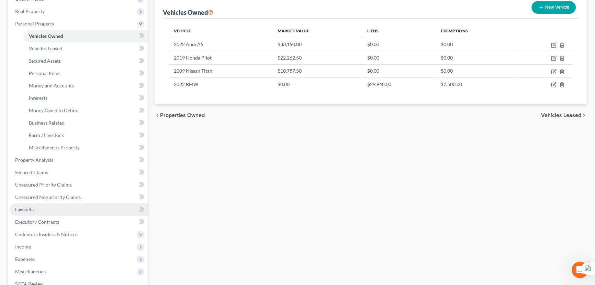
scroll to position [125, 0]
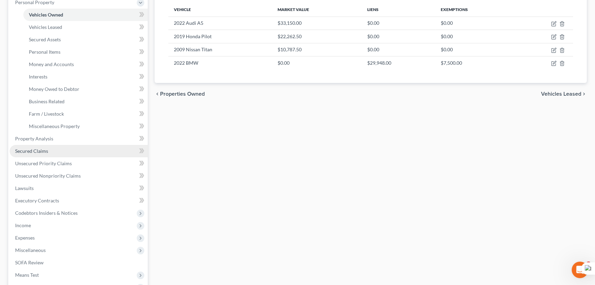
click at [62, 148] on link "Secured Claims" at bounding box center [79, 151] width 138 height 12
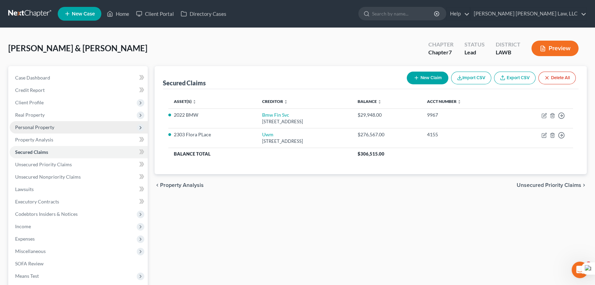
click at [75, 130] on span "Personal Property" at bounding box center [79, 127] width 138 height 12
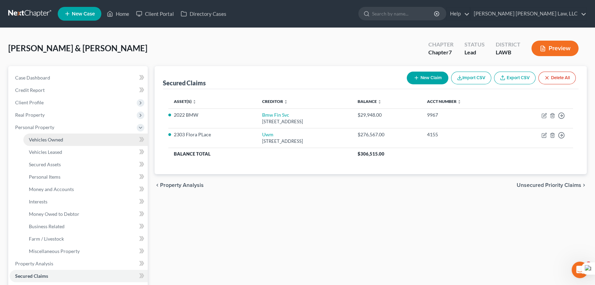
click at [77, 141] on link "Vehicles Owned" at bounding box center [85, 139] width 124 height 12
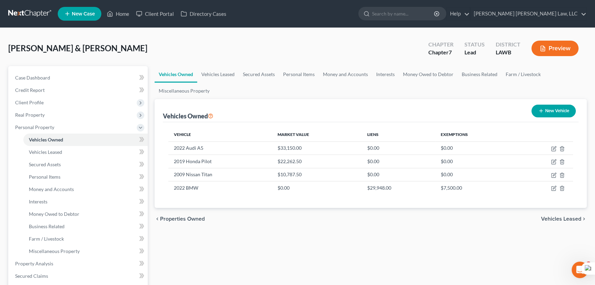
drag, startPoint x: 207, startPoint y: 239, endPoint x: 305, endPoint y: 262, distance: 101.1
click at [207, 239] on div "Vehicles Owned Vehicles Leased Secured Assets Personal Items Money and Accounts…" at bounding box center [370, 264] width 439 height 397
drag, startPoint x: 329, startPoint y: 31, endPoint x: 344, endPoint y: 87, distance: 57.7
click at [329, 31] on div "[PERSON_NAME] & [PERSON_NAME] Upgraded Chapter Chapter 7 Status Lead District L…" at bounding box center [297, 252] width 595 height 449
drag, startPoint x: 195, startPoint y: 55, endPoint x: 242, endPoint y: 120, distance: 80.2
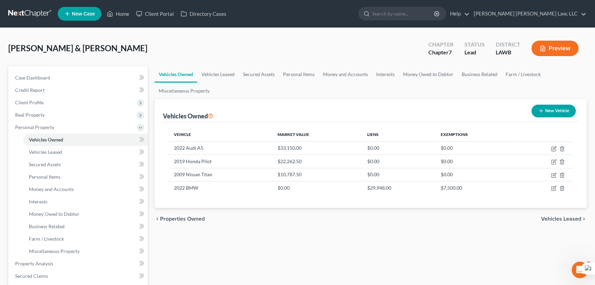
click at [195, 55] on div "[PERSON_NAME] & [PERSON_NAME] Upgraded Chapter Chapter 7 Status Lead District L…" at bounding box center [297, 51] width 579 height 30
click at [344, 69] on link "Money and Accounts" at bounding box center [345, 74] width 53 height 17
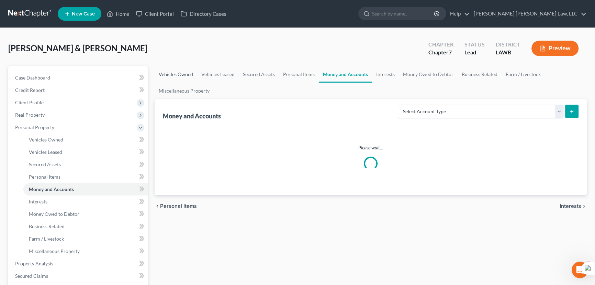
click at [174, 69] on link "Vehicles Owned" at bounding box center [176, 74] width 43 height 17
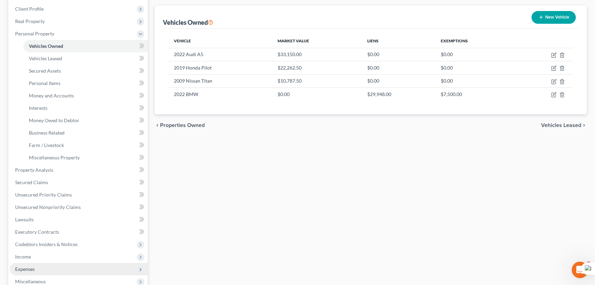
scroll to position [125, 0]
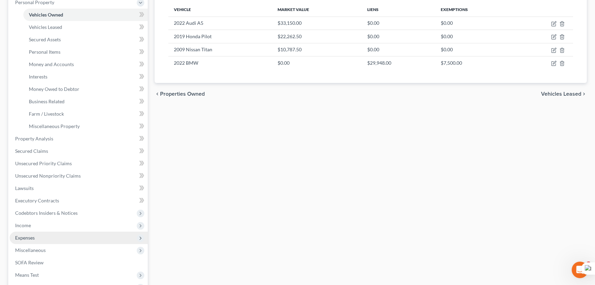
click at [35, 233] on span "Expenses" at bounding box center [79, 237] width 138 height 12
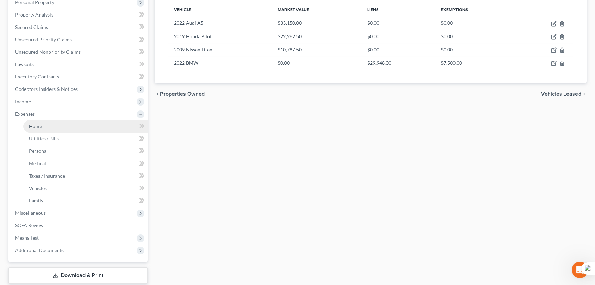
click at [57, 127] on link "Home" at bounding box center [85, 126] width 124 height 12
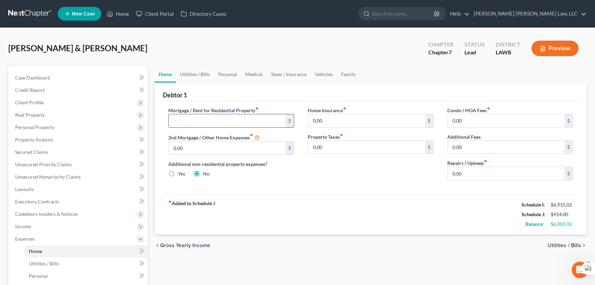
click at [192, 122] on input "text" at bounding box center [227, 120] width 117 height 13
click at [201, 70] on link "Utilities / Bills" at bounding box center [195, 74] width 38 height 17
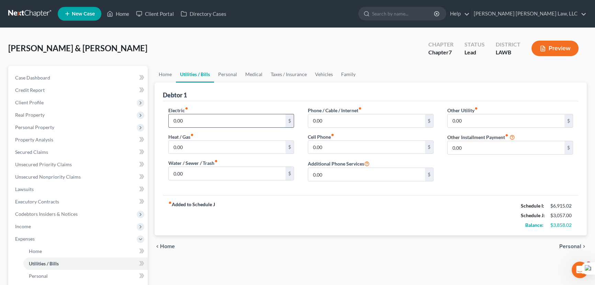
click at [204, 119] on input "0.00" at bounding box center [227, 120] width 117 height 13
click at [222, 170] on input "0.00" at bounding box center [227, 173] width 117 height 13
click at [349, 118] on input "0.00" at bounding box center [366, 120] width 117 height 13
click at [361, 139] on div "Cell Phone fiber_manual_record 0.00 $" at bounding box center [371, 143] width 126 height 21
click at [360, 146] on input "0.00" at bounding box center [366, 147] width 117 height 13
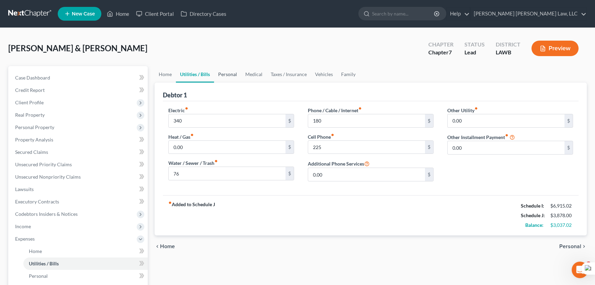
click at [232, 71] on link "Personal" at bounding box center [227, 74] width 27 height 17
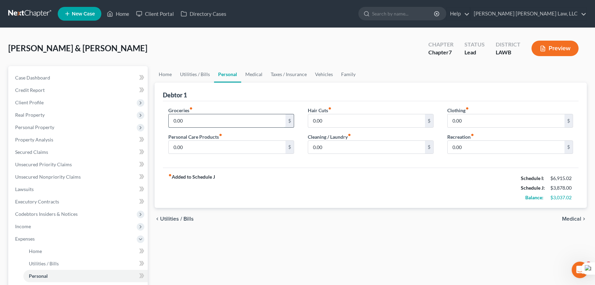
click at [199, 121] on input "0.00" at bounding box center [227, 120] width 117 height 13
click at [203, 147] on input "0.00" at bounding box center [227, 147] width 117 height 13
click at [477, 126] on input "0.00" at bounding box center [506, 120] width 117 height 13
click at [258, 72] on link "Medical" at bounding box center [253, 74] width 25 height 17
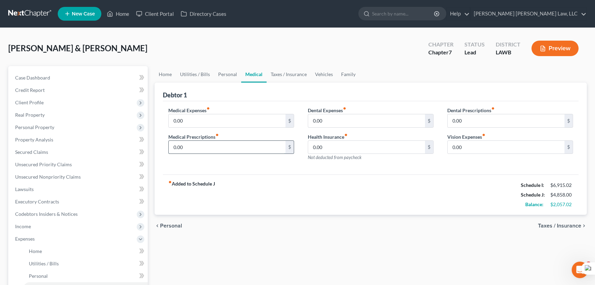
click at [209, 144] on input "0.00" at bounding box center [227, 147] width 117 height 13
drag, startPoint x: 203, startPoint y: 146, endPoint x: 158, endPoint y: 150, distance: 44.8
click at [158, 150] on div "Debtor 1 Medical Expenses fiber_manual_record 0.00 $ Medical Prescriptions fibe…" at bounding box center [371, 149] width 432 height 132
drag, startPoint x: 324, startPoint y: 70, endPoint x: 255, endPoint y: 93, distance: 72.4
click at [324, 70] on link "Vehicles" at bounding box center [324, 74] width 26 height 17
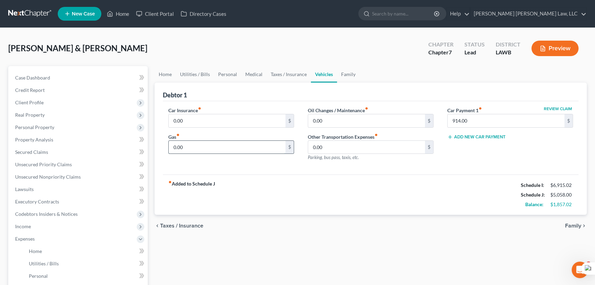
click at [197, 141] on input "0.00" at bounding box center [227, 147] width 117 height 13
click at [202, 120] on input "0.00" at bounding box center [227, 120] width 117 height 13
click at [66, 148] on link "Secured Claims" at bounding box center [79, 152] width 138 height 12
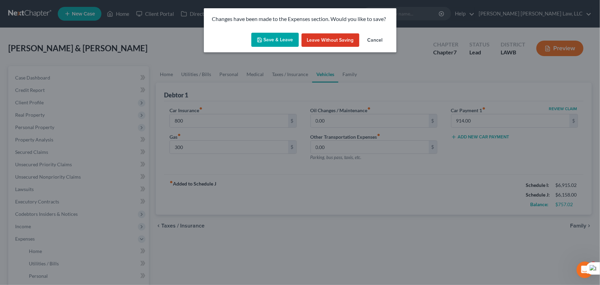
click at [274, 45] on button "Save & Leave" at bounding box center [274, 40] width 47 height 14
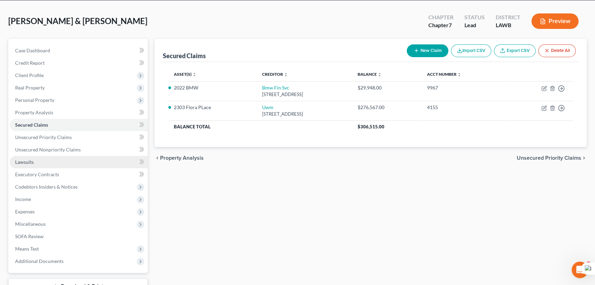
scroll to position [80, 0]
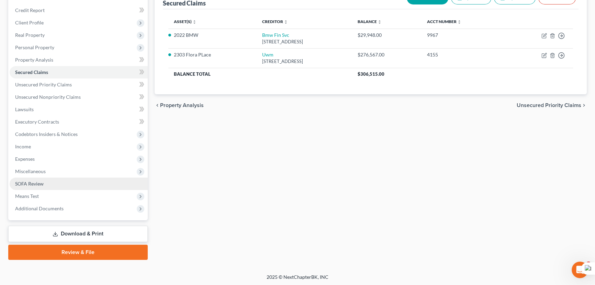
drag, startPoint x: 60, startPoint y: 165, endPoint x: 66, endPoint y: 178, distance: 14.5
click at [60, 165] on span "Miscellaneous" at bounding box center [79, 171] width 138 height 12
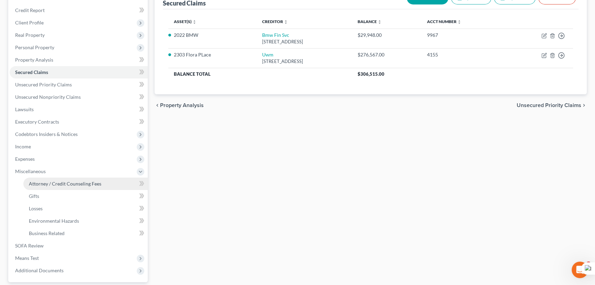
click at [66, 179] on link "Attorney / Credit Counseling Fees" at bounding box center [85, 183] width 124 height 12
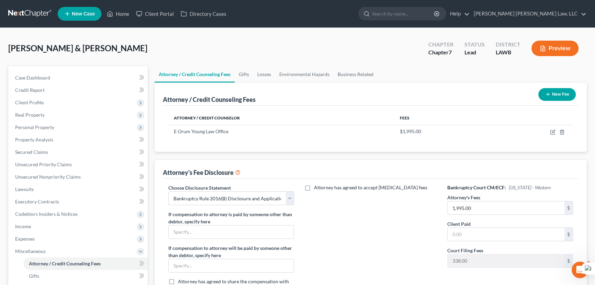
drag, startPoint x: 202, startPoint y: 56, endPoint x: 487, endPoint y: 171, distance: 307.9
click at [202, 56] on div "[PERSON_NAME] & [PERSON_NAME] Upgraded Chapter Chapter 7 Status Lead District L…" at bounding box center [297, 51] width 579 height 30
